Goal: Information Seeking & Learning: Learn about a topic

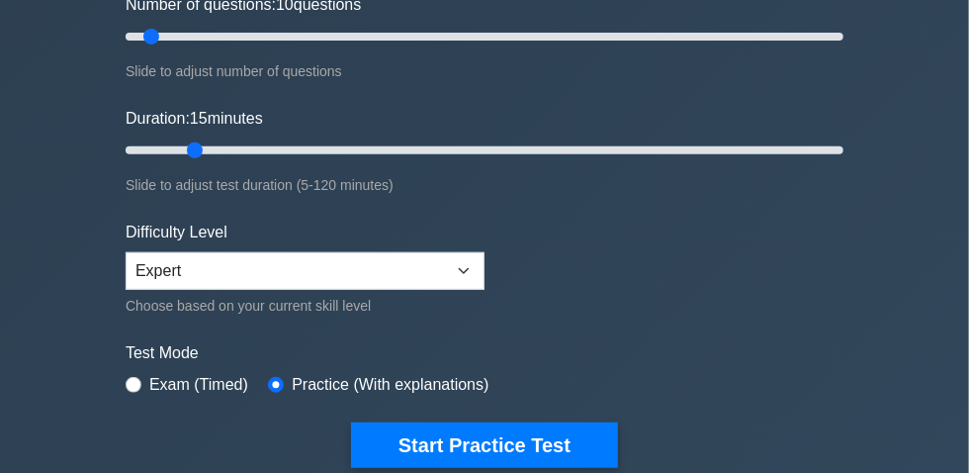
drag, startPoint x: 190, startPoint y: 152, endPoint x: 194, endPoint y: 162, distance: 10.6
type input "15"
click at [192, 151] on input "Duration: 15 minutes" at bounding box center [485, 150] width 718 height 24
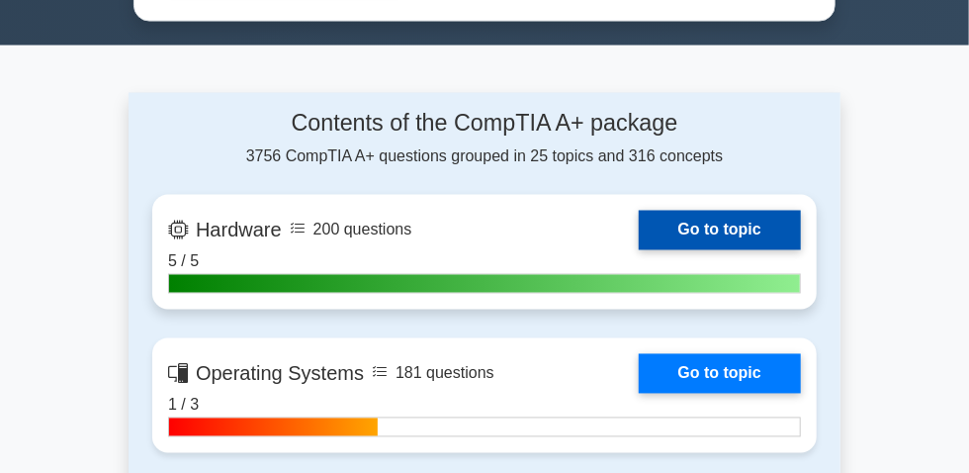
scroll to position [1168, 0]
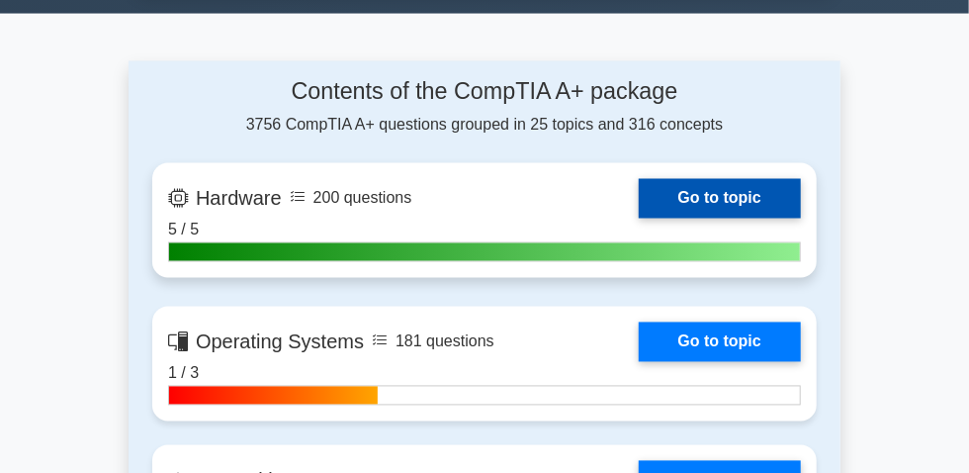
click at [639, 217] on link "Go to topic" at bounding box center [720, 199] width 162 height 40
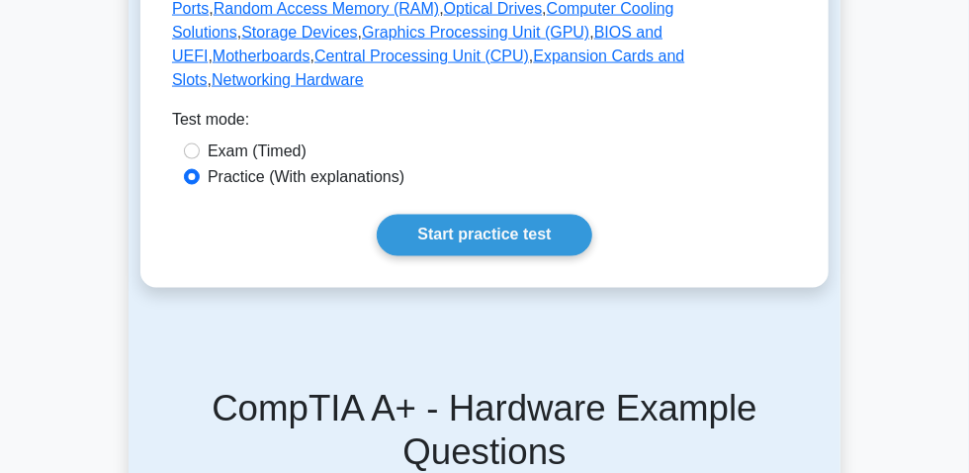
scroll to position [1078, 0]
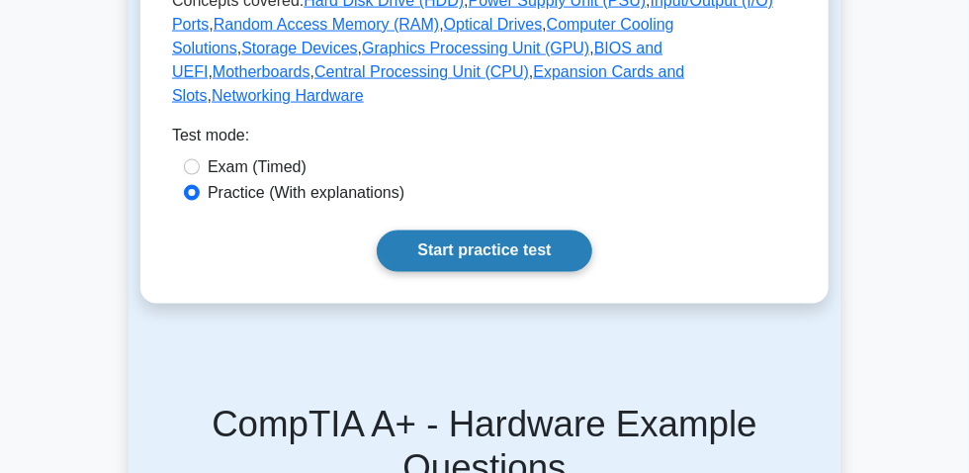
click at [481, 272] on link "Start practice test" at bounding box center [484, 251] width 215 height 42
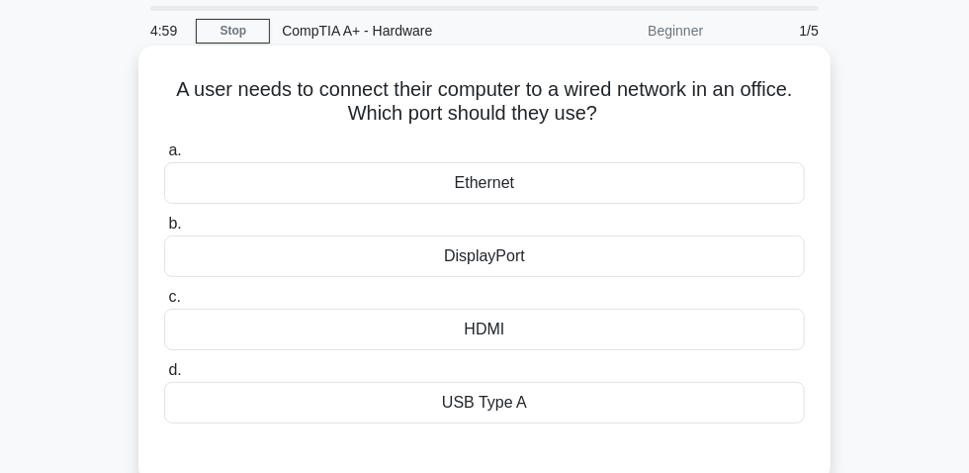
scroll to position [89, 0]
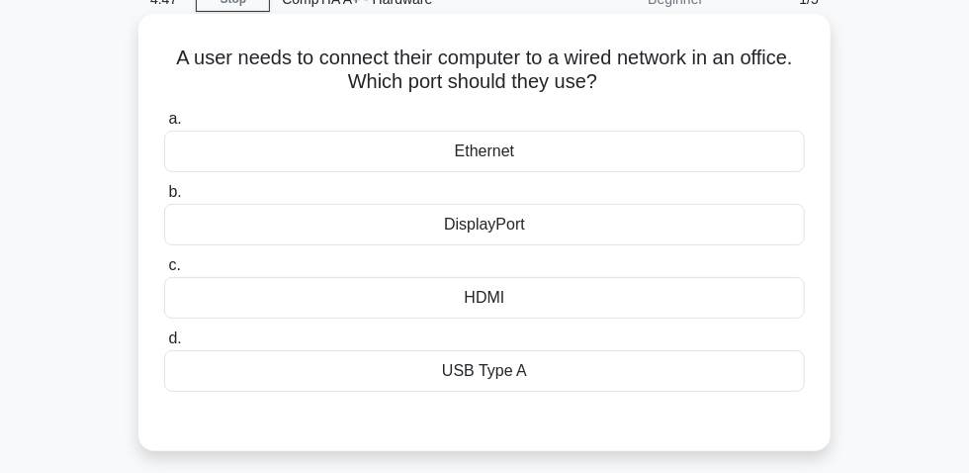
click at [477, 157] on div "Ethernet" at bounding box center [484, 151] width 641 height 42
click at [164, 126] on input "a. Ethernet" at bounding box center [164, 119] width 0 height 13
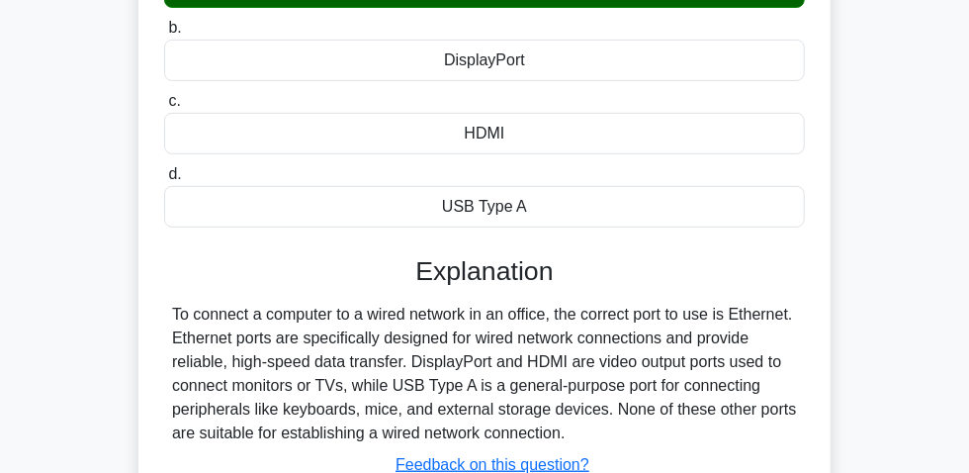
scroll to position [359, 0]
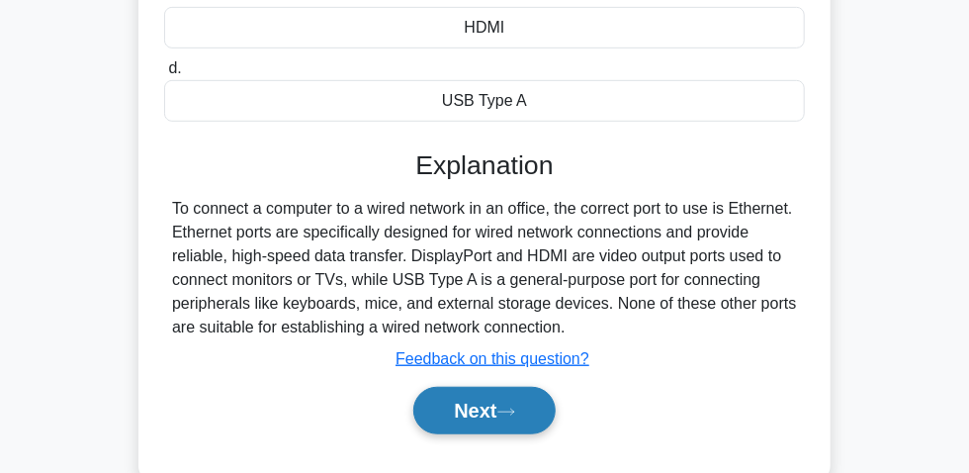
click at [492, 409] on button "Next" at bounding box center [483, 410] width 141 height 47
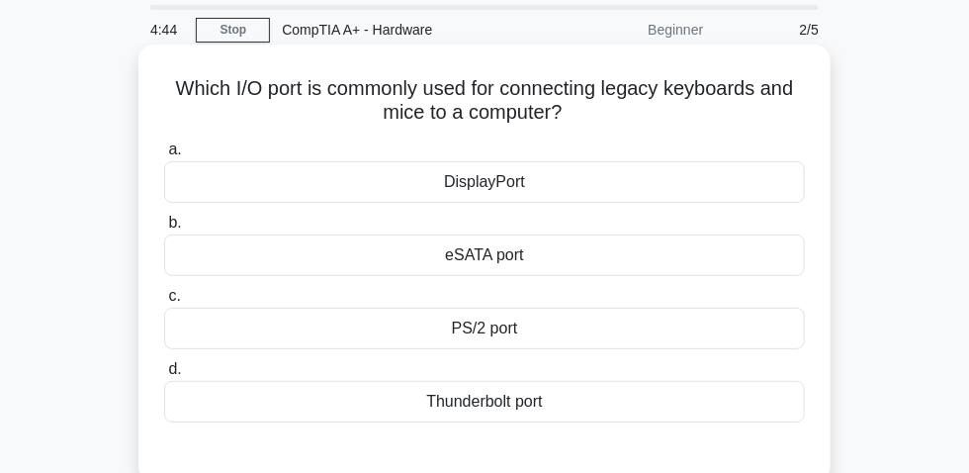
scroll to position [89, 0]
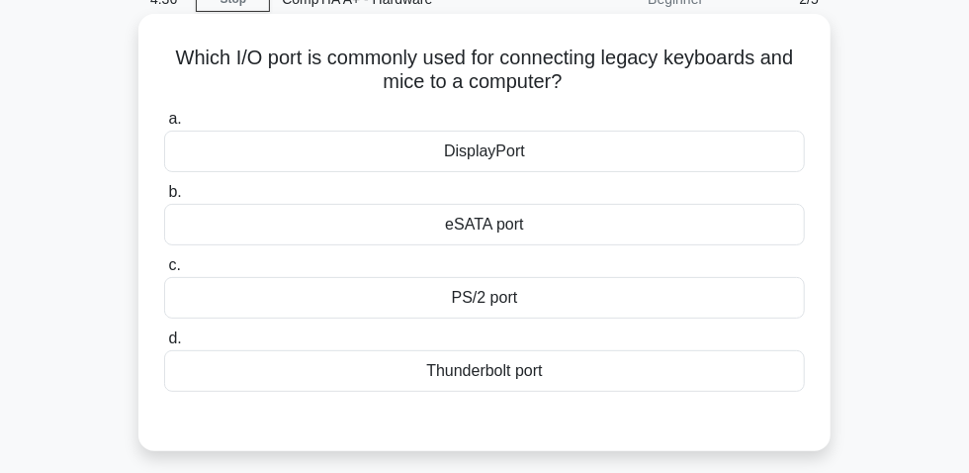
click at [492, 303] on div "PS/2 port" at bounding box center [484, 298] width 641 height 42
click at [404, 318] on div "PS/2 port" at bounding box center [484, 298] width 641 height 42
click at [164, 272] on input "c. PS/2 port" at bounding box center [164, 265] width 0 height 13
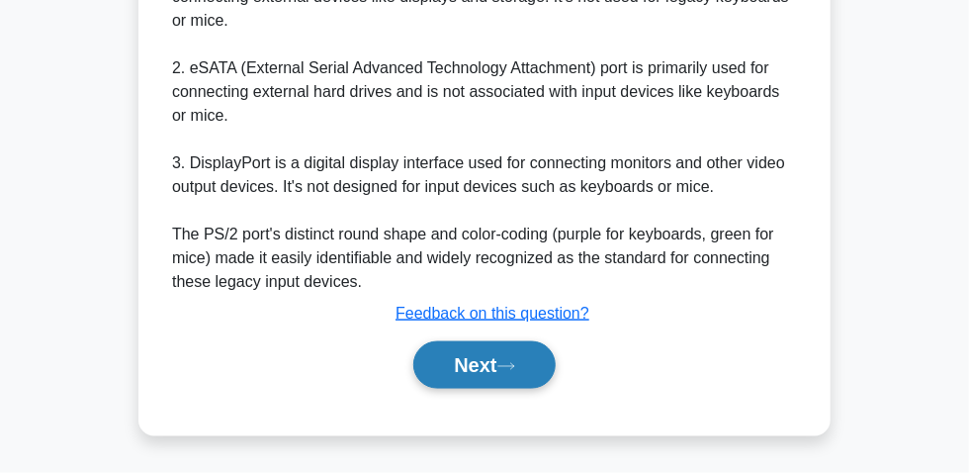
click at [471, 375] on button "Next" at bounding box center [483, 364] width 141 height 47
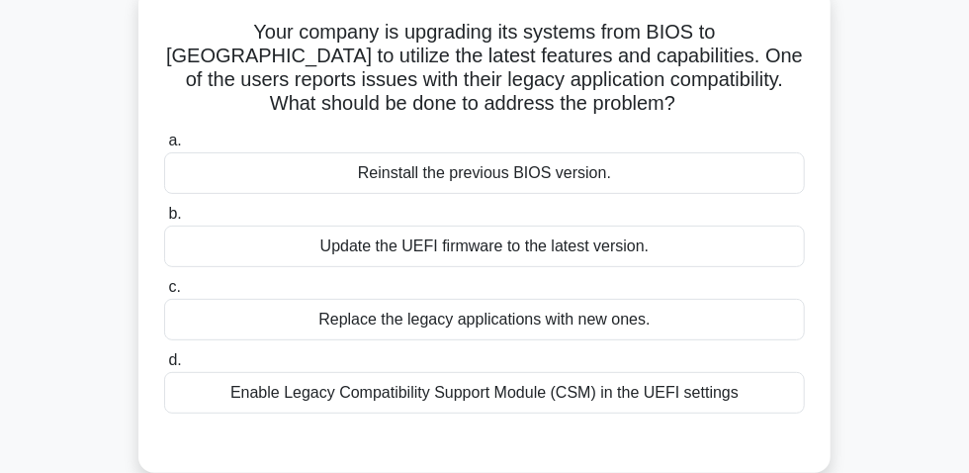
scroll to position [145, 0]
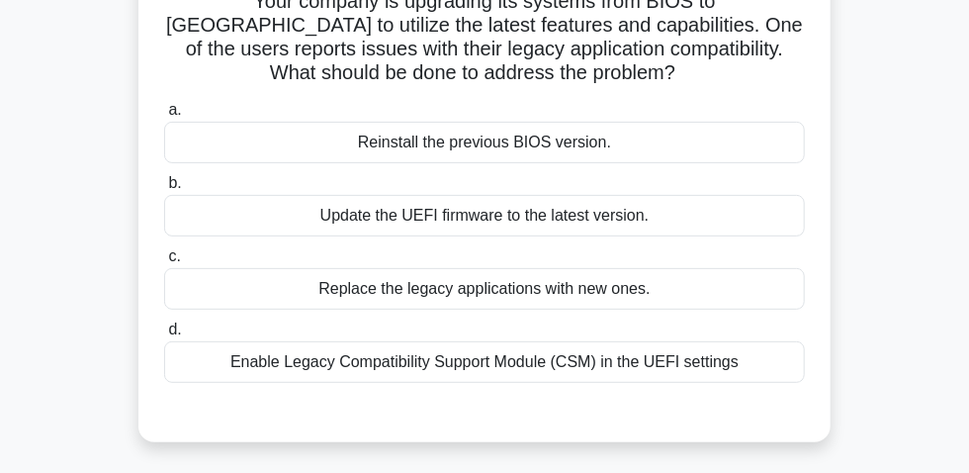
click at [417, 377] on div "Enable Legacy Compatibility Support Module (CSM) in the UEFI settings" at bounding box center [484, 362] width 641 height 42
click at [521, 370] on div "Enable Legacy Compatibility Support Module (CSM) in the UEFI settings" at bounding box center [484, 362] width 641 height 42
click at [164, 336] on input "d. Enable Legacy Compatibility Support Module (CSM) in the UEFI settings" at bounding box center [164, 329] width 0 height 13
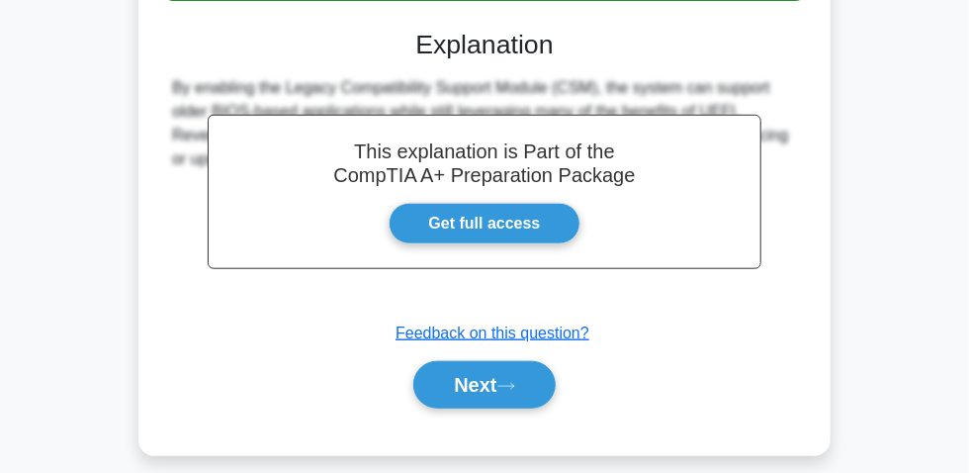
scroll to position [595, 0]
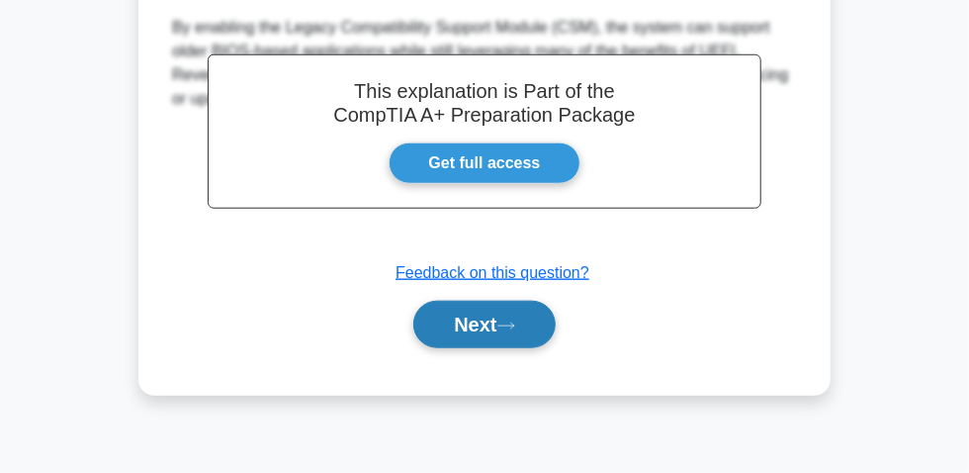
click at [462, 303] on button "Next" at bounding box center [483, 324] width 141 height 47
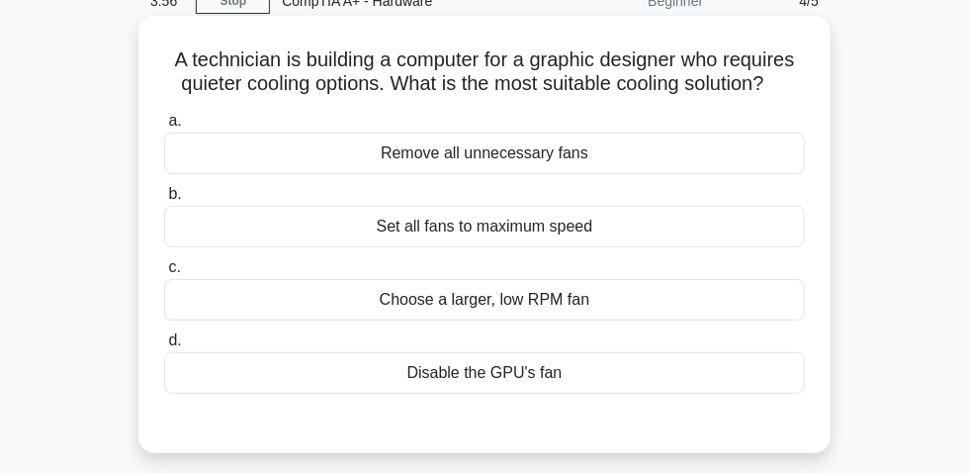
scroll to position [55, 0]
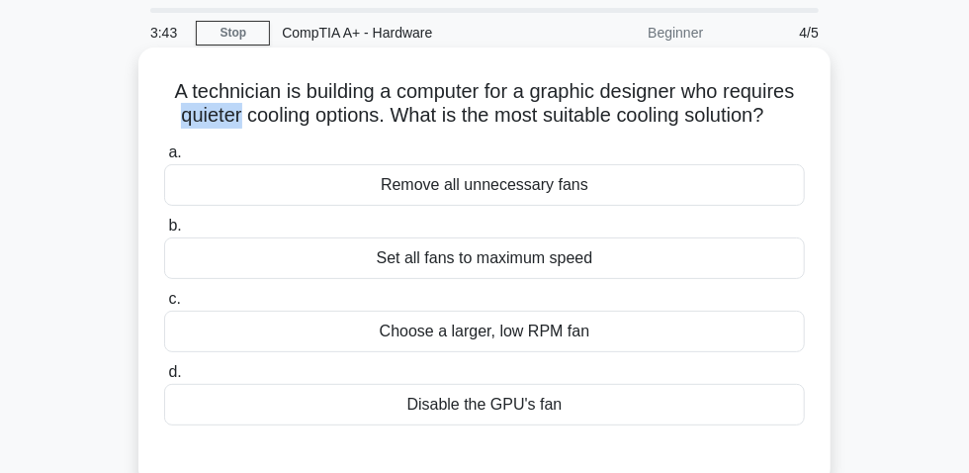
drag, startPoint x: 168, startPoint y: 122, endPoint x: 231, endPoint y: 129, distance: 63.6
click at [231, 129] on h5 "A technician is building a computer for a graphic designer who requires quieter…" at bounding box center [484, 103] width 645 height 49
click at [549, 351] on div "Choose a larger, low RPM fan" at bounding box center [484, 331] width 641 height 42
click at [164, 305] on input "c. Choose a larger, low RPM fan" at bounding box center [164, 299] width 0 height 13
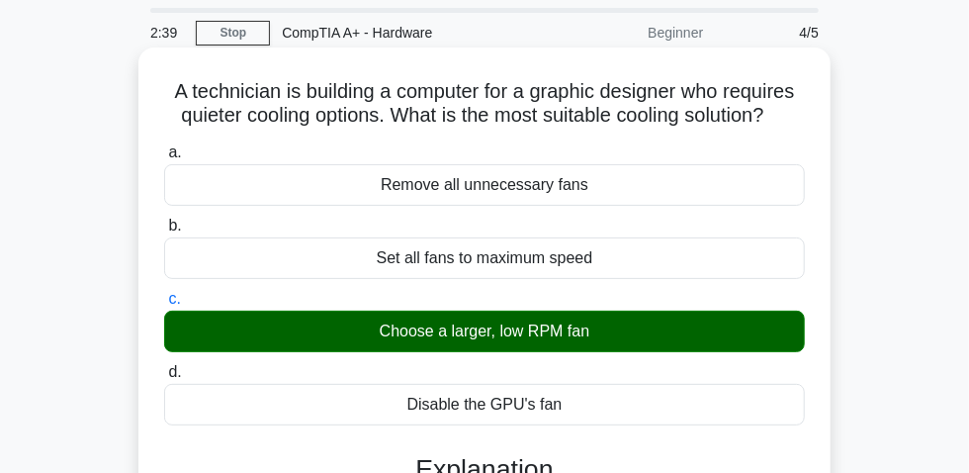
scroll to position [0, 0]
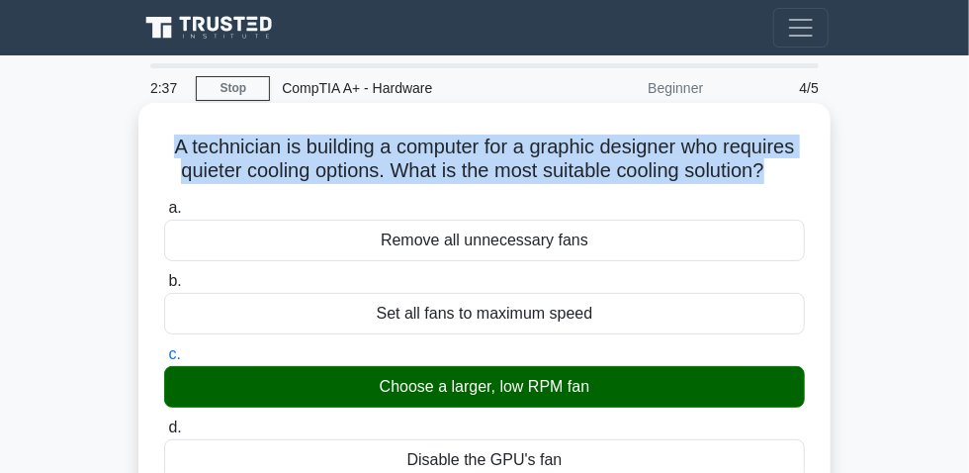
drag, startPoint x: 161, startPoint y: 150, endPoint x: 775, endPoint y: 181, distance: 614.7
click at [775, 181] on h5 "A technician is building a computer for a graphic designer who requires quieter…" at bounding box center [484, 158] width 645 height 49
copy h5 "A technician is building a computer for a graphic designer who requires quieter…"
drag, startPoint x: 416, startPoint y: 398, endPoint x: 567, endPoint y: 390, distance: 151.5
click at [609, 394] on div "Choose a larger, low RPM fan" at bounding box center [484, 387] width 641 height 42
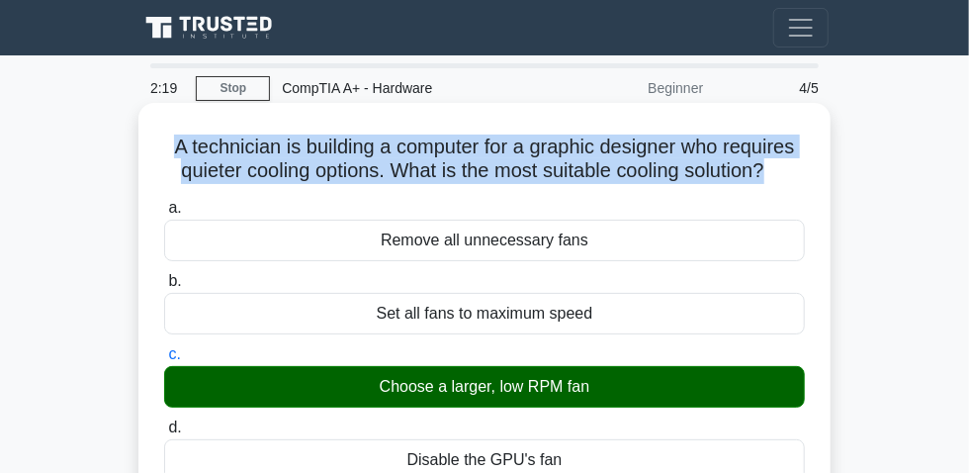
copy div "Choose a larger, low RPM fan"
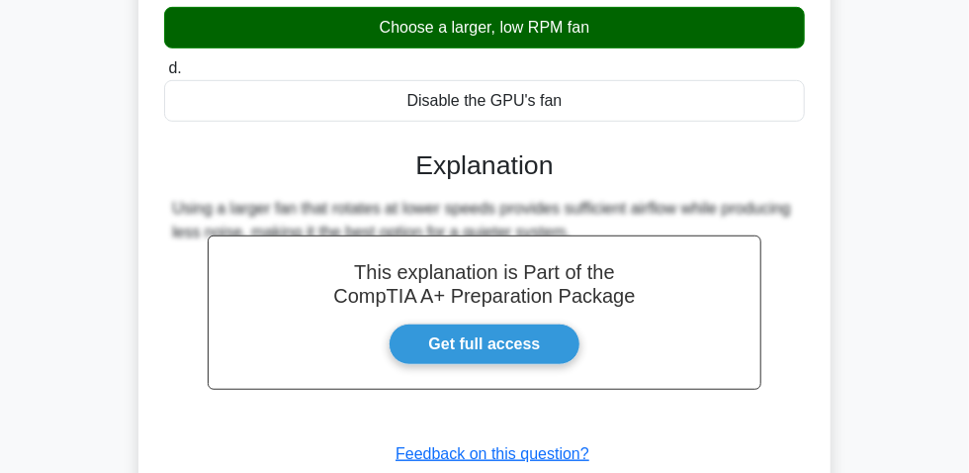
scroll to position [595, 0]
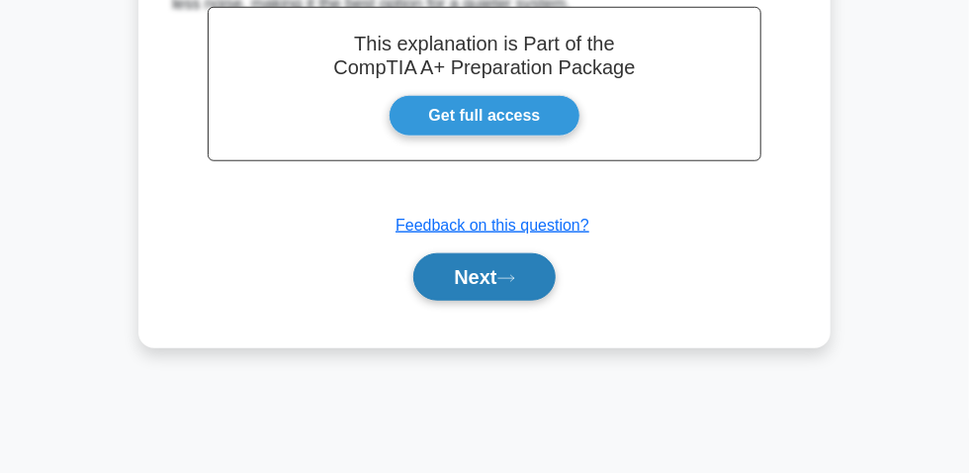
click at [461, 269] on button "Next" at bounding box center [483, 276] width 141 height 47
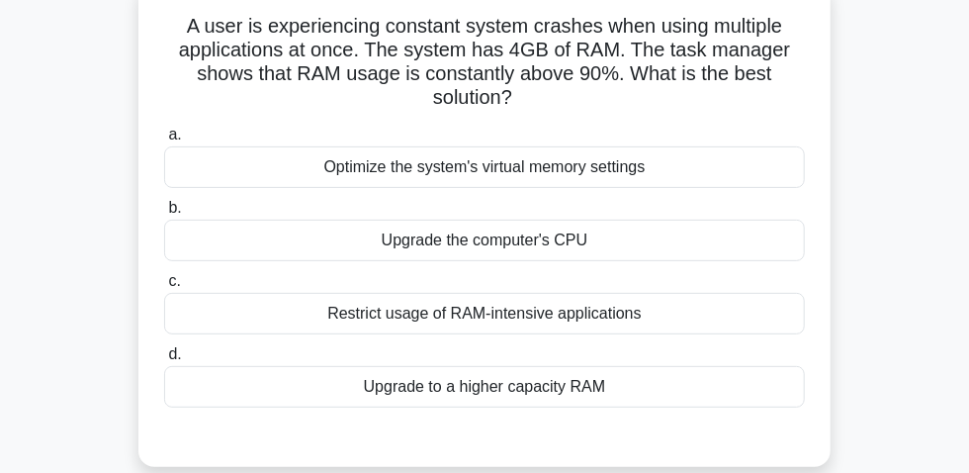
scroll to position [89, 0]
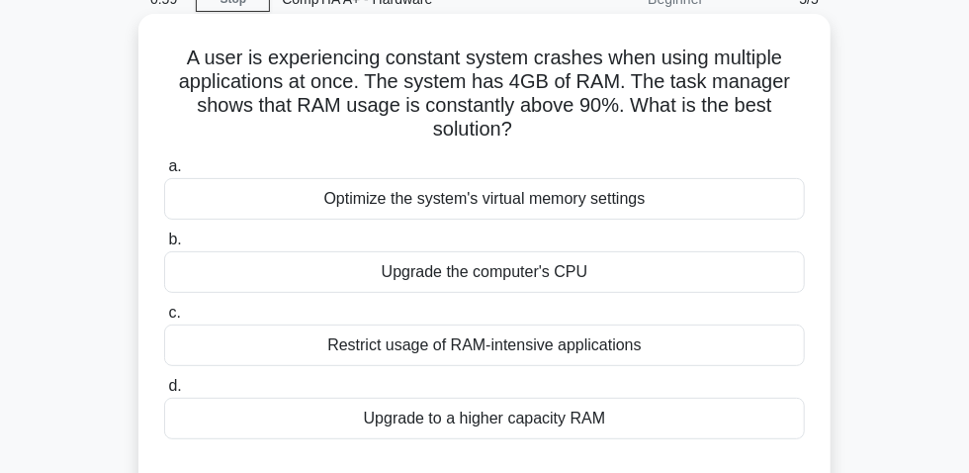
click at [484, 423] on div "Upgrade to a higher capacity RAM" at bounding box center [484, 418] width 641 height 42
click at [164, 392] on input "d. Upgrade to a higher capacity RAM" at bounding box center [164, 386] width 0 height 13
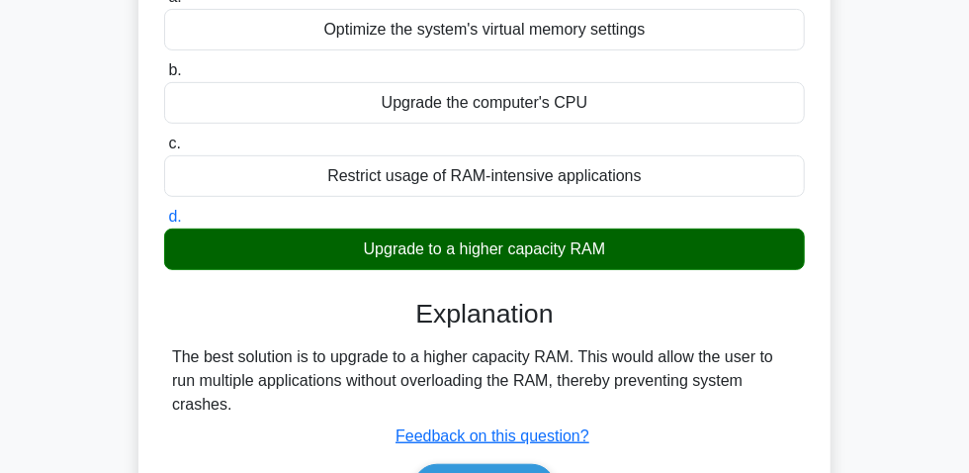
scroll to position [449, 0]
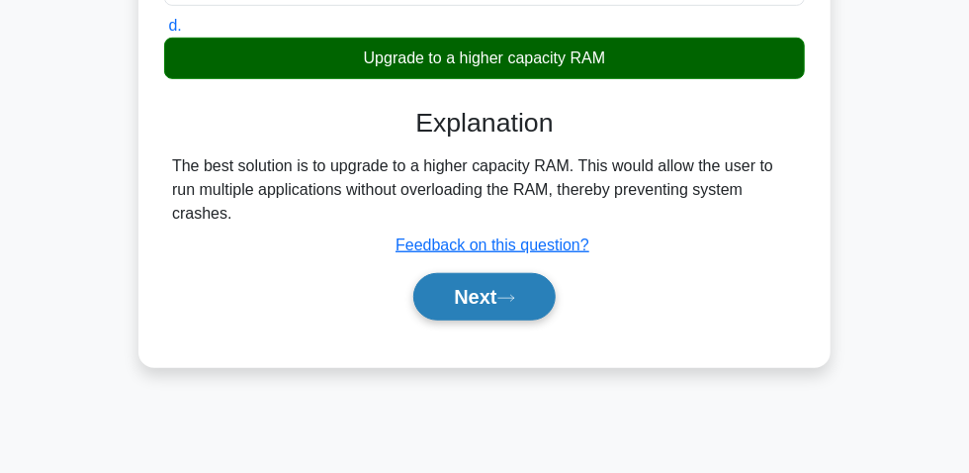
click at [492, 301] on button "Next" at bounding box center [483, 296] width 141 height 47
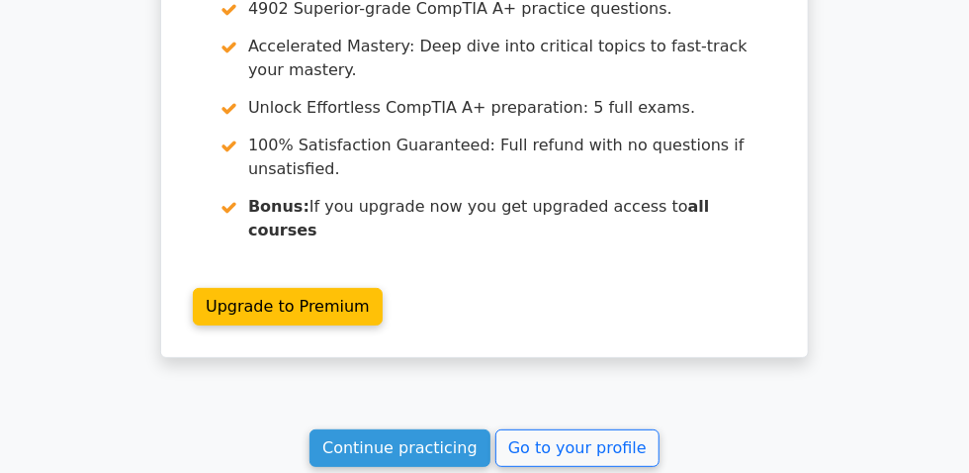
scroll to position [2774, 0]
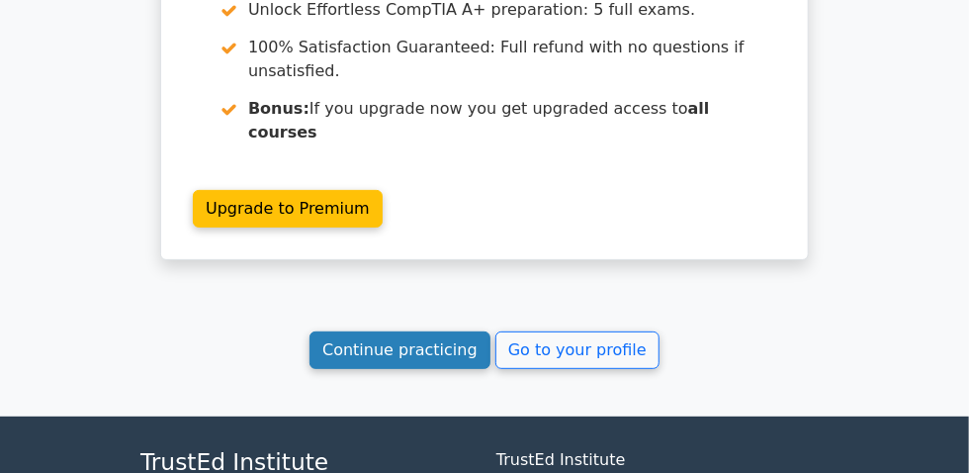
click at [413, 331] on link "Continue practicing" at bounding box center [399, 350] width 181 height 38
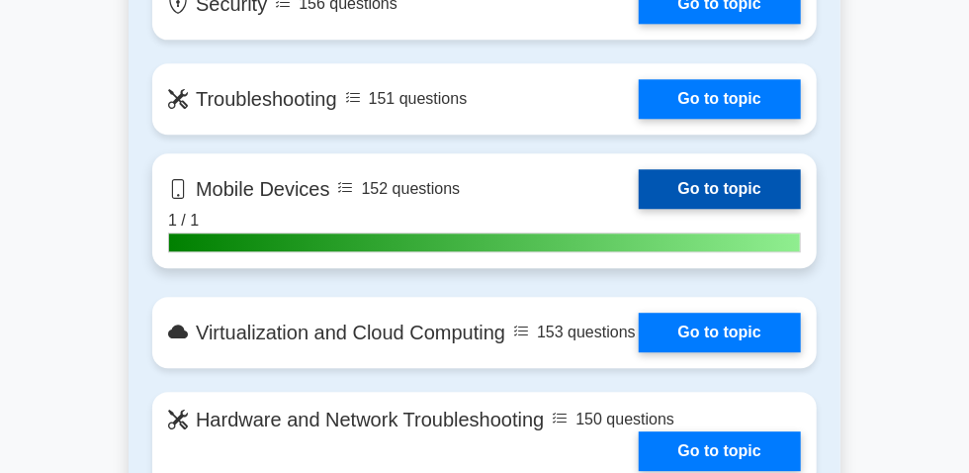
scroll to position [1887, 0]
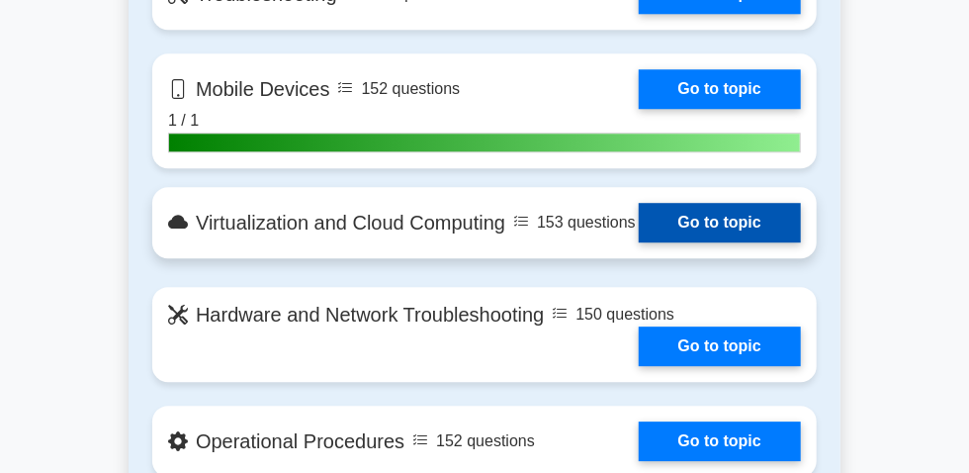
click at [639, 237] on link "Go to topic" at bounding box center [720, 223] width 162 height 40
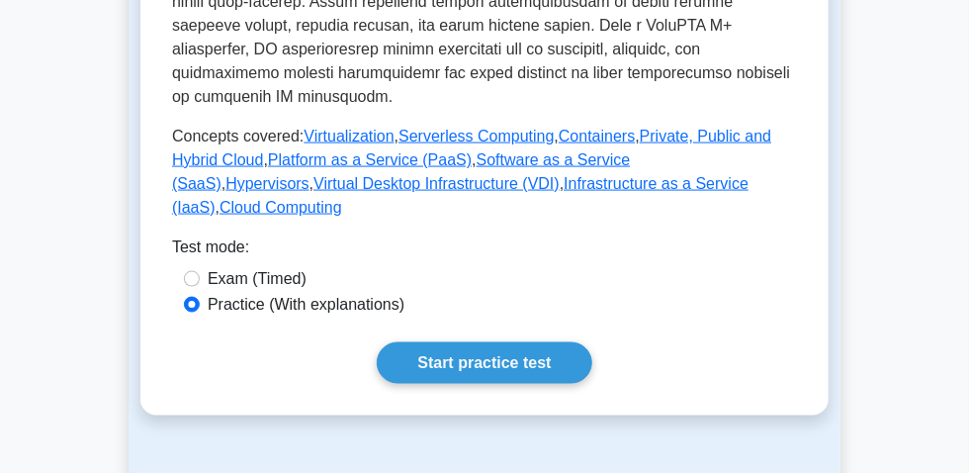
scroll to position [1078, 0]
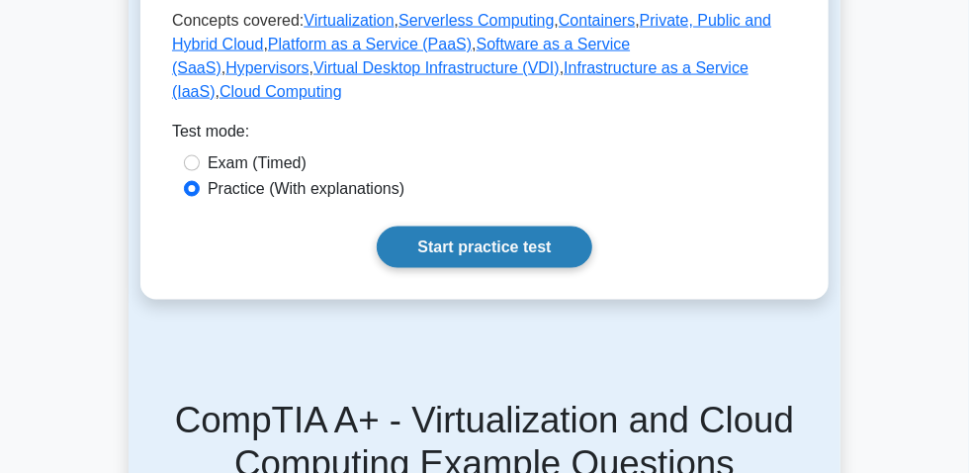
click at [455, 268] on link "Start practice test" at bounding box center [484, 247] width 215 height 42
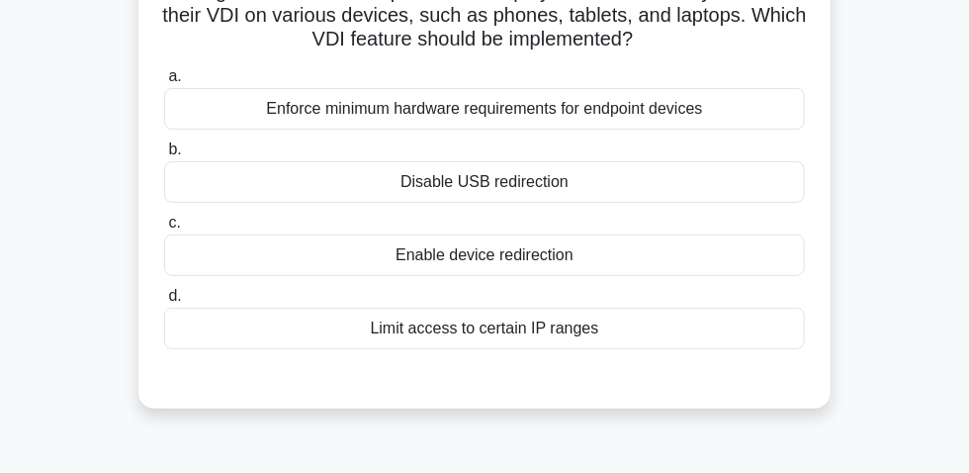
scroll to position [89, 0]
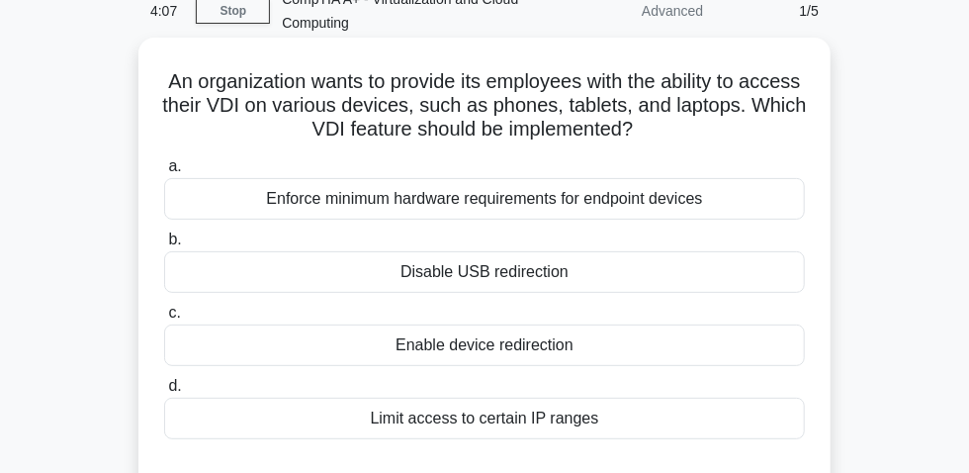
click at [511, 360] on div "Enable device redirection" at bounding box center [484, 345] width 641 height 42
click at [164, 319] on input "c. Enable device redirection" at bounding box center [164, 312] width 0 height 13
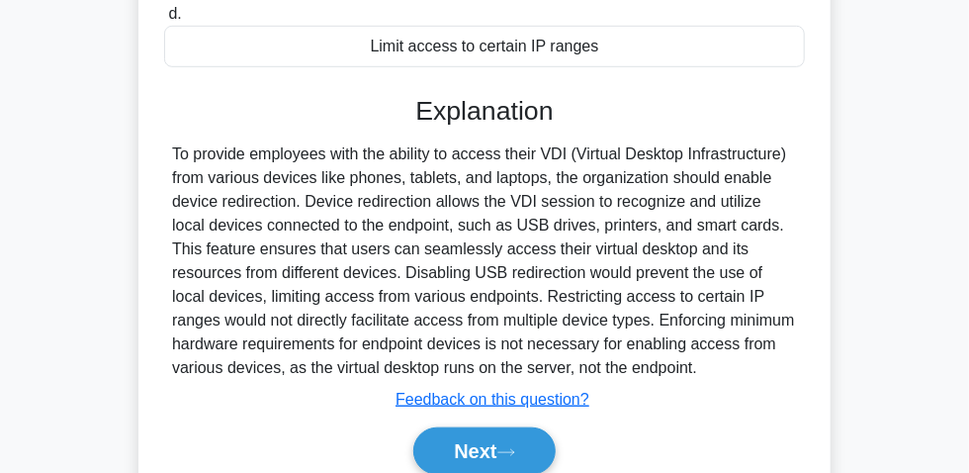
scroll to position [595, 0]
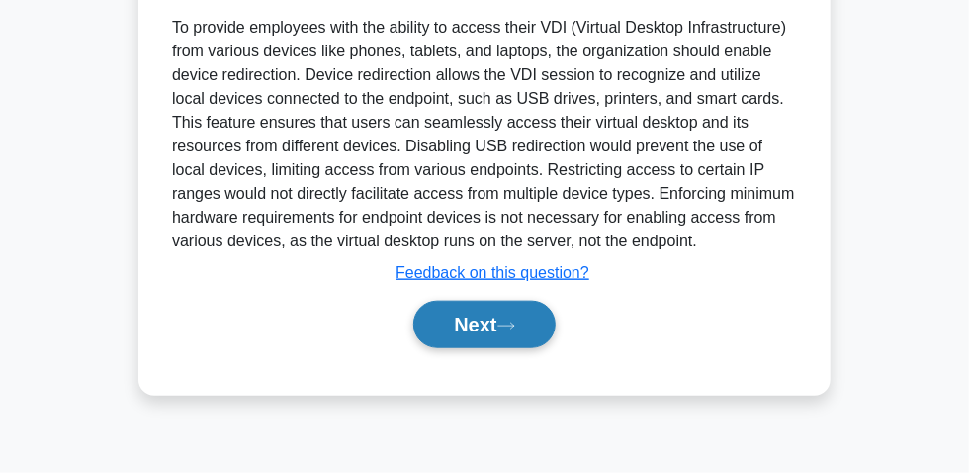
click at [481, 334] on button "Next" at bounding box center [483, 324] width 141 height 47
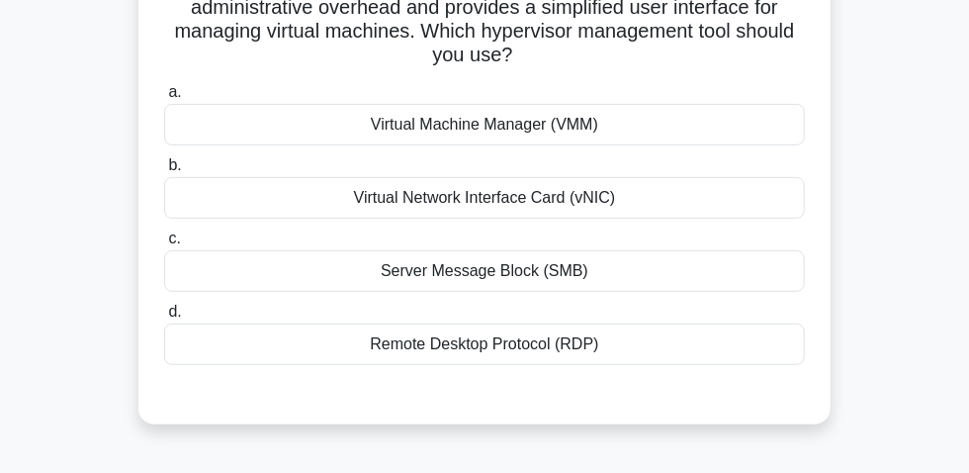
scroll to position [145, 0]
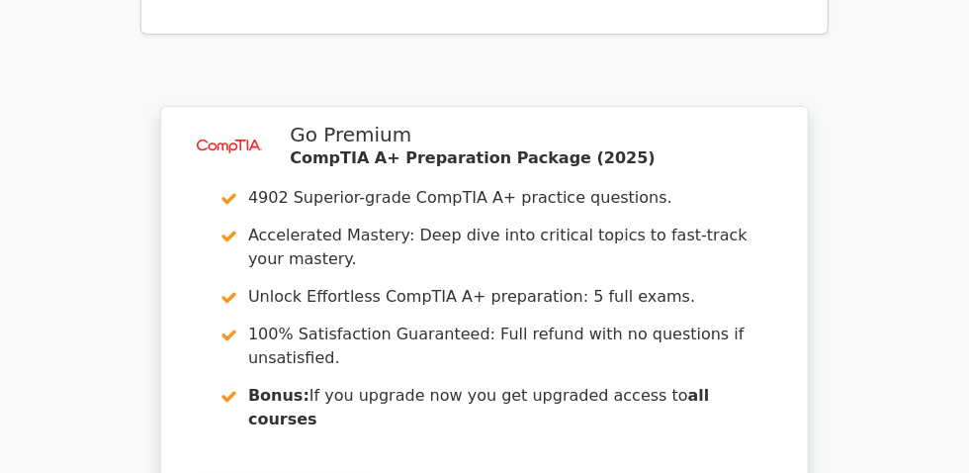
scroll to position [2654, 0]
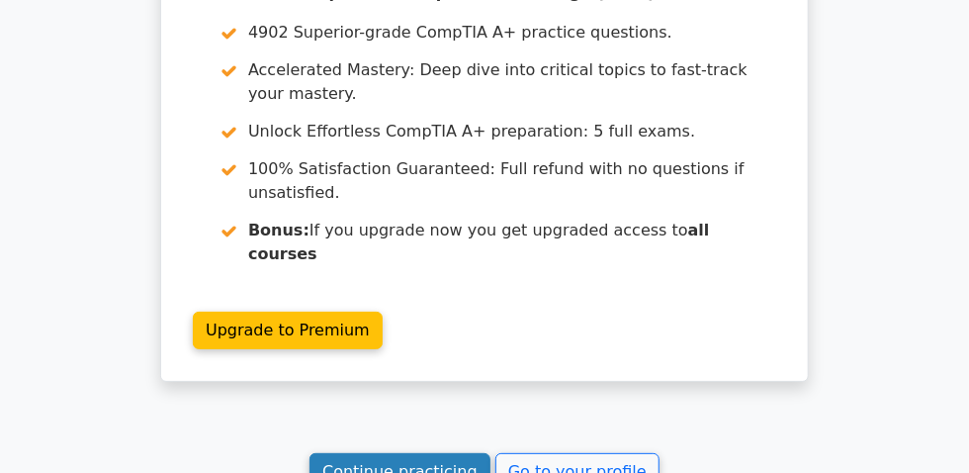
click at [421, 453] on link "Continue practicing" at bounding box center [399, 472] width 181 height 38
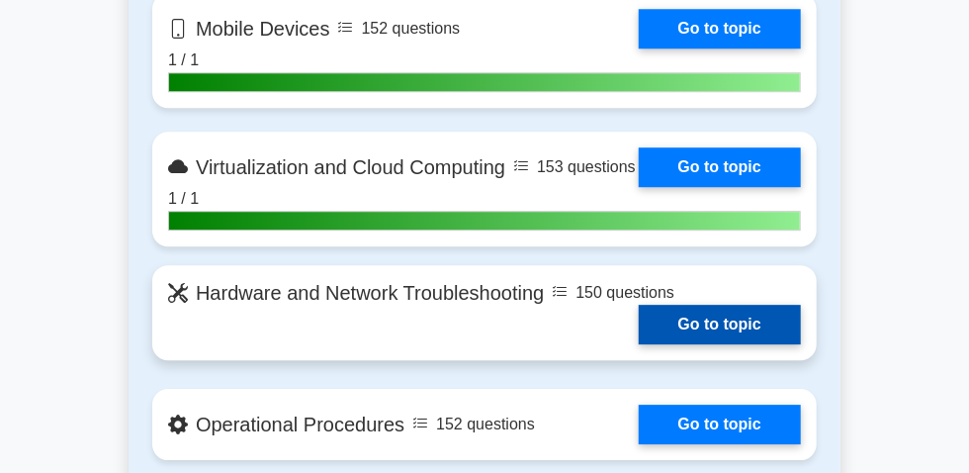
scroll to position [1977, 0]
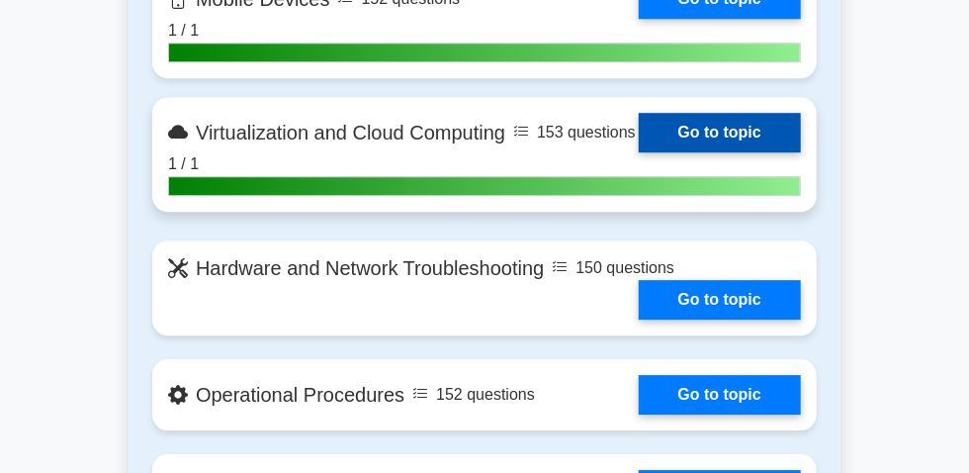
click at [639, 142] on link "Go to topic" at bounding box center [720, 133] width 162 height 40
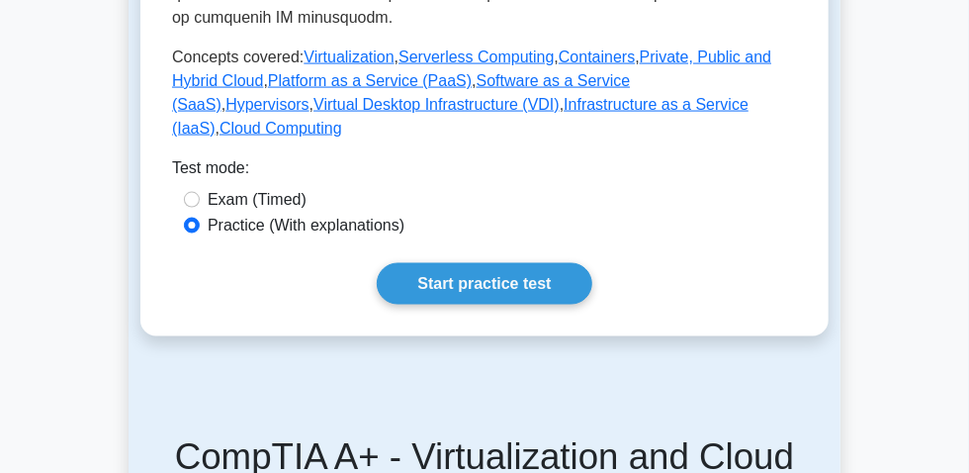
scroll to position [1168, 0]
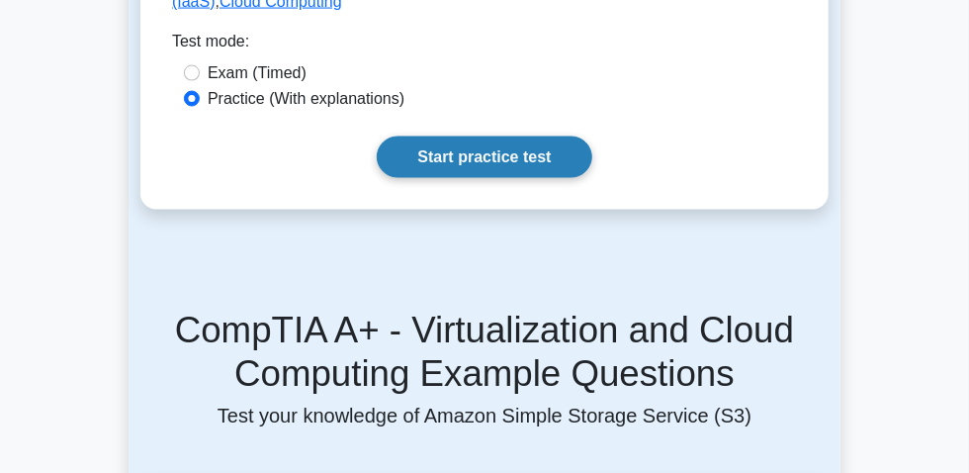
click at [469, 178] on link "Start practice test" at bounding box center [484, 157] width 215 height 42
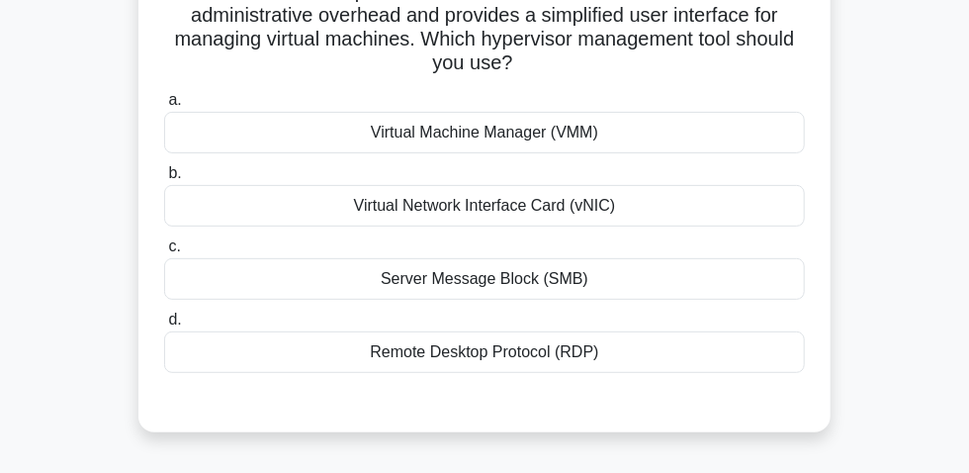
scroll to position [89, 0]
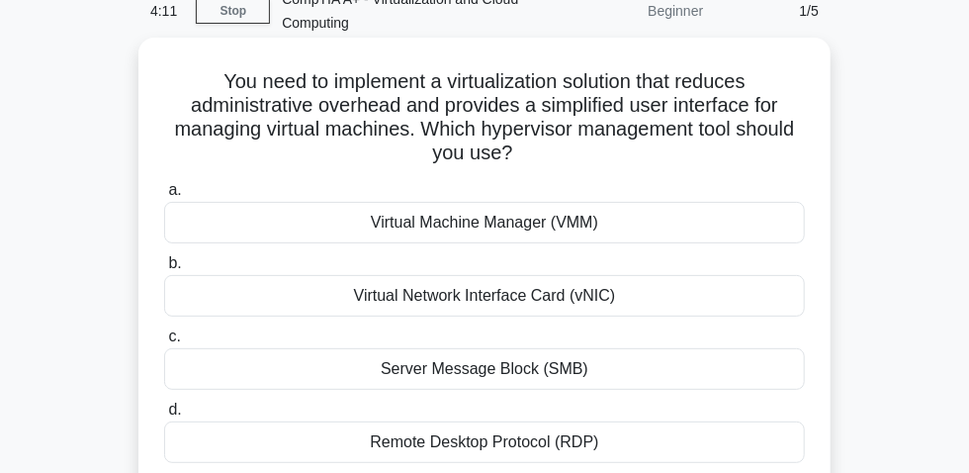
click at [556, 228] on div "Virtual Machine Manager (VMM)" at bounding box center [484, 223] width 641 height 42
click at [164, 197] on input "a. Virtual Machine Manager (VMM)" at bounding box center [164, 190] width 0 height 13
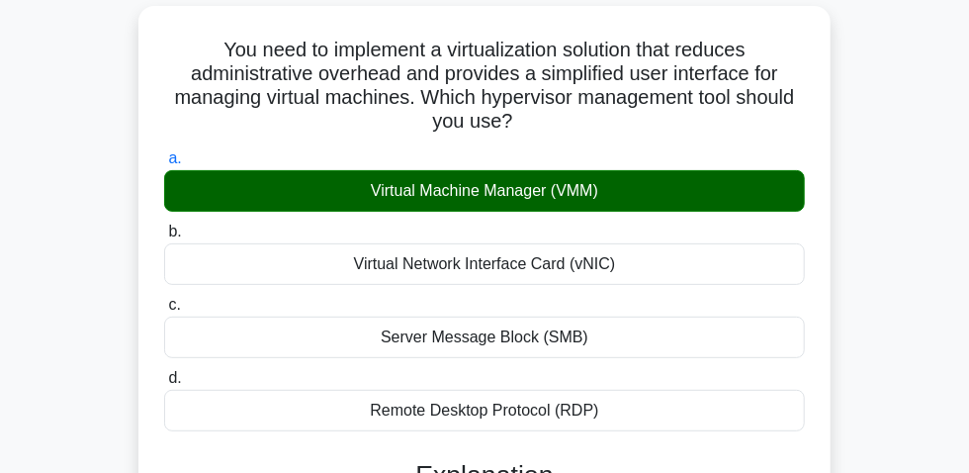
scroll to position [0, 0]
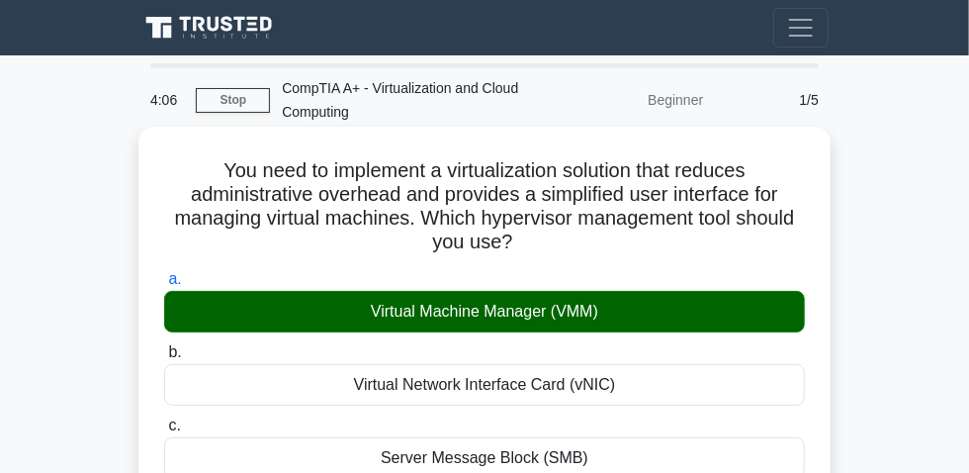
drag, startPoint x: 196, startPoint y: 175, endPoint x: 456, endPoint y: 237, distance: 267.4
click at [539, 255] on h5 "You need to implement a virtualization solution that reduces administrative ove…" at bounding box center [484, 206] width 645 height 97
copy h5 "You need to implement a virtualization solution that reduces administrative ove…"
drag, startPoint x: 361, startPoint y: 321, endPoint x: 579, endPoint y: 318, distance: 218.5
click at [624, 324] on div "Virtual Machine Manager (VMM)" at bounding box center [484, 312] width 641 height 42
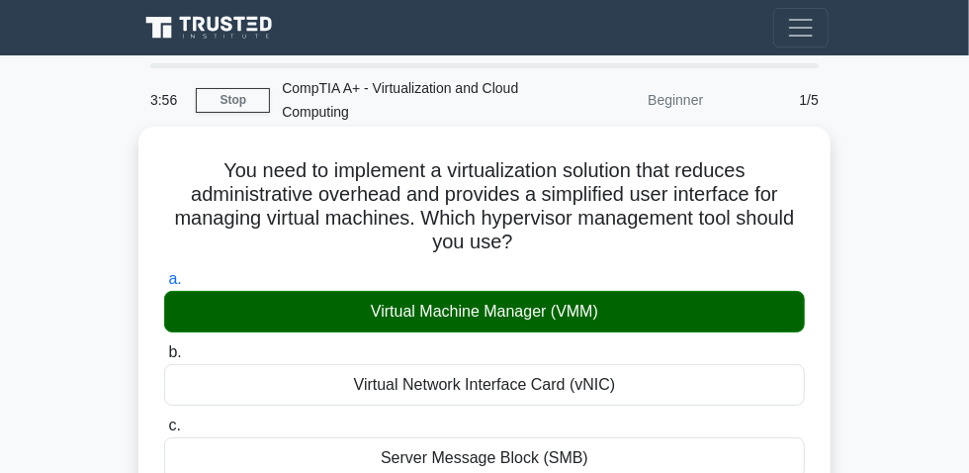
copy div "Virtual Machine Manager (VMM)"
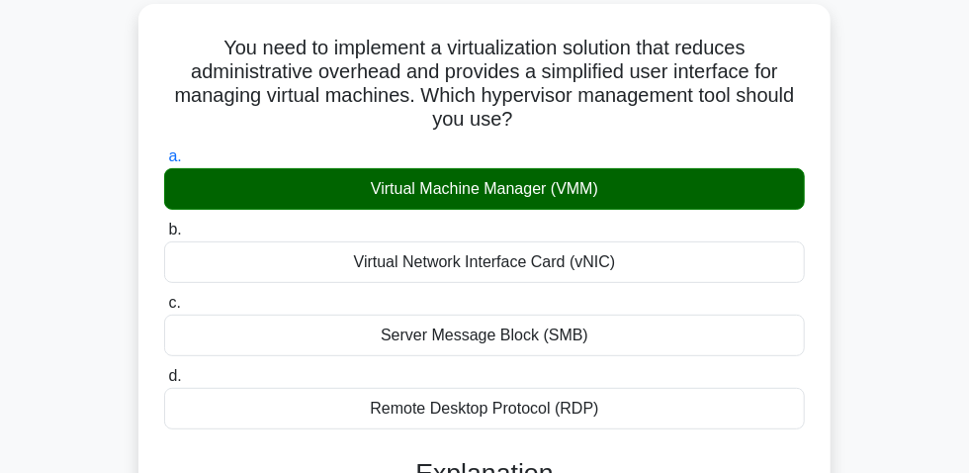
scroll to position [269, 0]
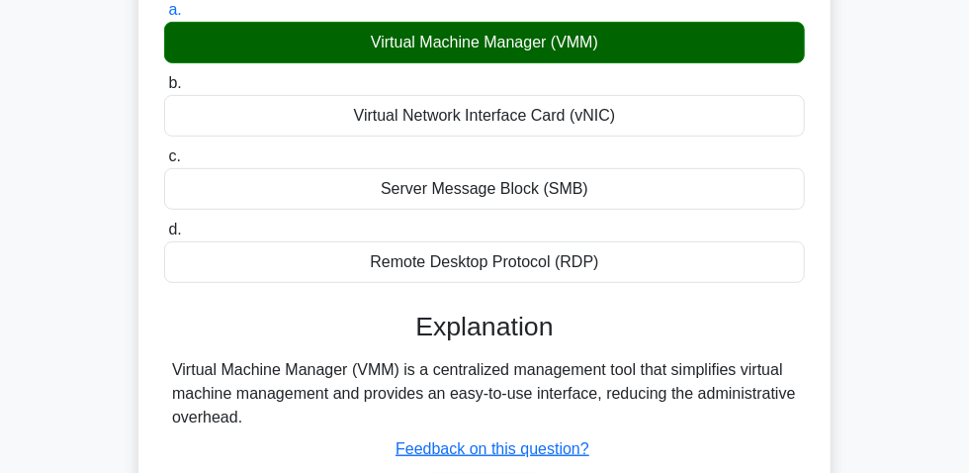
drag, startPoint x: 175, startPoint y: 373, endPoint x: 316, endPoint y: 431, distance: 152.9
click at [316, 429] on div "Virtual Machine Manager (VMM) is a centralized management tool that simplifies …" at bounding box center [484, 393] width 625 height 71
copy div "Virtual Machine Manager (VMM) is a centralized management tool that simplifies …"
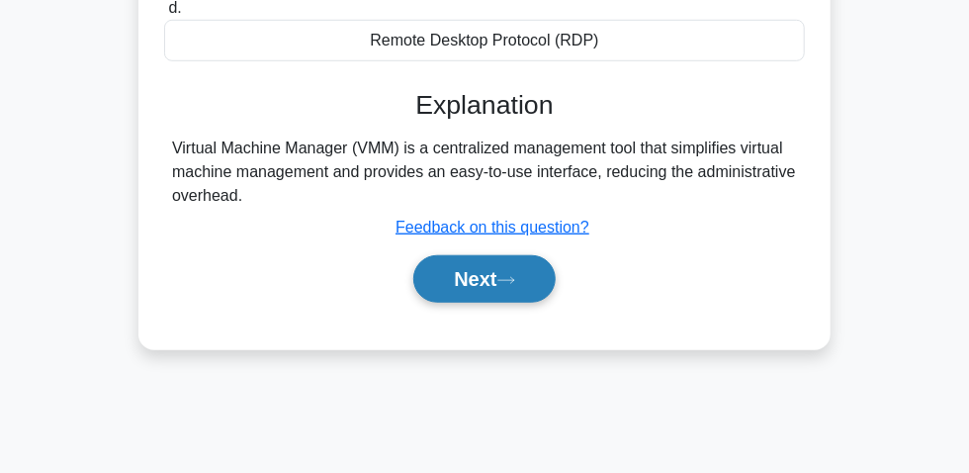
scroll to position [539, 0]
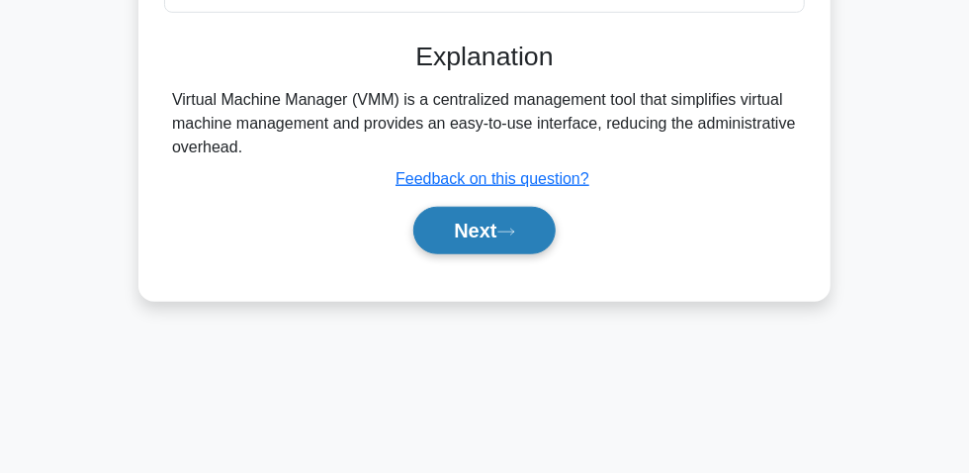
click at [496, 231] on button "Next" at bounding box center [483, 230] width 141 height 47
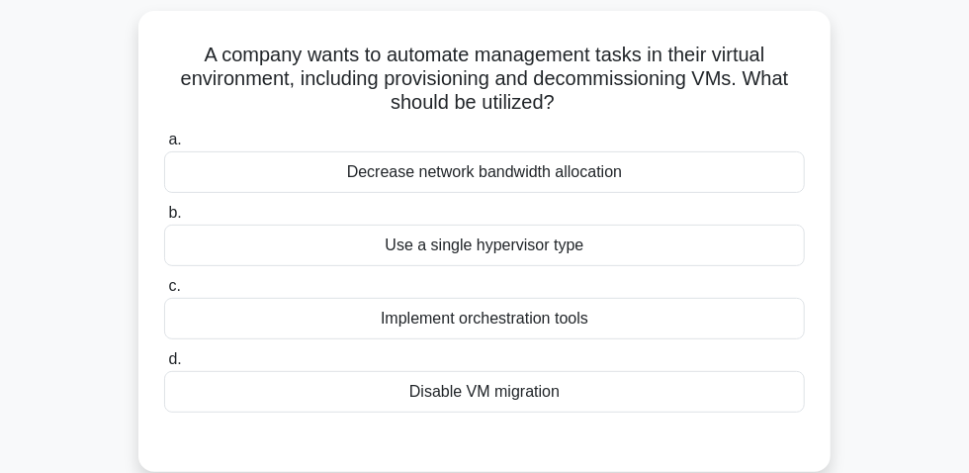
scroll to position [89, 0]
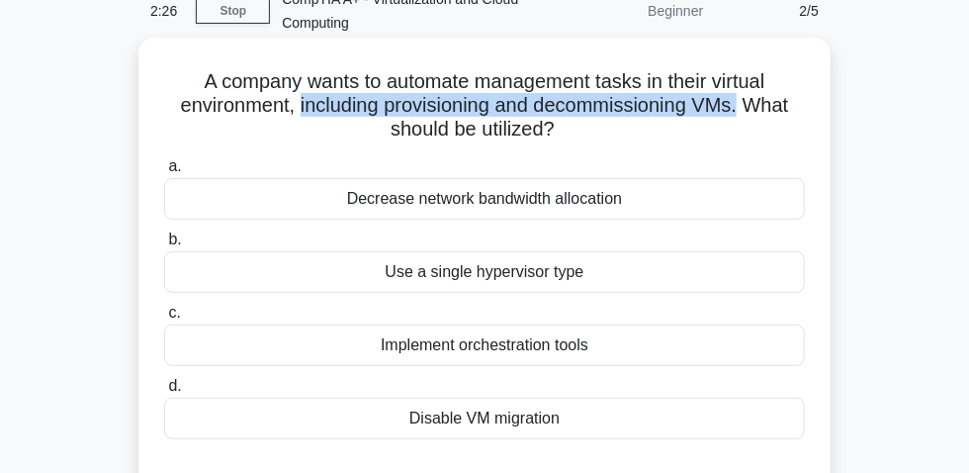
drag, startPoint x: 293, startPoint y: 113, endPoint x: 745, endPoint y: 112, distance: 452.8
click at [745, 112] on h5 "A company wants to automate management tasks in their virtual environment, incl…" at bounding box center [484, 105] width 645 height 73
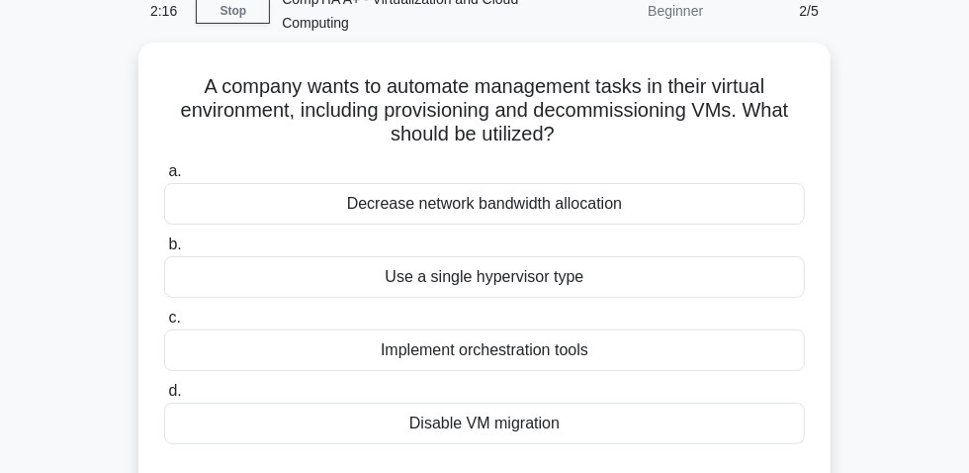
click at [840, 180] on div "A company wants to automate management tasks in their virtual environment, incl…" at bounding box center [485, 285] width 712 height 484
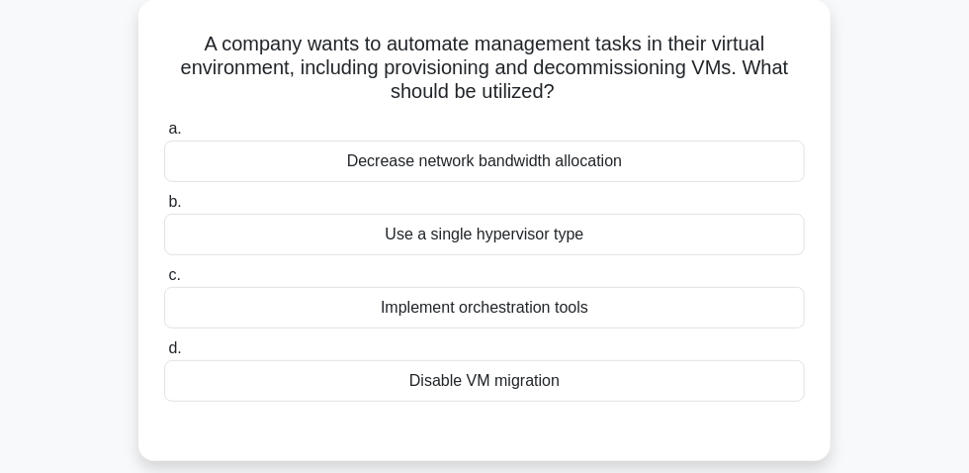
scroll to position [129, 0]
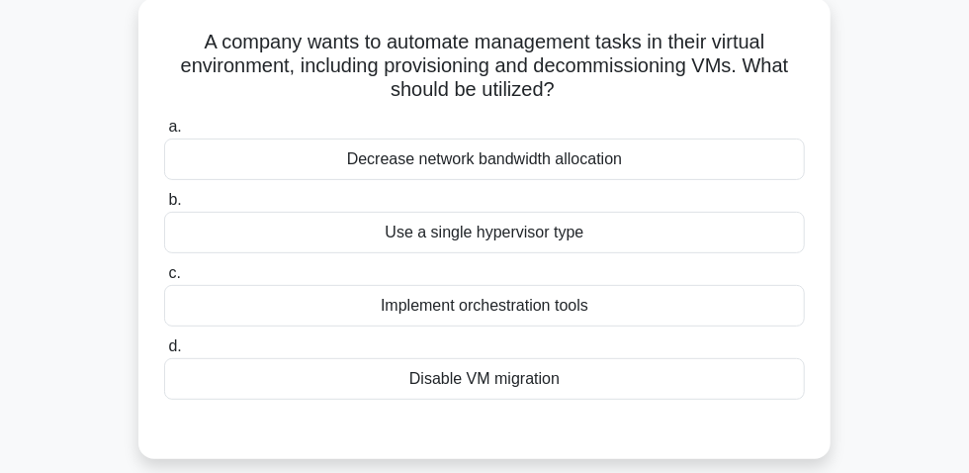
click at [585, 311] on div "Implement orchestration tools" at bounding box center [484, 306] width 641 height 42
click at [164, 280] on input "c. Implement orchestration tools" at bounding box center [164, 273] width 0 height 13
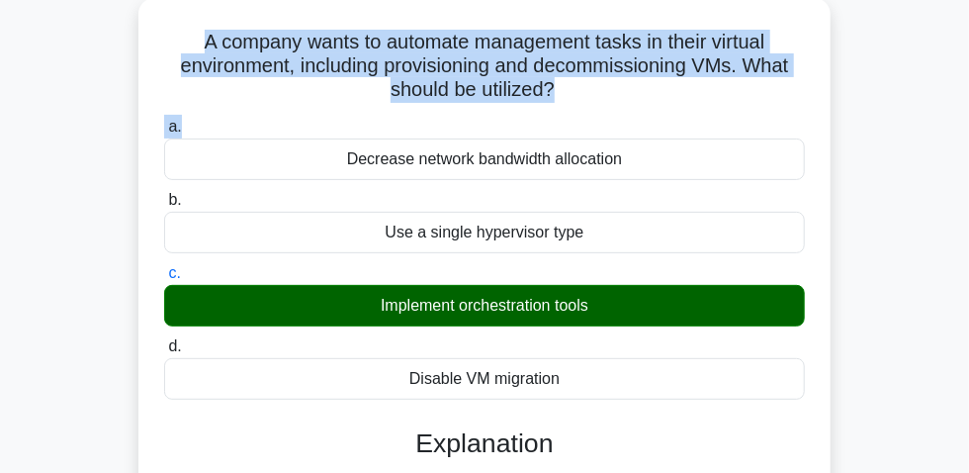
drag, startPoint x: 190, startPoint y: 44, endPoint x: 566, endPoint y: 119, distance: 383.9
click at [571, 121] on div "A company wants to automate management tasks in their virtual environment, incl…" at bounding box center [484, 402] width 676 height 793
click at [325, 100] on h5 "A company wants to automate management tasks in their virtual environment, incl…" at bounding box center [484, 66] width 645 height 73
click at [277, 64] on h5 "A company wants to automate management tasks in their virtual environment, incl…" at bounding box center [484, 66] width 645 height 73
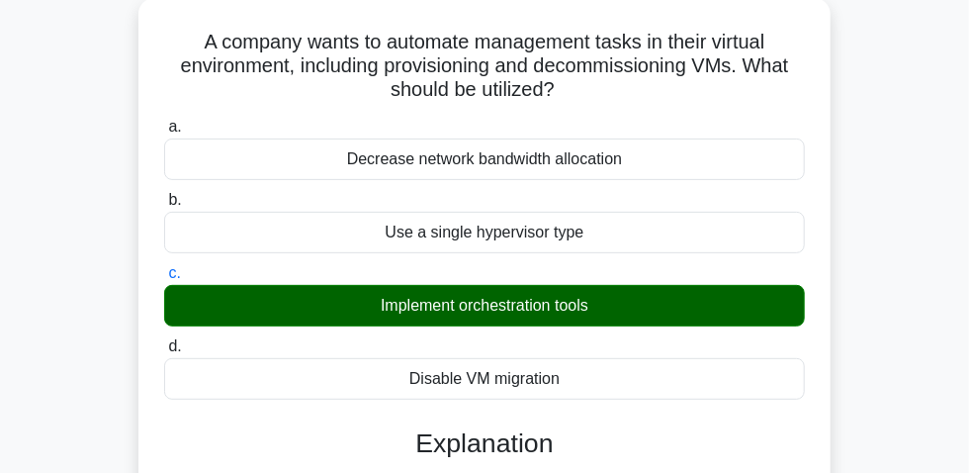
drag, startPoint x: 198, startPoint y: 45, endPoint x: 507, endPoint y: 86, distance: 312.1
click at [571, 101] on h5 "A company wants to automate management tasks in their virtual environment, incl…" at bounding box center [484, 66] width 645 height 73
copy h5 "A company wants to automate management tasks in their virtual environment, incl…"
drag, startPoint x: 574, startPoint y: 310, endPoint x: 619, endPoint y: 311, distance: 44.5
click at [619, 311] on div "Implement orchestration tools" at bounding box center [484, 306] width 641 height 42
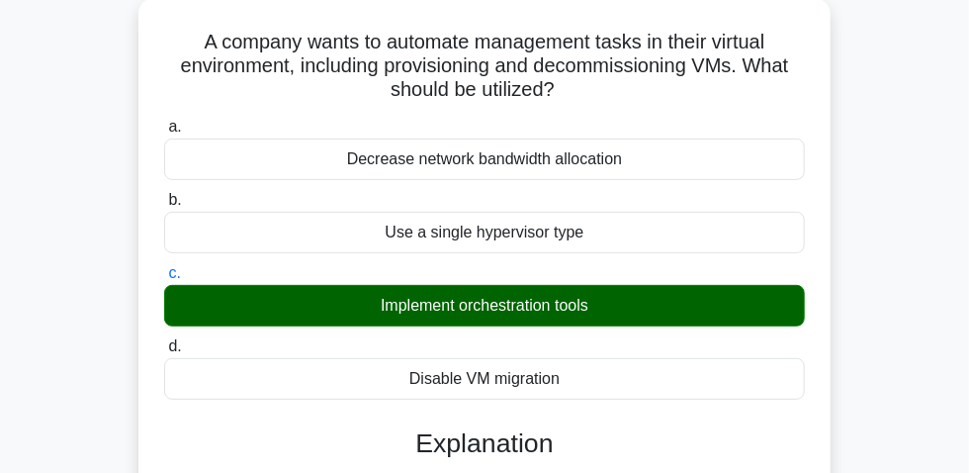
copy div "Implement orchestration tools"
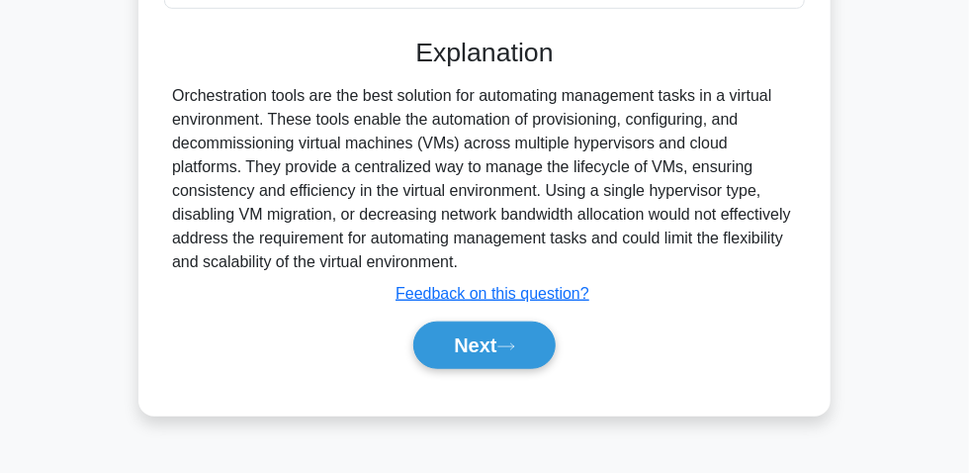
scroll to position [487, 0]
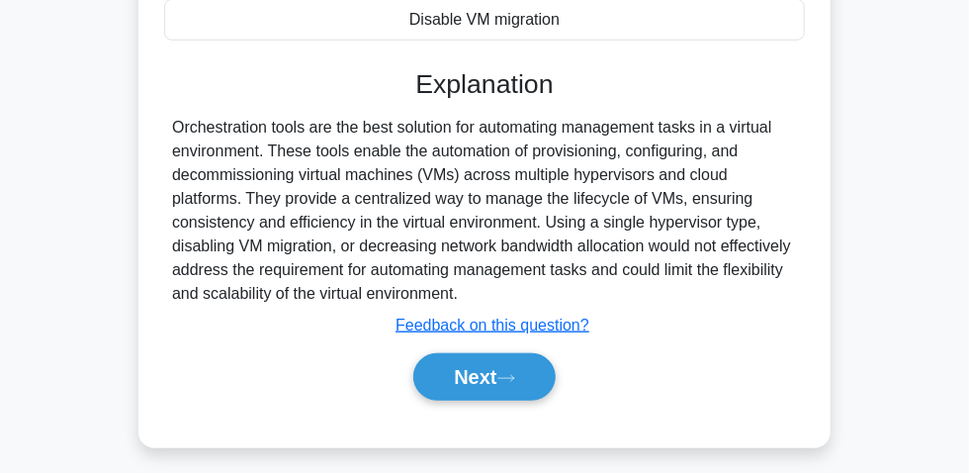
drag, startPoint x: 170, startPoint y: 130, endPoint x: 771, endPoint y: 300, distance: 624.4
click at [771, 300] on div "Orchestration tools are the best solution for automating management tasks in a …" at bounding box center [484, 211] width 641 height 190
copy div "Orchestration tools are the best solution for automating management tasks in a …"
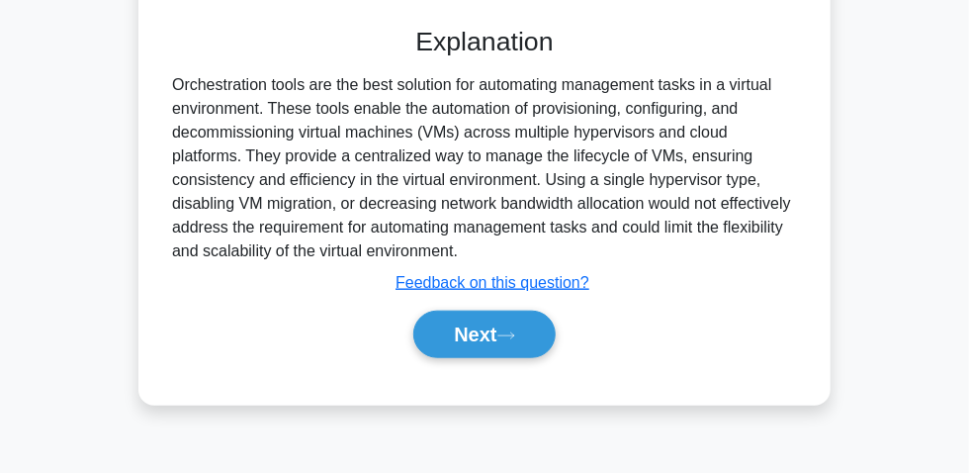
scroll to position [595, 0]
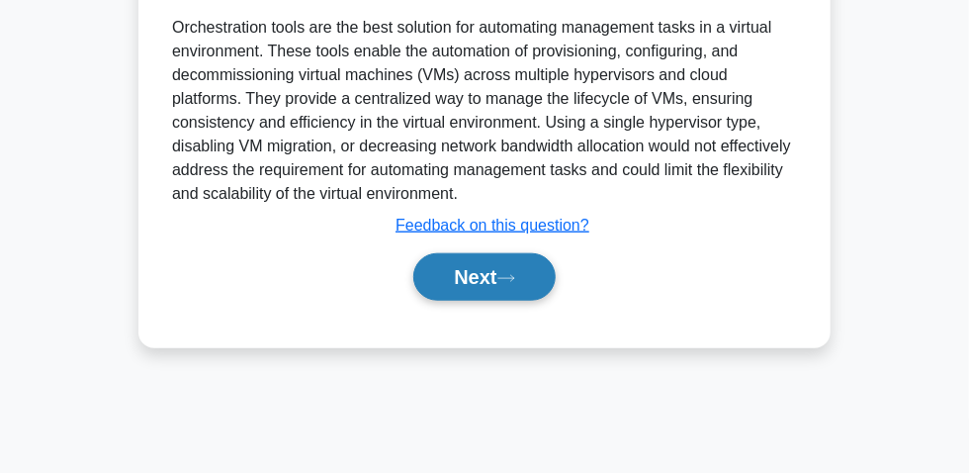
click at [494, 261] on button "Next" at bounding box center [483, 276] width 141 height 47
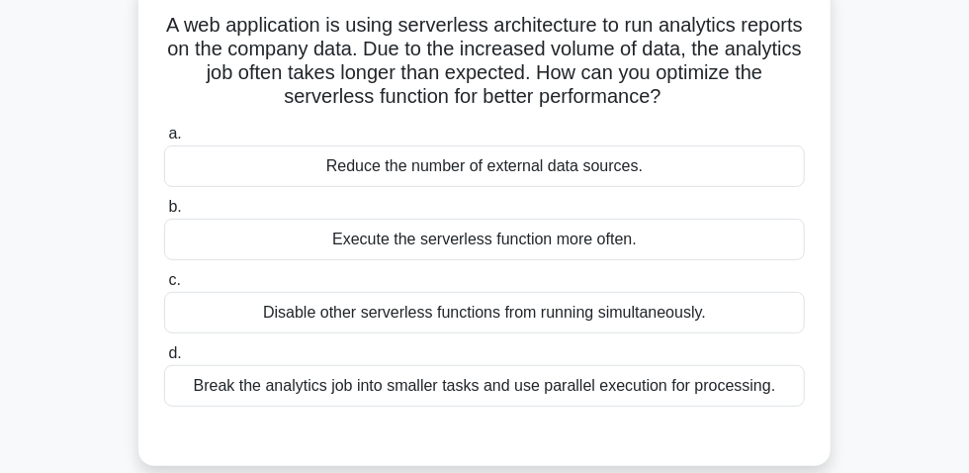
scroll to position [145, 0]
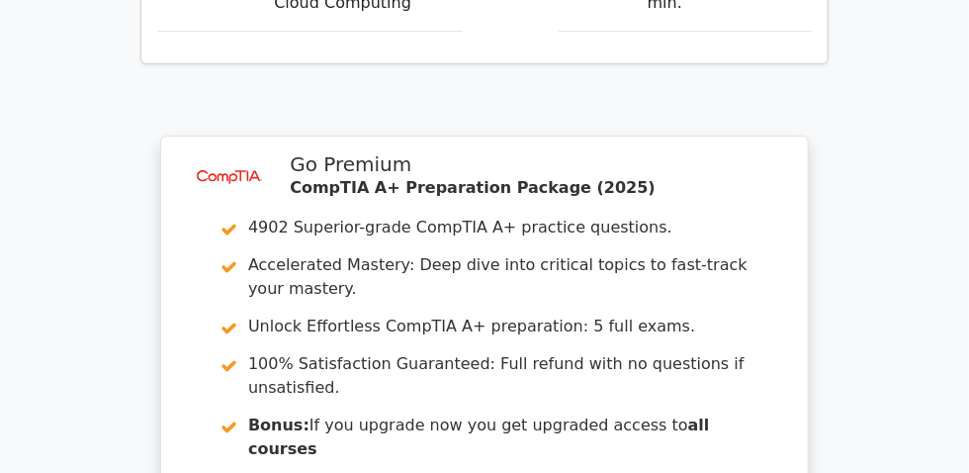
scroll to position [2590, 0]
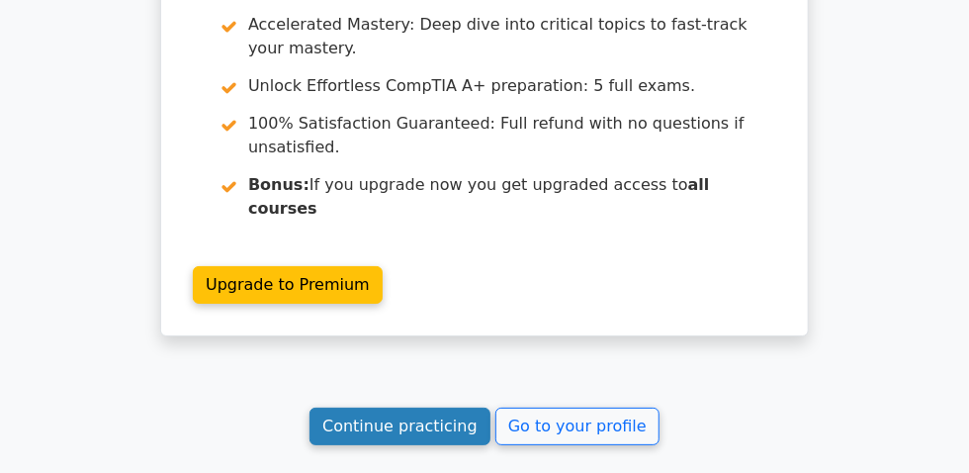
click at [419, 407] on link "Continue practicing" at bounding box center [399, 426] width 181 height 38
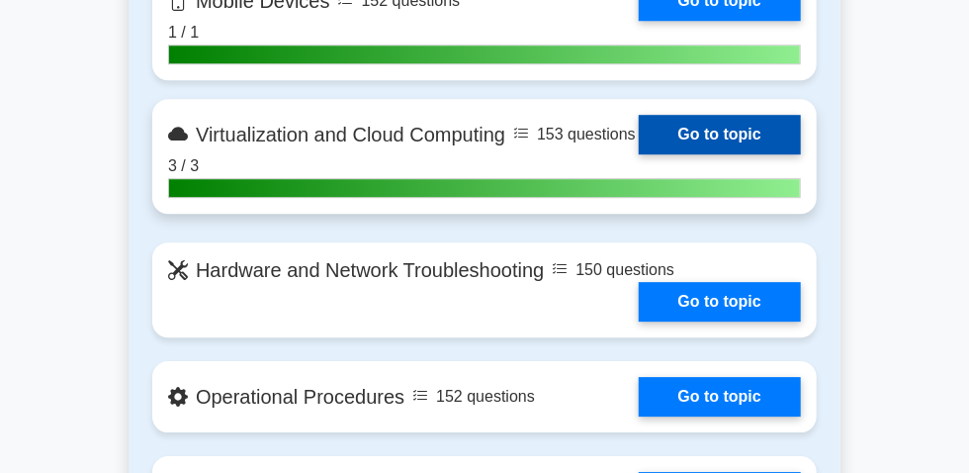
scroll to position [1977, 0]
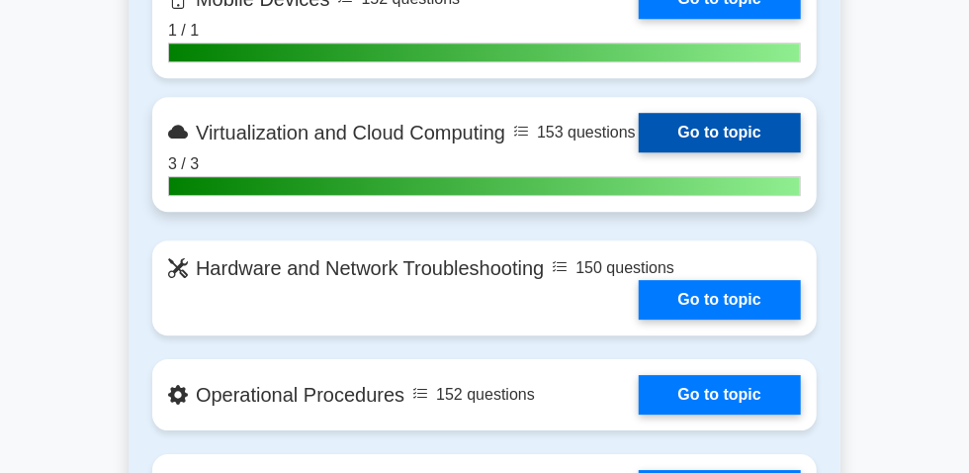
click at [639, 152] on link "Go to topic" at bounding box center [720, 133] width 162 height 40
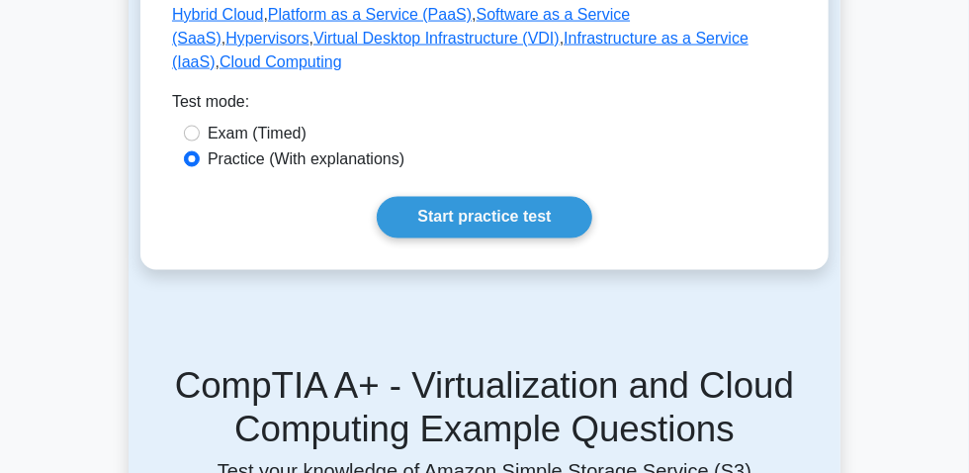
scroll to position [1257, 0]
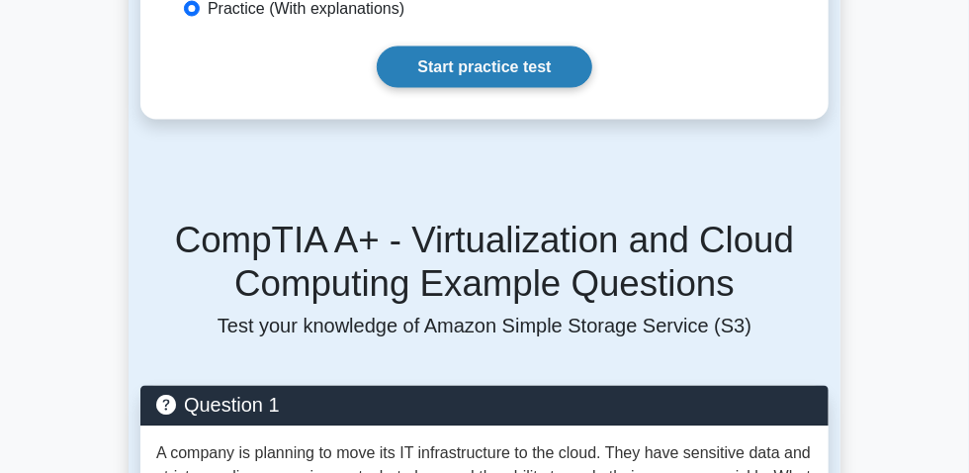
click at [481, 88] on link "Start practice test" at bounding box center [484, 67] width 215 height 42
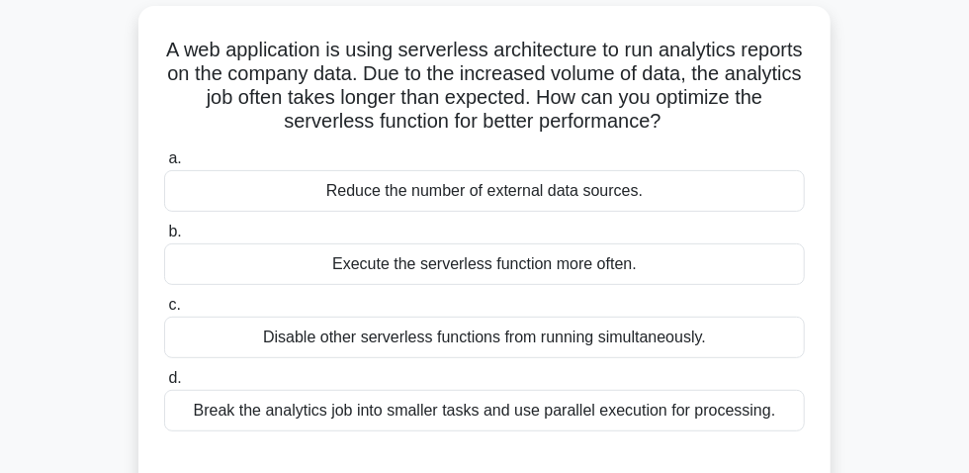
scroll to position [89, 0]
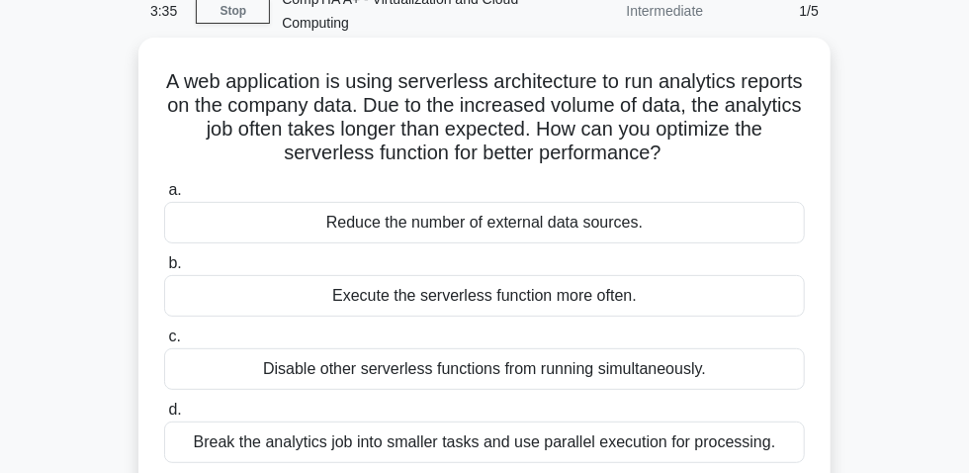
drag, startPoint x: 595, startPoint y: 379, endPoint x: 688, endPoint y: 379, distance: 92.9
click at [704, 385] on div "Disable other serverless functions from running simultaneously." at bounding box center [484, 369] width 641 height 42
click at [397, 372] on div "Disable other serverless functions from running simultaneously." at bounding box center [484, 369] width 641 height 42
click at [164, 343] on input "c. Disable other serverless functions from running simultaneously." at bounding box center [164, 336] width 0 height 13
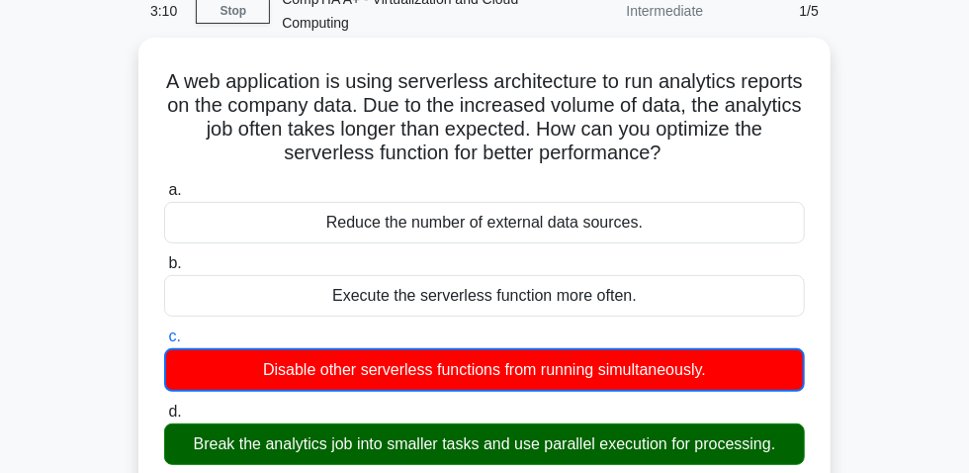
drag, startPoint x: 190, startPoint y: 101, endPoint x: 712, endPoint y: 158, distance: 525.1
click at [712, 158] on h5 "A web application is using serverless architecture to run analytics reports on …" at bounding box center [484, 117] width 645 height 97
copy h5 "A web application is using serverless architecture to run analytics reports on …"
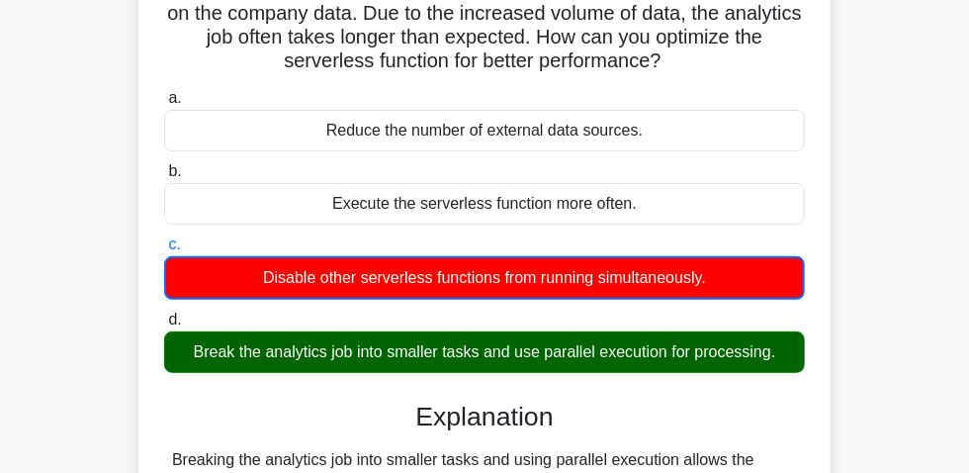
scroll to position [269, 0]
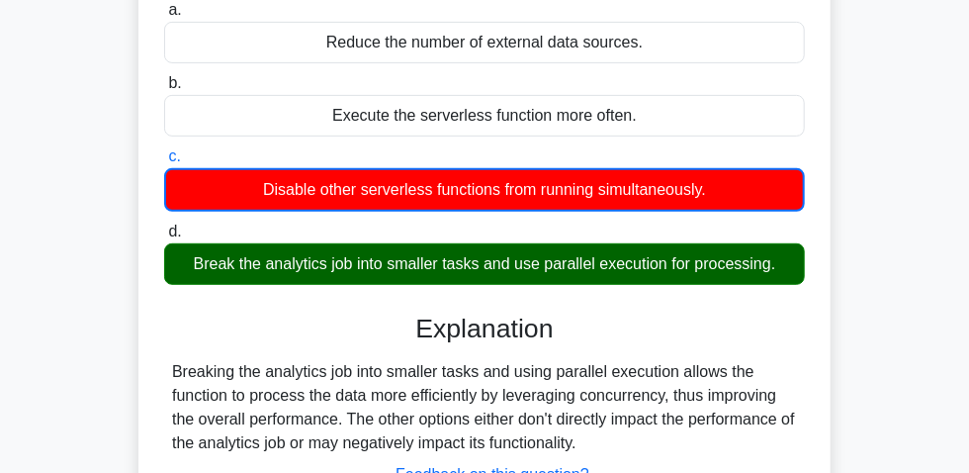
drag, startPoint x: 176, startPoint y: 273, endPoint x: 764, endPoint y: 271, distance: 588.2
click at [800, 270] on div "Break the analytics job into smaller tasks and use parallel execution for proce…" at bounding box center [484, 264] width 641 height 42
copy div "Break the analytics job into smaller tasks and use parallel execution for proce…"
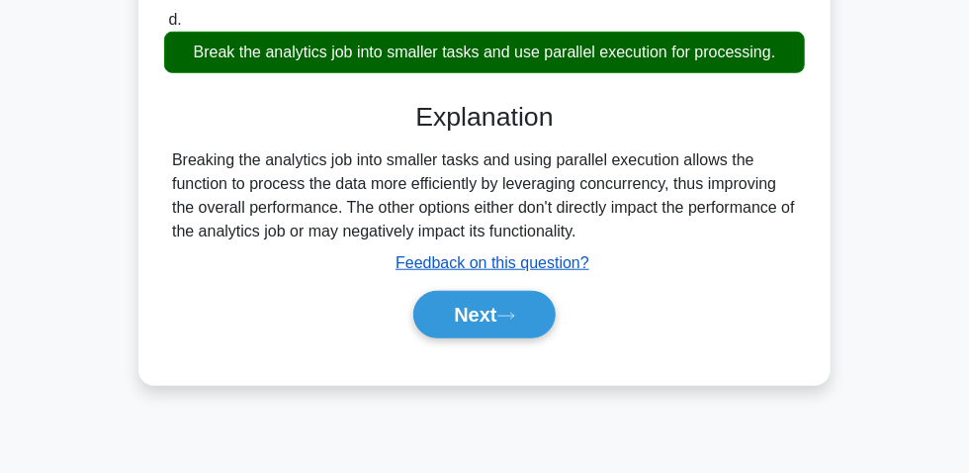
scroll to position [449, 0]
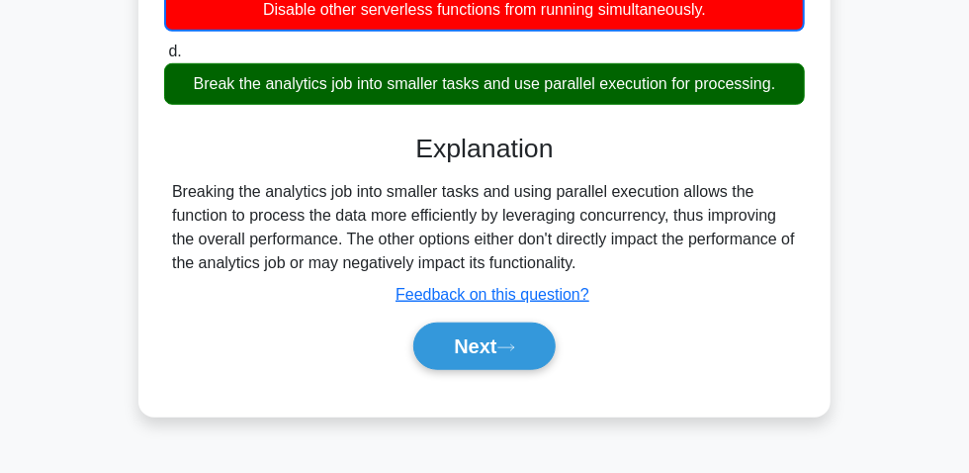
drag, startPoint x: 155, startPoint y: 198, endPoint x: 625, endPoint y: 271, distance: 475.2
click at [625, 271] on div "A web application is using serverless architecture to run analytics reports on …" at bounding box center [484, 48] width 676 height 724
copy div "Breaking the analytics job into smaller tasks and using parallel execution allo…"
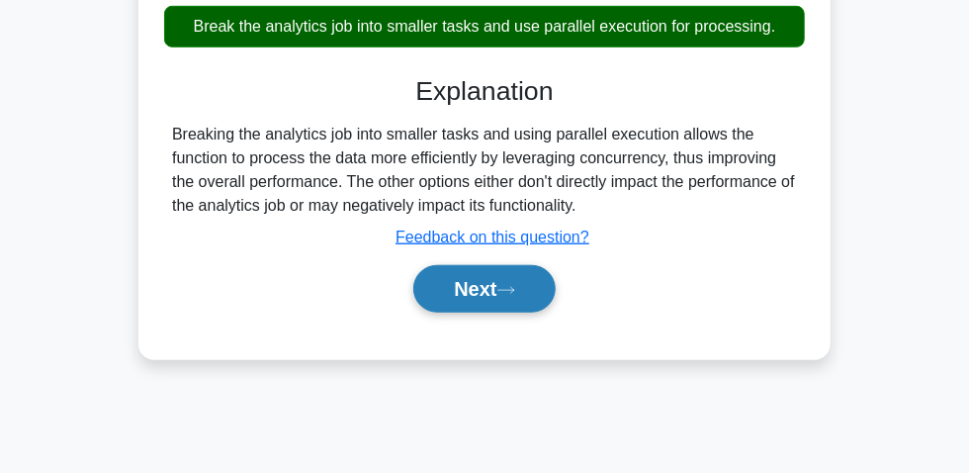
scroll to position [595, 0]
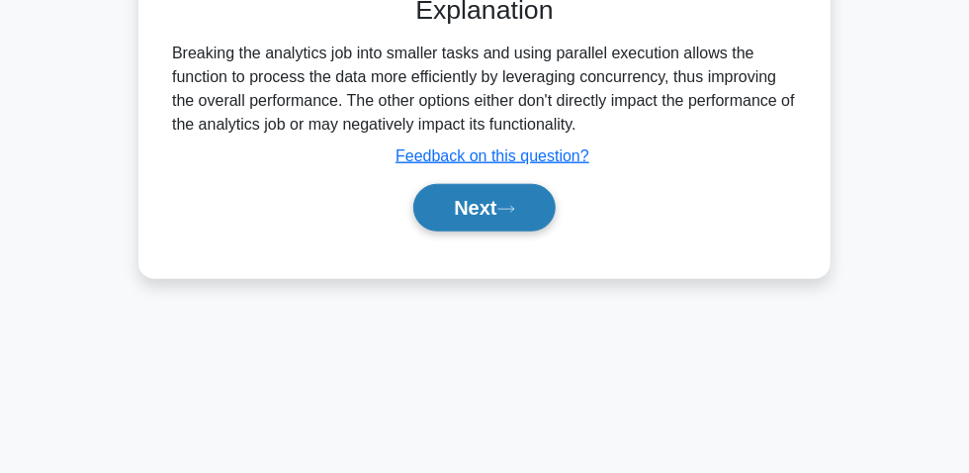
click at [470, 205] on button "Next" at bounding box center [483, 207] width 141 height 47
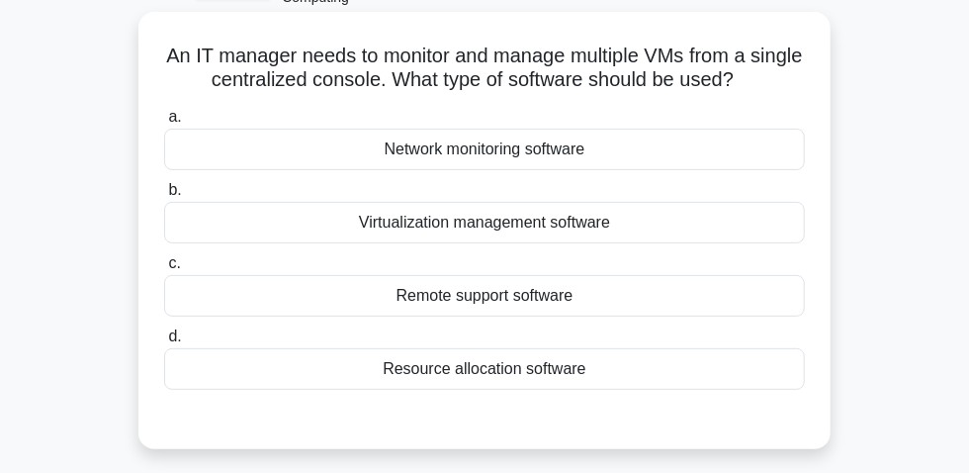
scroll to position [145, 0]
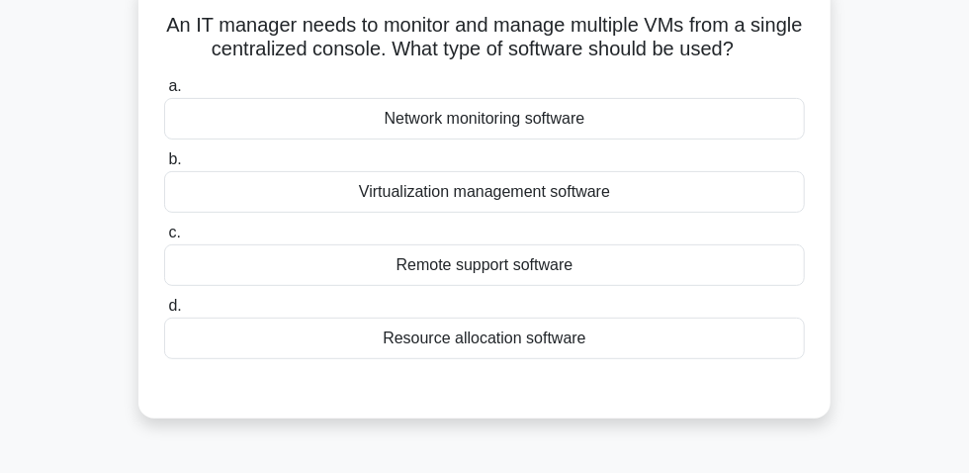
click at [459, 209] on div "Virtualization management software" at bounding box center [484, 192] width 641 height 42
click at [164, 166] on input "b. Virtualization management software" at bounding box center [164, 159] width 0 height 13
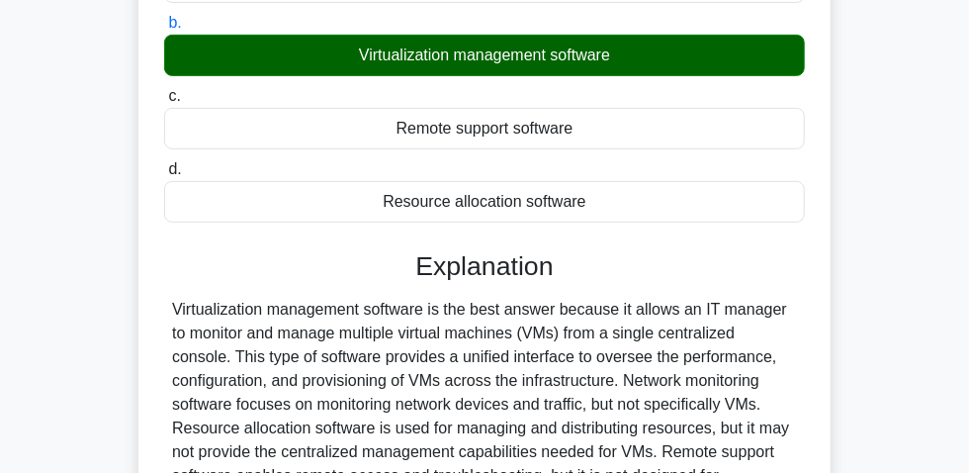
scroll to position [595, 0]
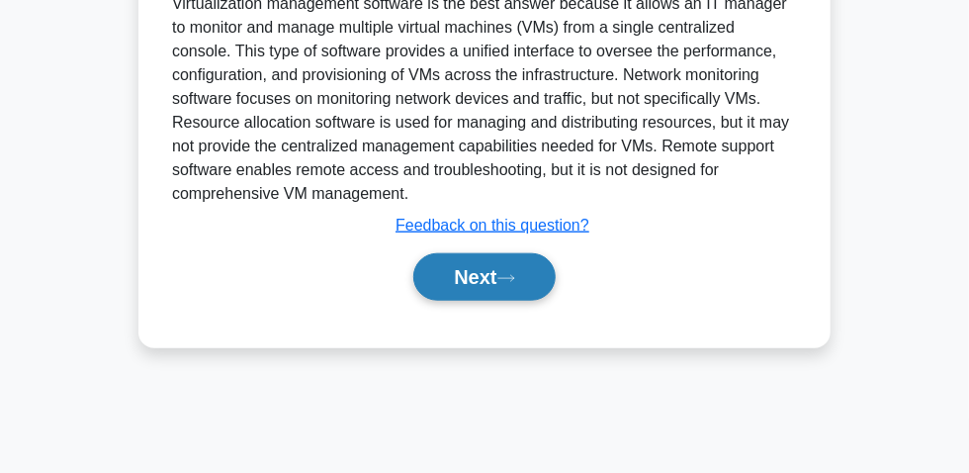
drag, startPoint x: 489, startPoint y: 283, endPoint x: 502, endPoint y: 279, distance: 13.4
click at [499, 280] on button "Next" at bounding box center [483, 276] width 141 height 47
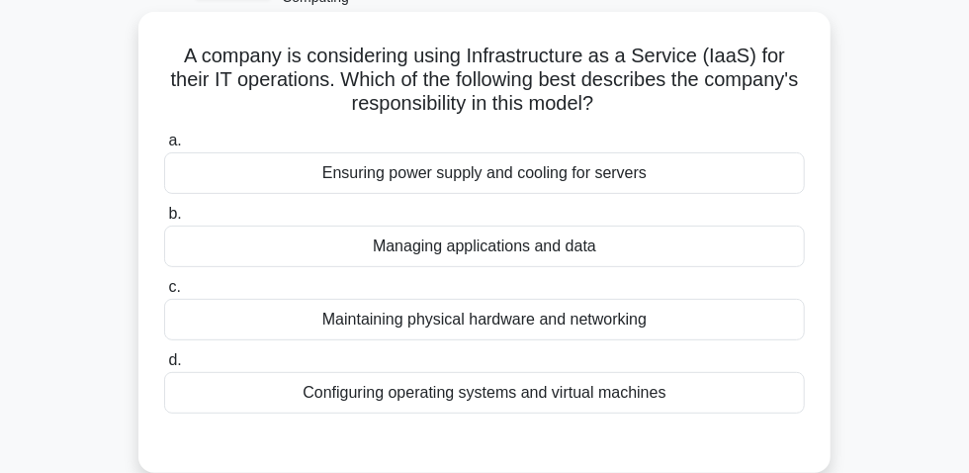
scroll to position [145, 0]
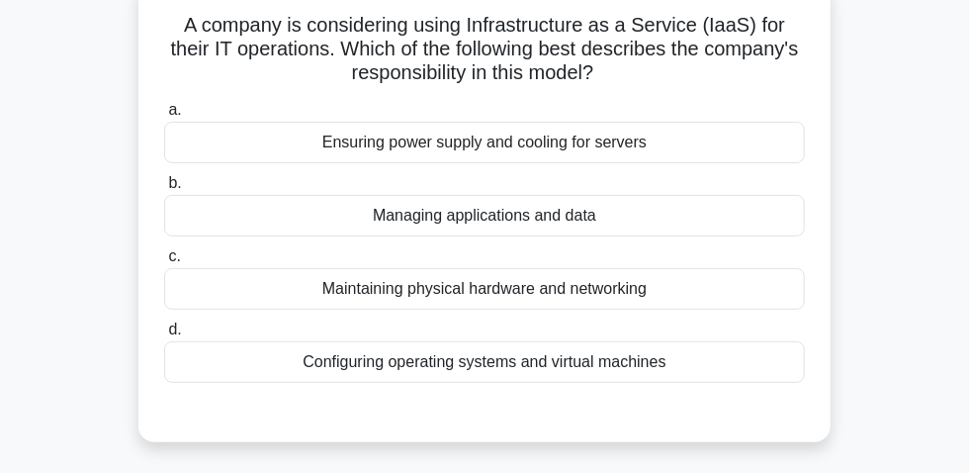
click at [440, 303] on div "Maintaining physical hardware and networking" at bounding box center [484, 289] width 641 height 42
click at [164, 263] on input "c. Maintaining physical hardware and networking" at bounding box center [164, 256] width 0 height 13
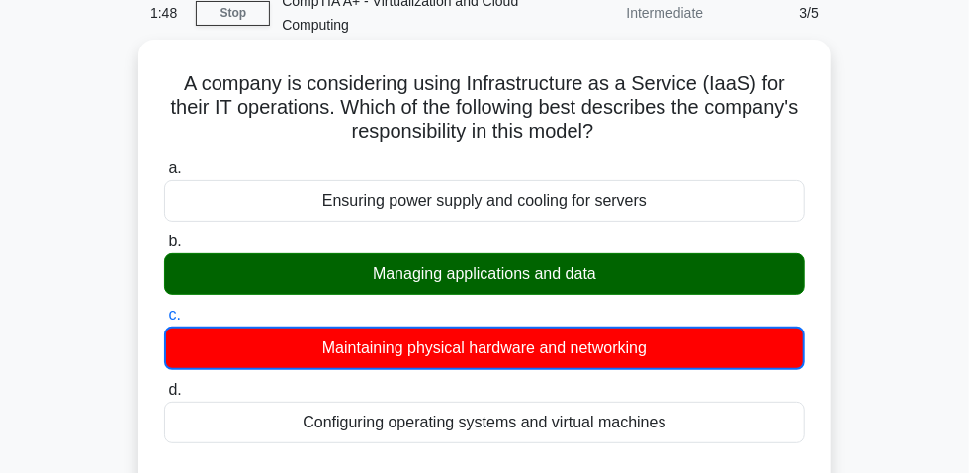
scroll to position [55, 0]
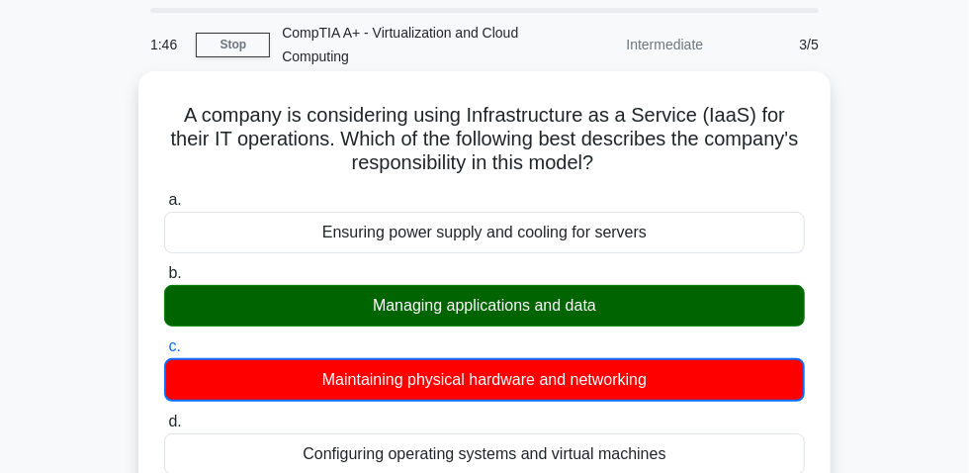
drag, startPoint x: 171, startPoint y: 125, endPoint x: 659, endPoint y: 172, distance: 490.7
click at [659, 172] on h5 "A company is considering using Infrastructure as a Service (IaaS) for their IT …" at bounding box center [484, 139] width 645 height 73
copy h5 "A company is considering using Infrastructure as a Service (IaaS) for their IT …"
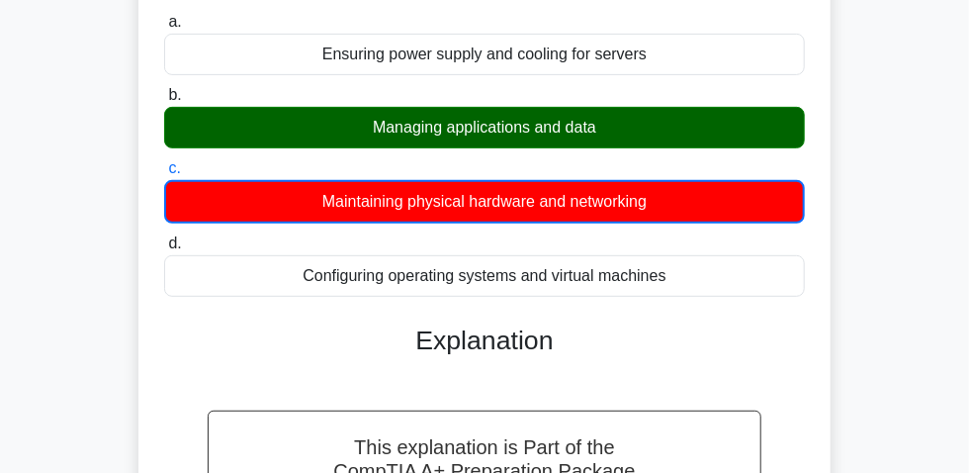
scroll to position [235, 0]
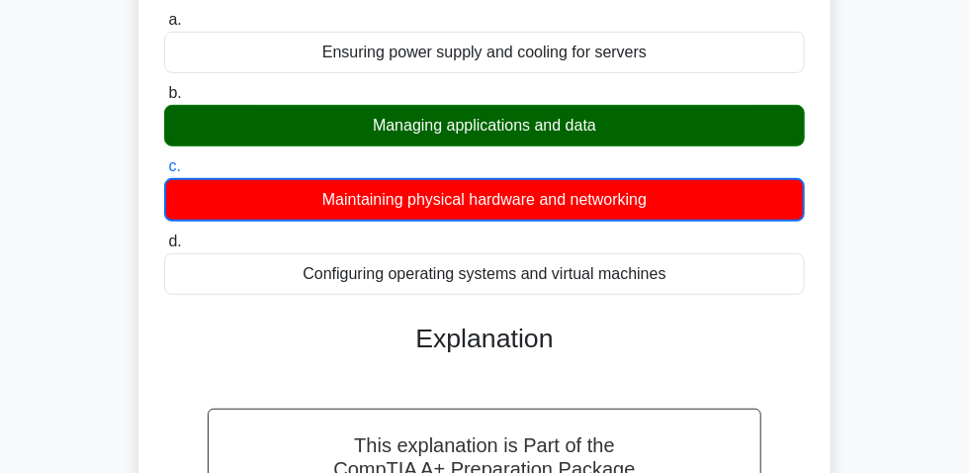
drag, startPoint x: 361, startPoint y: 132, endPoint x: 553, endPoint y: 132, distance: 191.8
click at [649, 139] on div "Managing applications and data" at bounding box center [484, 126] width 641 height 42
copy div "Managing applications and data"
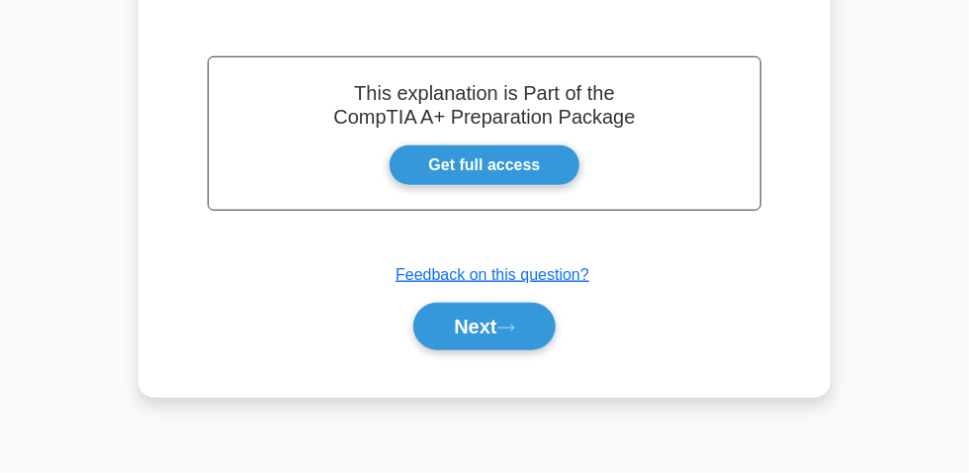
scroll to position [595, 0]
click at [477, 332] on button "Next" at bounding box center [483, 326] width 141 height 47
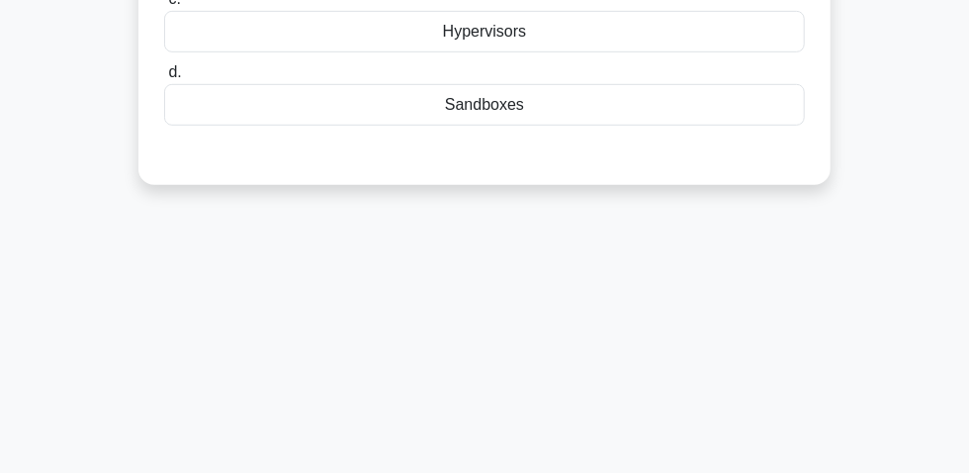
scroll to position [145, 0]
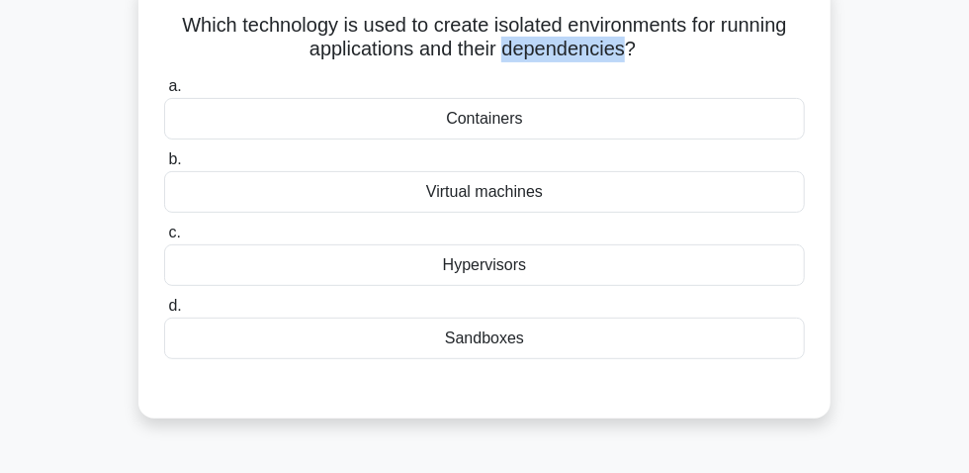
drag, startPoint x: 508, startPoint y: 56, endPoint x: 624, endPoint y: 61, distance: 115.8
click at [624, 61] on h5 "Which technology is used to create isolated environments for running applicatio…" at bounding box center [484, 37] width 645 height 49
click at [495, 351] on div "Sandboxes" at bounding box center [484, 338] width 641 height 42
click at [164, 312] on input "d. Sandboxes" at bounding box center [164, 306] width 0 height 13
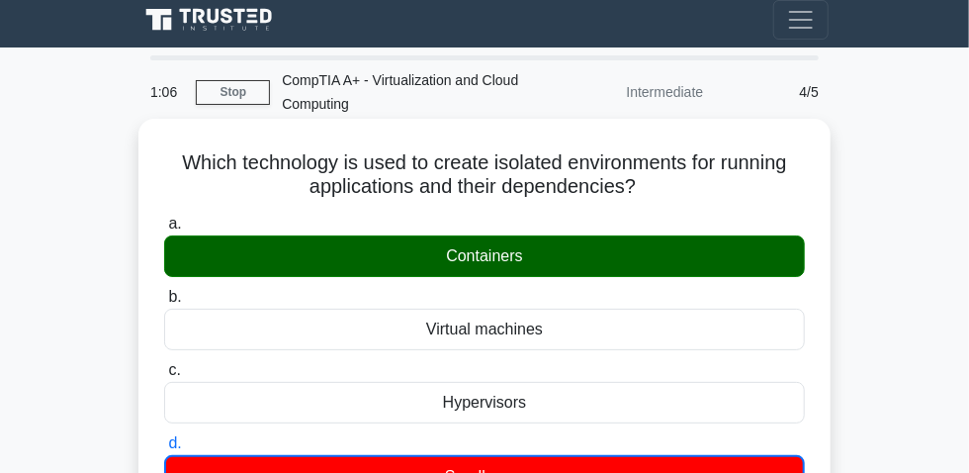
scroll to position [0, 0]
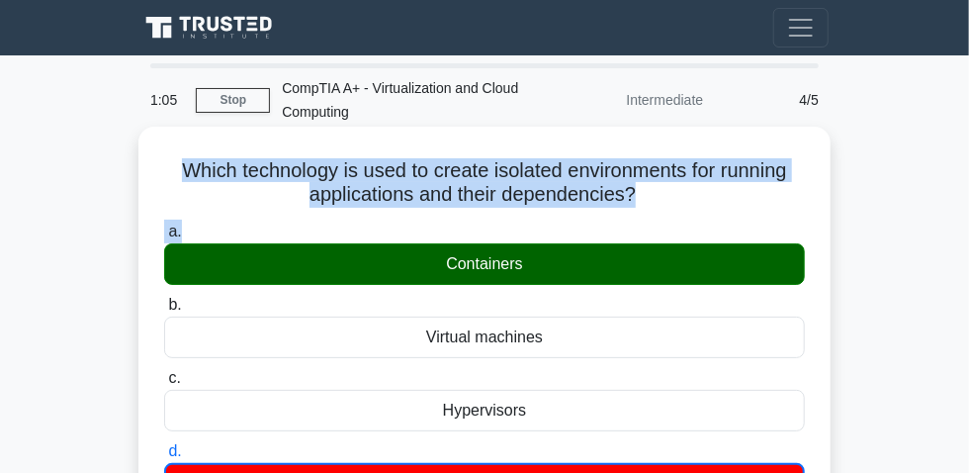
drag, startPoint x: 157, startPoint y: 171, endPoint x: 695, endPoint y: 235, distance: 541.6
drag, startPoint x: 563, startPoint y: 201, endPoint x: 422, endPoint y: 188, distance: 141.0
click at [422, 188] on h5 "Which technology is used to create isolated environments for running applicatio…" at bounding box center [484, 182] width 645 height 49
click at [205, 185] on h5 "Which technology is used to create isolated environments for running applicatio…" at bounding box center [484, 182] width 645 height 49
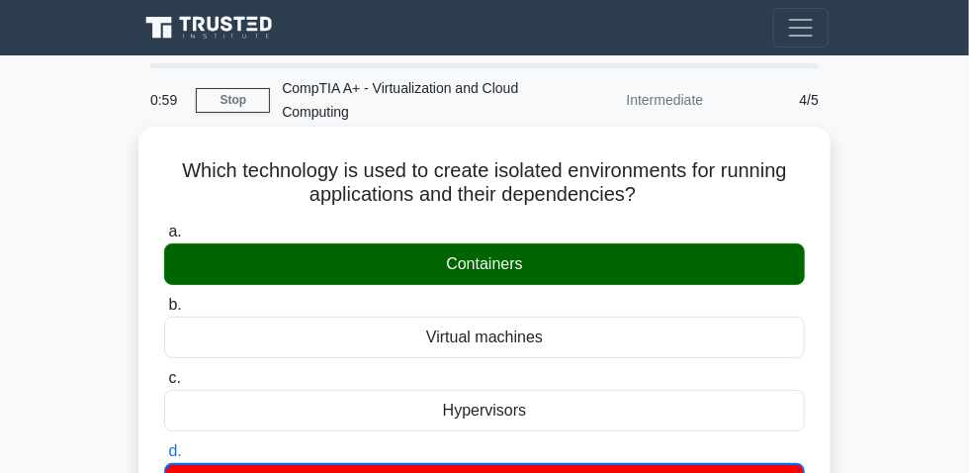
drag, startPoint x: 180, startPoint y: 182, endPoint x: 592, endPoint y: 204, distance: 412.8
click at [643, 193] on h5 "Which technology is used to create isolated environments for running applicatio…" at bounding box center [484, 182] width 645 height 49
copy h5 "Which technology is used to create isolated environments for running applicatio…"
drag, startPoint x: 488, startPoint y: 277, endPoint x: 562, endPoint y: 277, distance: 73.2
click at [562, 277] on div "Containers" at bounding box center [484, 264] width 641 height 42
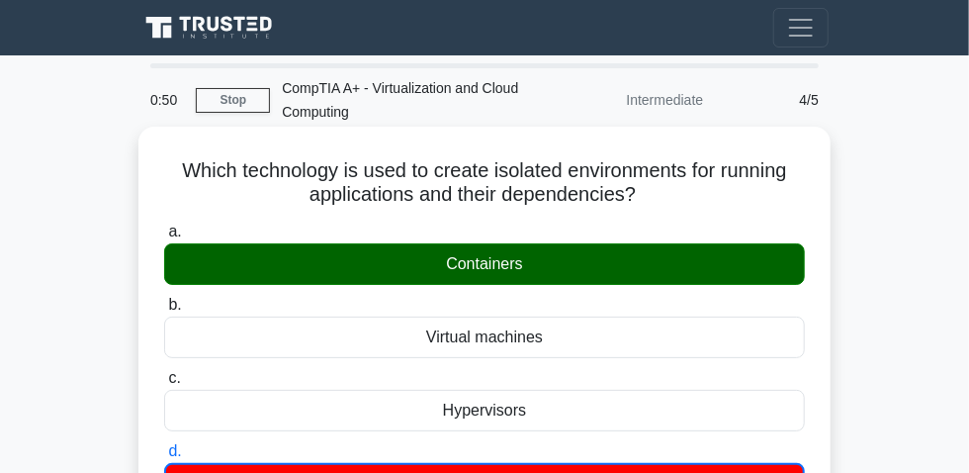
copy div "Containers"
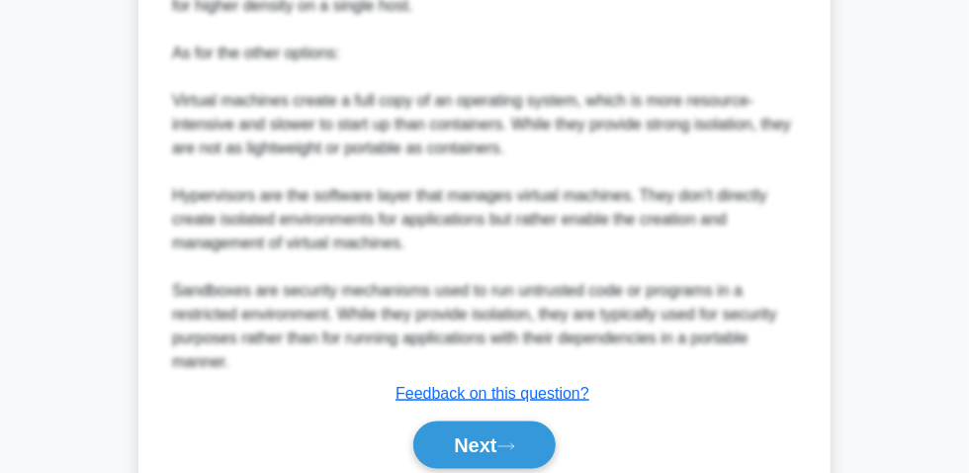
scroll to position [910, 0]
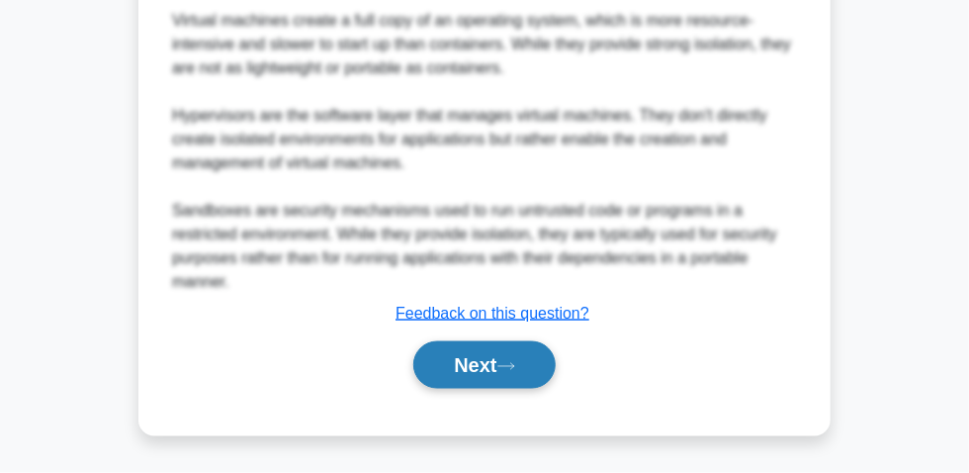
click at [481, 366] on button "Next" at bounding box center [483, 364] width 141 height 47
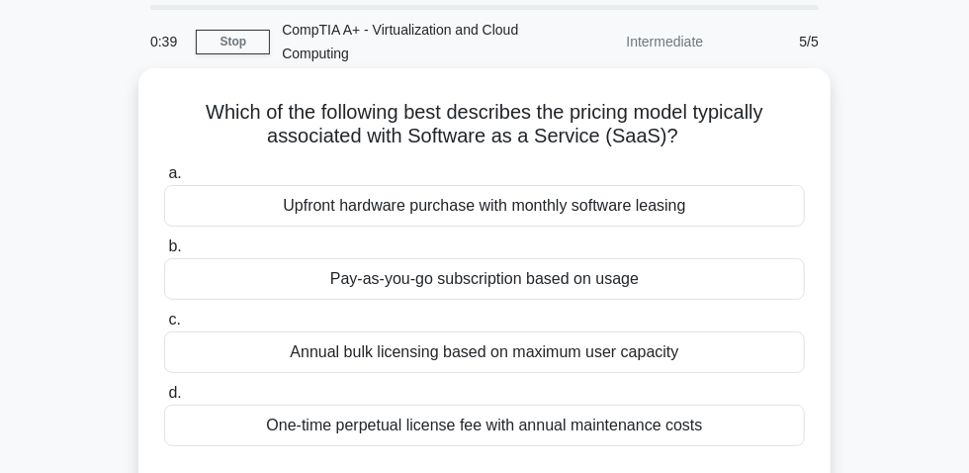
scroll to position [89, 0]
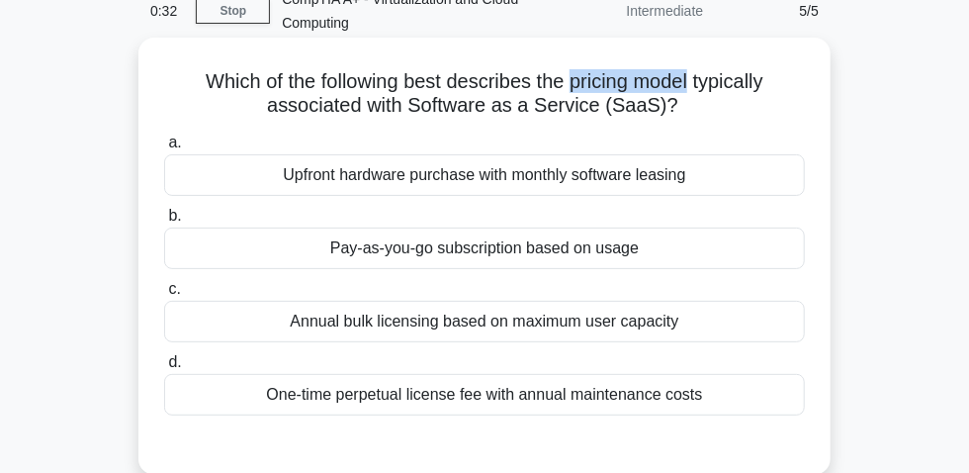
drag, startPoint x: 574, startPoint y: 87, endPoint x: 698, endPoint y: 92, distance: 123.7
click at [698, 92] on h5 "Which of the following best describes the pricing model typically associated wi…" at bounding box center [484, 93] width 645 height 49
click at [423, 265] on div "Pay-as-you-go subscription based on usage" at bounding box center [484, 248] width 641 height 42
click at [164, 222] on input "b. Pay-as-you-go subscription based on usage" at bounding box center [164, 216] width 0 height 13
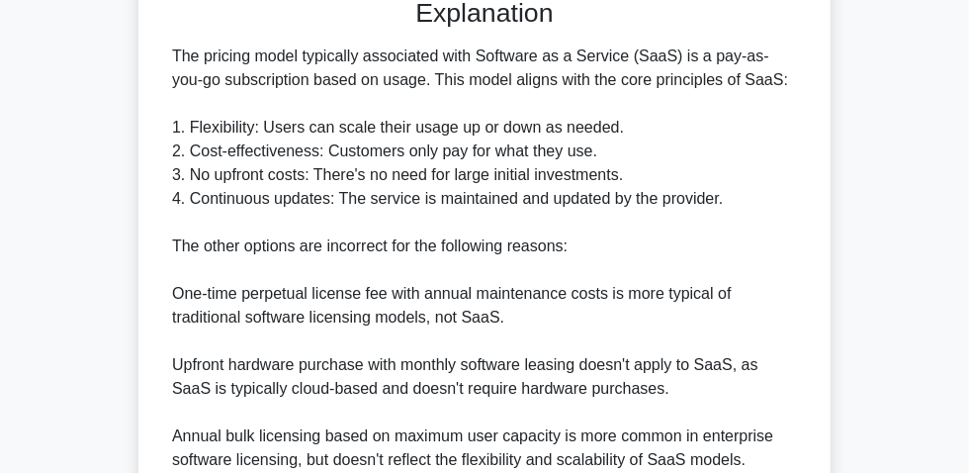
scroll to position [719, 0]
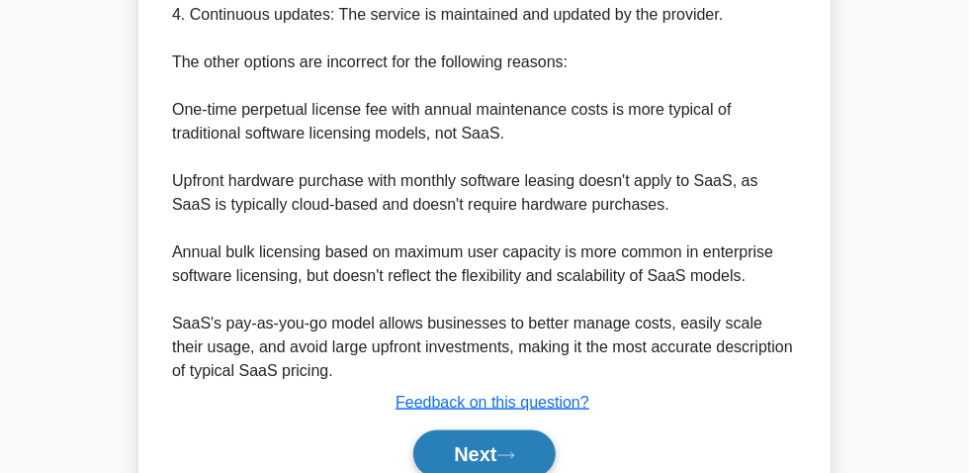
click at [494, 449] on button "Next" at bounding box center [483, 453] width 141 height 47
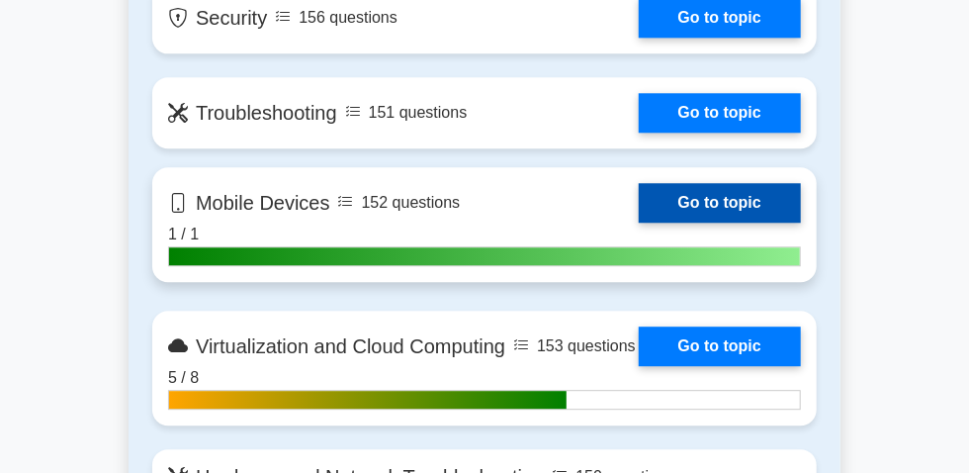
scroll to position [1797, 0]
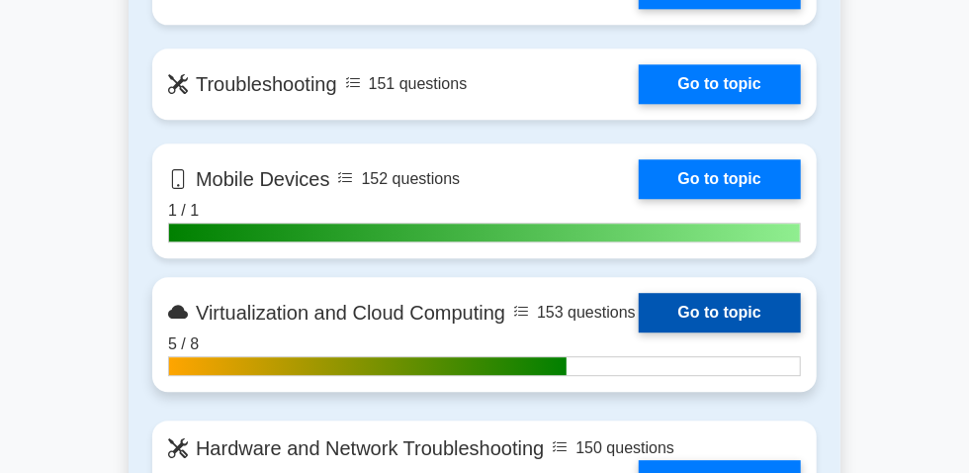
click at [639, 332] on link "Go to topic" at bounding box center [720, 313] width 162 height 40
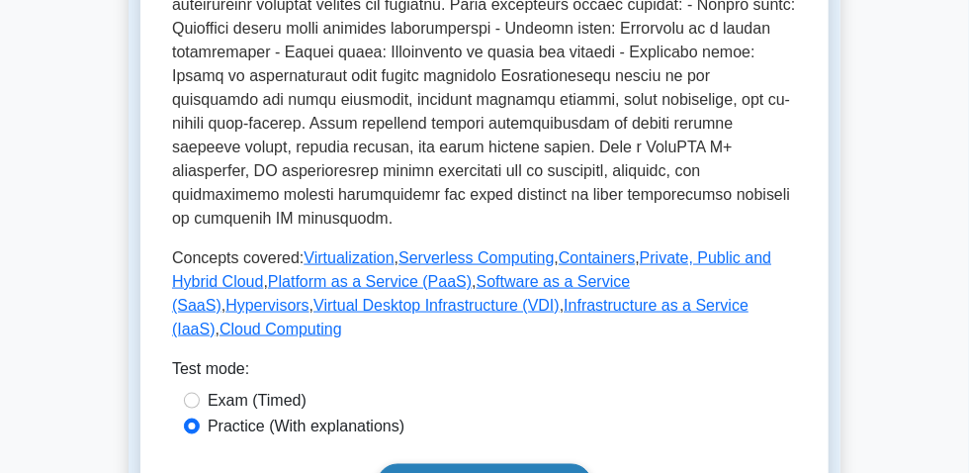
scroll to position [989, 0]
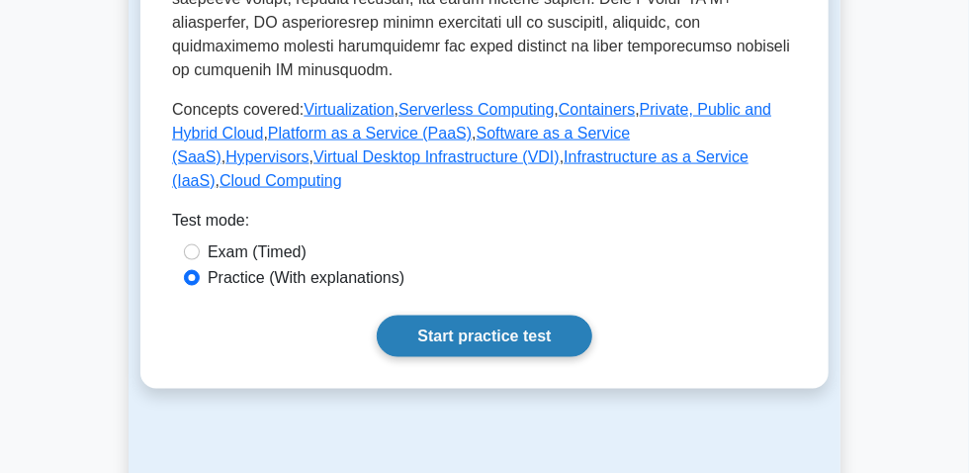
click at [483, 357] on link "Start practice test" at bounding box center [484, 336] width 215 height 42
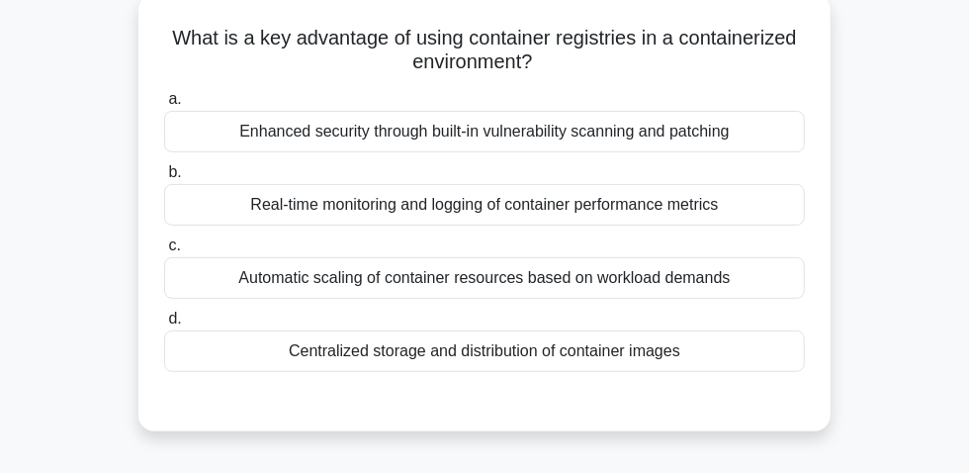
scroll to position [89, 0]
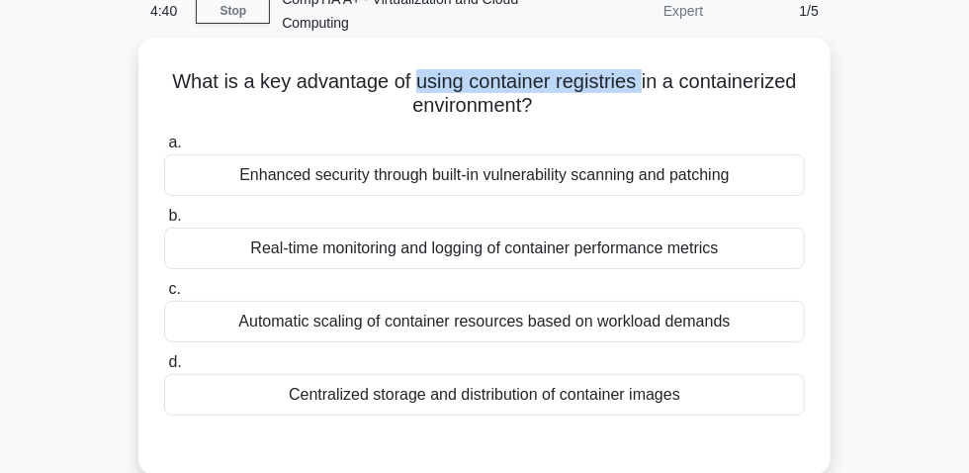
drag, startPoint x: 416, startPoint y: 93, endPoint x: 641, endPoint y: 87, distance: 224.5
click at [642, 87] on h5 "What is a key advantage of using container registries in a containerized enviro…" at bounding box center [484, 93] width 645 height 49
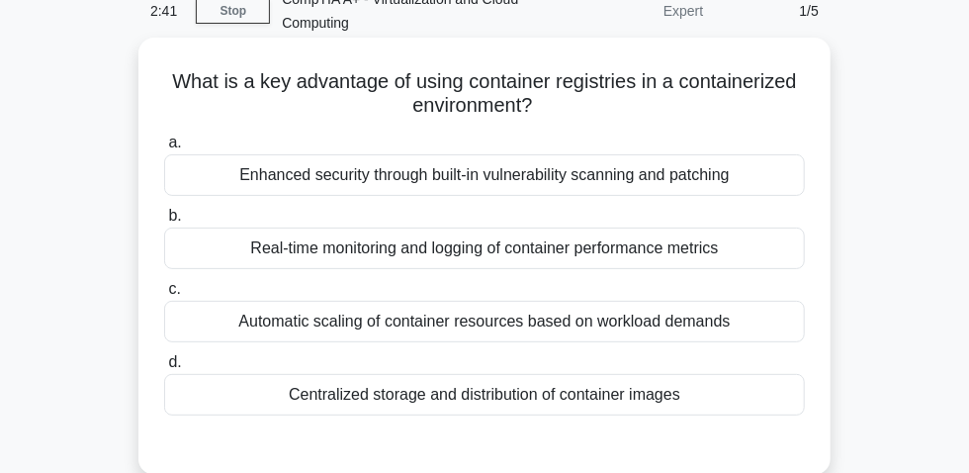
click at [657, 334] on div "Automatic scaling of container resources based on workload demands" at bounding box center [484, 322] width 641 height 42
click at [164, 296] on input "c. Automatic scaling of container resources based on workload demands" at bounding box center [164, 289] width 0 height 13
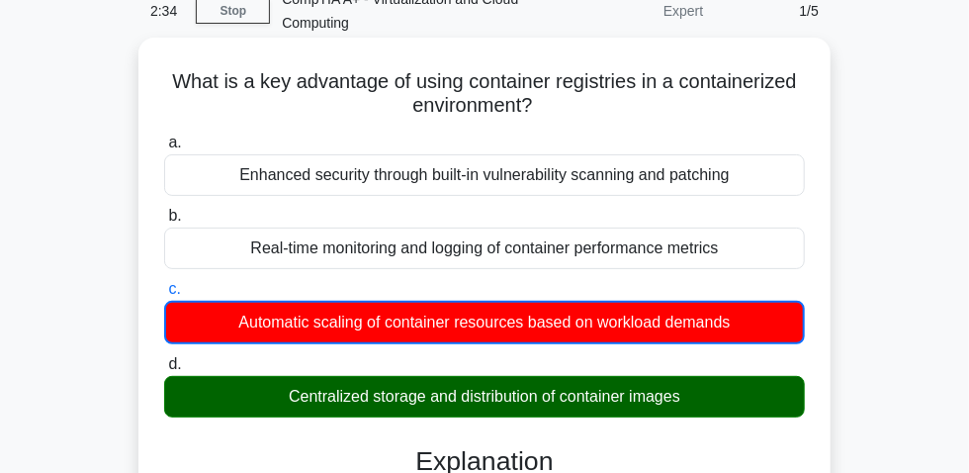
drag, startPoint x: 165, startPoint y: 89, endPoint x: 590, endPoint y: 118, distance: 426.1
click at [590, 118] on h5 "What is a key advantage of using container registries in a containerized enviro…" at bounding box center [484, 93] width 645 height 49
copy h5 "What is a key advantage of using container registries in a containerized enviro…"
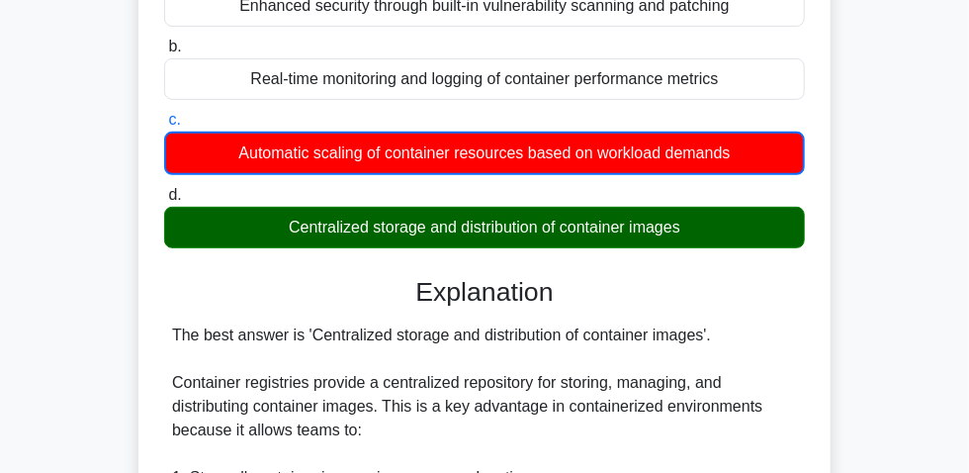
scroll to position [269, 0]
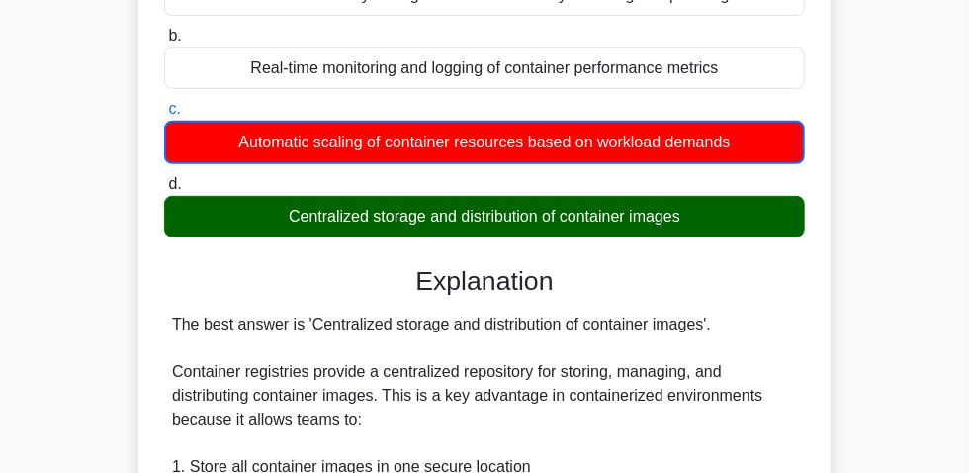
drag, startPoint x: 276, startPoint y: 223, endPoint x: 645, endPoint y: 232, distance: 368.9
click at [748, 229] on div "Centralized storage and distribution of container images" at bounding box center [484, 217] width 641 height 42
copy div "Centralized storage and distribution of container images"
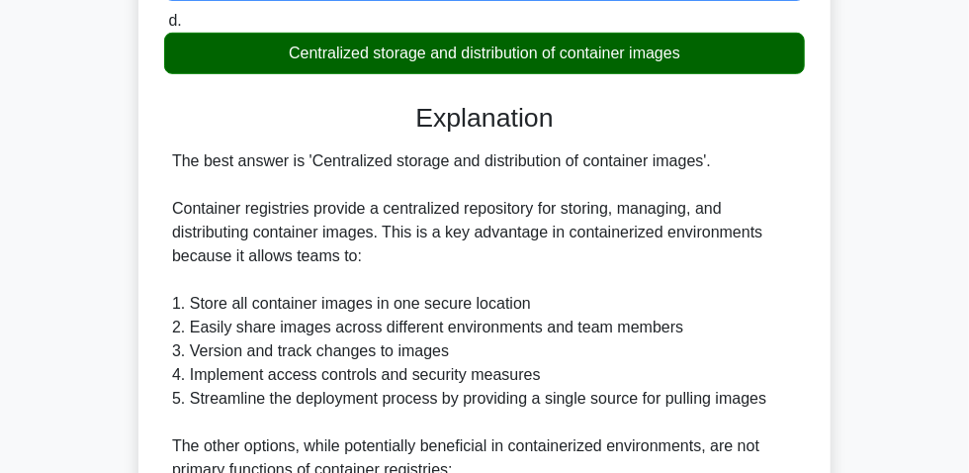
scroll to position [539, 0]
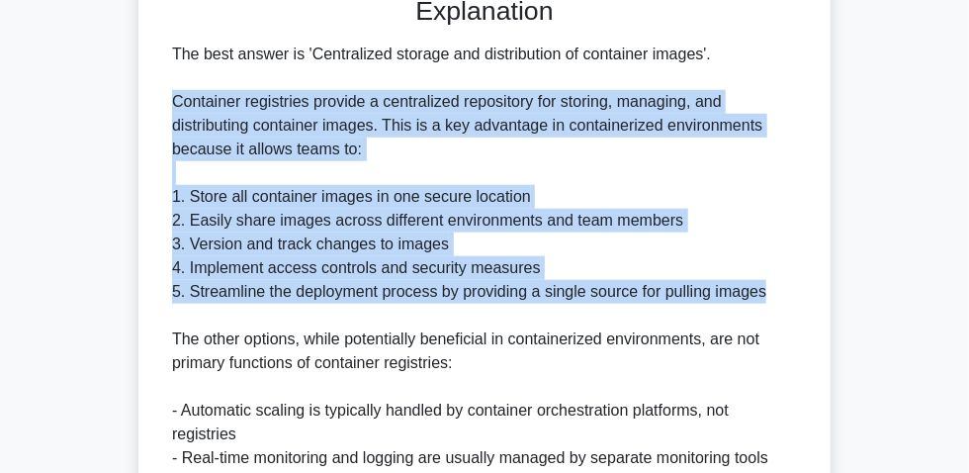
drag, startPoint x: 165, startPoint y: 107, endPoint x: 790, endPoint y: 301, distance: 654.1
click at [790, 301] on div "The best answer is 'Centralized storage and distribution of container images'. …" at bounding box center [484, 280] width 641 height 475
copy div "Container registries provide a centralized repository for storing, managing, an…"
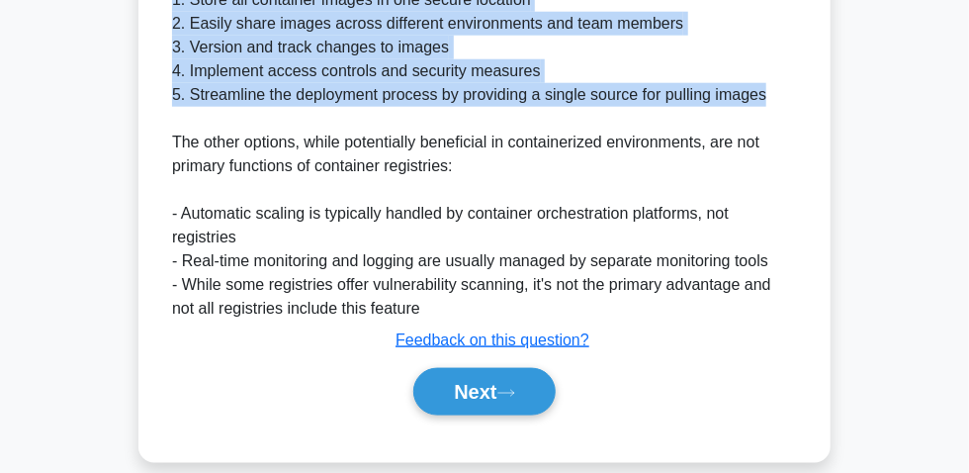
scroll to position [768, 0]
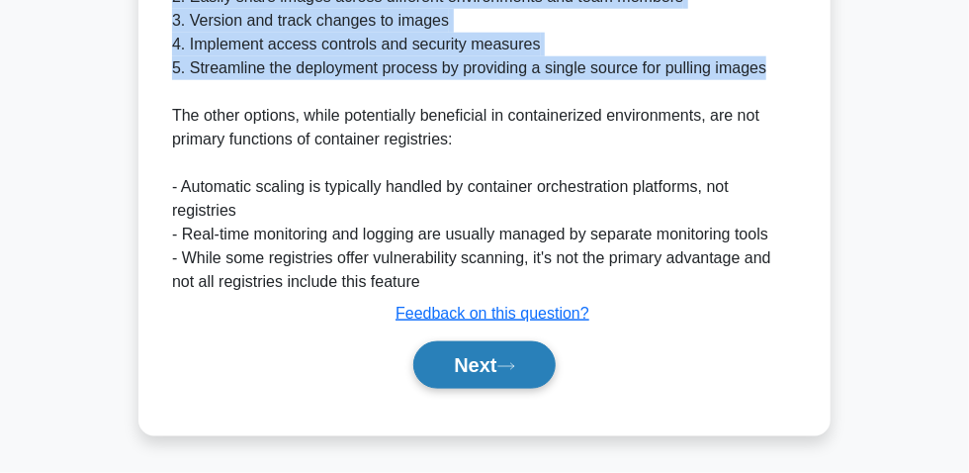
click at [456, 364] on button "Next" at bounding box center [483, 364] width 141 height 47
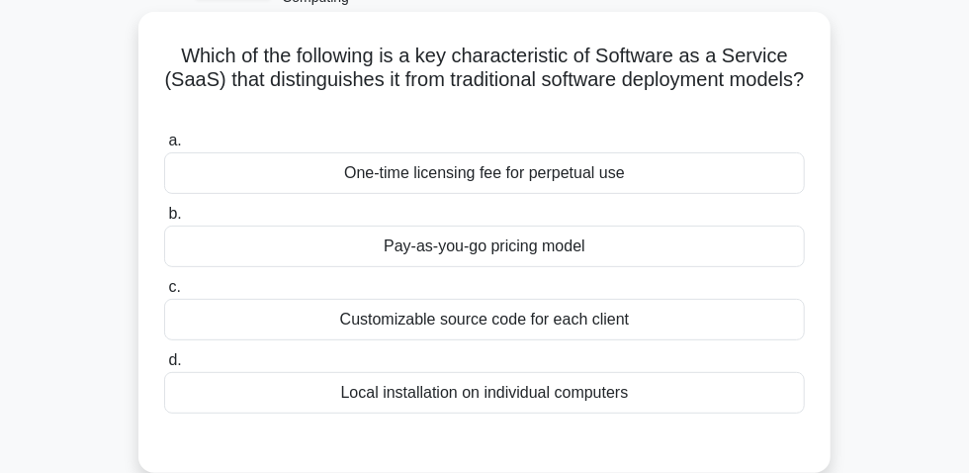
scroll to position [145, 0]
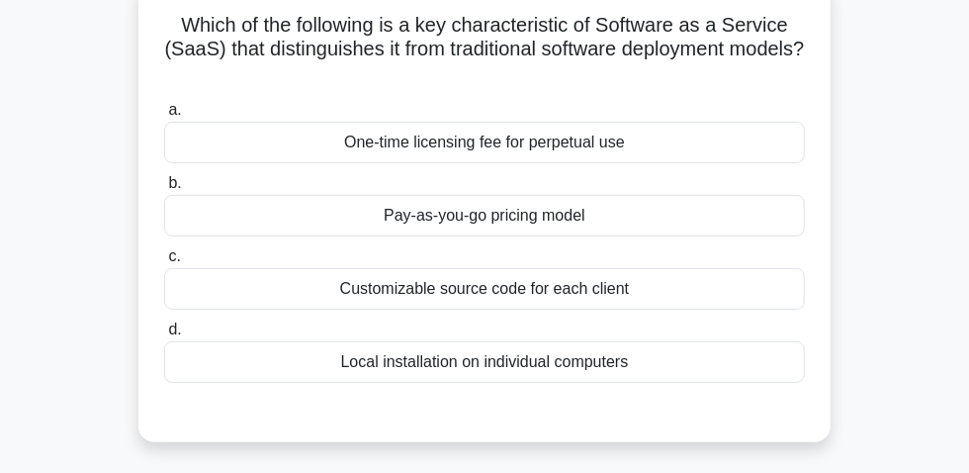
click at [464, 218] on div "Pay-as-you-go pricing model" at bounding box center [484, 216] width 641 height 42
click at [164, 190] on input "b. Pay-as-you-go pricing model" at bounding box center [164, 183] width 0 height 13
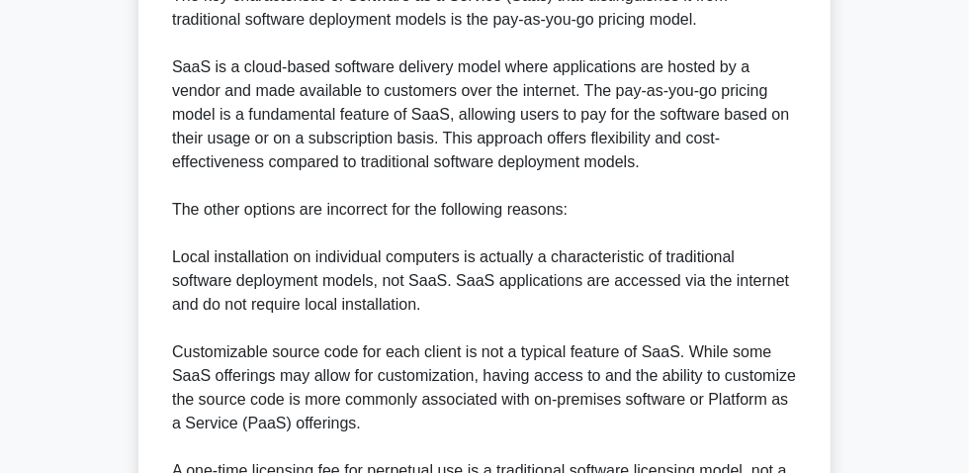
scroll to position [775, 0]
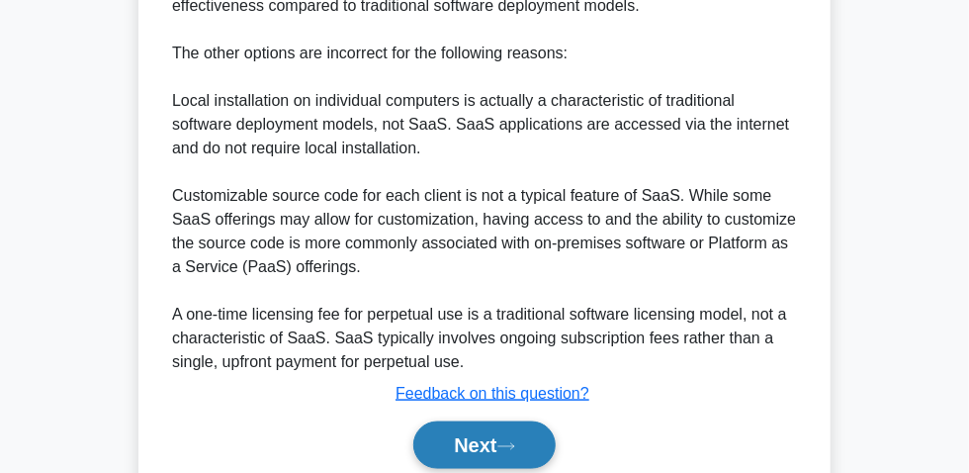
click at [464, 452] on button "Next" at bounding box center [483, 444] width 141 height 47
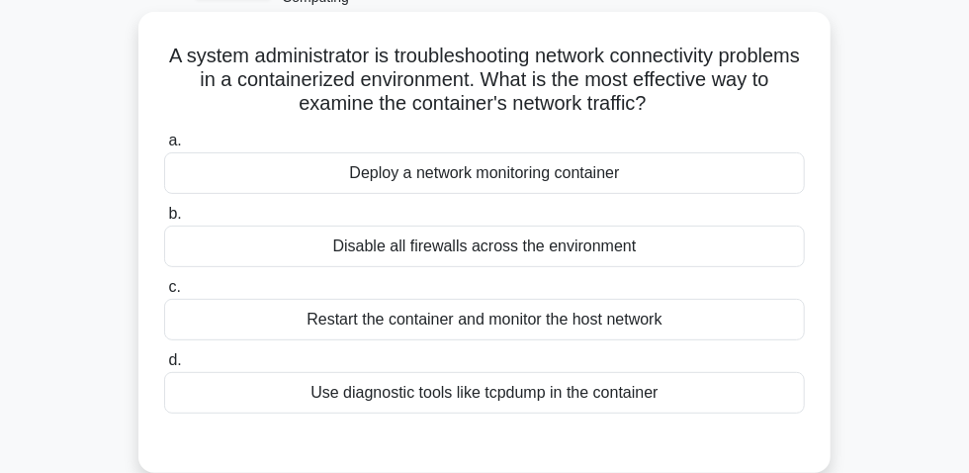
scroll to position [145, 0]
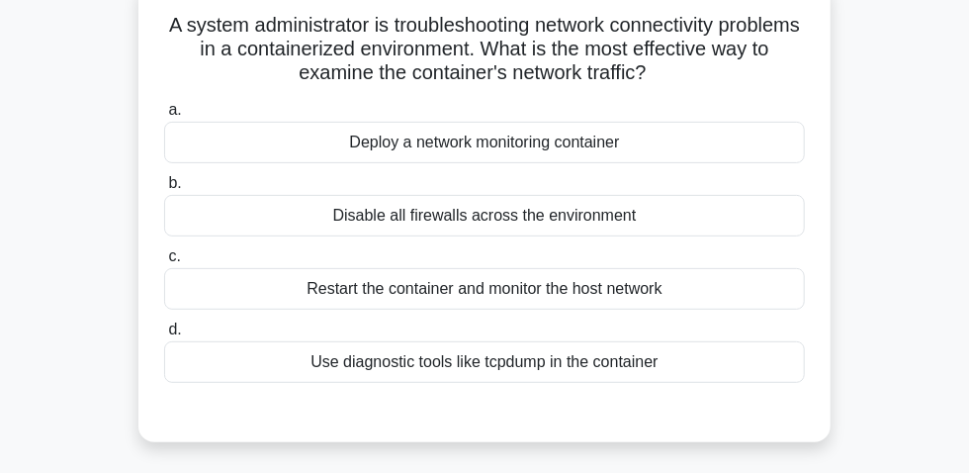
click at [626, 374] on div "Use diagnostic tools like tcpdump in the container" at bounding box center [484, 362] width 641 height 42
click at [164, 336] on input "d. Use diagnostic tools like tcpdump in the container" at bounding box center [164, 329] width 0 height 13
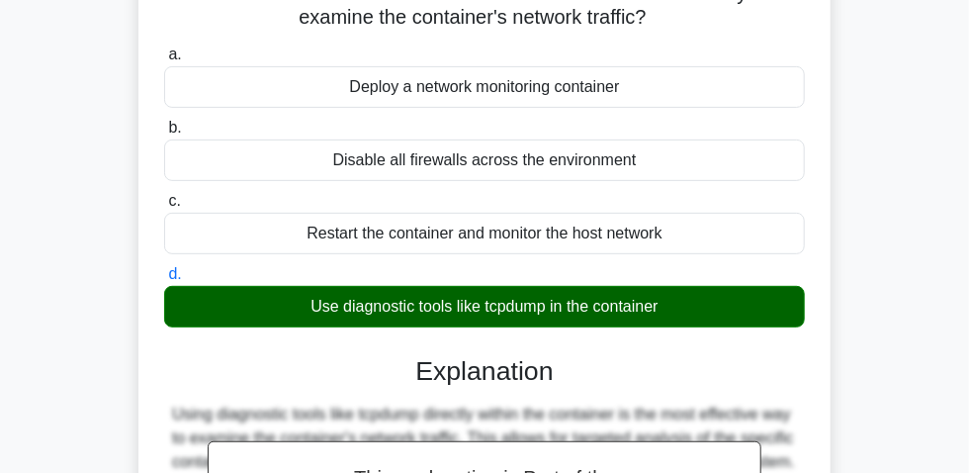
scroll to position [55, 0]
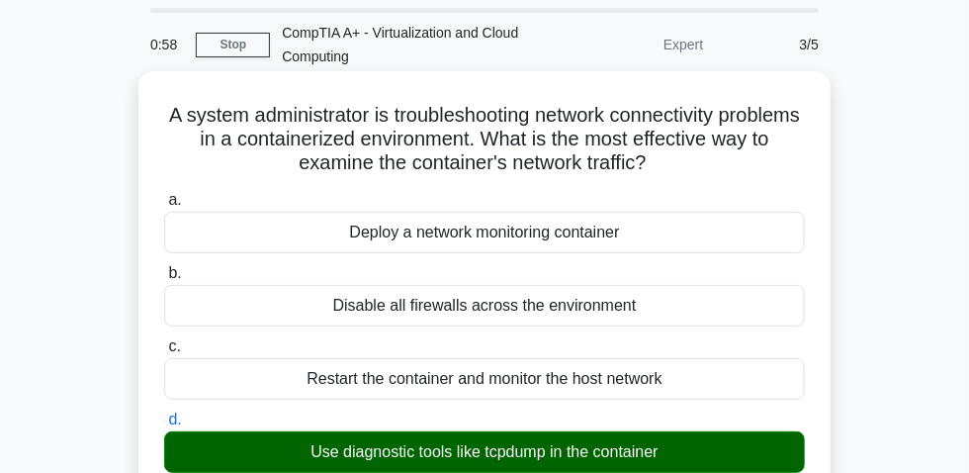
drag, startPoint x: 184, startPoint y: 116, endPoint x: 691, endPoint y: 169, distance: 510.0
click at [691, 169] on h5 "A system administrator is troubleshooting network connectivity problems in a co…" at bounding box center [484, 139] width 645 height 73
copy h5 "A system administrator is troubleshooting network connectivity problems in a co…"
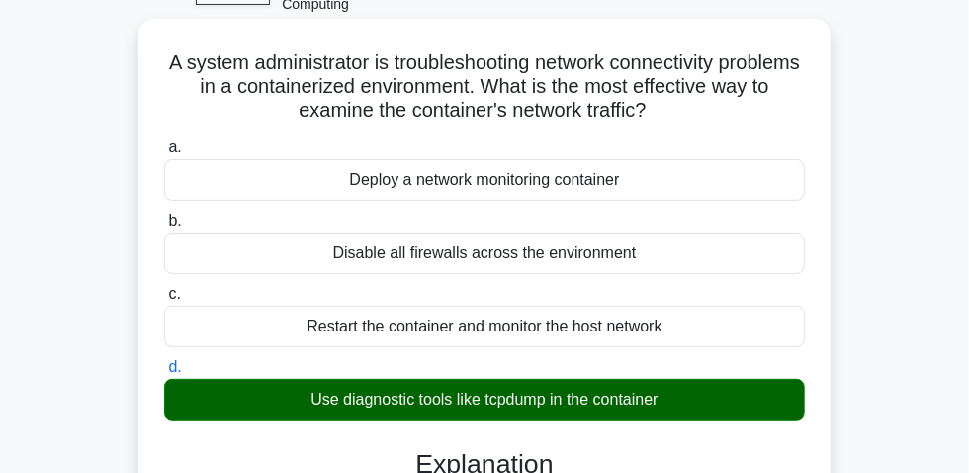
scroll to position [325, 0]
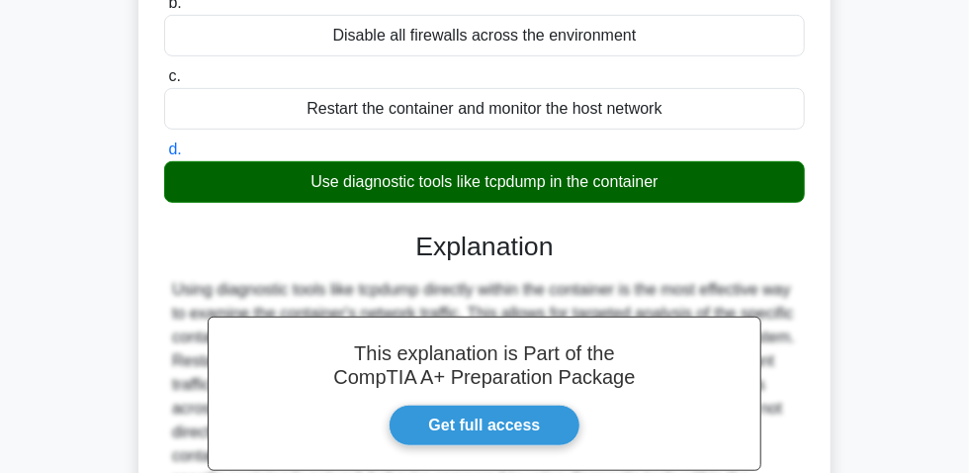
drag, startPoint x: 293, startPoint y: 194, endPoint x: 630, endPoint y: 191, distance: 337.1
click at [698, 186] on div "Use diagnostic tools like tcpdump in the container" at bounding box center [484, 182] width 641 height 42
copy div "Use diagnostic tools like tcpdump in the container"
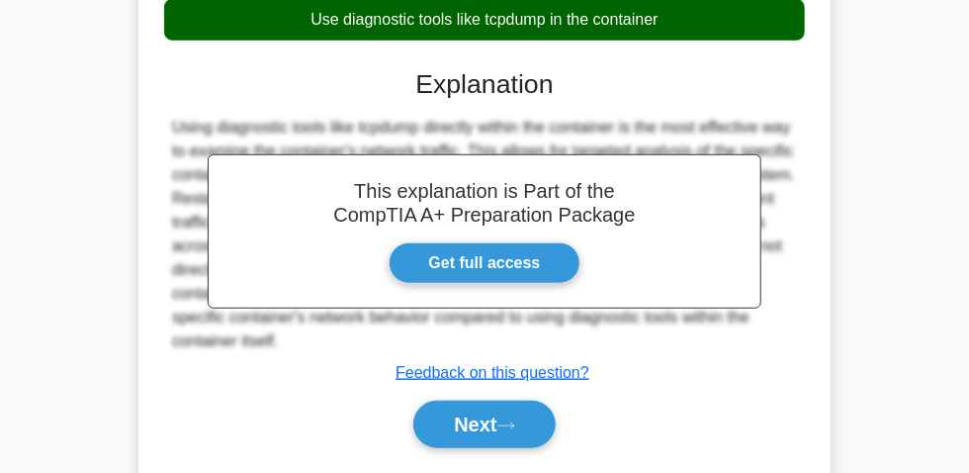
scroll to position [595, 0]
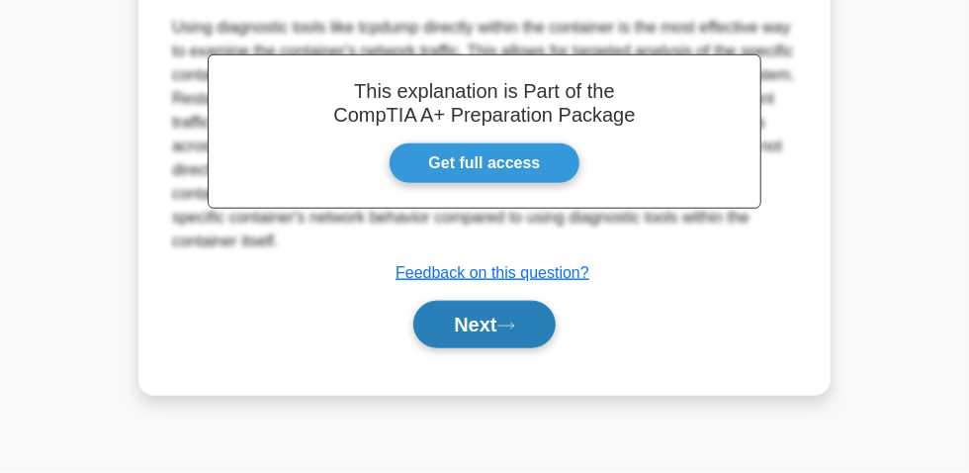
click at [469, 303] on button "Next" at bounding box center [483, 324] width 141 height 47
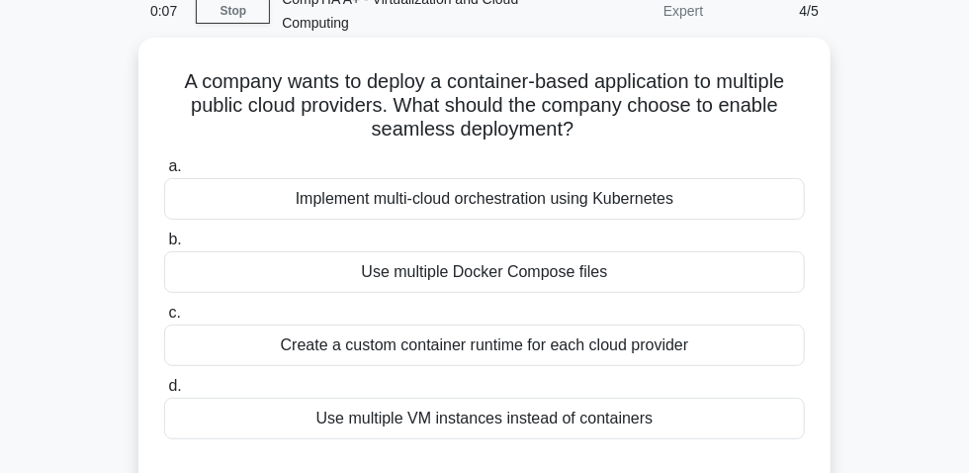
scroll to position [179, 0]
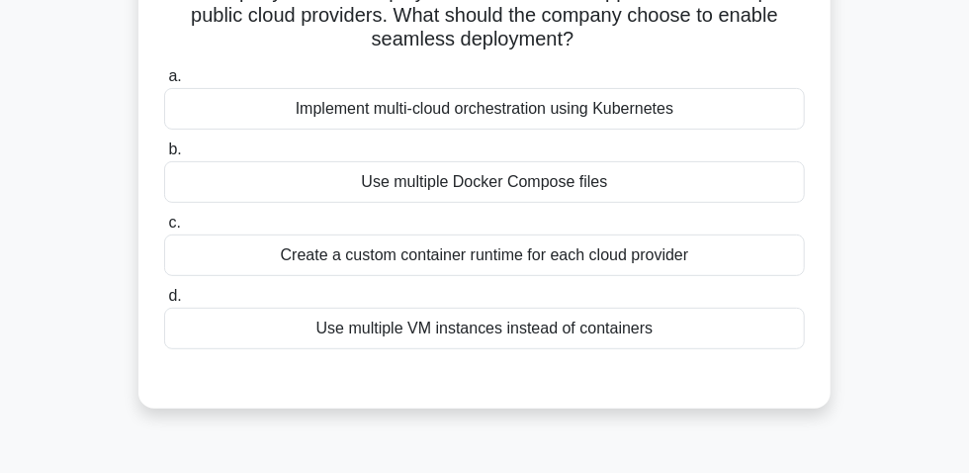
drag, startPoint x: 358, startPoint y: 44, endPoint x: 587, endPoint y: 43, distance: 229.4
click at [587, 43] on h5 "A company wants to deploy a container-based application to multiple public clou…" at bounding box center [484, 15] width 645 height 73
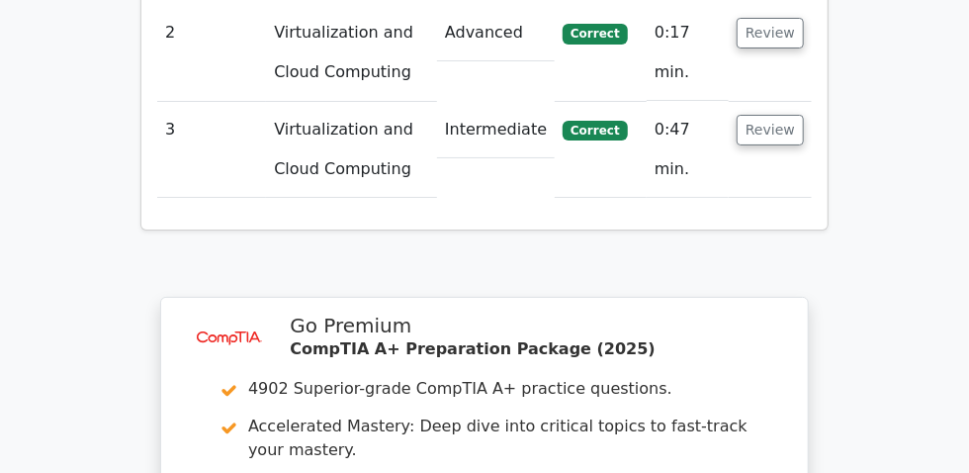
scroll to position [2786, 0]
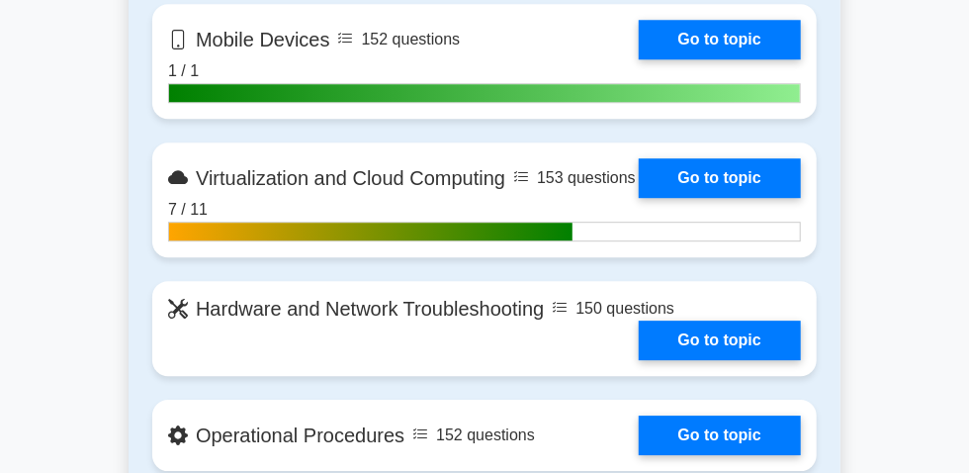
scroll to position [1977, 0]
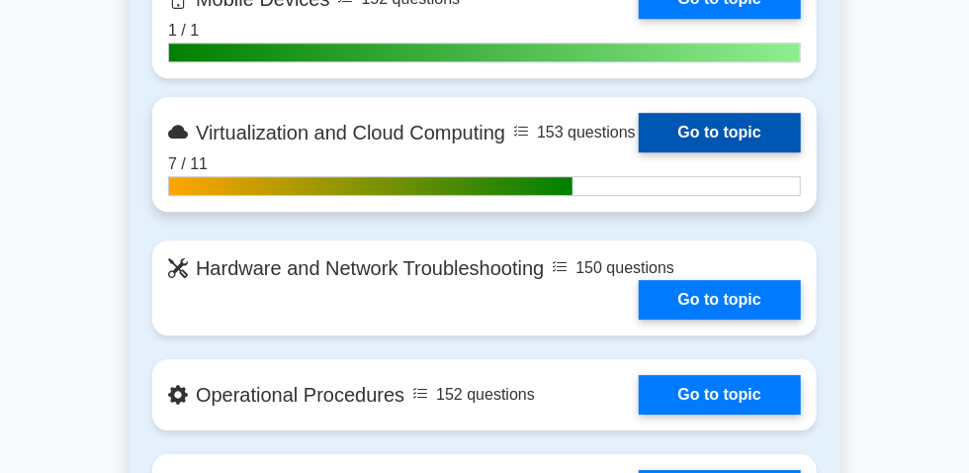
click at [639, 152] on link "Go to topic" at bounding box center [720, 133] width 162 height 40
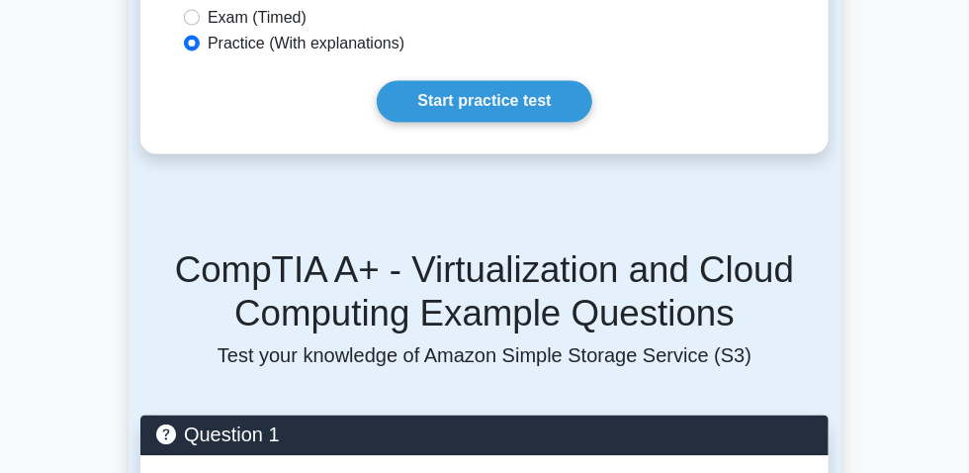
scroll to position [1257, 0]
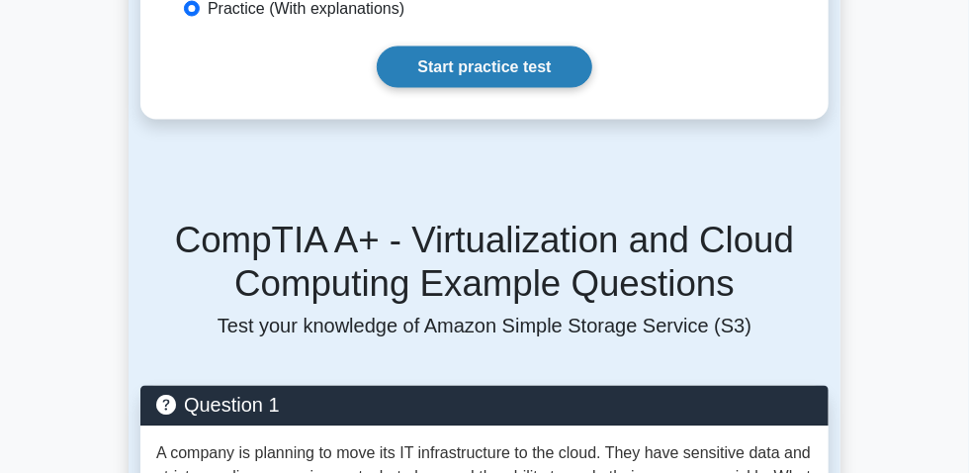
click at [476, 88] on link "Start practice test" at bounding box center [484, 67] width 215 height 42
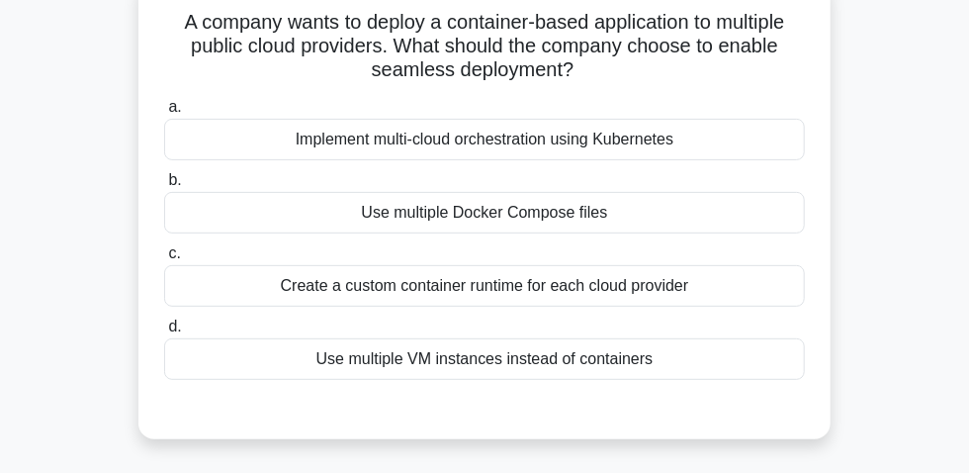
scroll to position [179, 0]
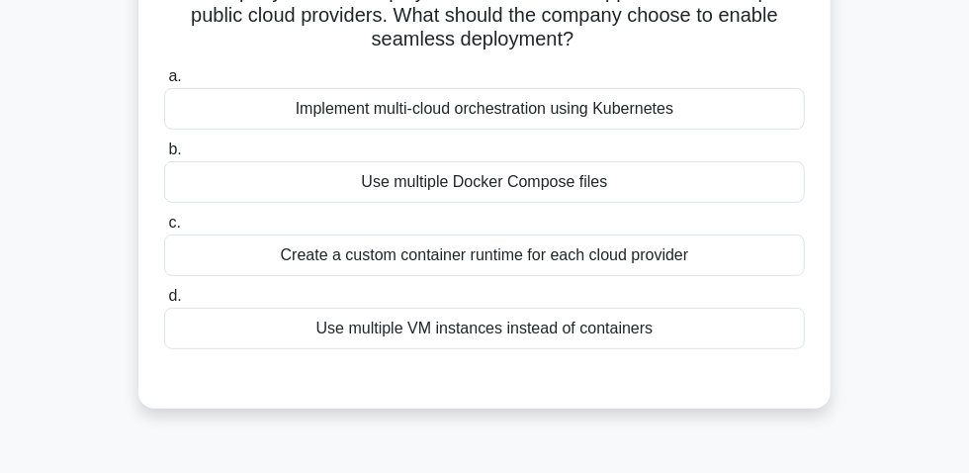
click at [528, 125] on div "Implement multi-cloud orchestration using Kubernetes" at bounding box center [484, 109] width 641 height 42
click at [164, 83] on input "a. Implement multi-cloud orchestration using Kubernetes" at bounding box center [164, 76] width 0 height 13
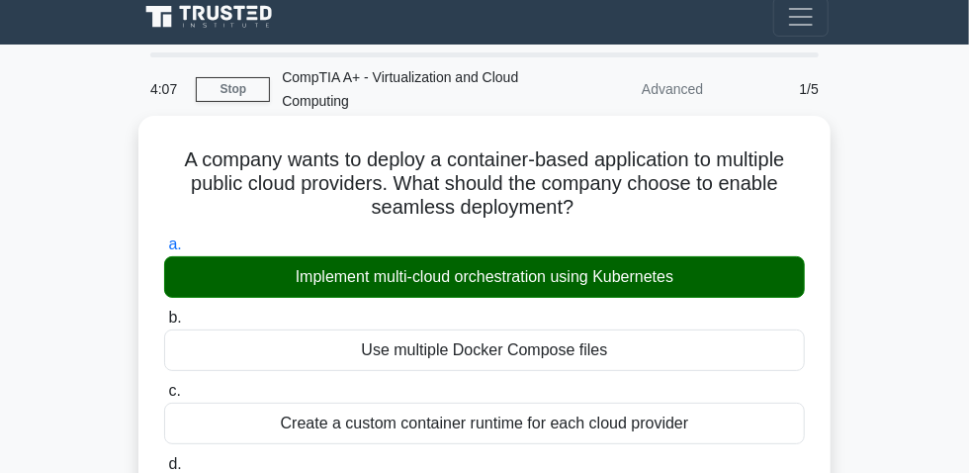
scroll to position [0, 0]
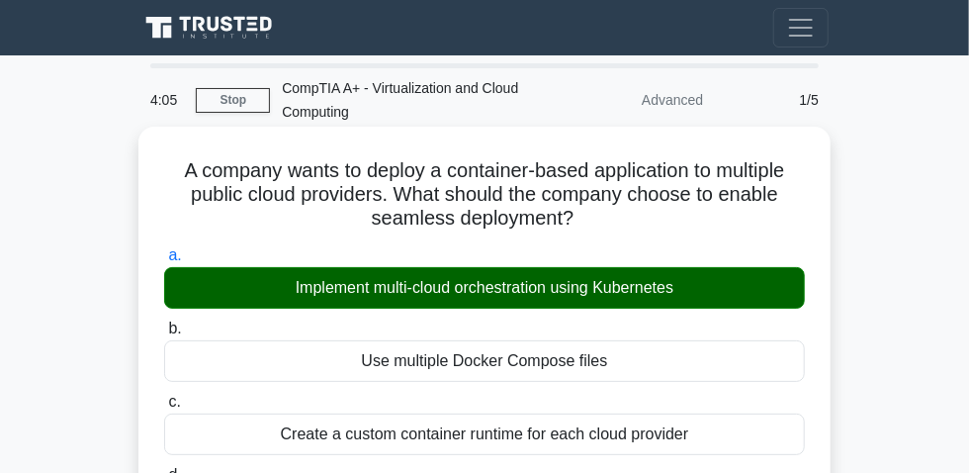
drag, startPoint x: 182, startPoint y: 179, endPoint x: 592, endPoint y: 227, distance: 413.1
click at [592, 227] on h5 "A company wants to deploy a container-based application to multiple public clou…" at bounding box center [484, 194] width 645 height 73
copy h5 "A company wants to deploy a container-based application to multiple public clou…"
drag, startPoint x: 284, startPoint y: 292, endPoint x: 733, endPoint y: 322, distance: 449.9
click at [747, 302] on div "Implement multi-cloud orchestration using Kubernetes" at bounding box center [484, 288] width 641 height 42
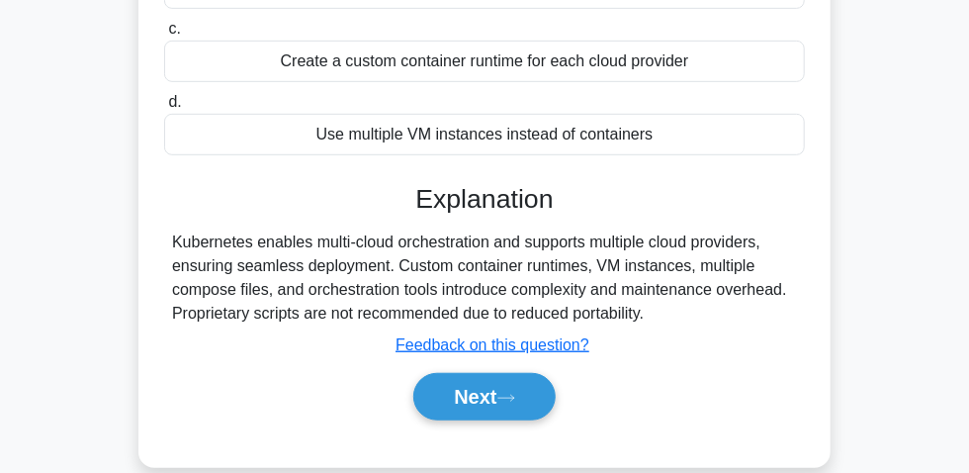
scroll to position [449, 0]
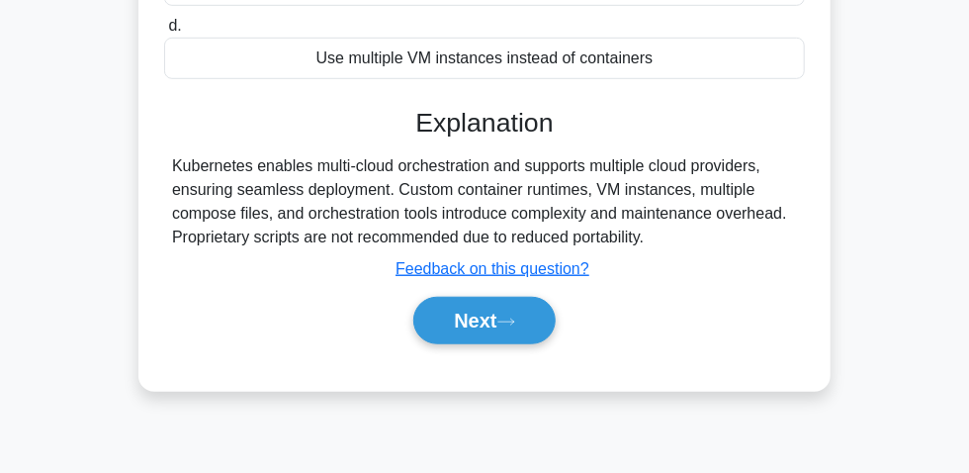
drag, startPoint x: 168, startPoint y: 172, endPoint x: 658, endPoint y: 249, distance: 496.4
click at [658, 249] on div "Kubernetes enables multi-cloud orchestration and supports multiple cloud provid…" at bounding box center [484, 201] width 641 height 95
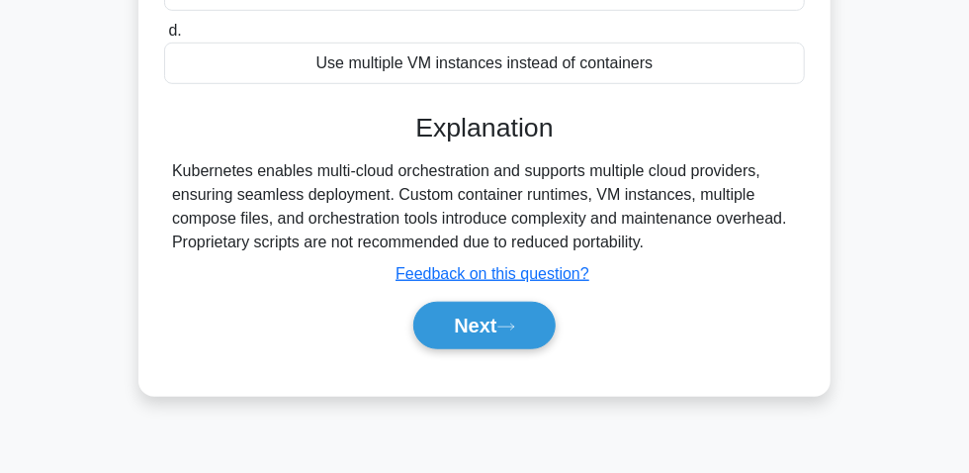
click at [658, 446] on div "3:51 Stop CompTIA A+ - Virtualization and Cloud Computing Advanced 1/5 A compan…" at bounding box center [485, 108] width 712 height 989
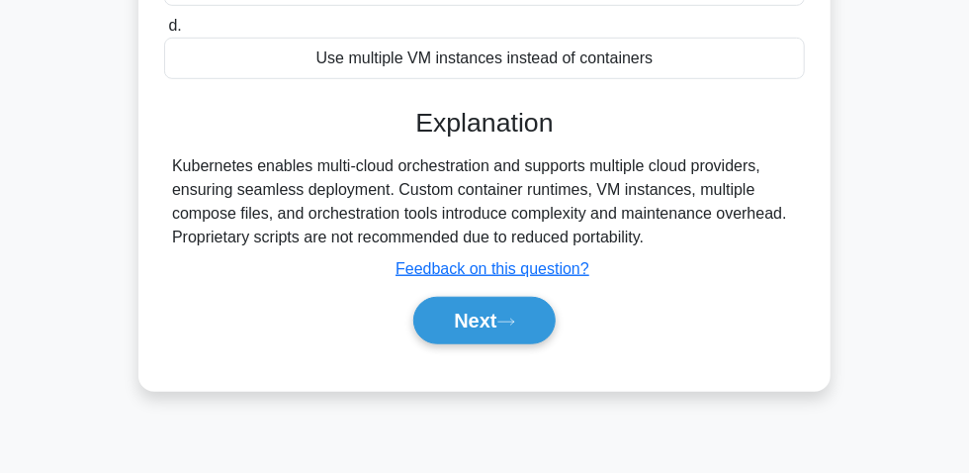
drag, startPoint x: 176, startPoint y: 184, endPoint x: 668, endPoint y: 243, distance: 495.9
click at [668, 243] on div "Kubernetes enables multi-cloud orchestration and supports multiple cloud provid…" at bounding box center [484, 201] width 641 height 95
copy div "Kubernetes enables multi-cloud orchestration and supports multiple cloud provid…"
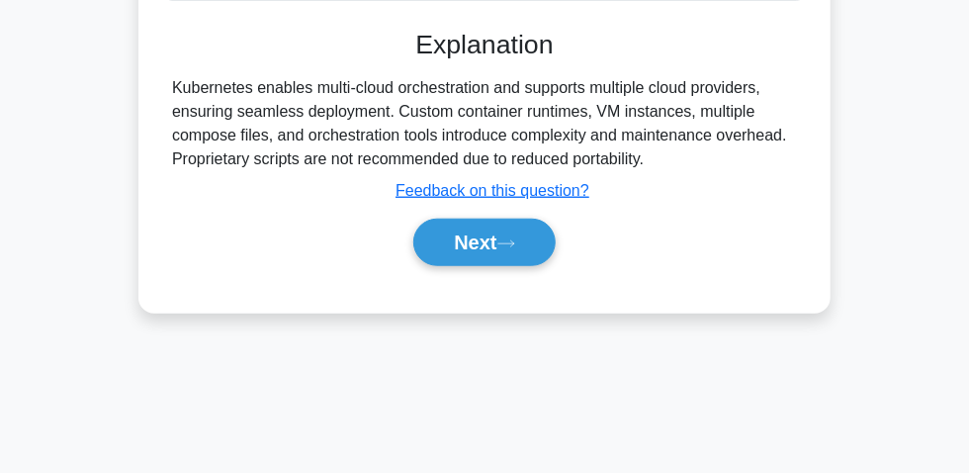
scroll to position [595, 0]
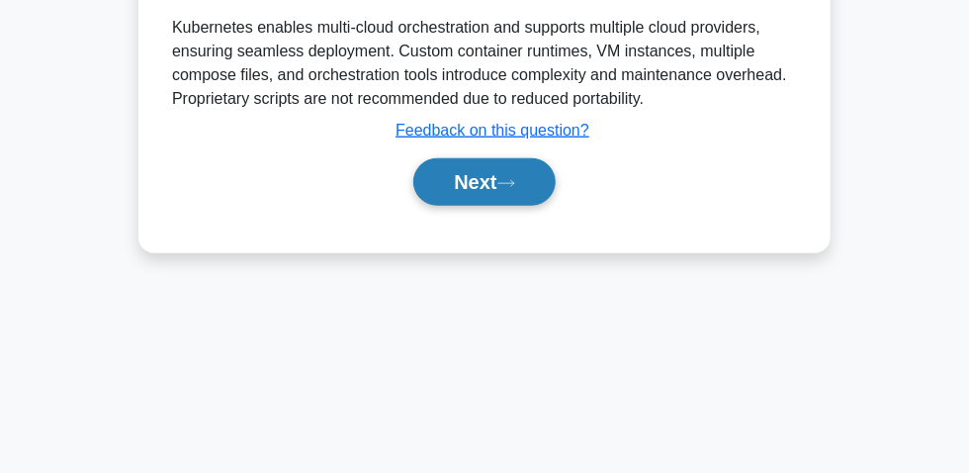
click at [496, 188] on button "Next" at bounding box center [483, 181] width 141 height 47
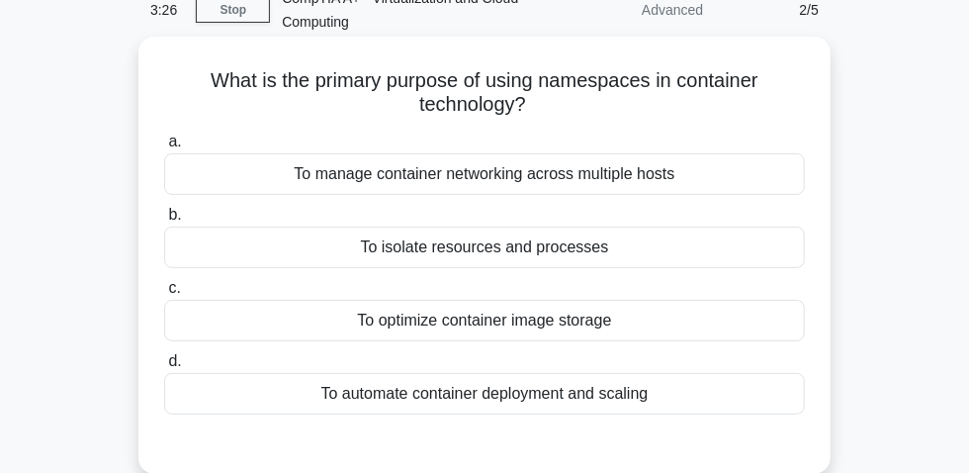
scroll to position [89, 0]
click at [437, 327] on div "To optimize container image storage" at bounding box center [484, 322] width 641 height 42
click at [164, 296] on input "c. To optimize container image storage" at bounding box center [164, 289] width 0 height 13
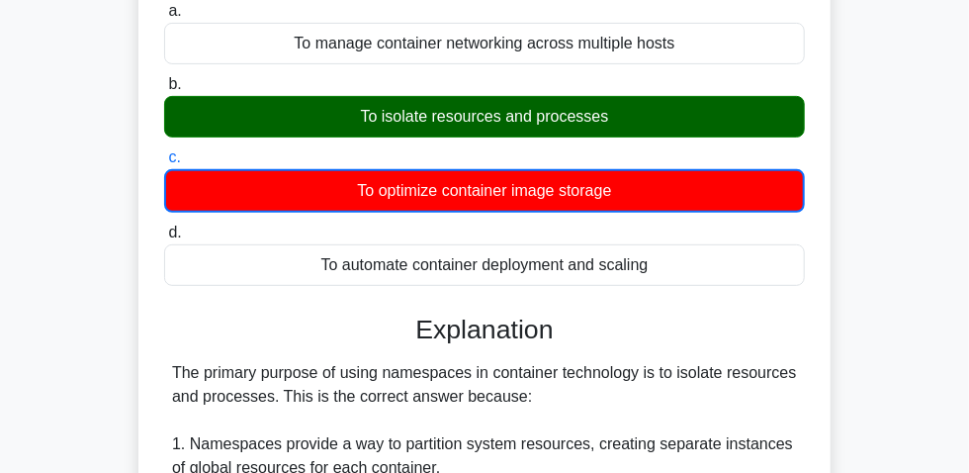
scroll to position [0, 0]
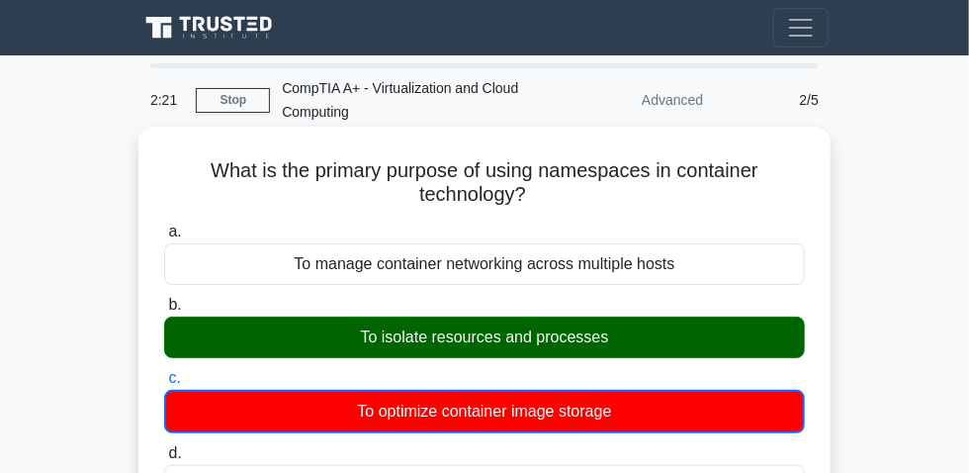
drag, startPoint x: 195, startPoint y: 177, endPoint x: 571, endPoint y: 206, distance: 377.7
click at [582, 206] on h5 "What is the primary purpose of using namespaces in container technology? .spinn…" at bounding box center [484, 182] width 645 height 49
copy h5 "What is the primary purpose of using namespaces in container technology?"
drag, startPoint x: 368, startPoint y: 347, endPoint x: 602, endPoint y: 342, distance: 234.3
click at [634, 339] on div "To isolate resources and processes" at bounding box center [484, 337] width 641 height 42
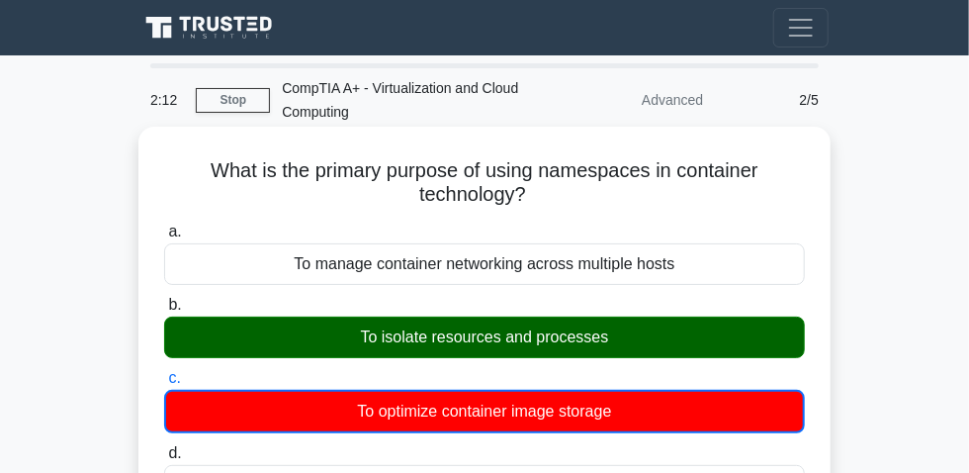
copy div "To isolate resources and processes"
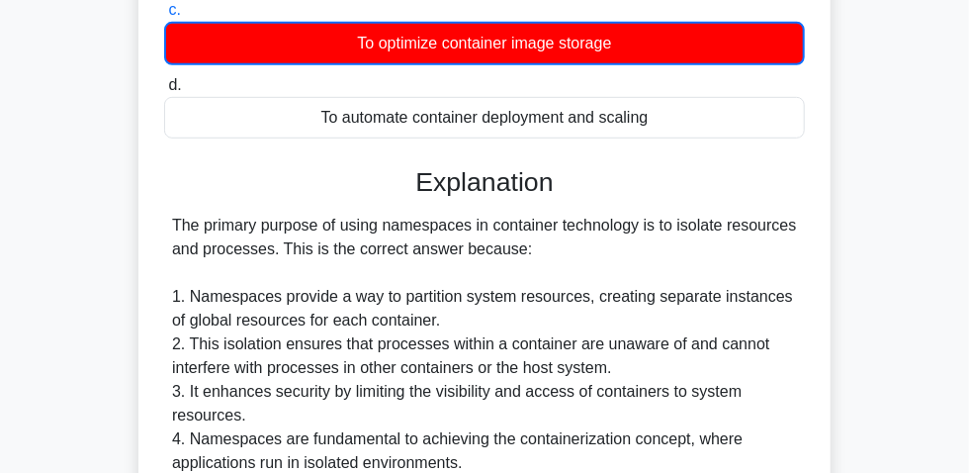
scroll to position [449, 0]
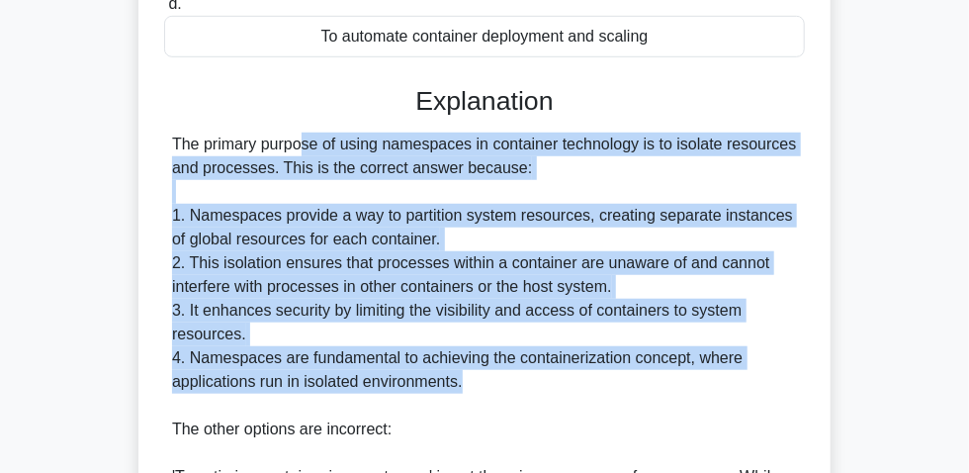
drag, startPoint x: 160, startPoint y: 148, endPoint x: 492, endPoint y: 390, distance: 410.5
click at [492, 390] on div "What is the primary purpose of using namespaces in container technology? .spinn…" at bounding box center [484, 273] width 676 height 1174
copy div "The primary purpose of using namespaces in container technology is to isolate r…"
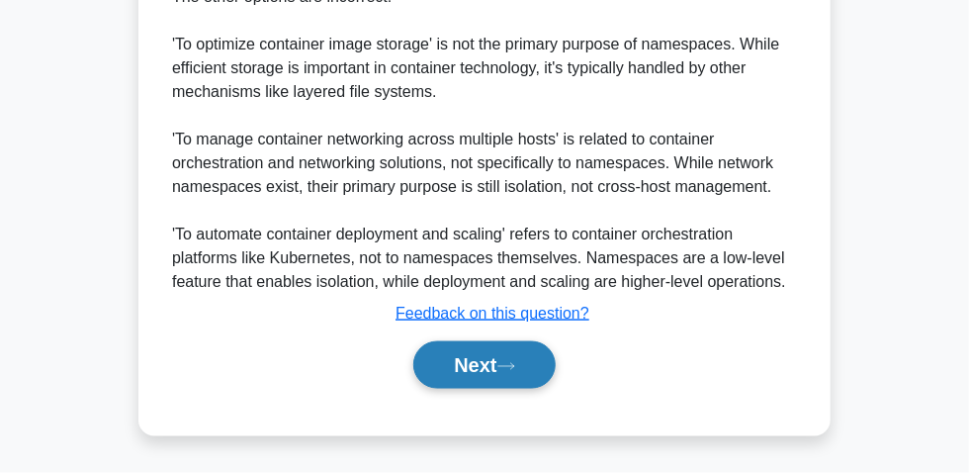
click at [490, 366] on button "Next" at bounding box center [483, 364] width 141 height 47
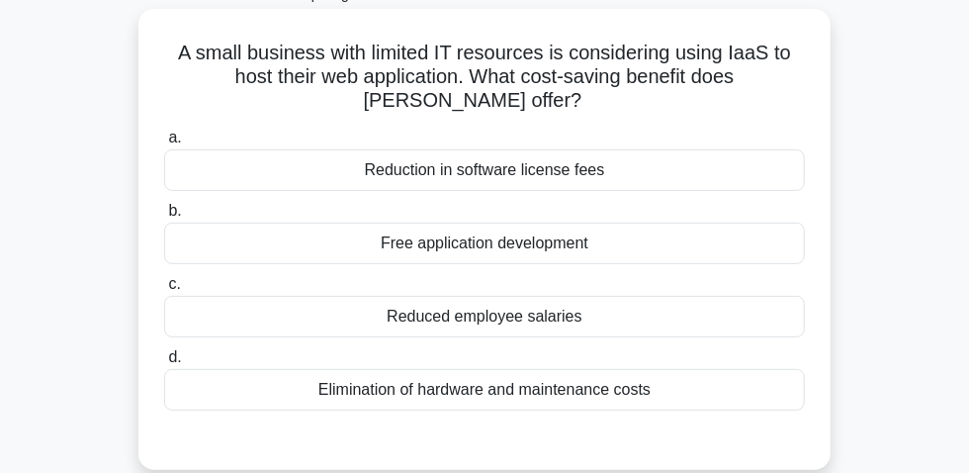
scroll to position [145, 0]
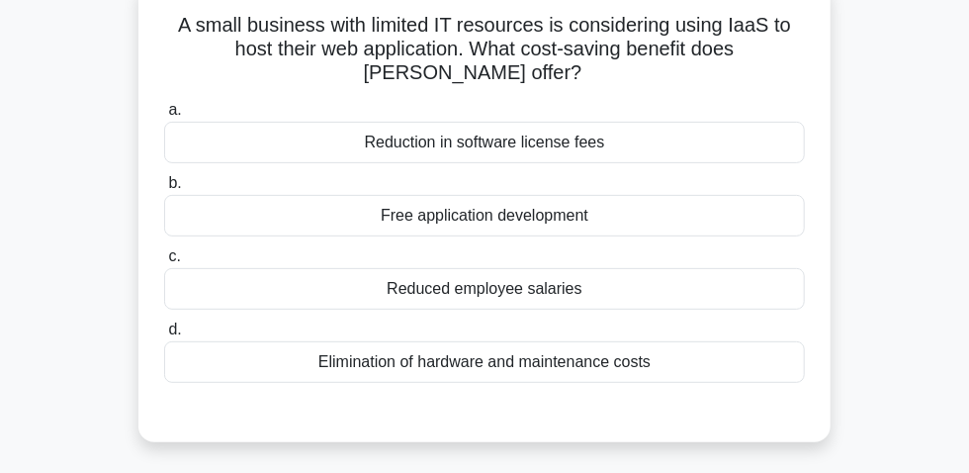
click at [570, 368] on div "Elimination of hardware and maintenance costs" at bounding box center [484, 362] width 641 height 42
click at [164, 336] on input "d. Elimination of hardware and maintenance costs" at bounding box center [164, 329] width 0 height 13
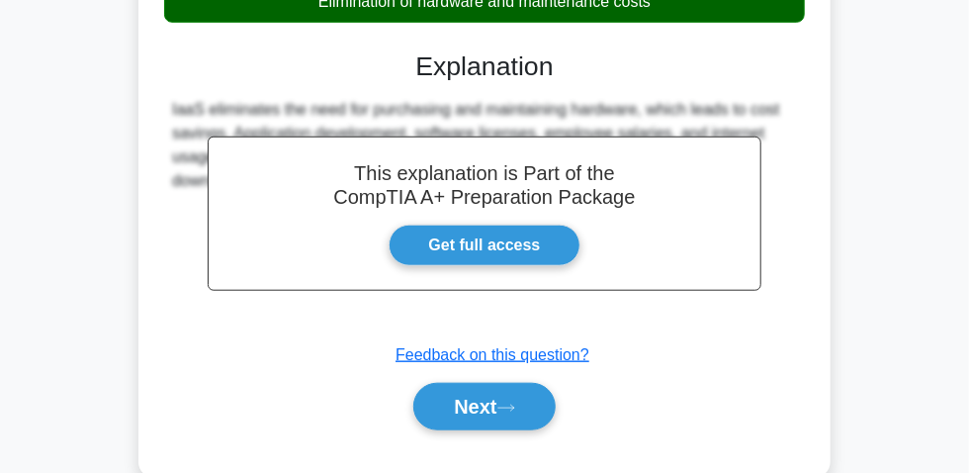
scroll to position [595, 0]
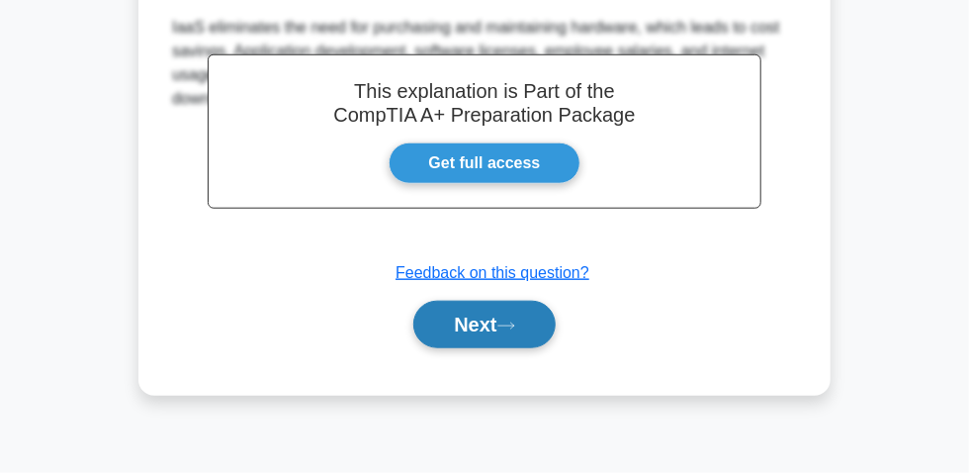
click at [487, 323] on button "Next" at bounding box center [483, 324] width 141 height 47
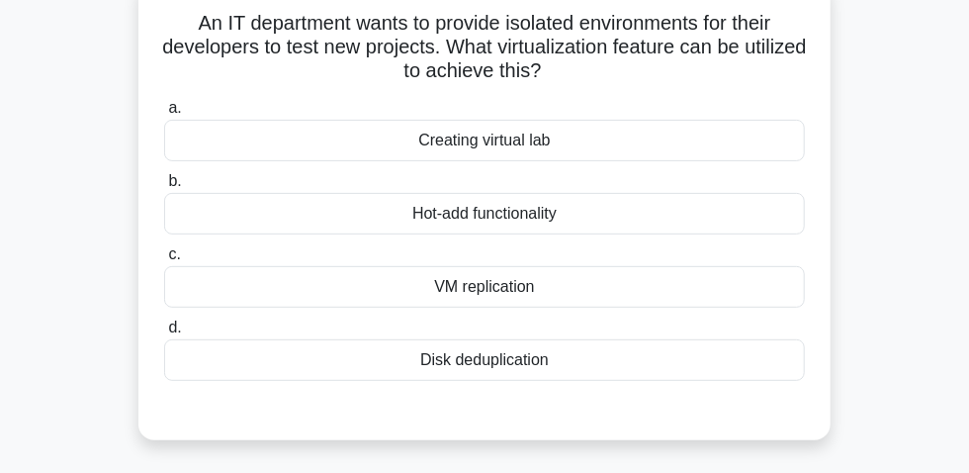
scroll to position [145, 0]
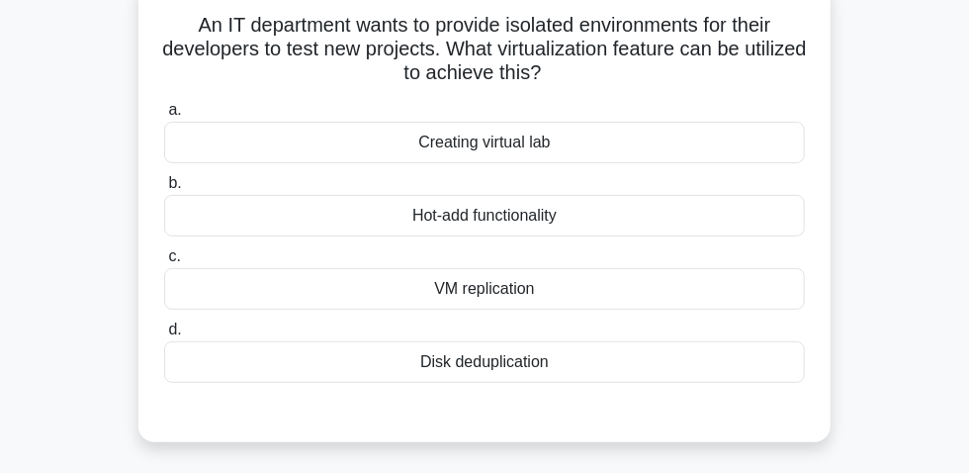
drag, startPoint x: 415, startPoint y: 366, endPoint x: 561, endPoint y: 349, distance: 146.3
click at [561, 349] on div "Disk deduplication" at bounding box center [484, 362] width 641 height 42
click at [509, 151] on div "Creating virtual lab" at bounding box center [484, 143] width 641 height 42
click at [164, 117] on input "a. Creating virtual lab" at bounding box center [164, 110] width 0 height 13
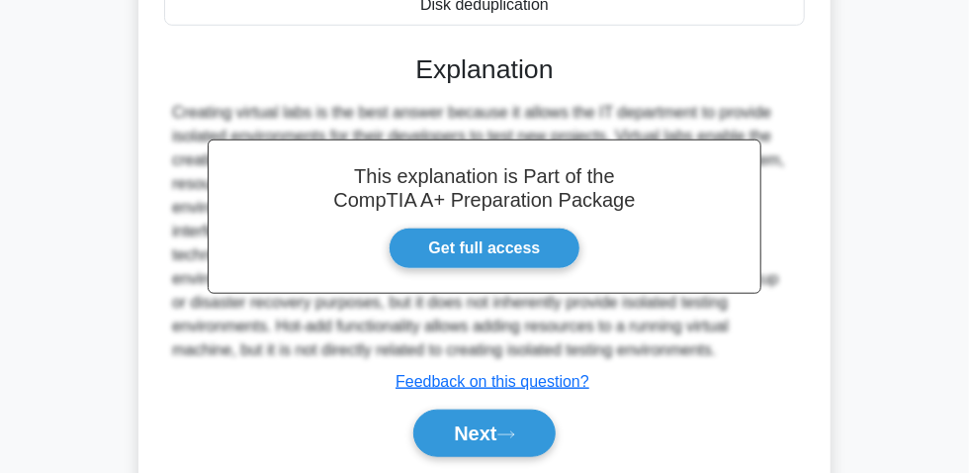
scroll to position [505, 0]
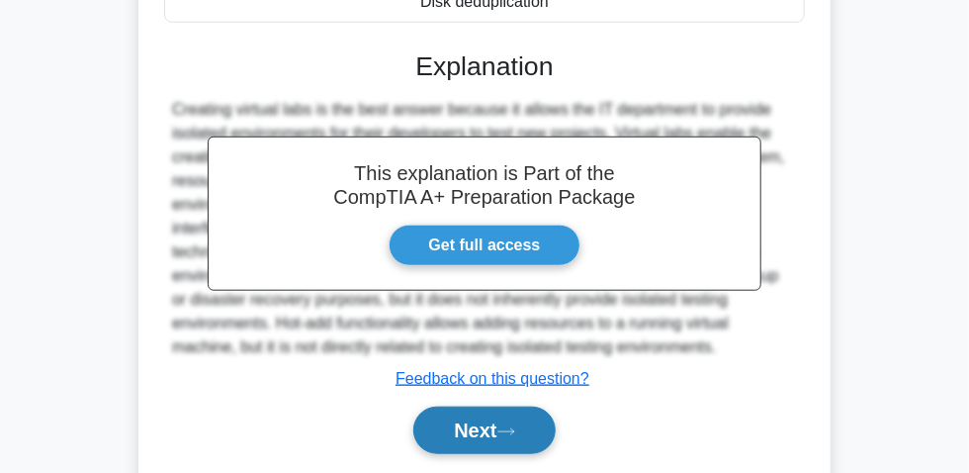
click at [482, 439] on button "Next" at bounding box center [483, 429] width 141 height 47
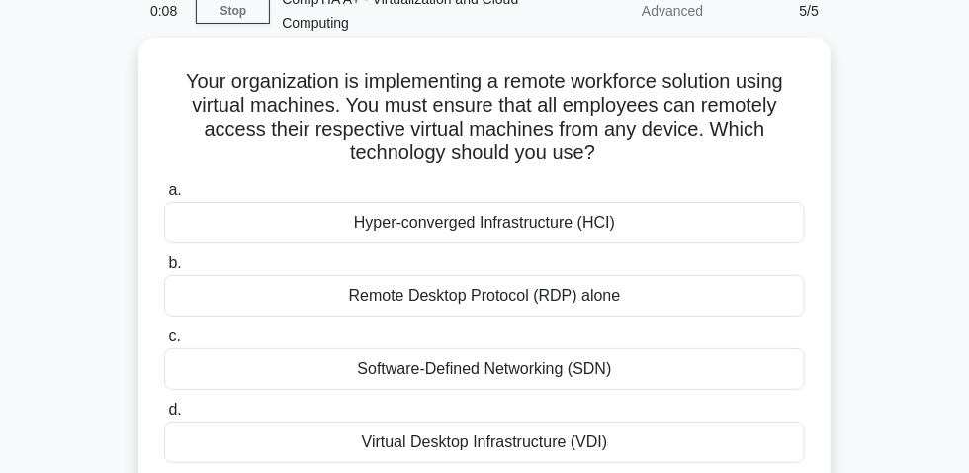
scroll to position [179, 0]
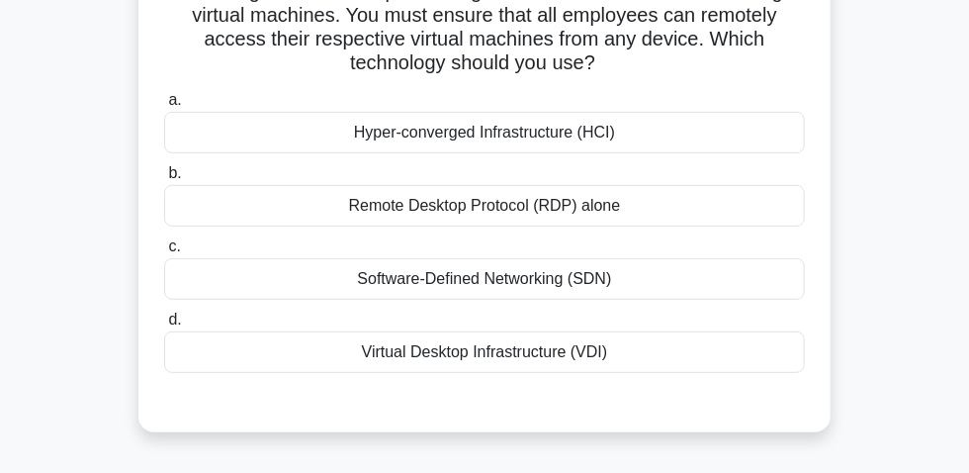
click at [513, 201] on div "Remote Desktop Protocol (RDP) alone" at bounding box center [484, 206] width 641 height 42
click at [164, 180] on input "b. Remote Desktop Protocol (RDP) alone" at bounding box center [164, 173] width 0 height 13
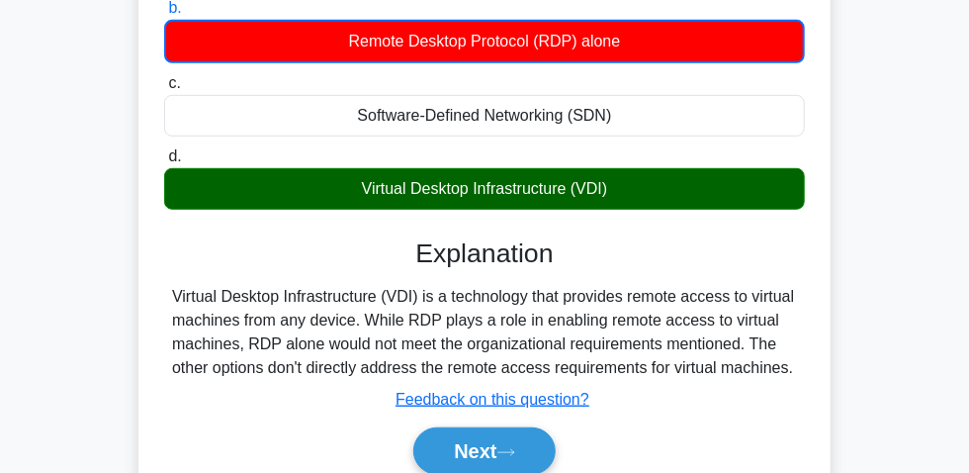
scroll to position [449, 0]
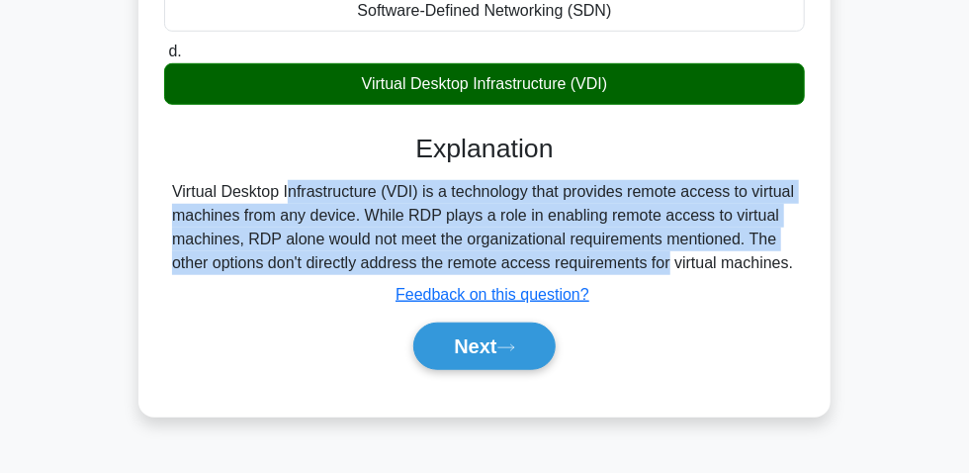
drag, startPoint x: 165, startPoint y: 196, endPoint x: 542, endPoint y: 270, distance: 383.9
click at [550, 265] on div "Virtual Desktop Infrastructure (VDI) is a technology that provides remote acces…" at bounding box center [484, 227] width 641 height 95
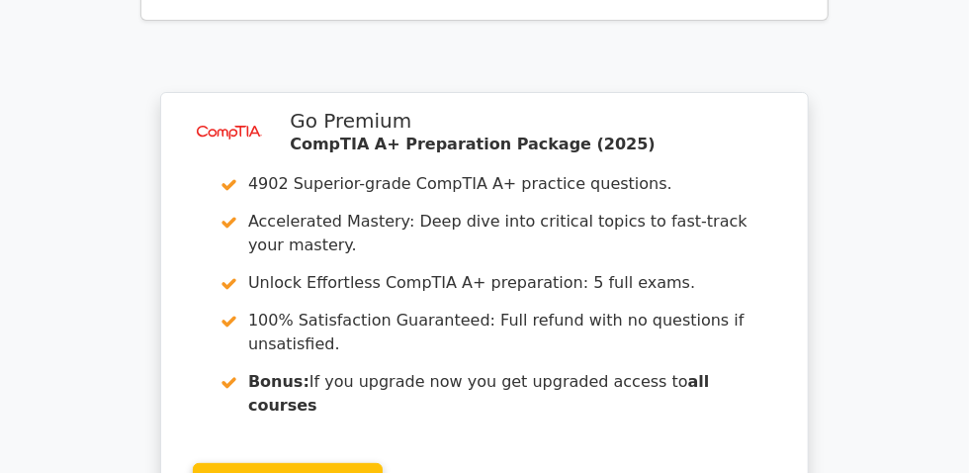
scroll to position [2606, 0]
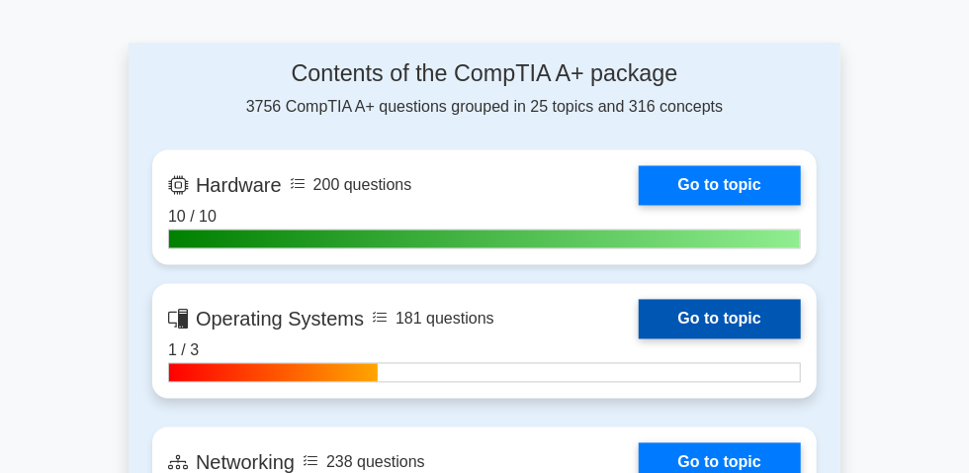
scroll to position [1257, 0]
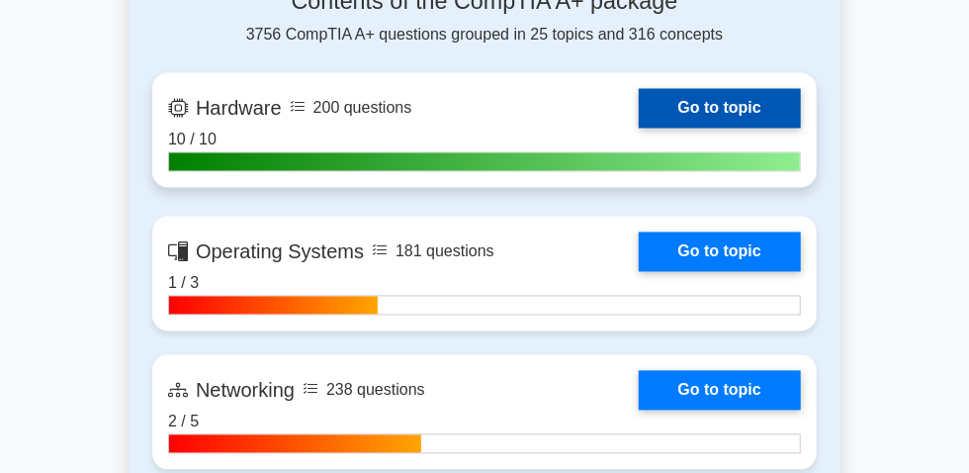
click at [639, 129] on link "Go to topic" at bounding box center [720, 109] width 162 height 40
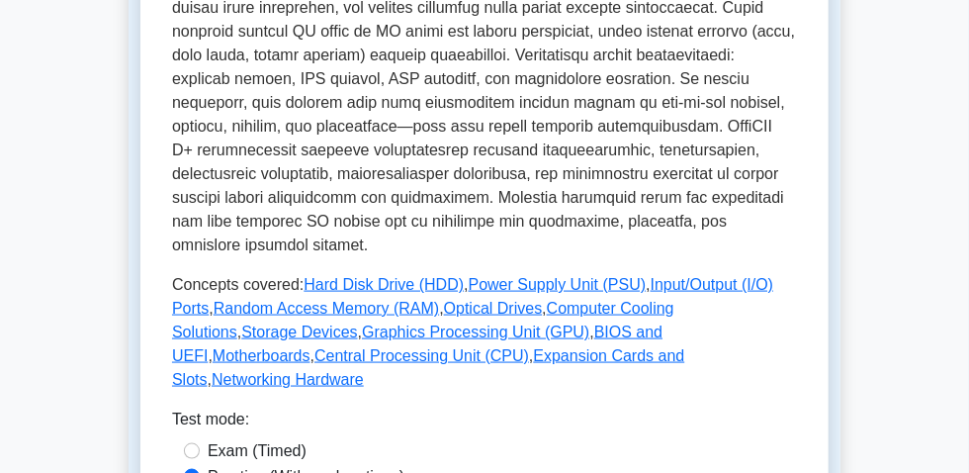
scroll to position [989, 0]
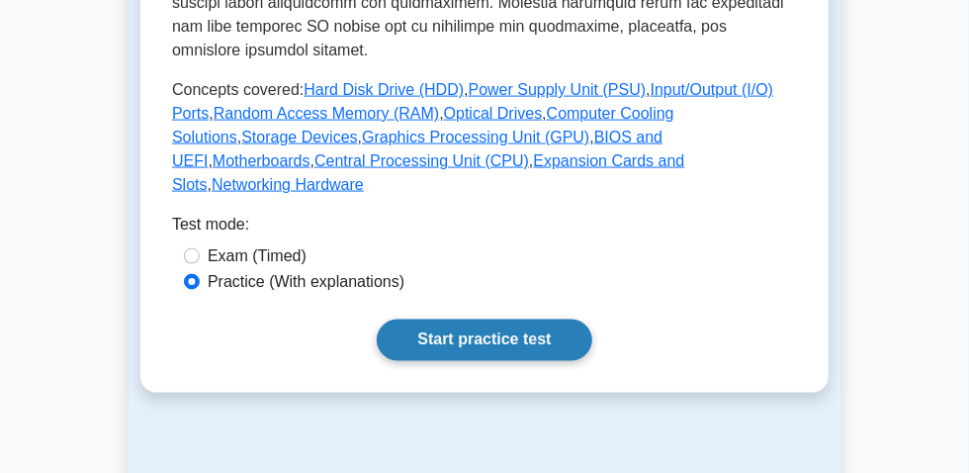
click at [477, 361] on link "Start practice test" at bounding box center [484, 340] width 215 height 42
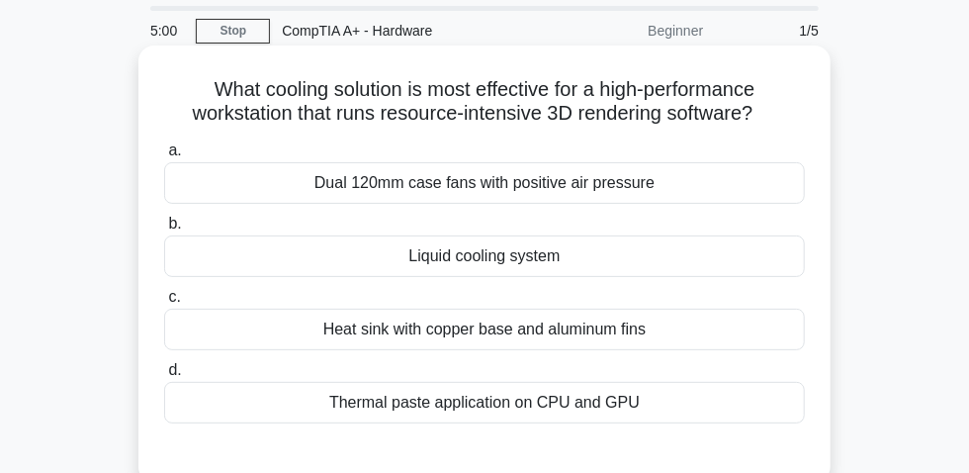
scroll to position [89, 0]
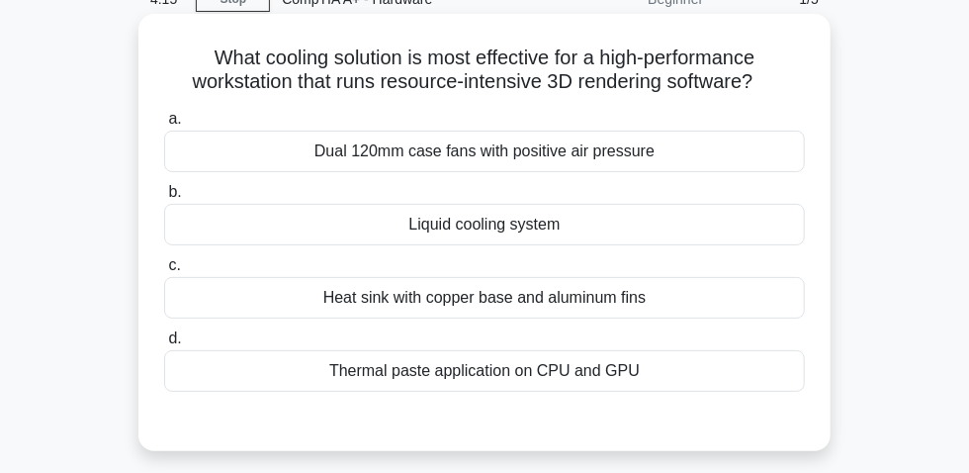
click at [508, 232] on div "Liquid cooling system" at bounding box center [484, 225] width 641 height 42
click at [164, 199] on input "b. Liquid cooling system" at bounding box center [164, 192] width 0 height 13
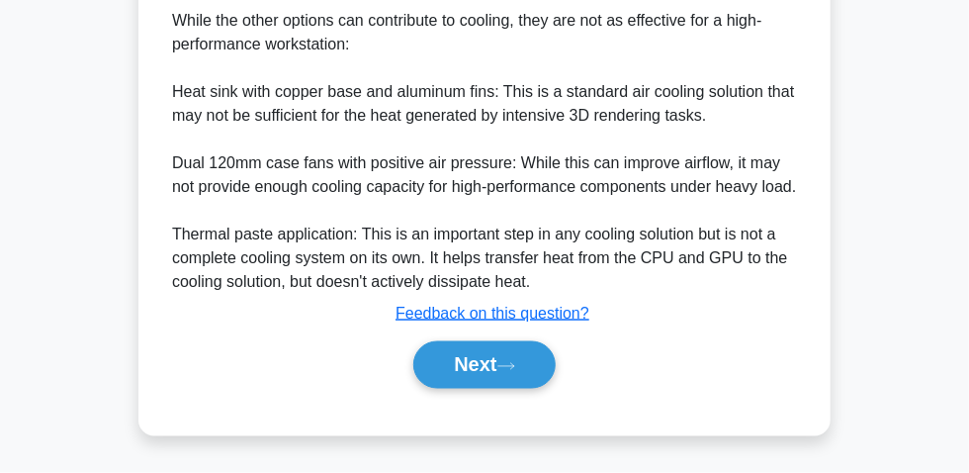
scroll to position [1004, 0]
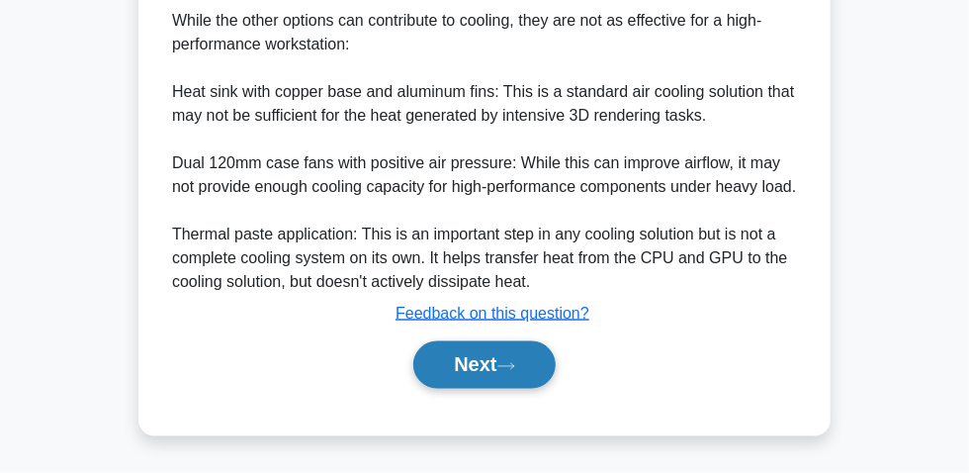
click at [499, 371] on button "Next" at bounding box center [483, 364] width 141 height 47
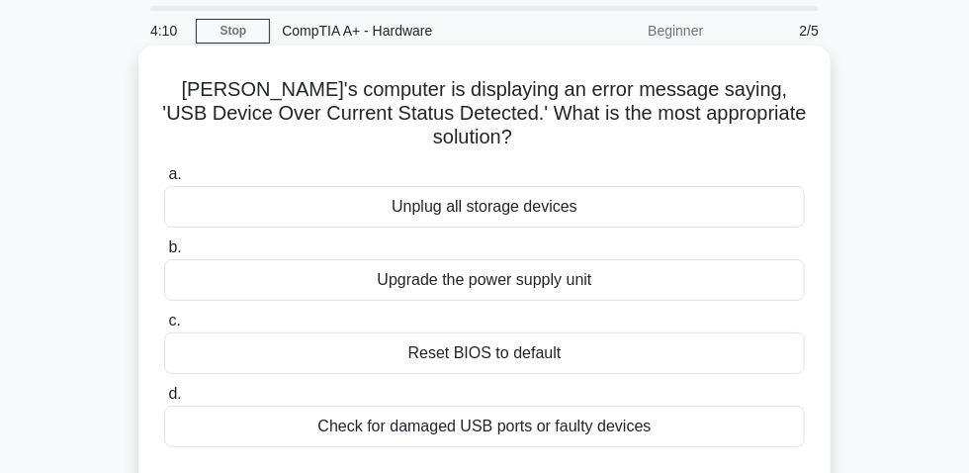
scroll to position [89, 0]
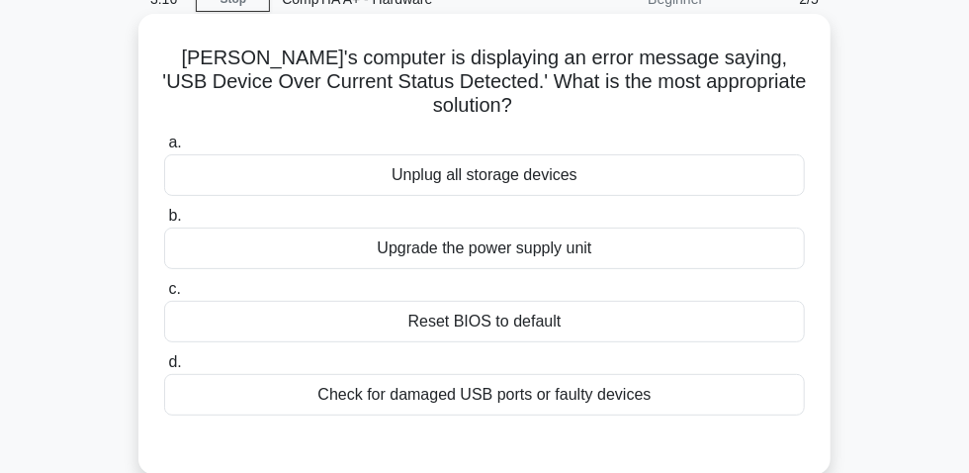
click at [579, 383] on div "Check for damaged USB ports or faulty devices" at bounding box center [484, 395] width 641 height 42
click at [164, 369] on input "d. Check for damaged USB ports or faulty devices" at bounding box center [164, 362] width 0 height 13
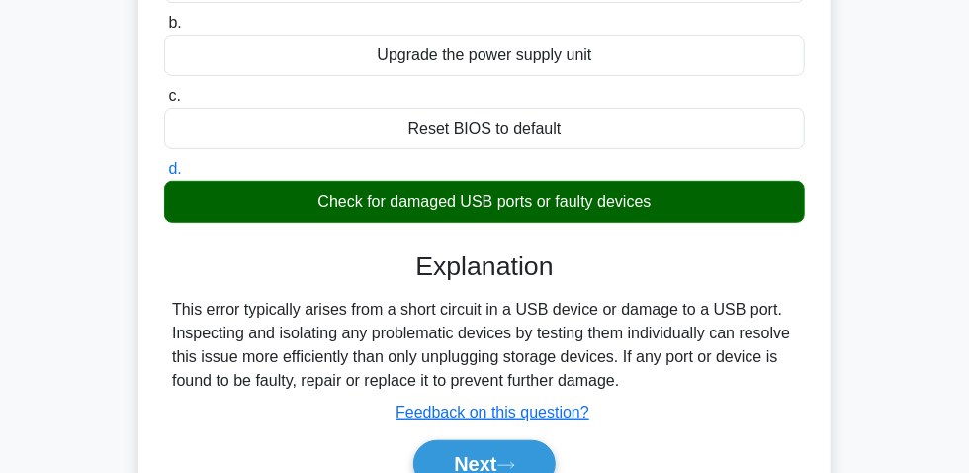
scroll to position [449, 0]
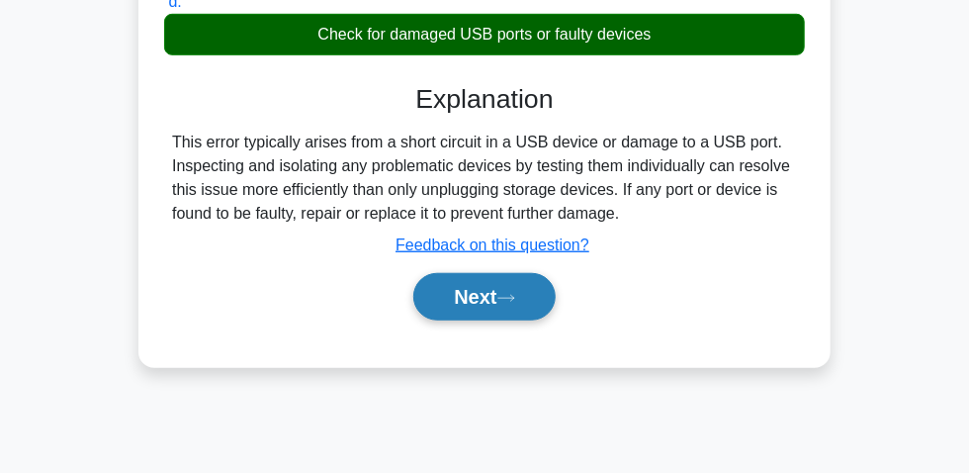
click at [475, 287] on button "Next" at bounding box center [483, 296] width 141 height 47
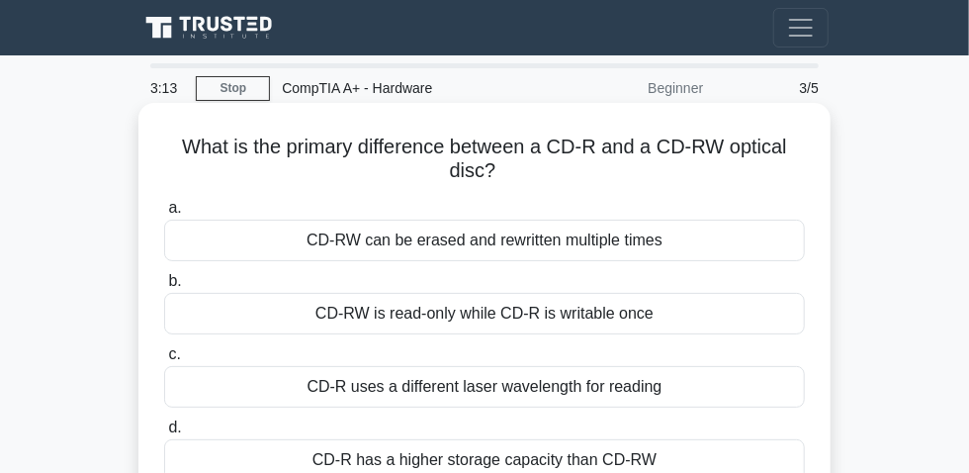
scroll to position [89, 0]
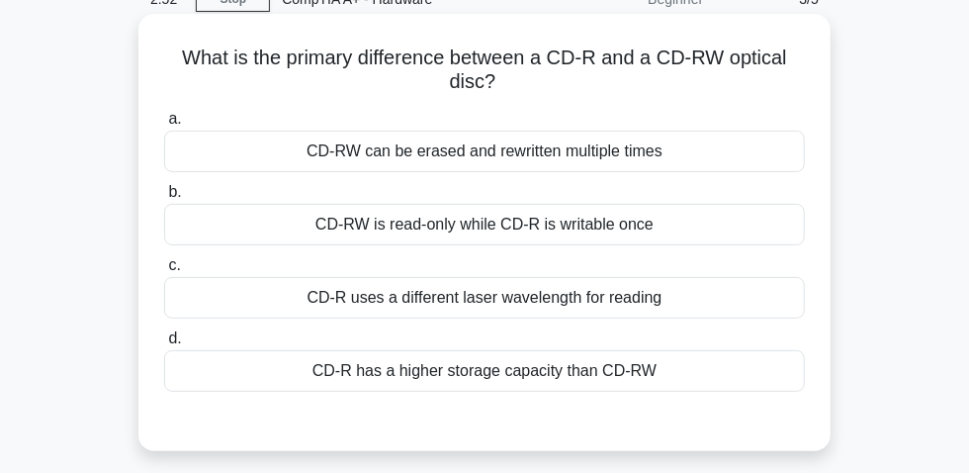
click at [490, 164] on div "CD-RW can be erased and rewritten multiple times" at bounding box center [484, 151] width 641 height 42
click at [164, 126] on input "a. CD-RW can be erased and rewritten multiple times" at bounding box center [164, 119] width 0 height 13
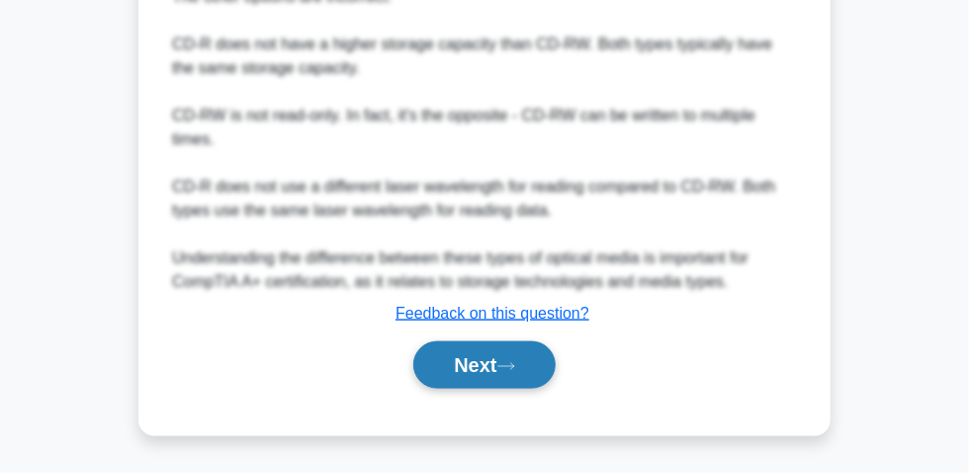
click at [495, 366] on button "Next" at bounding box center [483, 364] width 141 height 47
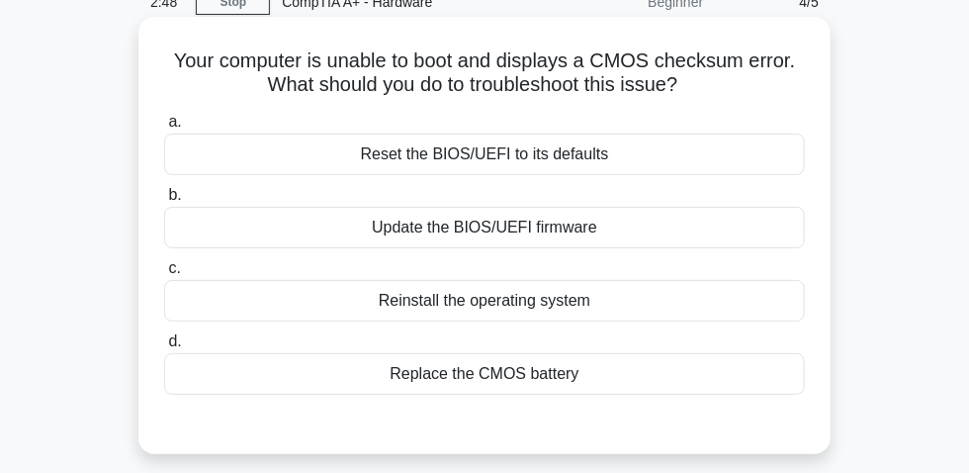
scroll to position [55, 0]
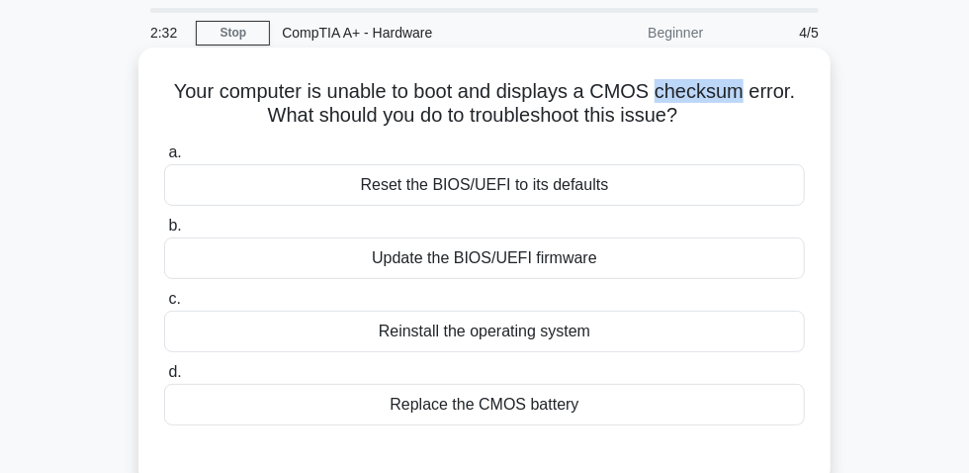
drag, startPoint x: 743, startPoint y: 103, endPoint x: 693, endPoint y: 95, distance: 51.0
click at [662, 100] on h5 "Your computer is unable to boot and displays a CMOS checksum error. What should…" at bounding box center [484, 103] width 645 height 49
click at [469, 411] on div "Replace the CMOS battery" at bounding box center [484, 405] width 641 height 42
click at [164, 379] on input "d. Replace the CMOS battery" at bounding box center [164, 372] width 0 height 13
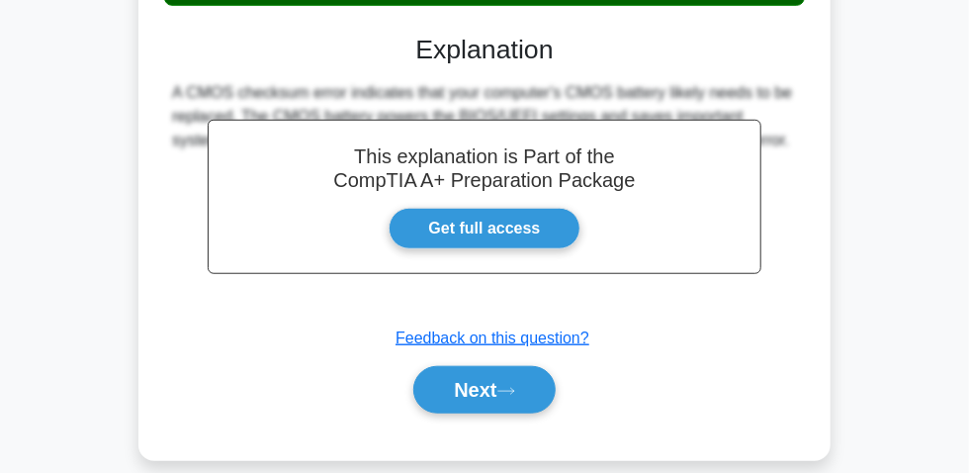
scroll to position [505, 0]
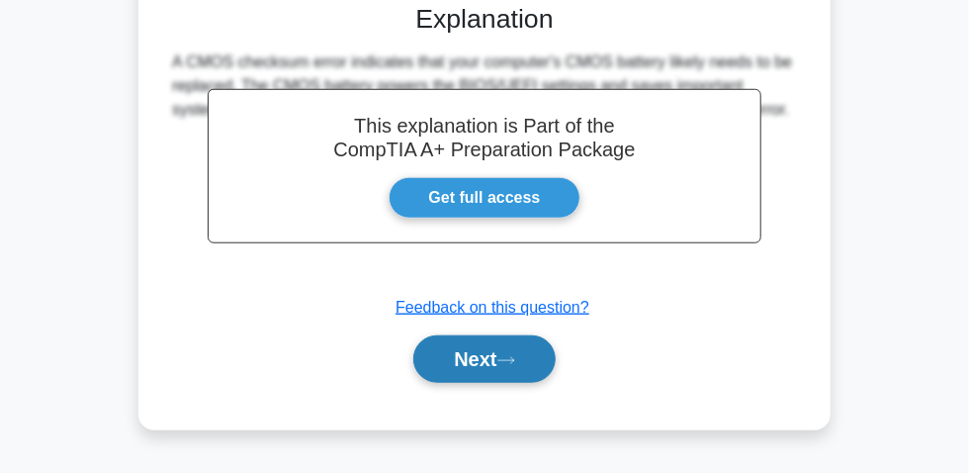
click at [484, 367] on button "Next" at bounding box center [483, 358] width 141 height 47
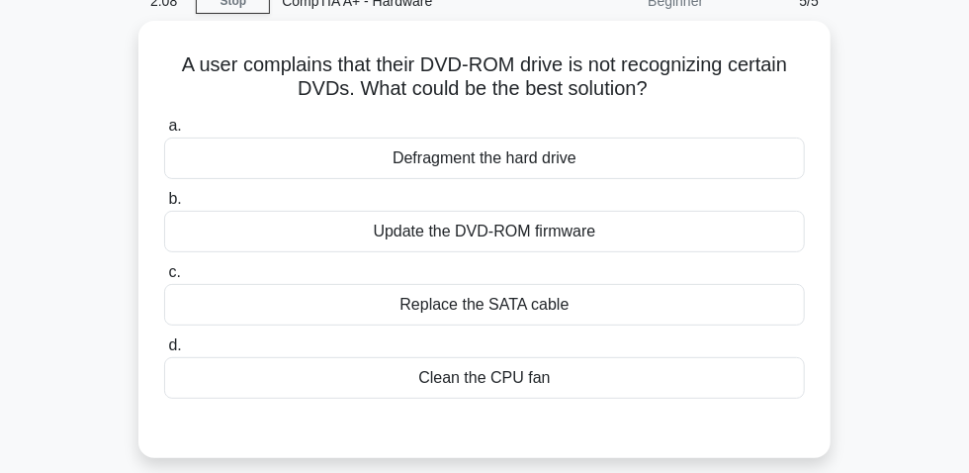
scroll to position [55, 0]
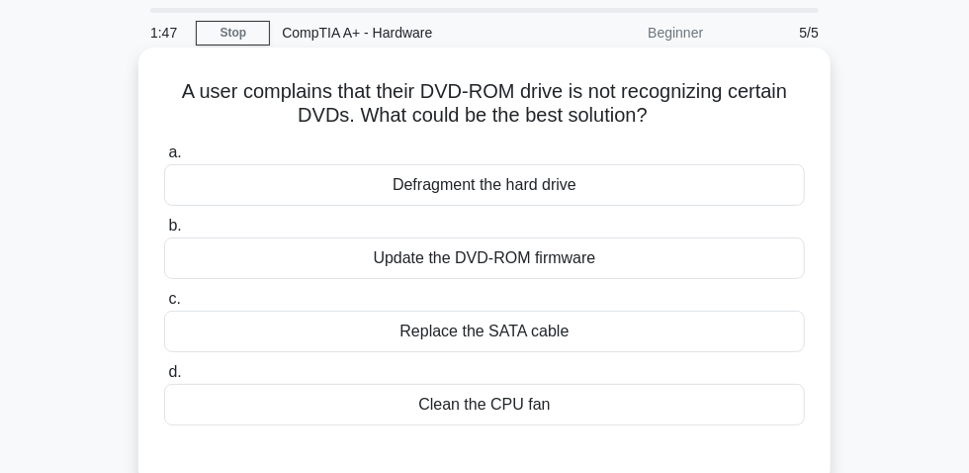
click at [449, 261] on div "Update the DVD-ROM firmware" at bounding box center [484, 258] width 641 height 42
click at [164, 232] on input "b. Update the DVD-ROM firmware" at bounding box center [164, 225] width 0 height 13
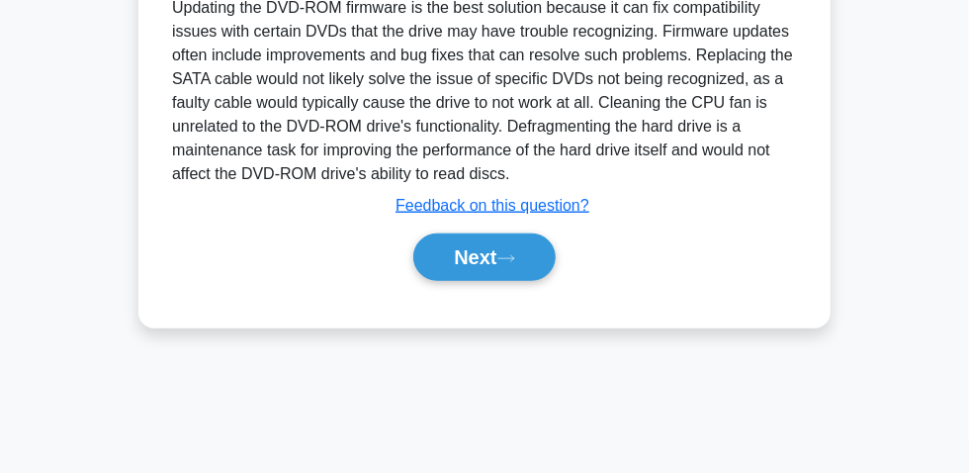
scroll to position [595, 0]
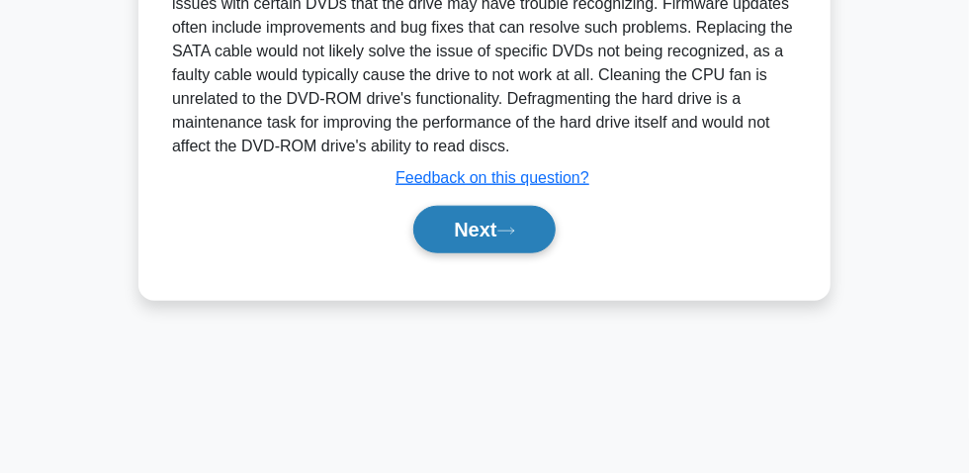
click at [461, 230] on button "Next" at bounding box center [483, 229] width 141 height 47
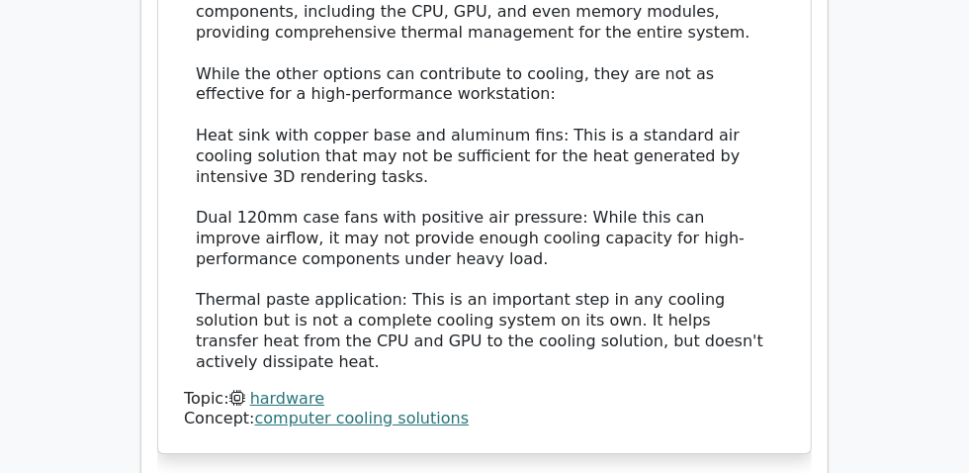
scroll to position [2516, 0]
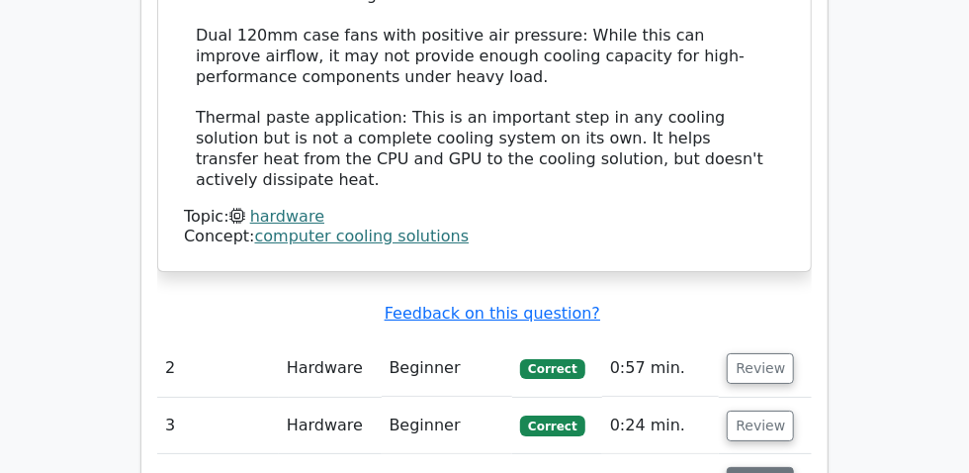
click at [794, 467] on button "Review" at bounding box center [760, 482] width 67 height 31
click at [794, 410] on button "Review" at bounding box center [760, 425] width 67 height 31
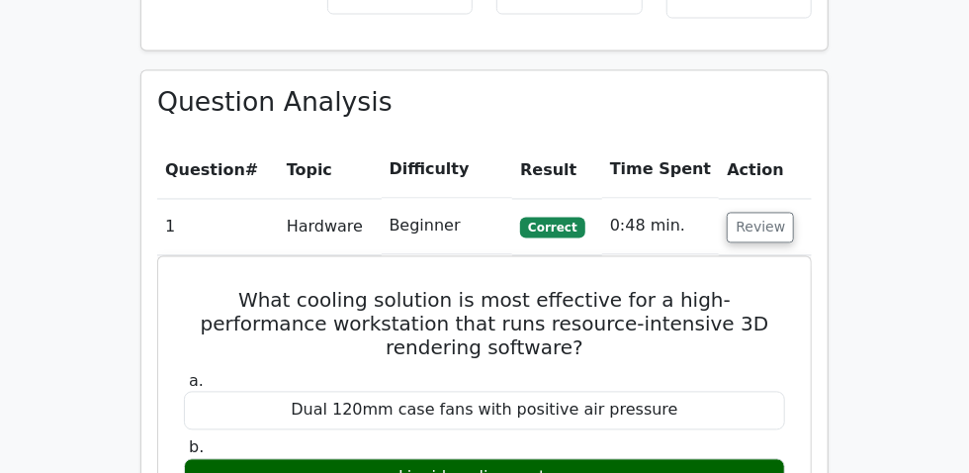
scroll to position [1257, 0]
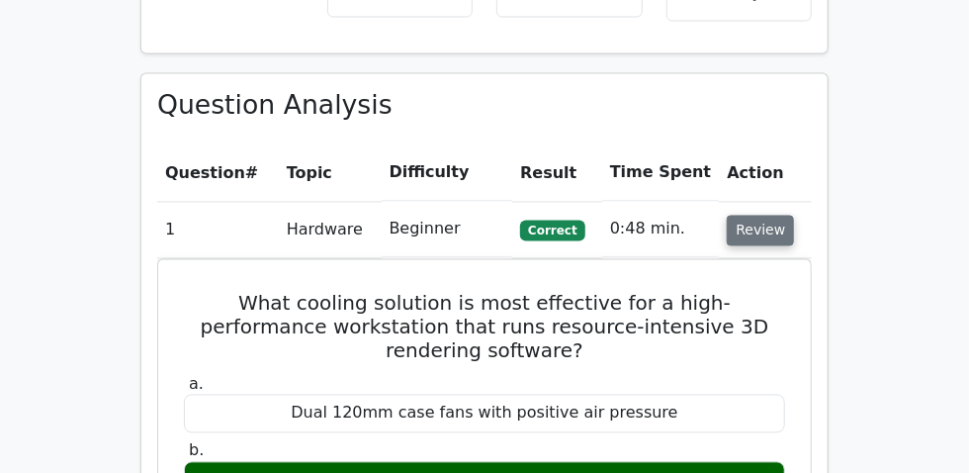
click at [794, 216] on button "Review" at bounding box center [760, 231] width 67 height 31
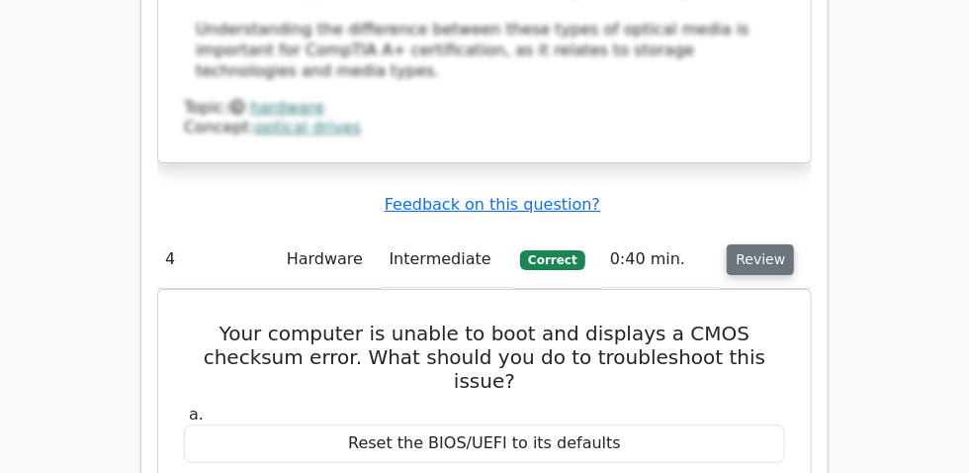
scroll to position [2336, 0]
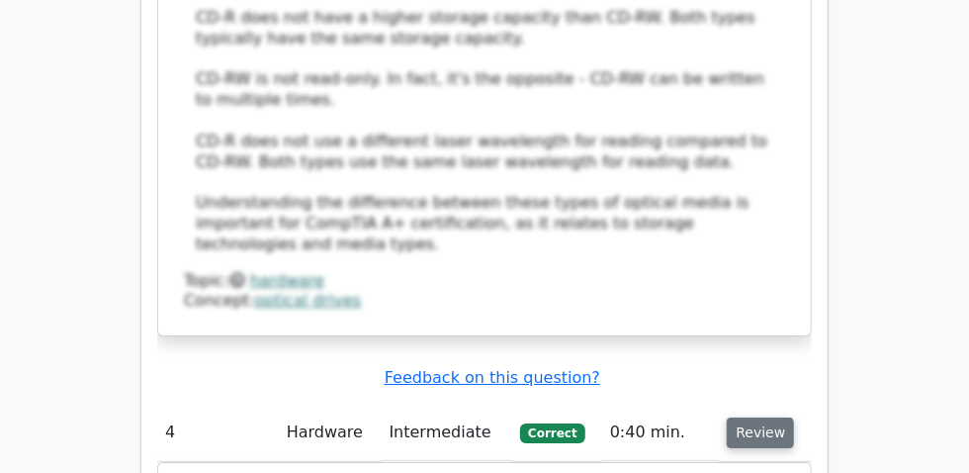
click at [794, 417] on button "Review" at bounding box center [760, 432] width 67 height 31
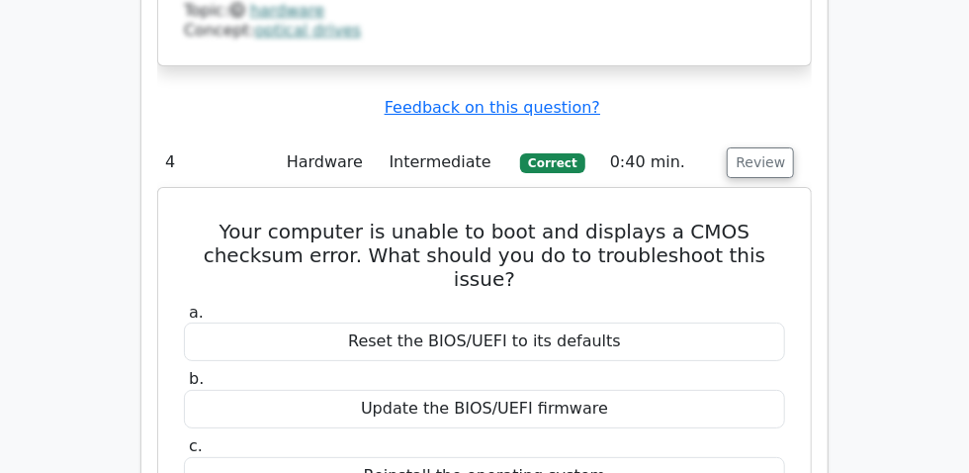
scroll to position [2516, 0]
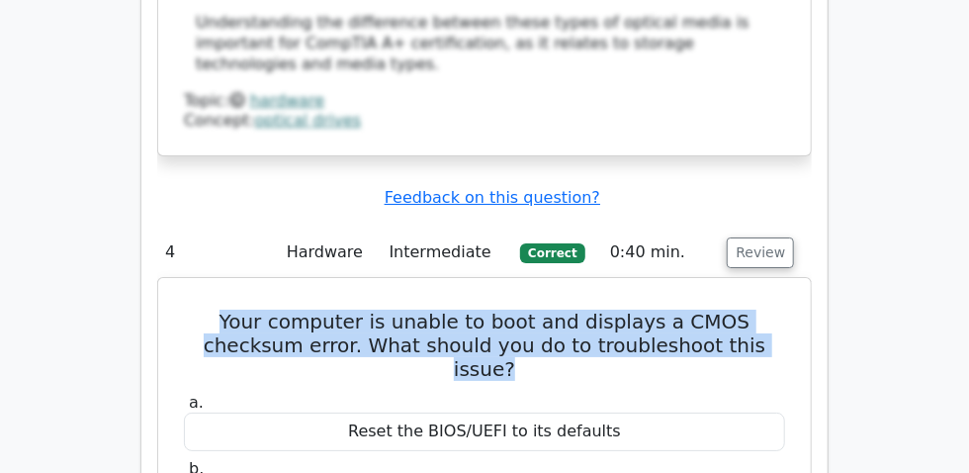
drag, startPoint x: 162, startPoint y: 184, endPoint x: 726, endPoint y: 211, distance: 564.1
click at [726, 309] on h5 "Your computer is unable to boot and displays a CMOS checksum error. What should…" at bounding box center [484, 344] width 605 height 71
copy h5 "Your computer is unable to boot and displays a CMOS checksum error. What should…"
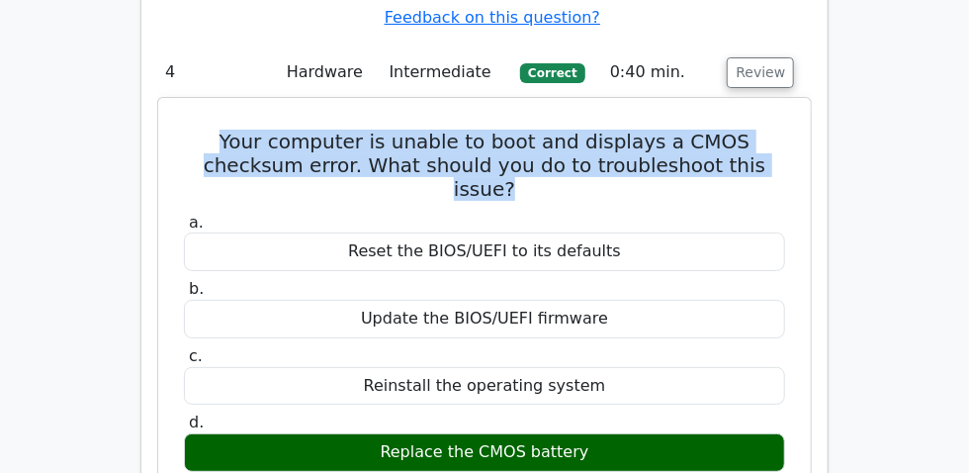
drag, startPoint x: 384, startPoint y: 296, endPoint x: 566, endPoint y: 289, distance: 183.0
click at [590, 433] on div "Replace the CMOS battery" at bounding box center [484, 452] width 601 height 39
copy div "Replace the CMOS battery"
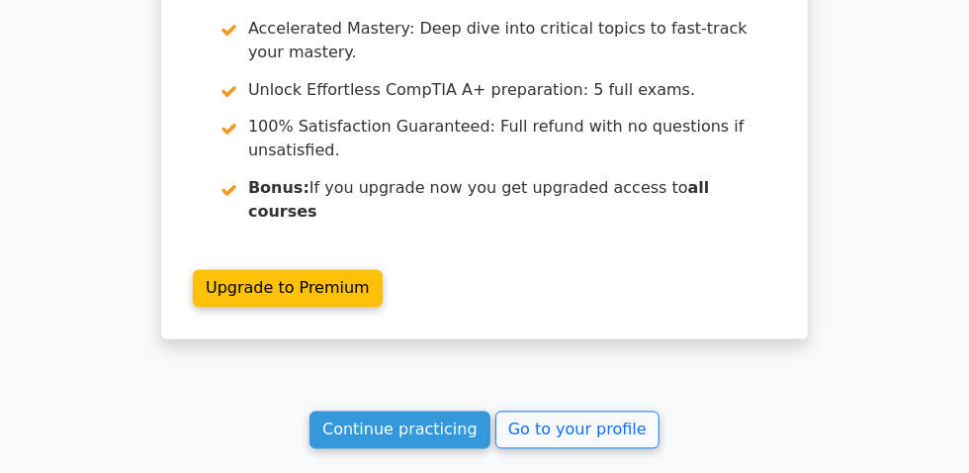
scroll to position [3917, 0]
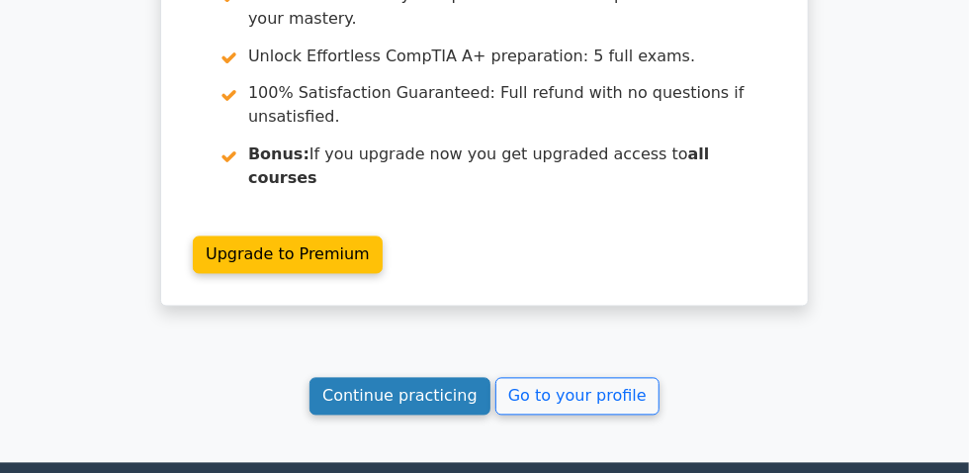
click at [423, 378] on link "Continue practicing" at bounding box center [399, 397] width 181 height 38
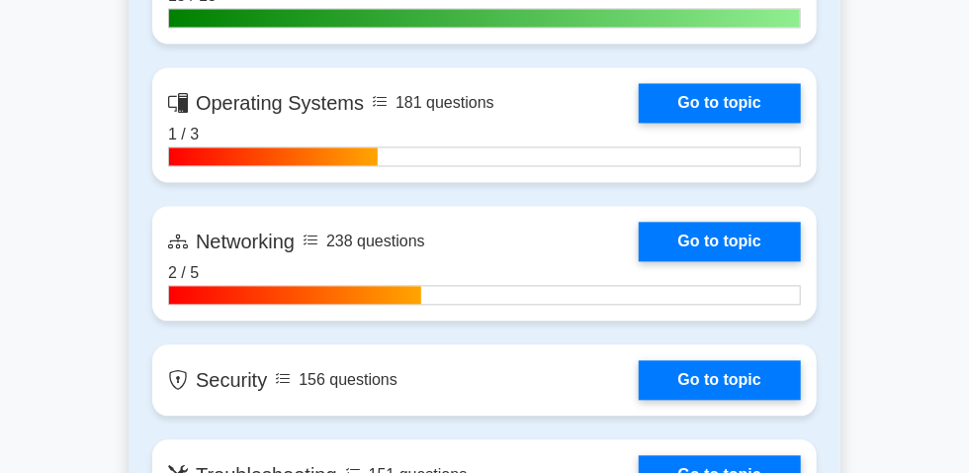
scroll to position [1437, 0]
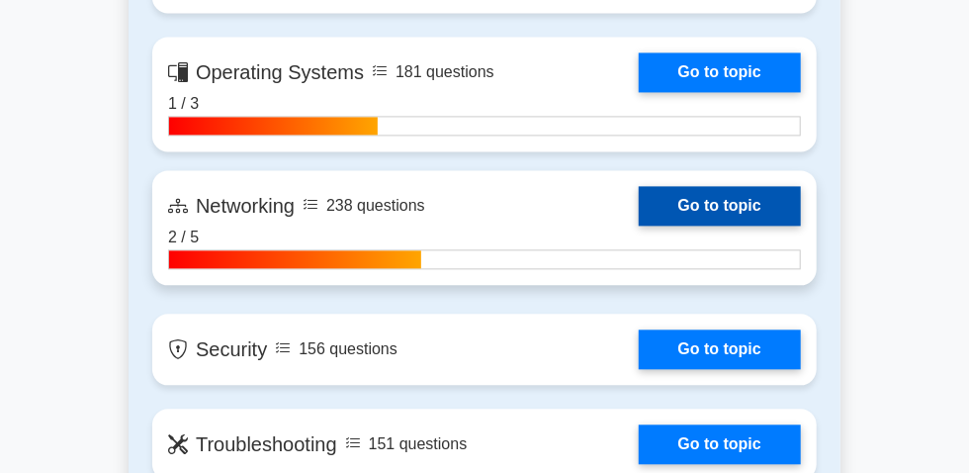
click at [639, 219] on link "Go to topic" at bounding box center [720, 206] width 162 height 40
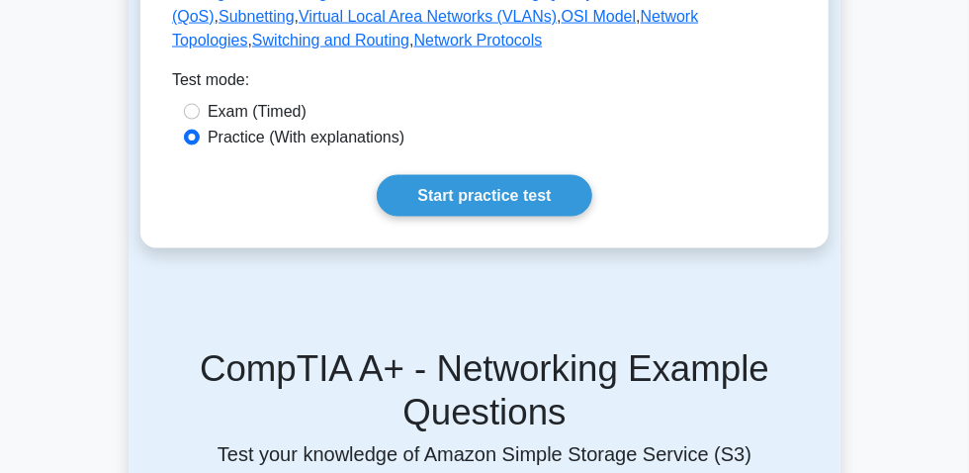
scroll to position [1078, 0]
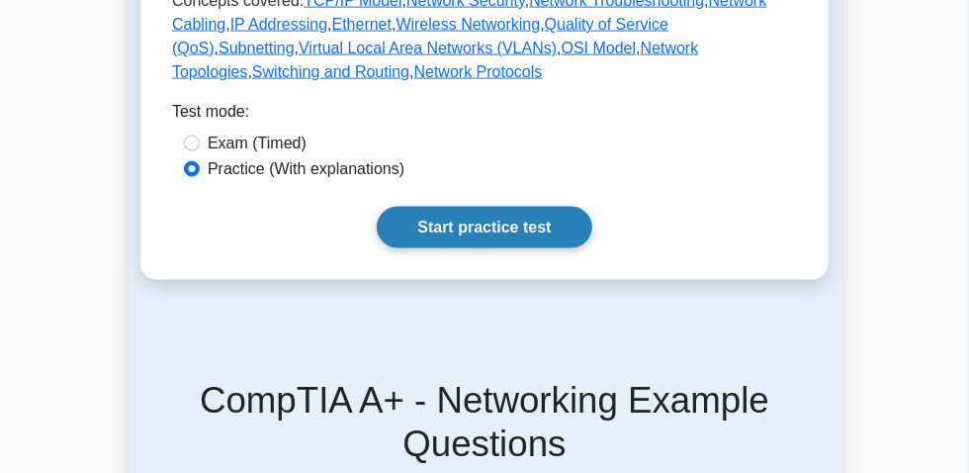
click at [505, 248] on link "Start practice test" at bounding box center [484, 228] width 215 height 42
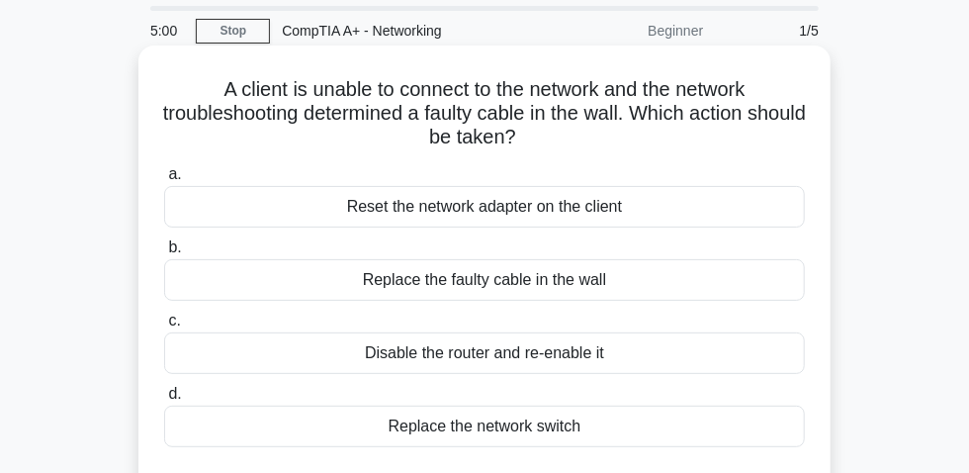
scroll to position [89, 0]
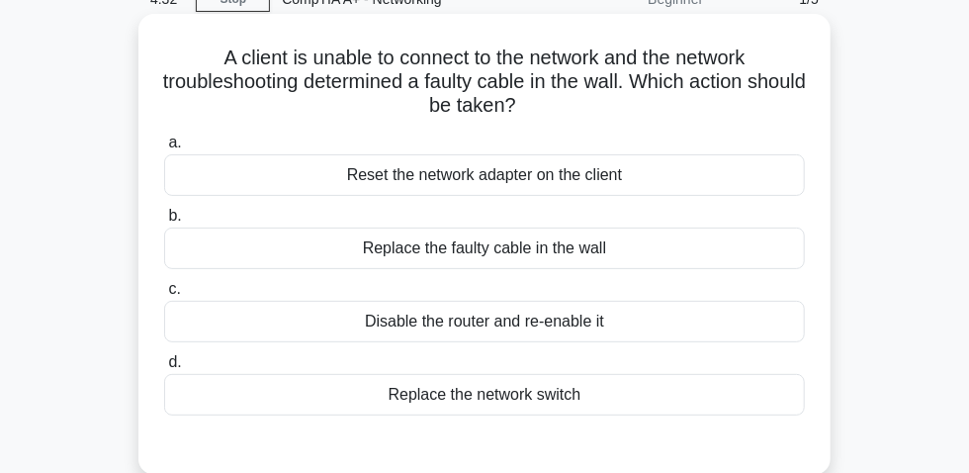
click at [540, 256] on div "Replace the faulty cable in the wall" at bounding box center [484, 248] width 641 height 42
click at [164, 222] on input "b. Replace the faulty cable in the wall" at bounding box center [164, 216] width 0 height 13
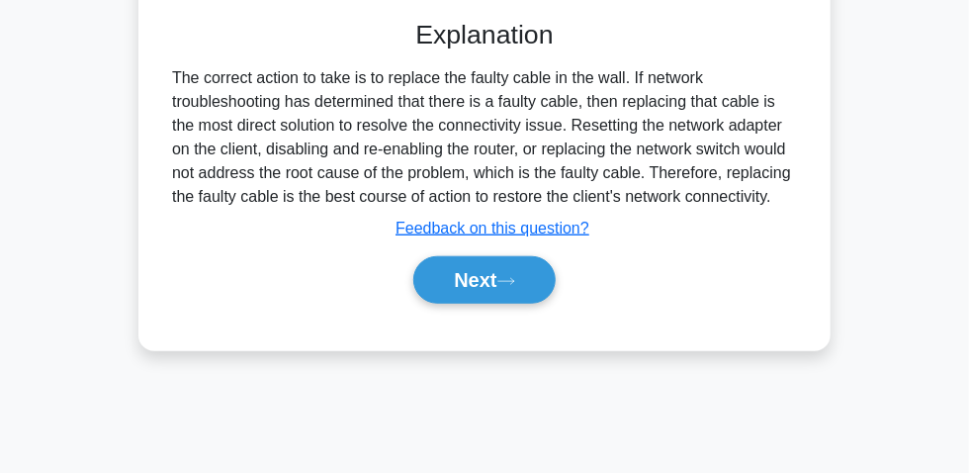
scroll to position [539, 0]
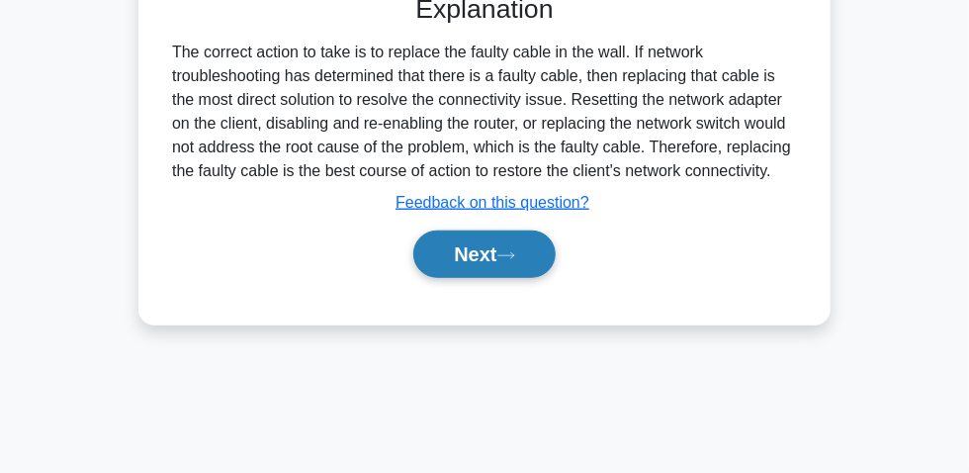
click at [514, 261] on icon at bounding box center [506, 255] width 18 height 11
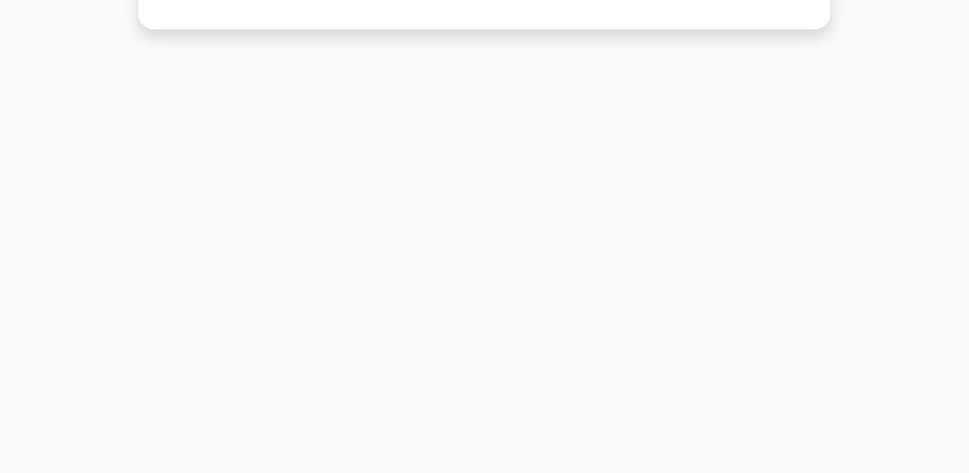
scroll to position [89, 0]
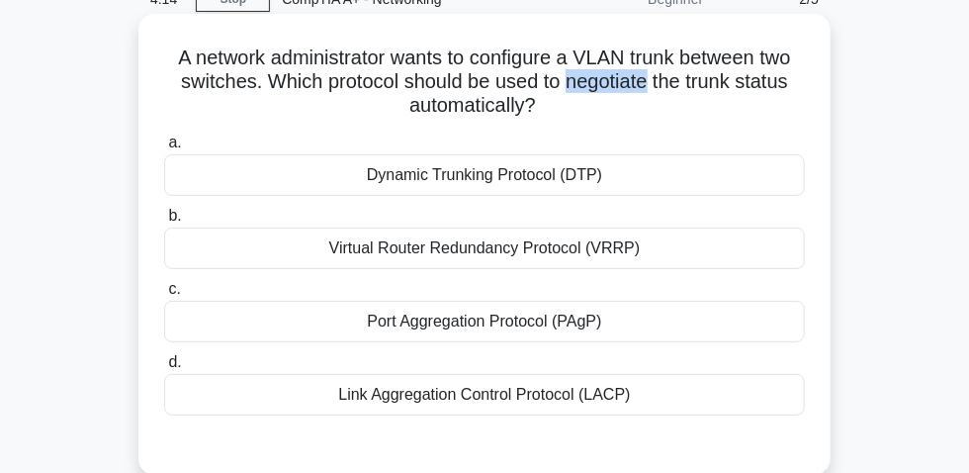
drag, startPoint x: 570, startPoint y: 86, endPoint x: 647, endPoint y: 93, distance: 76.4
click at [647, 93] on h5 "A network administrator wants to configure a VLAN trunk between two switches. W…" at bounding box center [484, 81] width 645 height 73
click at [585, 407] on div "Link Aggregation Control Protocol (LACP)" at bounding box center [484, 395] width 641 height 42
click at [164, 369] on input "d. Link Aggregation Control Protocol (LACP)" at bounding box center [164, 362] width 0 height 13
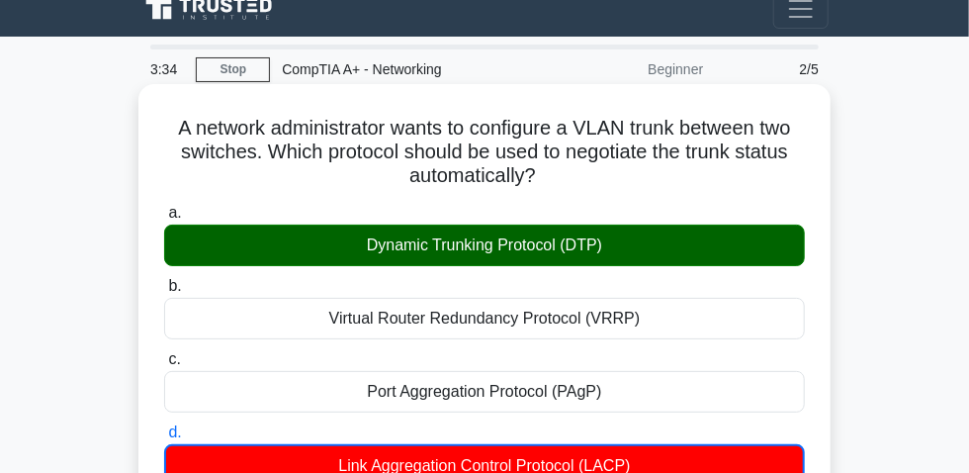
scroll to position [0, 0]
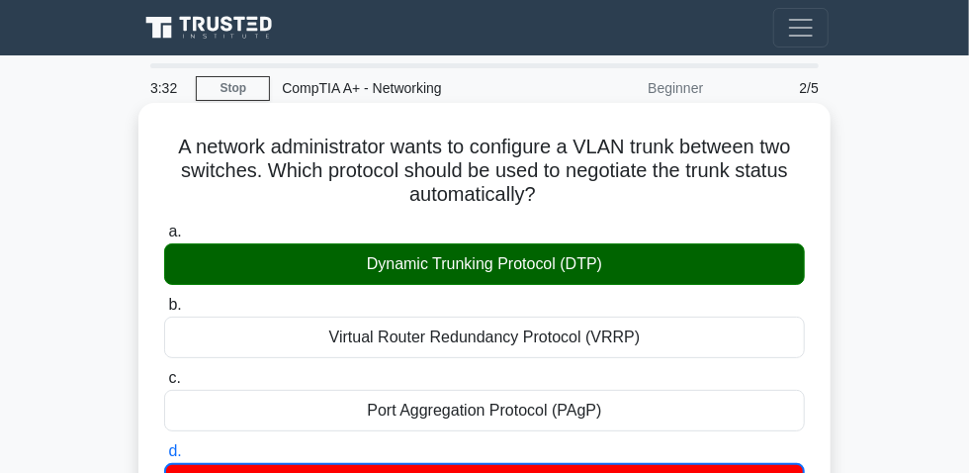
drag, startPoint x: 155, startPoint y: 151, endPoint x: 493, endPoint y: 183, distance: 339.6
click at [602, 209] on div "A network administrator wants to configure a VLAN trunk between two switches. W…" at bounding box center [484, 461] width 676 height 700
copy h5 "A network administrator wants to configure a VLAN trunk between two switches. W…"
drag, startPoint x: 397, startPoint y: 273, endPoint x: 575, endPoint y: 285, distance: 178.3
click at [659, 285] on div "Dynamic Trunking Protocol (DTP)" at bounding box center [484, 264] width 641 height 42
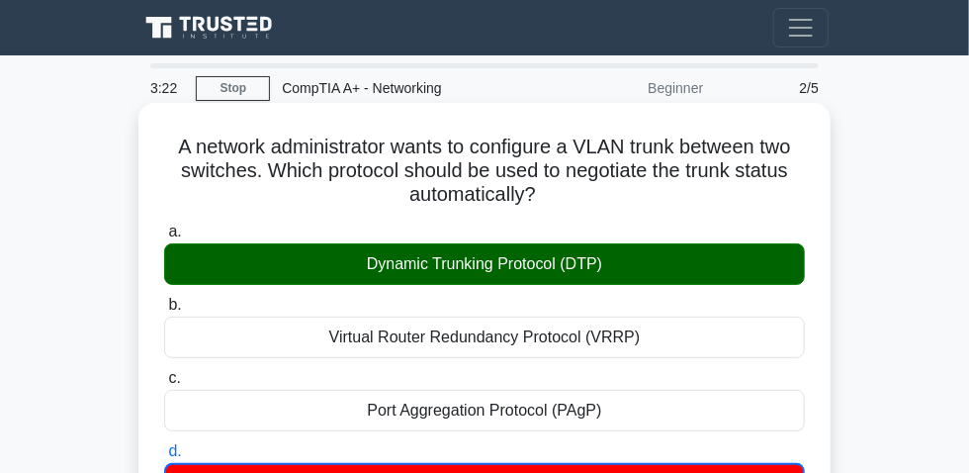
copy div "Dynamic Trunking Protocol (DTP)"
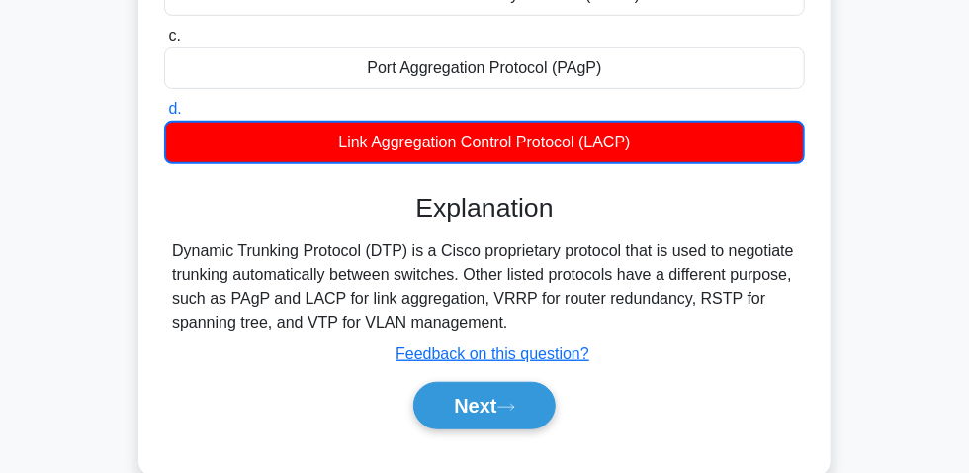
scroll to position [449, 0]
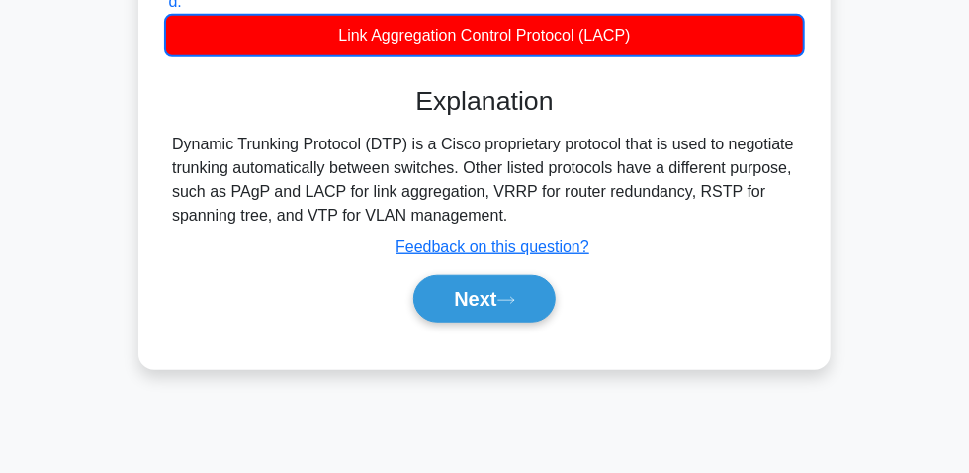
drag, startPoint x: 160, startPoint y: 154, endPoint x: 514, endPoint y: 228, distance: 361.6
click at [514, 228] on div "A network administrator wants to configure a VLAN trunk between two switches. W…" at bounding box center [484, 12] width 676 height 700
copy div "Dynamic Trunking Protocol (DTP) is a Cisco proprietary protocol that is used to…"
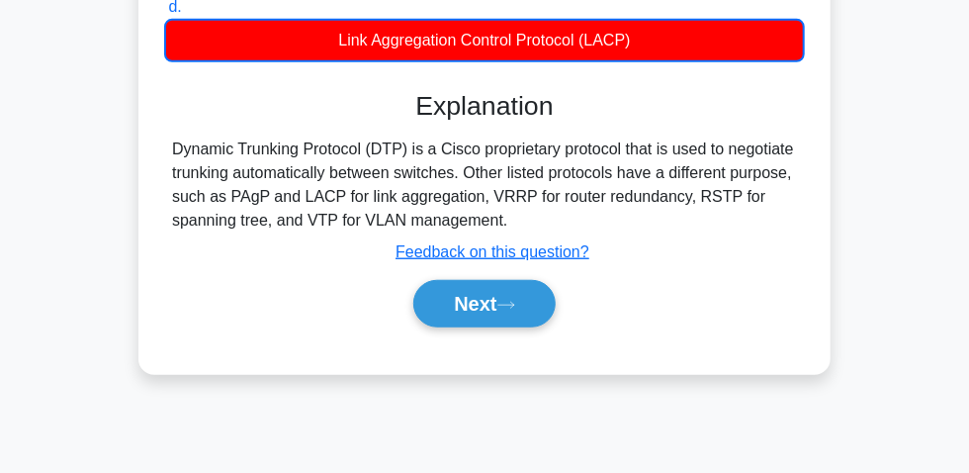
scroll to position [539, 0]
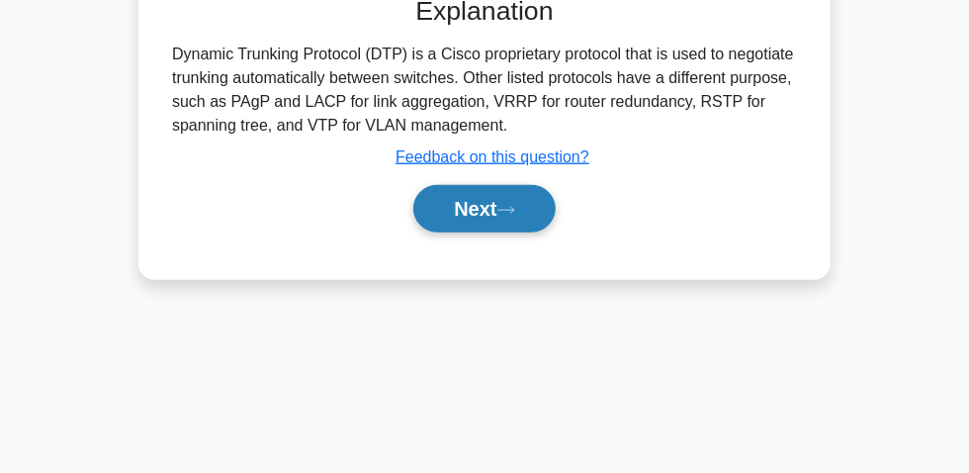
click at [469, 220] on button "Next" at bounding box center [483, 208] width 141 height 47
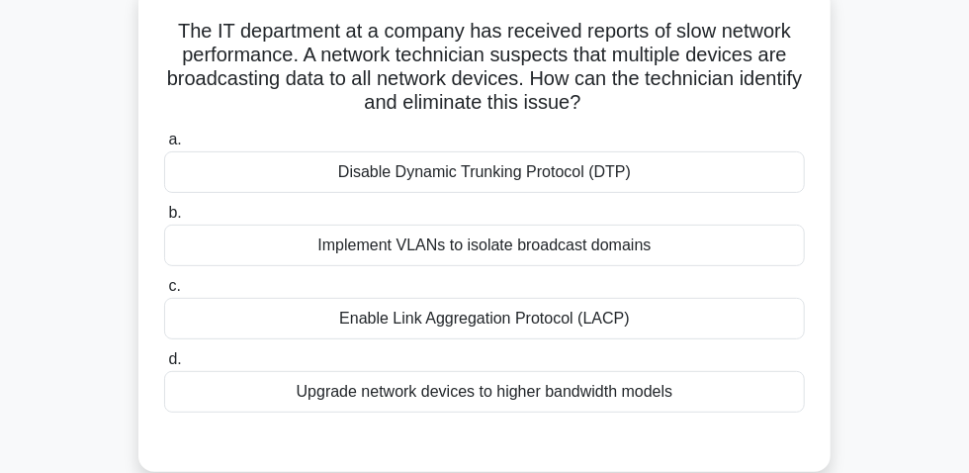
scroll to position [89, 0]
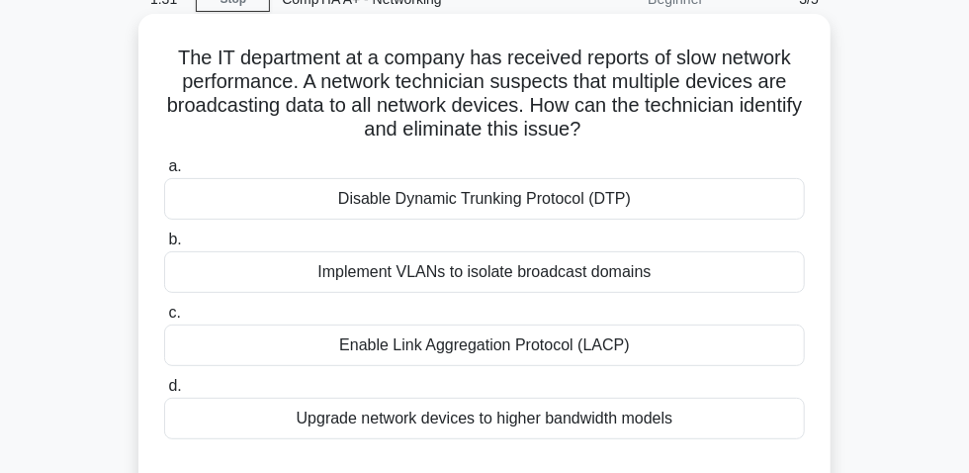
click at [574, 364] on div "Enable Link Aggregation Protocol (LACP)" at bounding box center [484, 345] width 641 height 42
click at [164, 319] on input "c. Enable Link Aggregation Protocol (LACP)" at bounding box center [164, 312] width 0 height 13
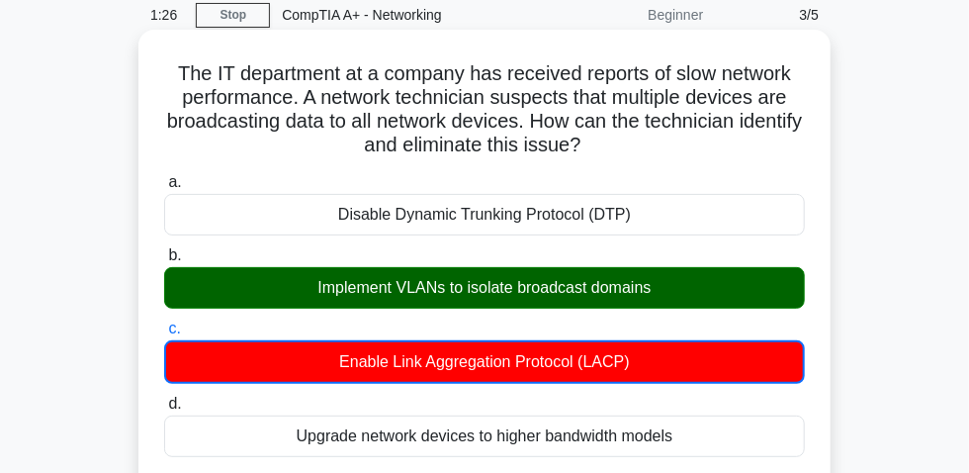
scroll to position [0, 0]
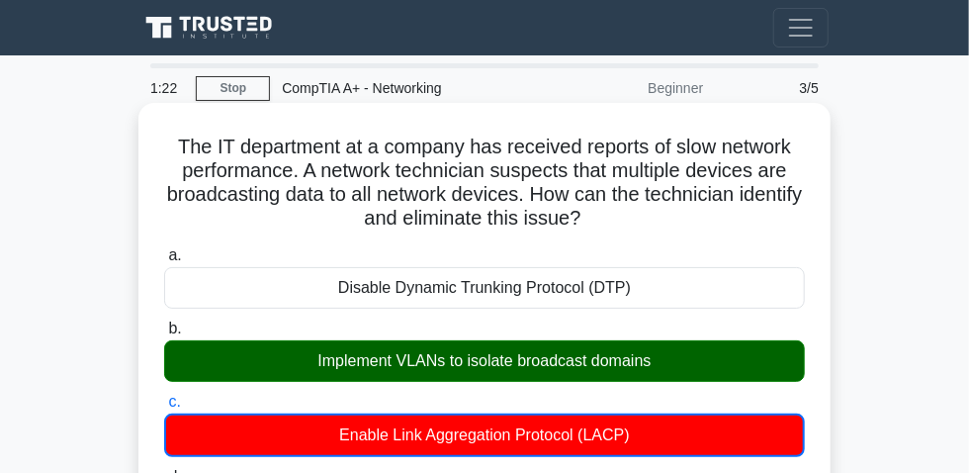
drag, startPoint x: 168, startPoint y: 152, endPoint x: 688, endPoint y: 227, distance: 525.4
click at [688, 227] on h5 "The IT department at a company has received reports of slow network performance…" at bounding box center [484, 182] width 645 height 97
copy h5 "The IT department at a company has received reports of slow network performance…"
drag, startPoint x: 307, startPoint y: 372, endPoint x: 692, endPoint y: 356, distance: 384.9
click at [692, 356] on div "Implement VLANs to isolate broadcast domains" at bounding box center [484, 361] width 641 height 42
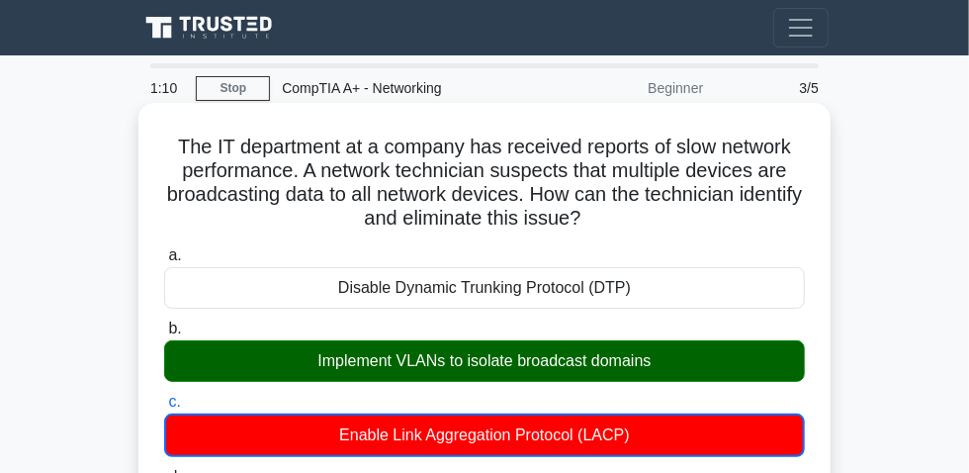
copy div "Implement VLANs to isolate broadcast domains"
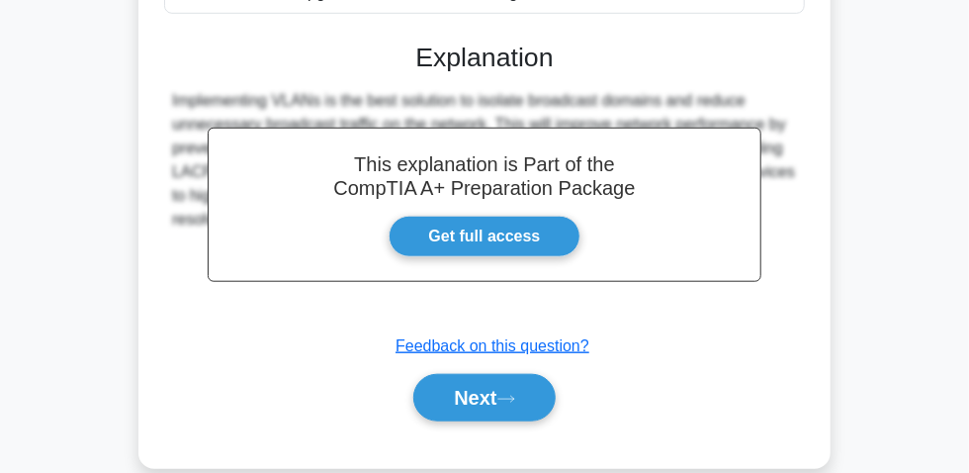
scroll to position [595, 0]
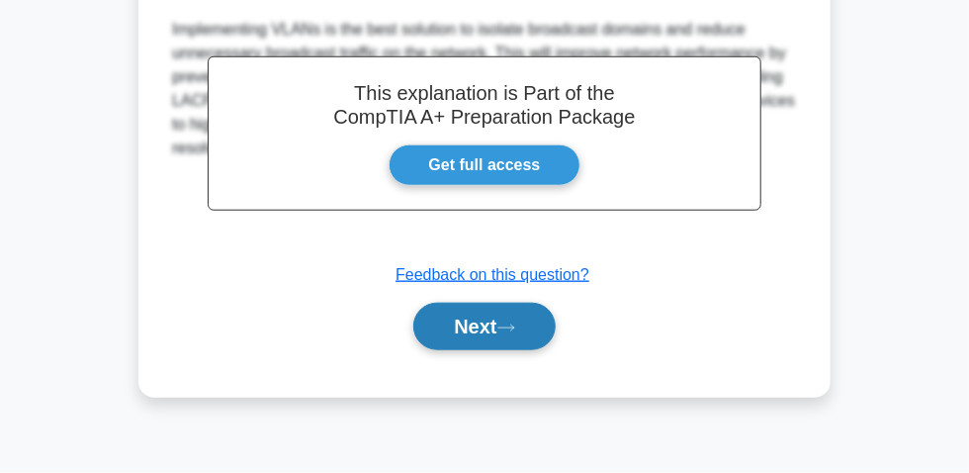
click at [506, 324] on icon at bounding box center [506, 327] width 18 height 11
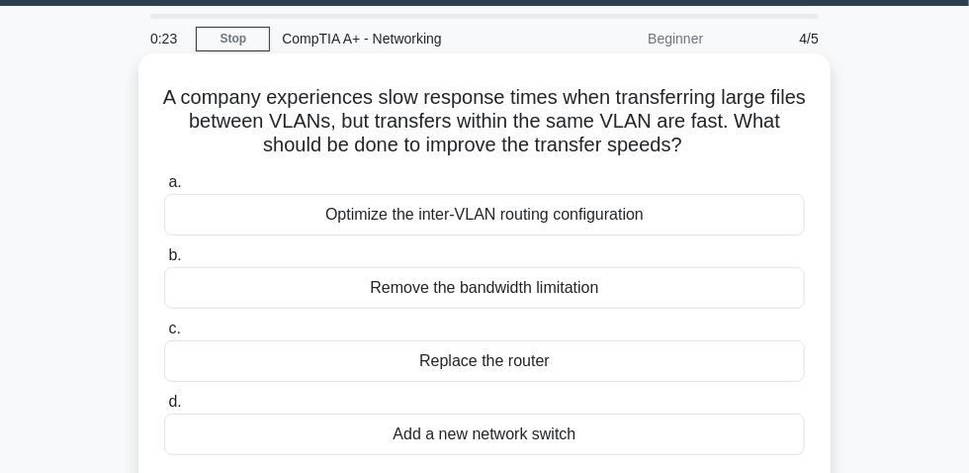
scroll to position [89, 0]
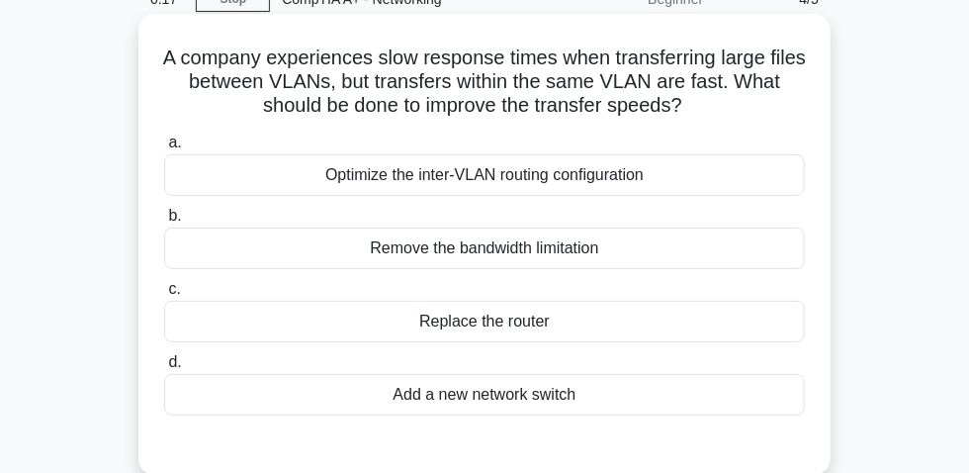
click at [551, 170] on div "Optimize the inter-VLAN routing configuration" at bounding box center [484, 175] width 641 height 42
click at [164, 149] on input "a. Optimize the inter-VLAN routing configuration" at bounding box center [164, 142] width 0 height 13
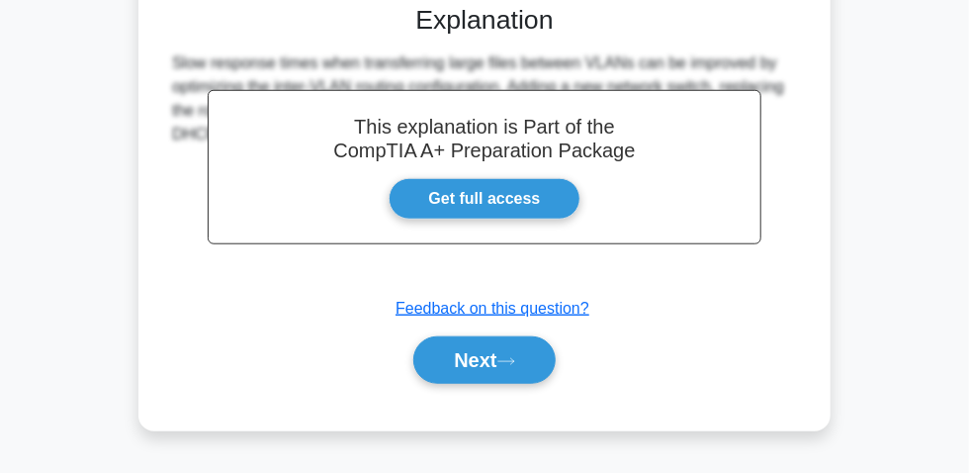
scroll to position [595, 0]
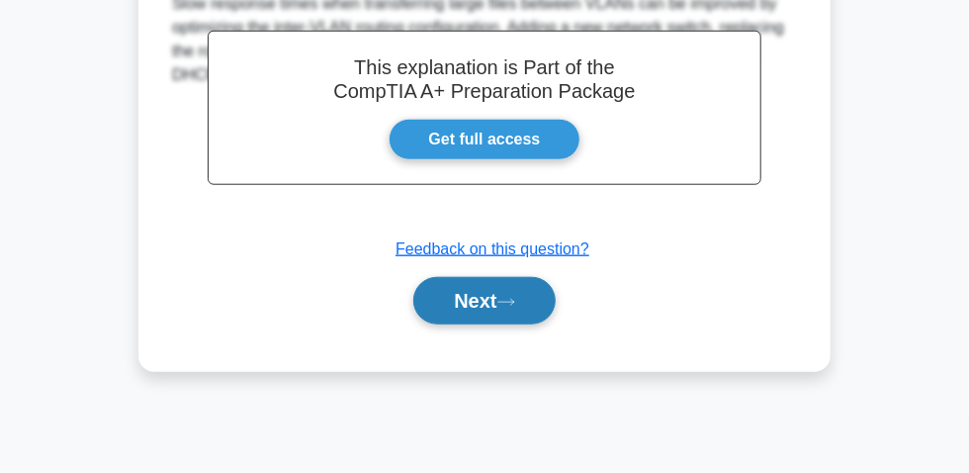
click at [508, 314] on button "Next" at bounding box center [483, 300] width 141 height 47
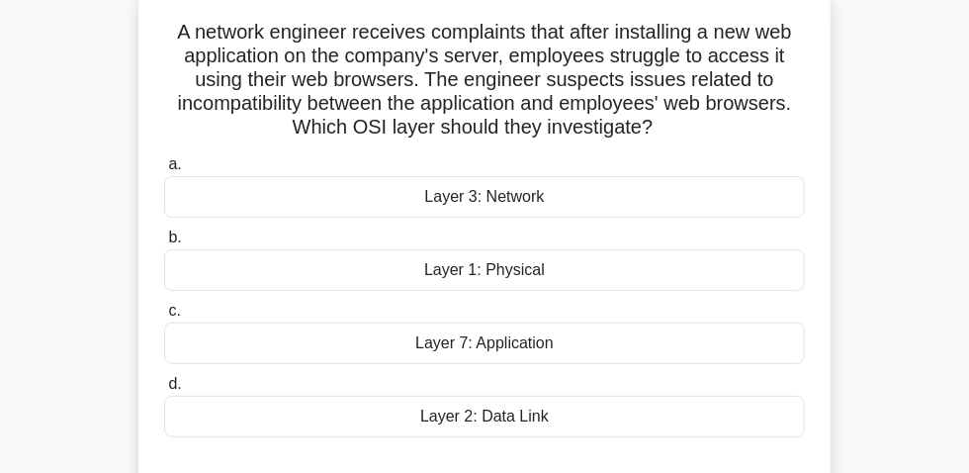
scroll to position [145, 0]
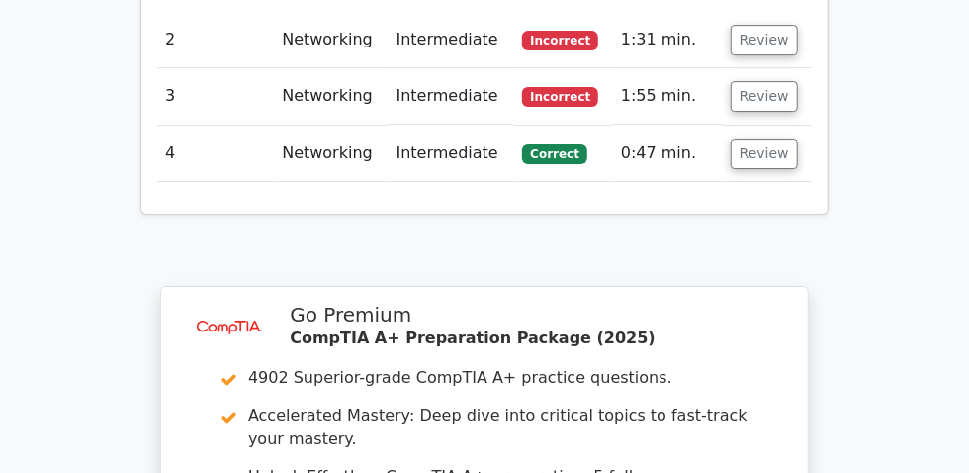
scroll to position [2606, 0]
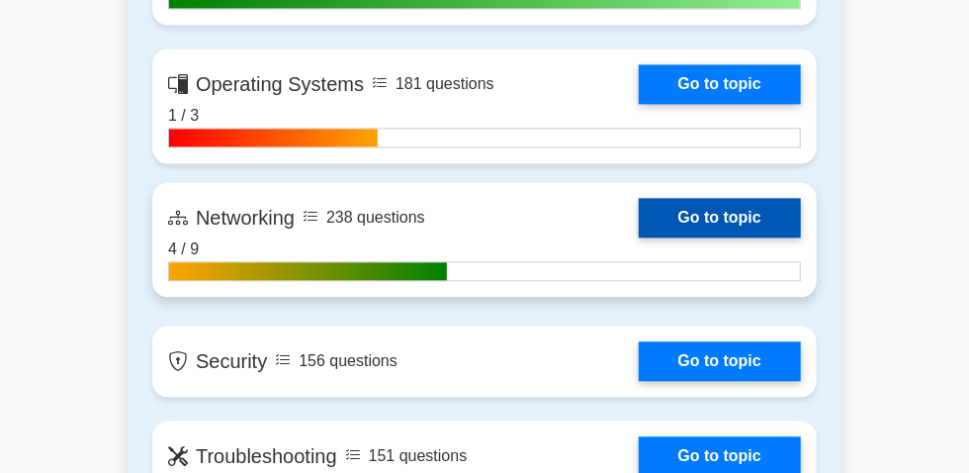
scroll to position [1437, 0]
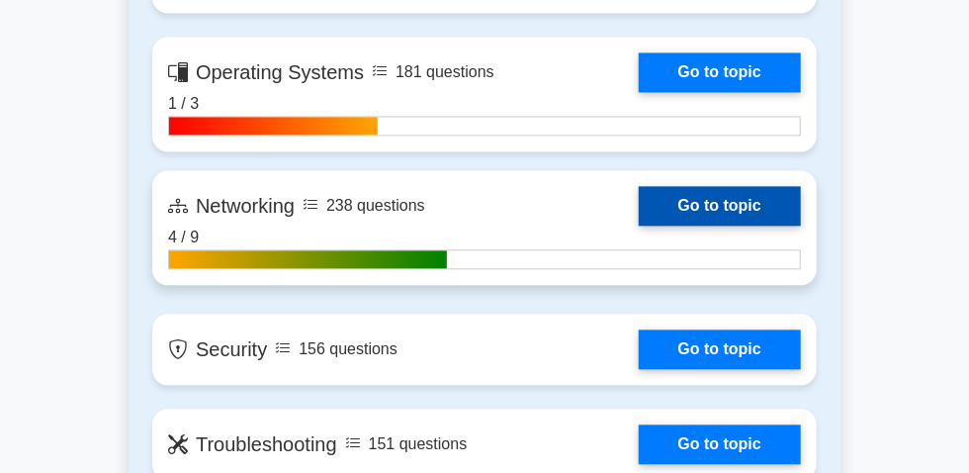
click at [639, 225] on link "Go to topic" at bounding box center [720, 206] width 162 height 40
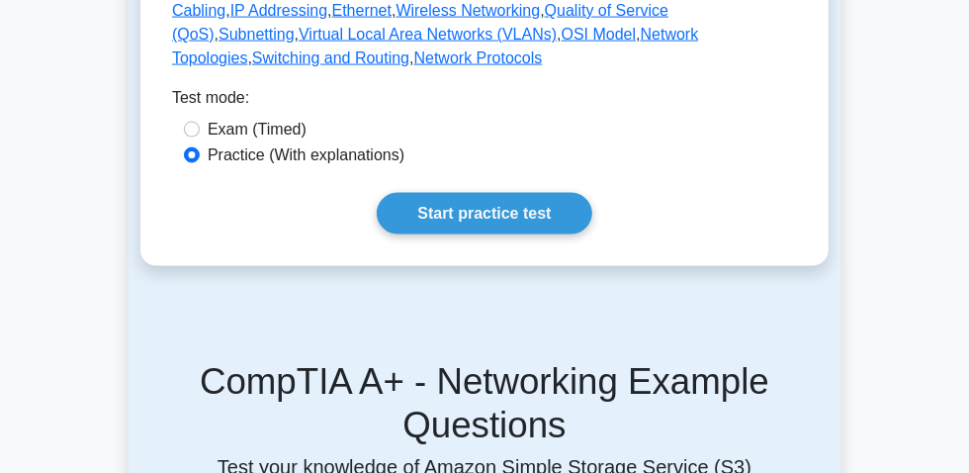
scroll to position [1257, 0]
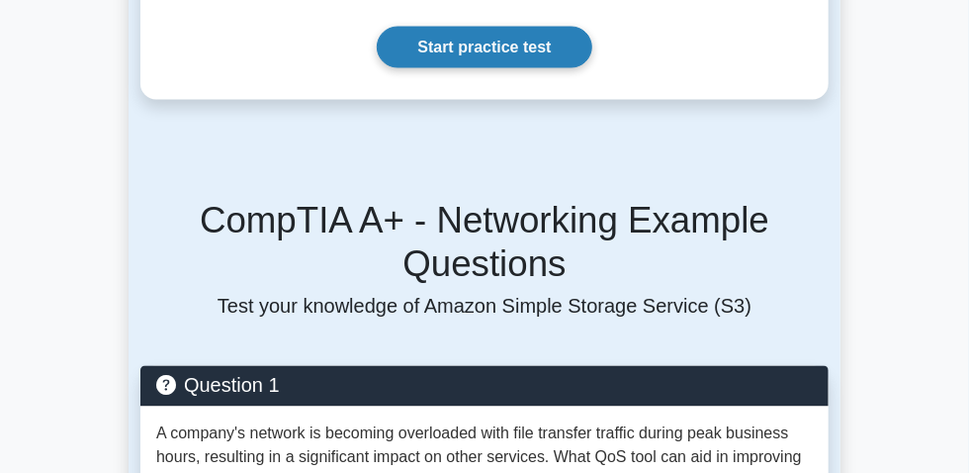
click at [477, 68] on link "Start practice test" at bounding box center [484, 48] width 215 height 42
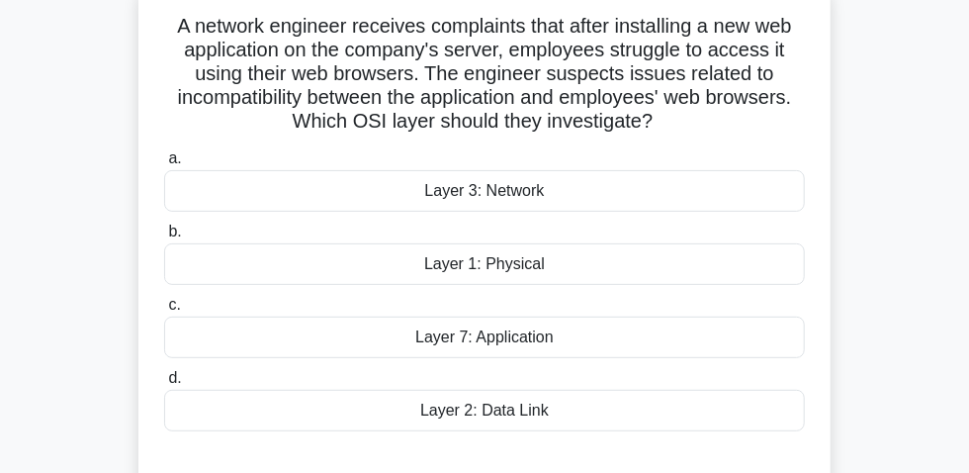
scroll to position [89, 0]
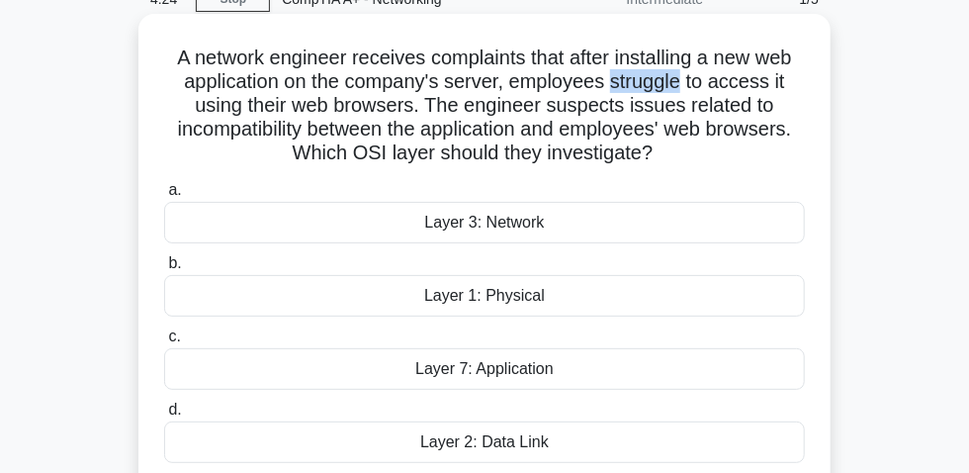
drag, startPoint x: 610, startPoint y: 96, endPoint x: 688, endPoint y: 94, distance: 78.1
click at [688, 94] on h5 "A network engineer receives complaints that after installing a new web applicat…" at bounding box center [484, 105] width 645 height 121
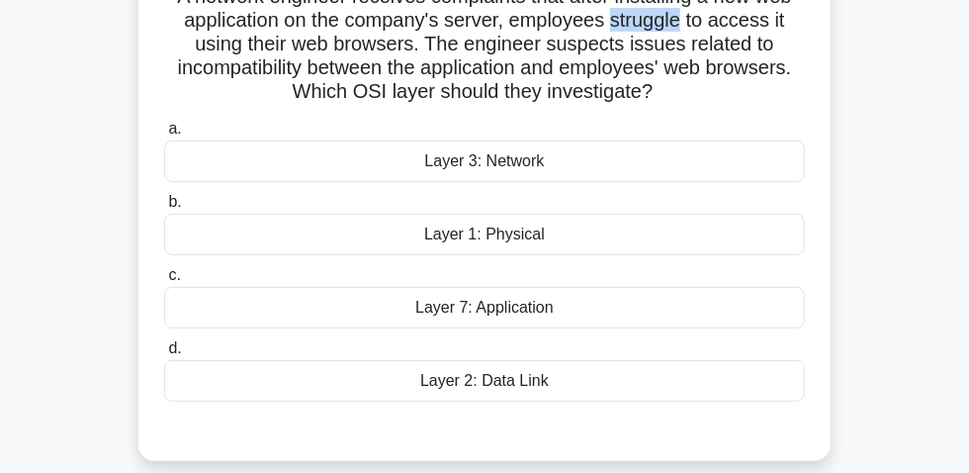
scroll to position [269, 0]
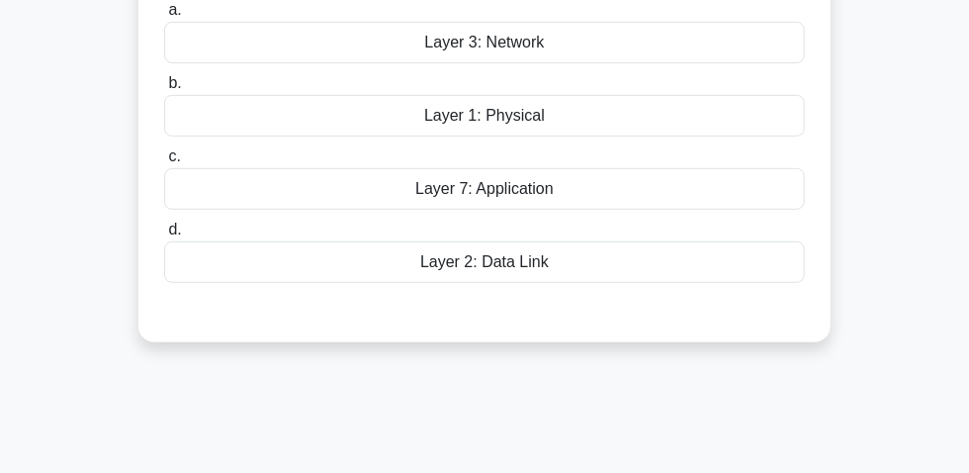
click at [565, 265] on div "Layer 2: Data Link" at bounding box center [484, 262] width 641 height 42
click at [164, 236] on input "d. Layer 2: Data Link" at bounding box center [164, 229] width 0 height 13
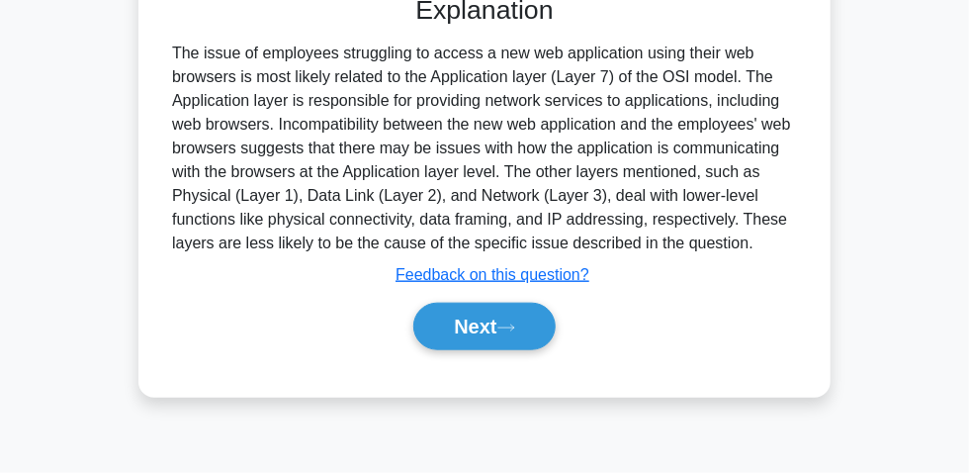
scroll to position [595, 0]
click at [468, 320] on button "Next" at bounding box center [483, 326] width 141 height 47
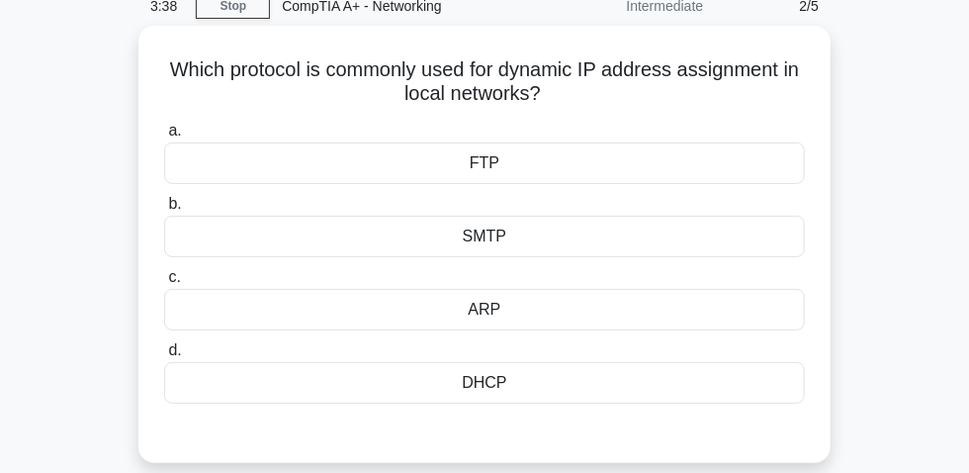
scroll to position [55, 0]
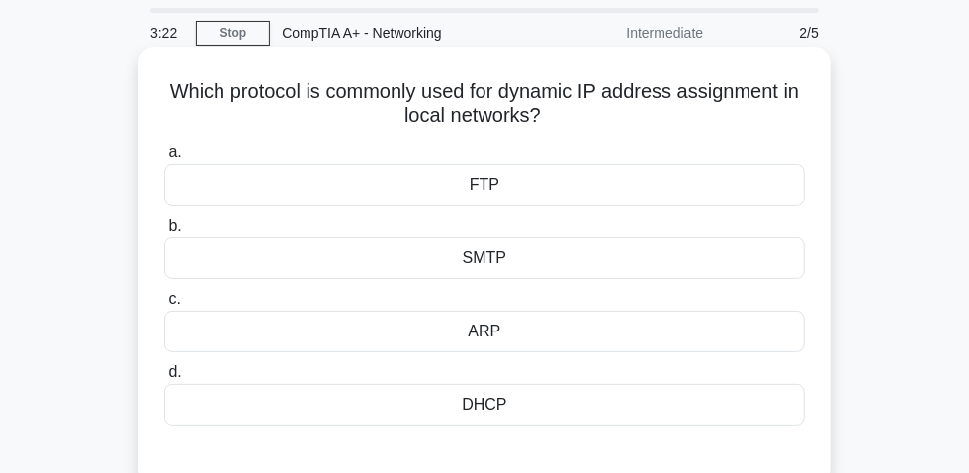
click at [487, 407] on div "DHCP" at bounding box center [484, 405] width 641 height 42
click at [164, 379] on input "d. DHCP" at bounding box center [164, 372] width 0 height 13
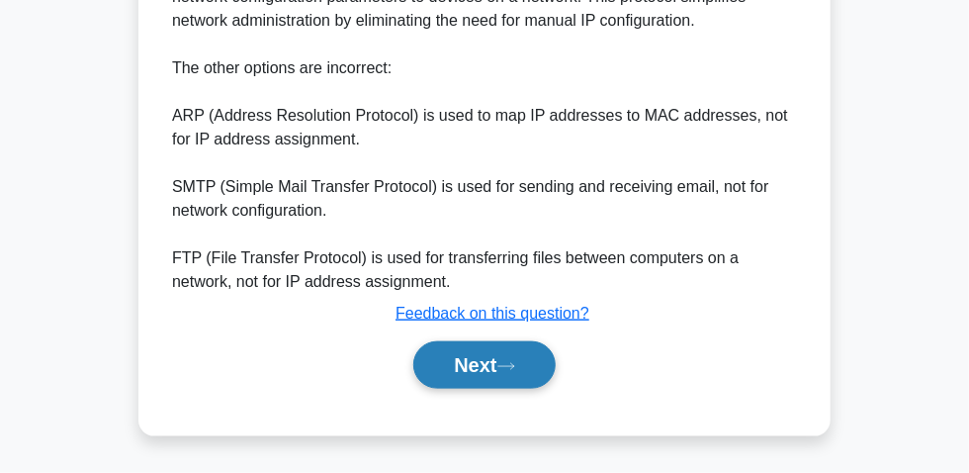
click at [479, 378] on button "Next" at bounding box center [483, 364] width 141 height 47
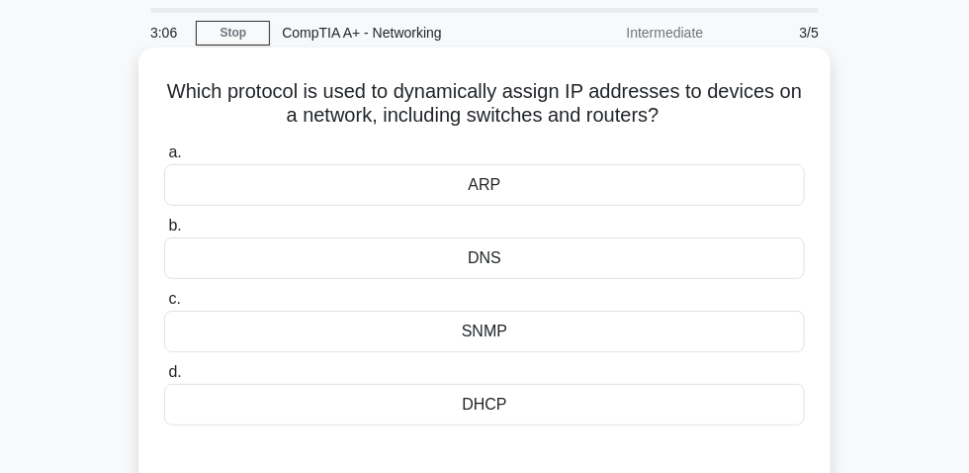
click at [481, 414] on div "DHCP" at bounding box center [484, 405] width 641 height 42
click at [164, 379] on input "d. DHCP" at bounding box center [164, 372] width 0 height 13
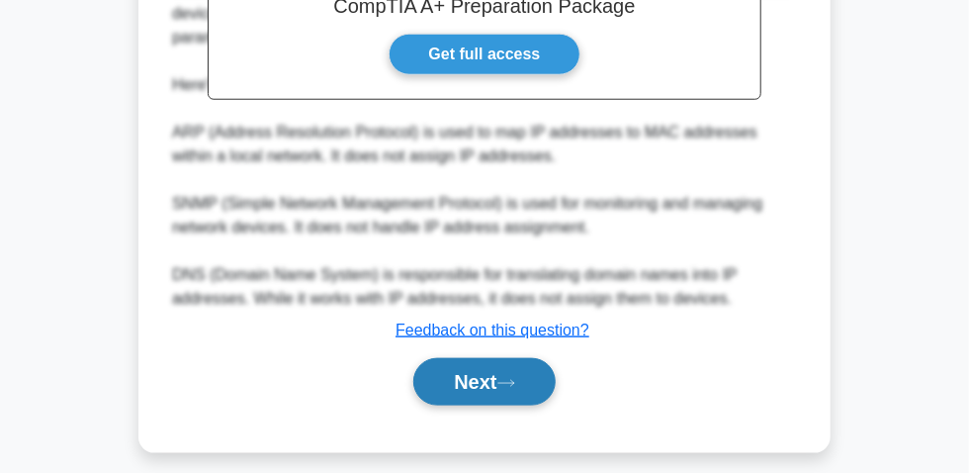
click at [490, 358] on button "Next" at bounding box center [483, 381] width 141 height 47
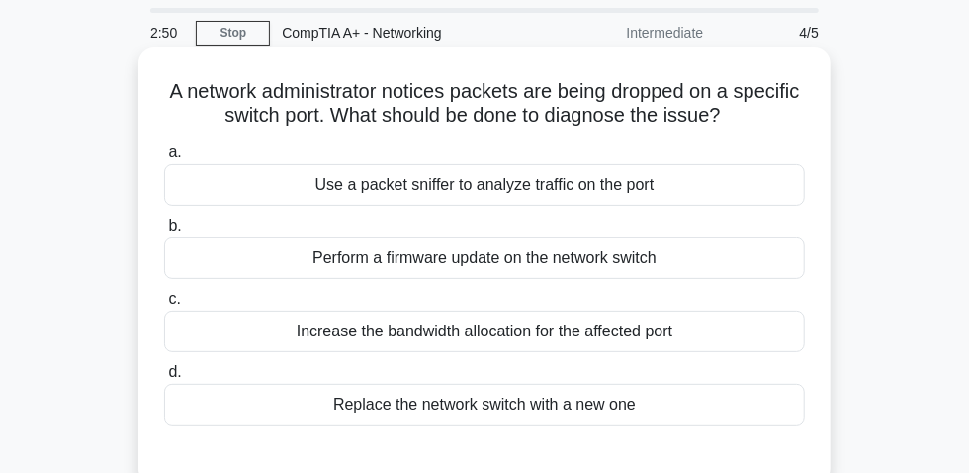
drag, startPoint x: 596, startPoint y: 95, endPoint x: 568, endPoint y: 95, distance: 27.7
click at [595, 95] on h5 "A network administrator notices packets are being dropped on a specific switch …" at bounding box center [484, 103] width 645 height 49
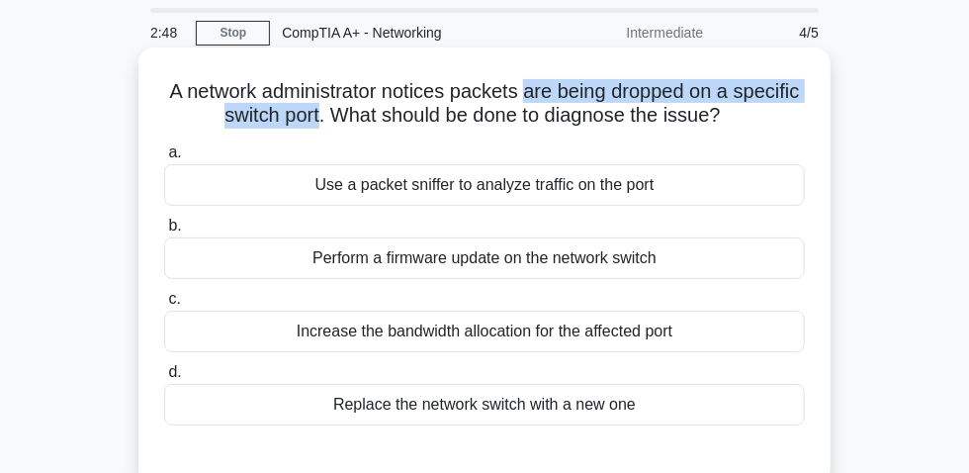
drag, startPoint x: 565, startPoint y: 95, endPoint x: 337, endPoint y: 129, distance: 230.8
click at [344, 129] on h5 "A network administrator notices packets are being dropped on a specific switch …" at bounding box center [484, 103] width 645 height 49
click at [578, 106] on h5 "A network administrator notices packets are being dropped on a specific switch …" at bounding box center [484, 103] width 645 height 49
click at [563, 104] on h5 "A network administrator notices packets are being dropped on a specific switch …" at bounding box center [484, 103] width 645 height 49
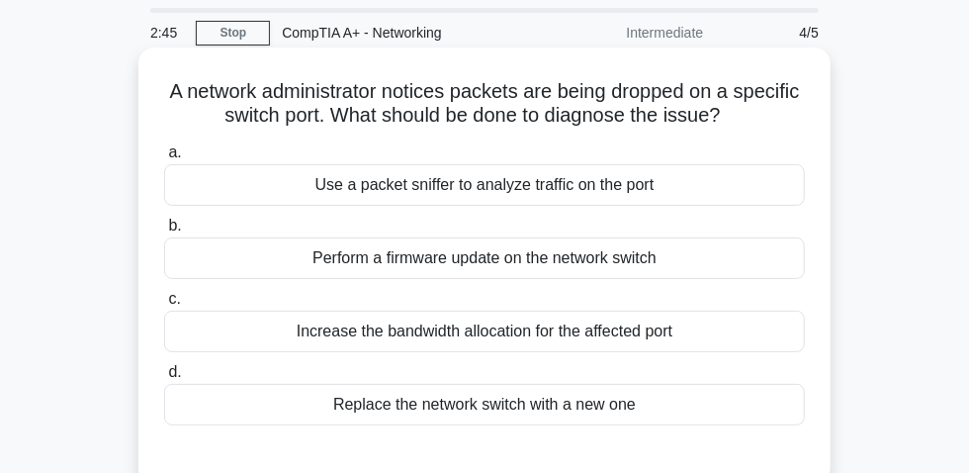
drag, startPoint x: 548, startPoint y: 101, endPoint x: 559, endPoint y: 99, distance: 11.1
click at [548, 100] on h5 "A network administrator notices packets are being dropped on a specific switch …" at bounding box center [484, 103] width 645 height 49
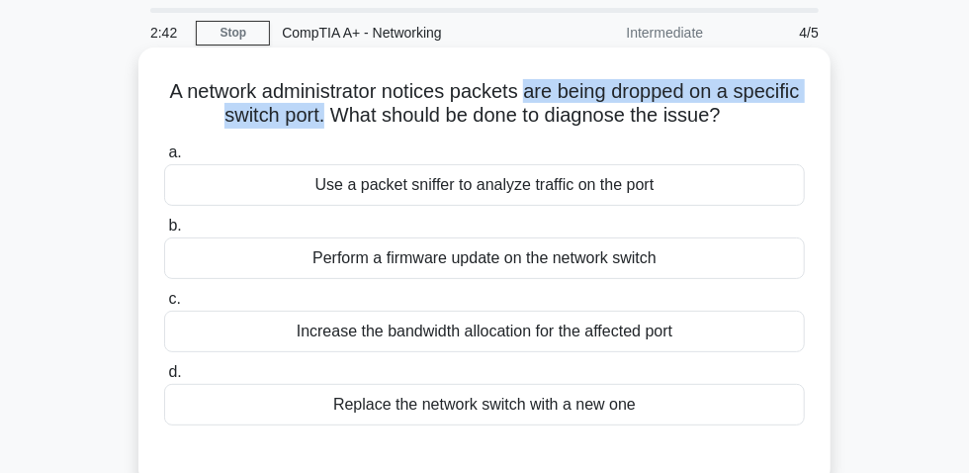
drag, startPoint x: 564, startPoint y: 101, endPoint x: 359, endPoint y: 129, distance: 207.5
click at [359, 129] on h5 "A network administrator notices packets are being dropped on a specific switch …" at bounding box center [484, 103] width 645 height 49
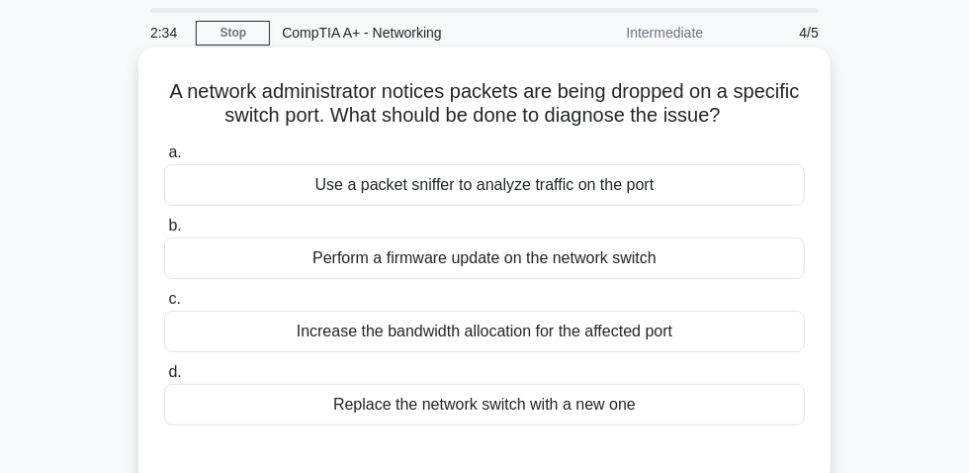
click at [797, 149] on label "a. Use a packet sniffer to analyze traffic on the port" at bounding box center [484, 172] width 641 height 65
click at [164, 149] on input "a. Use a packet sniffer to analyze traffic on the port" at bounding box center [164, 152] width 0 height 13
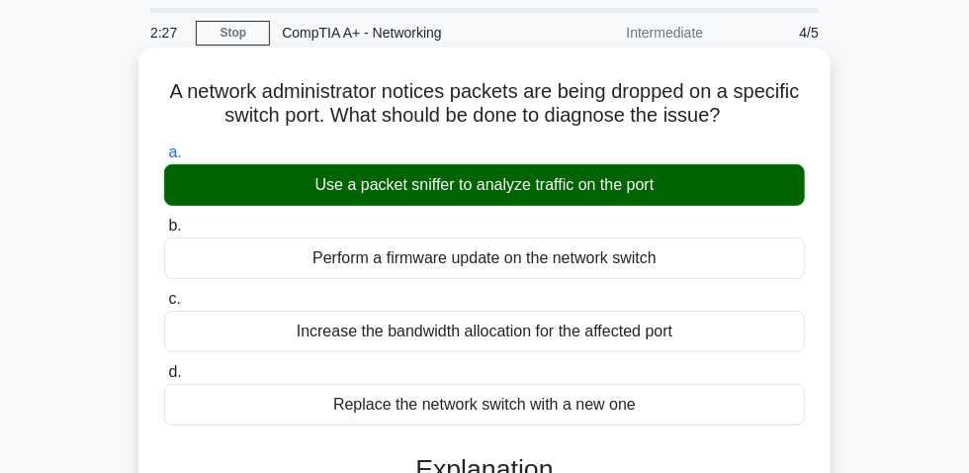
drag, startPoint x: 186, startPoint y: 103, endPoint x: 736, endPoint y: 129, distance: 550.3
click at [772, 128] on h5 "A network administrator notices packets are being dropped on a specific switch …" at bounding box center [484, 103] width 645 height 49
copy h5 "A network administrator notices packets are being dropped on a specific switch …"
drag, startPoint x: 303, startPoint y: 196, endPoint x: 666, endPoint y: 201, distance: 362.8
click at [688, 205] on div "Use a packet sniffer to analyze traffic on the port" at bounding box center [484, 185] width 641 height 42
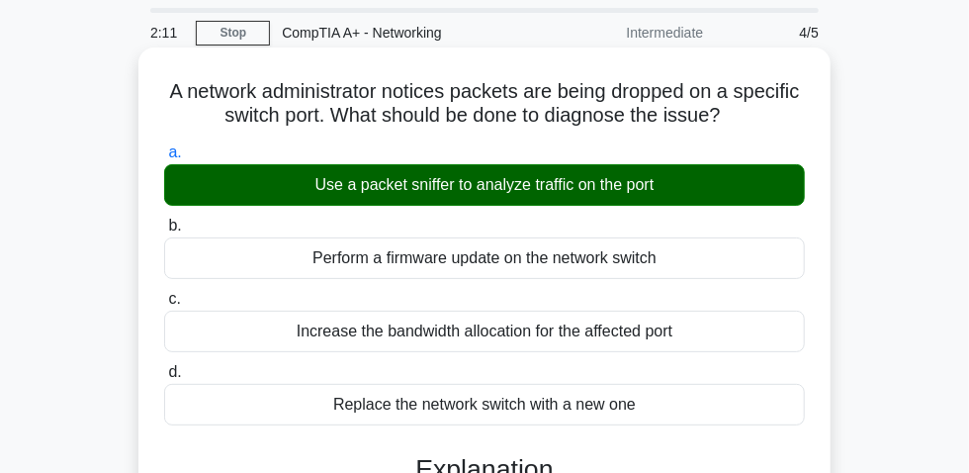
copy div "Use a packet sniffer to analyze traffic on the port"
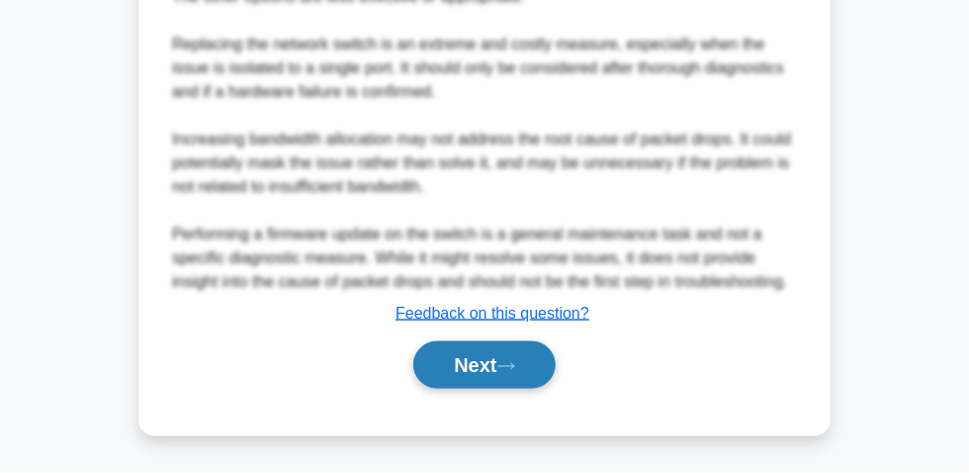
drag, startPoint x: 477, startPoint y: 357, endPoint x: 500, endPoint y: 358, distance: 22.8
click at [479, 360] on button "Next" at bounding box center [483, 364] width 141 height 47
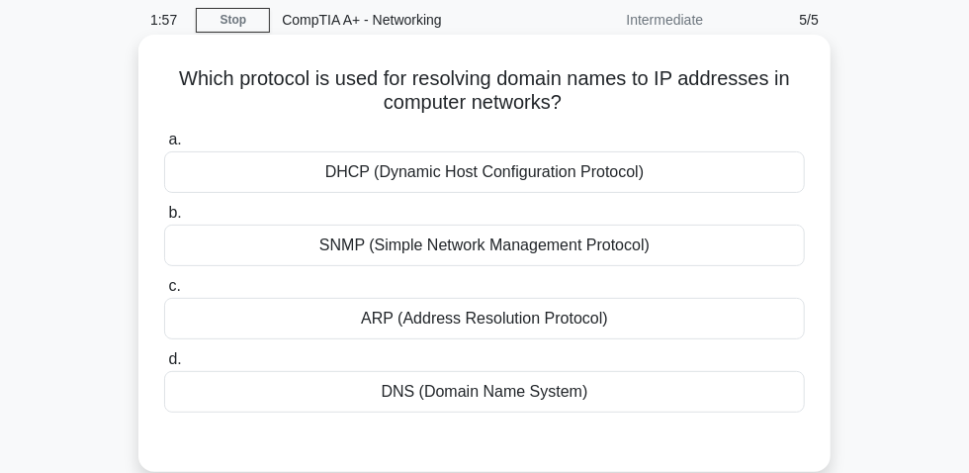
scroll to position [145, 0]
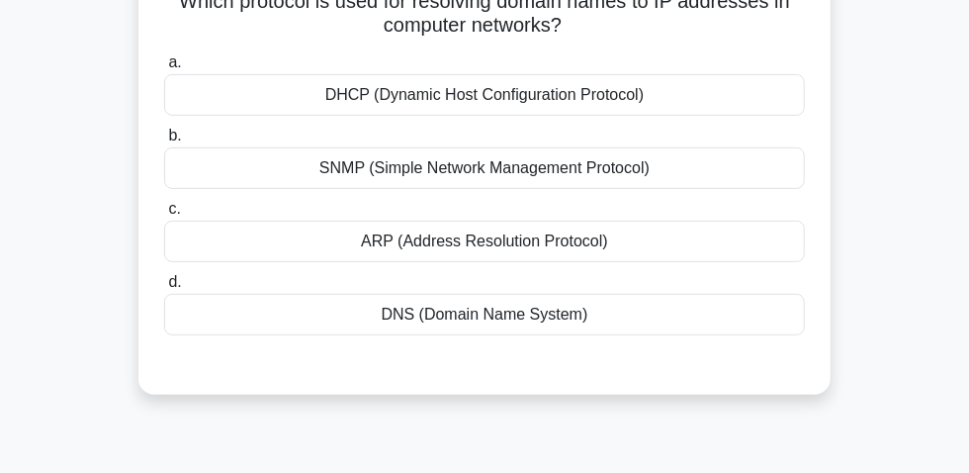
drag, startPoint x: 421, startPoint y: 332, endPoint x: 441, endPoint y: 337, distance: 20.4
click at [424, 331] on div "DNS (Domain Name System)" at bounding box center [484, 315] width 641 height 42
click at [490, 319] on div "DNS (Domain Name System)" at bounding box center [484, 315] width 641 height 42
click at [164, 289] on input "d. DNS (Domain Name System)" at bounding box center [164, 282] width 0 height 13
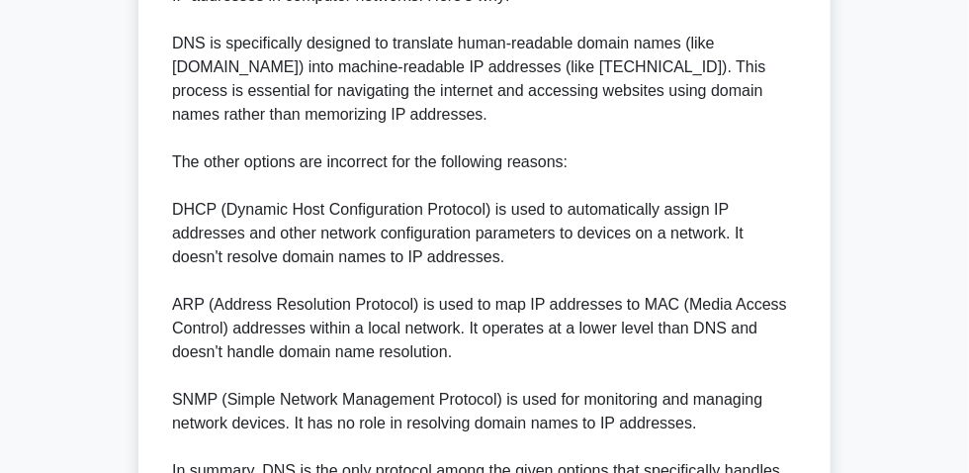
scroll to position [838, 0]
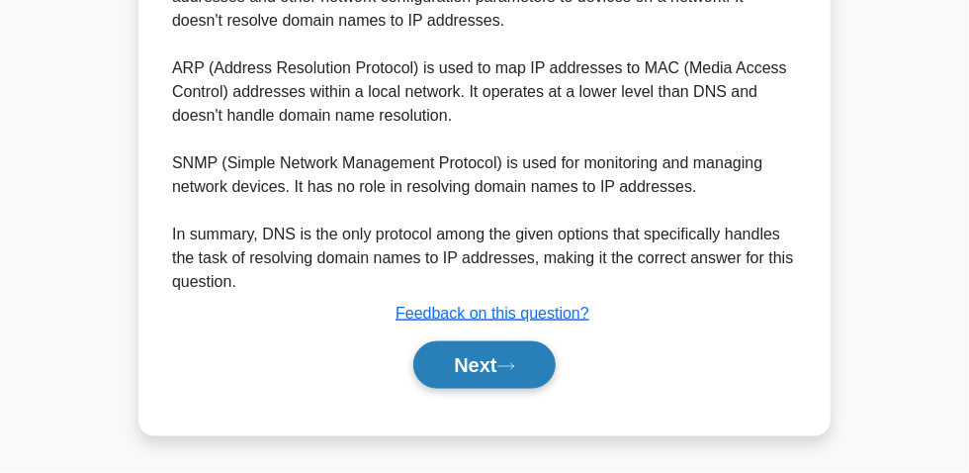
click at [482, 362] on button "Next" at bounding box center [483, 364] width 141 height 47
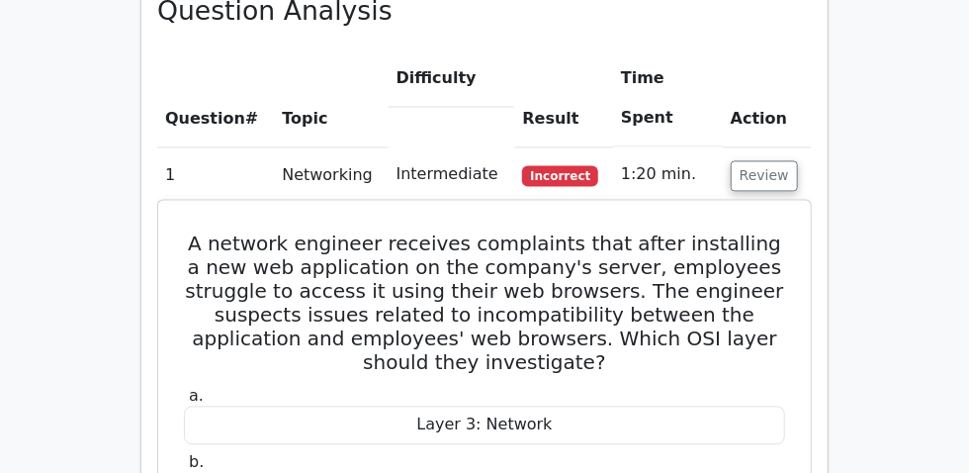
scroll to position [1347, 0]
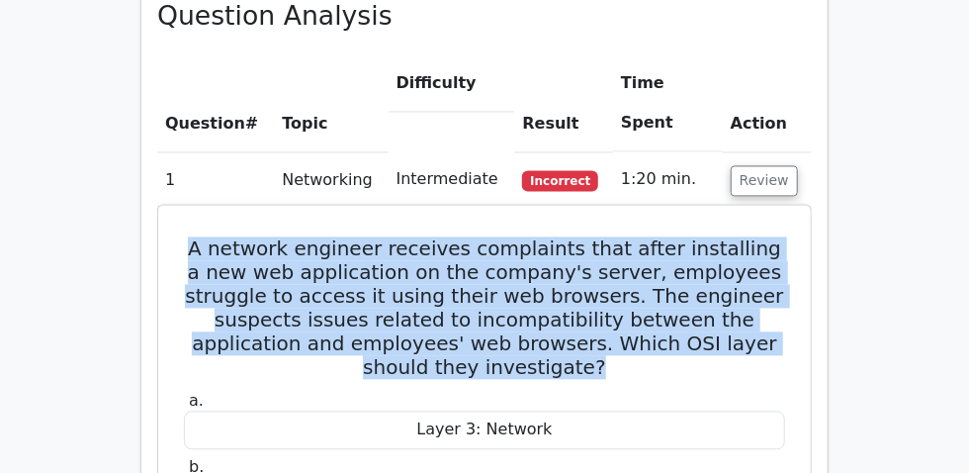
drag, startPoint x: 168, startPoint y: 132, endPoint x: 688, endPoint y: 231, distance: 529.3
click at [688, 236] on h5 "A network engineer receives complaints that after installing a new web applicat…" at bounding box center [484, 307] width 605 height 142
copy h5 "A network engineer receives complaints that after installing a new web applicat…"
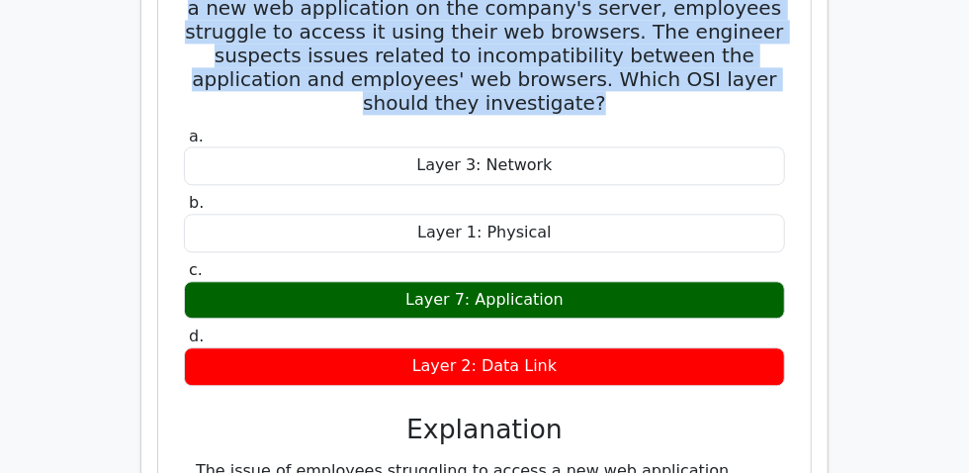
scroll to position [1617, 0]
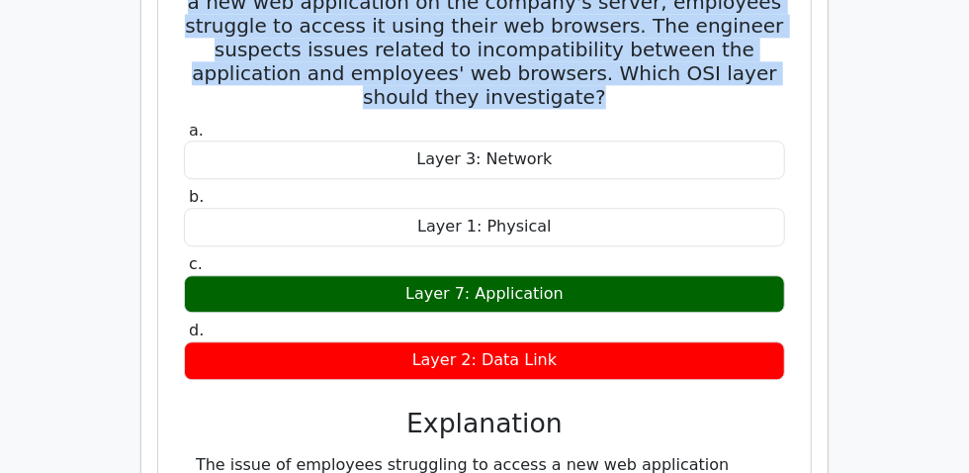
drag, startPoint x: 410, startPoint y: 150, endPoint x: 575, endPoint y: 157, distance: 165.2
click at [595, 275] on div "Layer 7: Application" at bounding box center [484, 294] width 601 height 39
copy div "Layer 7: Application"
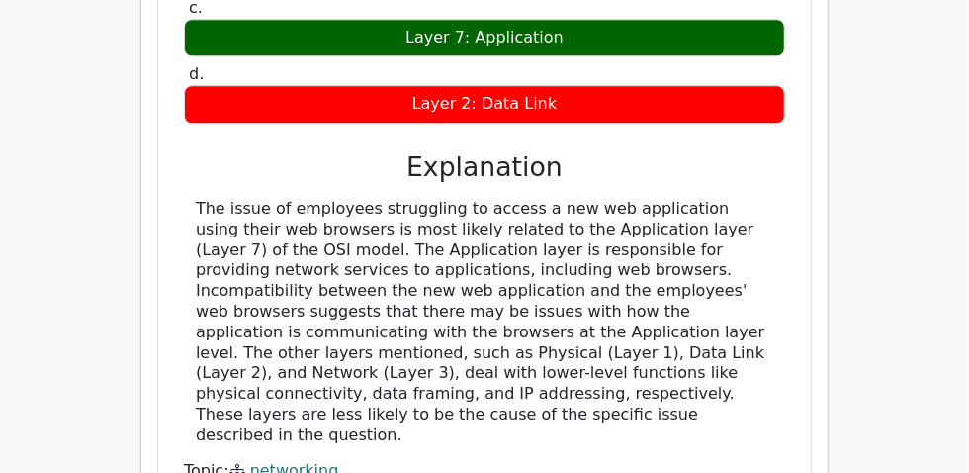
scroll to position [1887, 0]
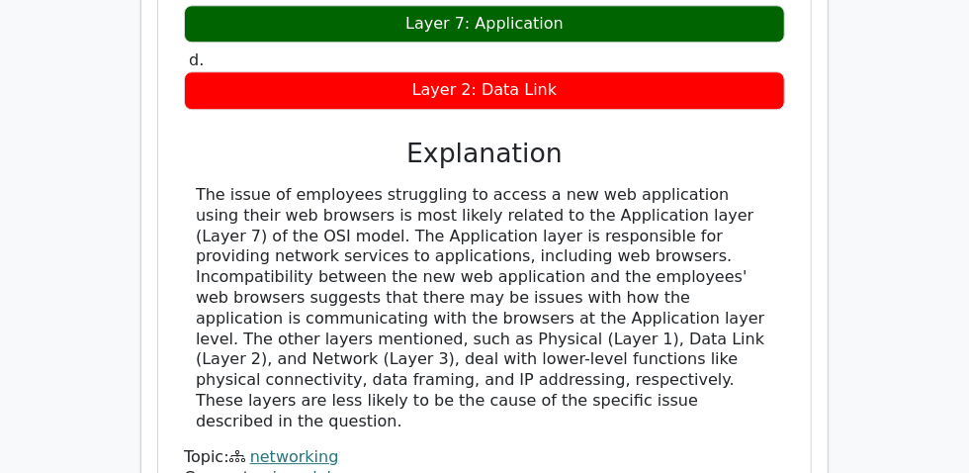
drag, startPoint x: 287, startPoint y: 86, endPoint x: 534, endPoint y: 243, distance: 292.9
click at [534, 243] on div "The issue of employees struggling to access a new web application using their w…" at bounding box center [484, 308] width 601 height 247
copy div "The issue of employees struggling to access a new web application using their w…"
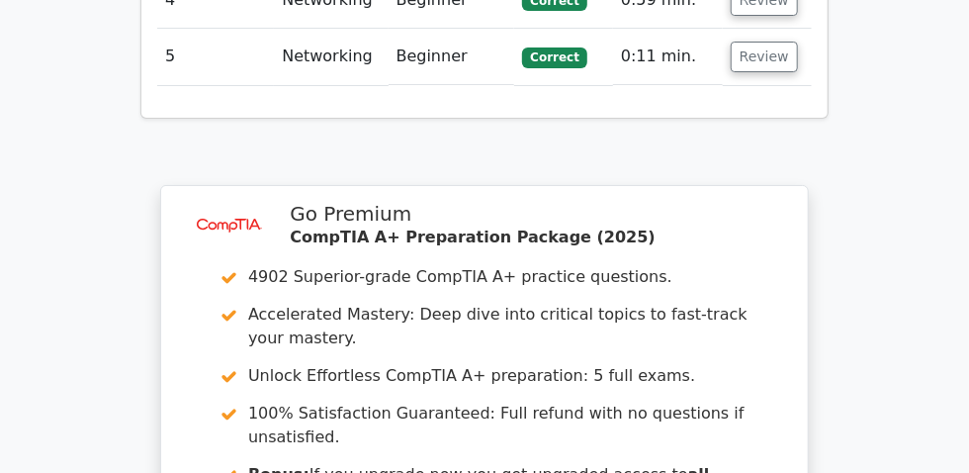
scroll to position [2876, 0]
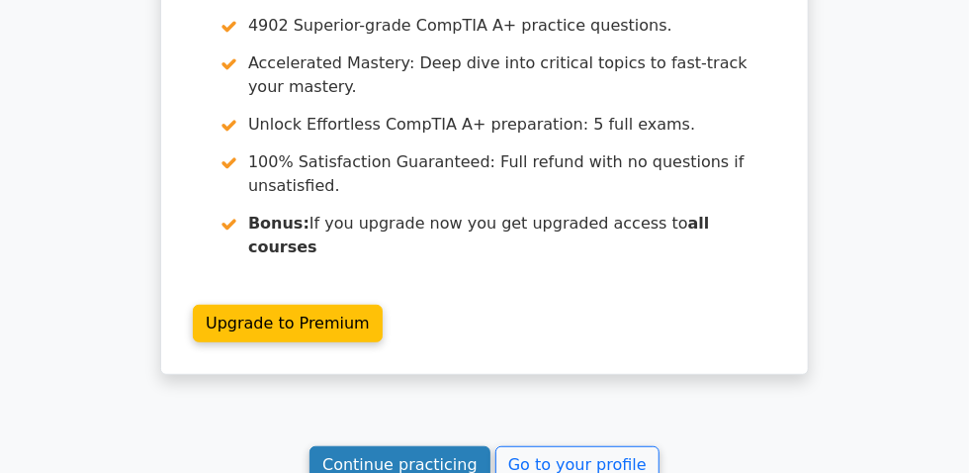
click at [422, 446] on link "Continue practicing" at bounding box center [399, 465] width 181 height 38
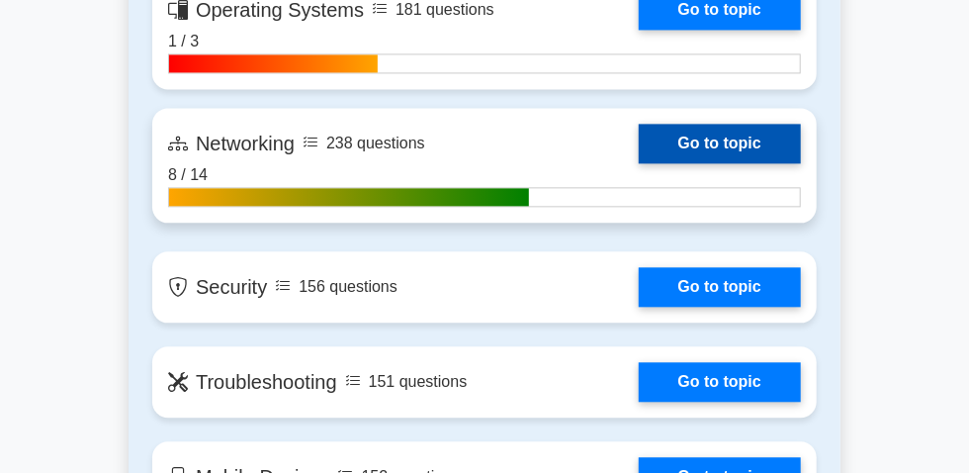
scroll to position [1527, 0]
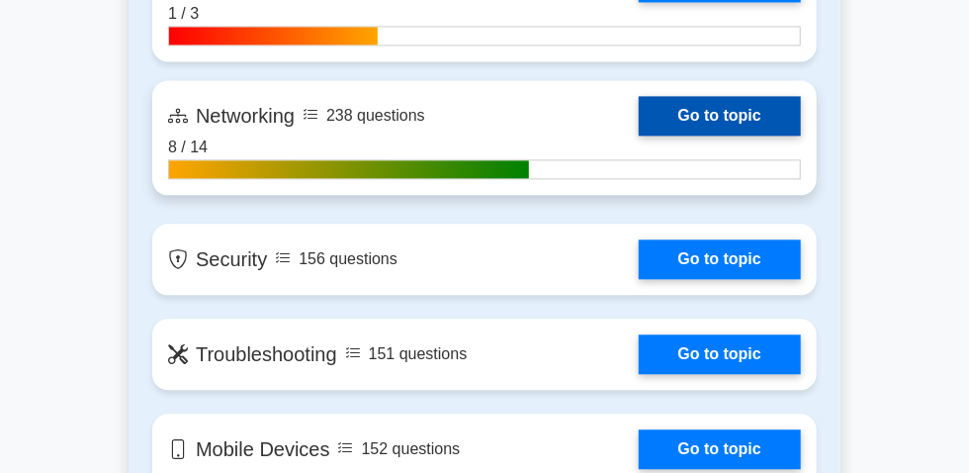
click at [639, 135] on link "Go to topic" at bounding box center [720, 116] width 162 height 40
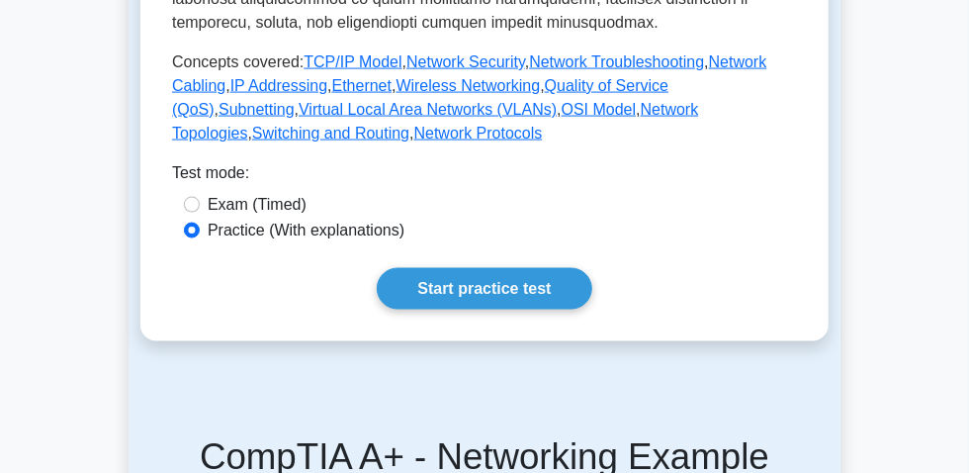
scroll to position [1168, 0]
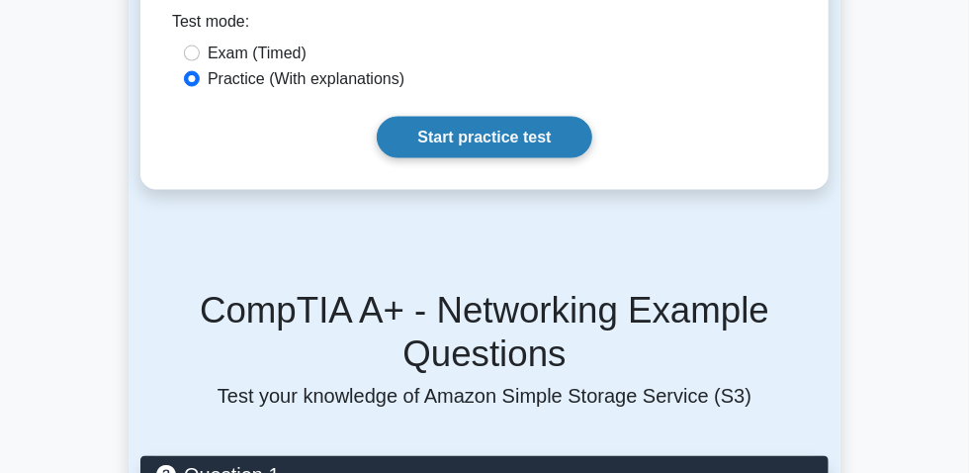
click at [446, 158] on link "Start practice test" at bounding box center [484, 138] width 215 height 42
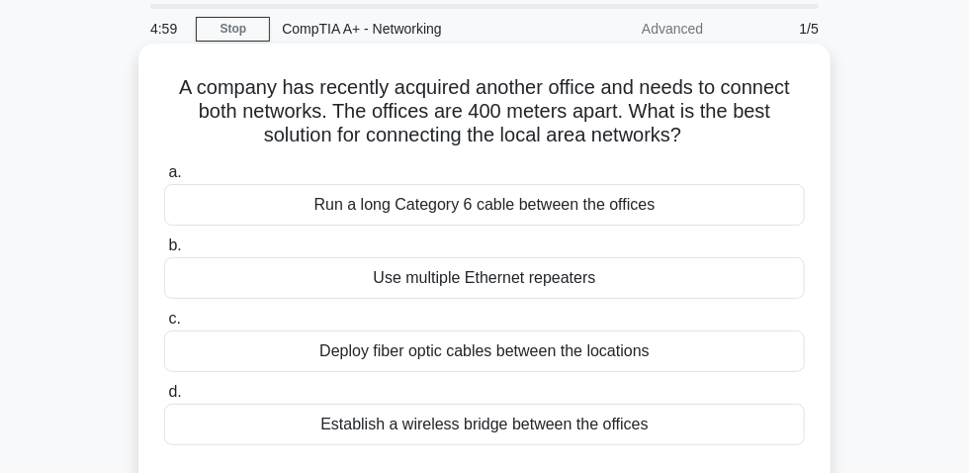
scroll to position [89, 0]
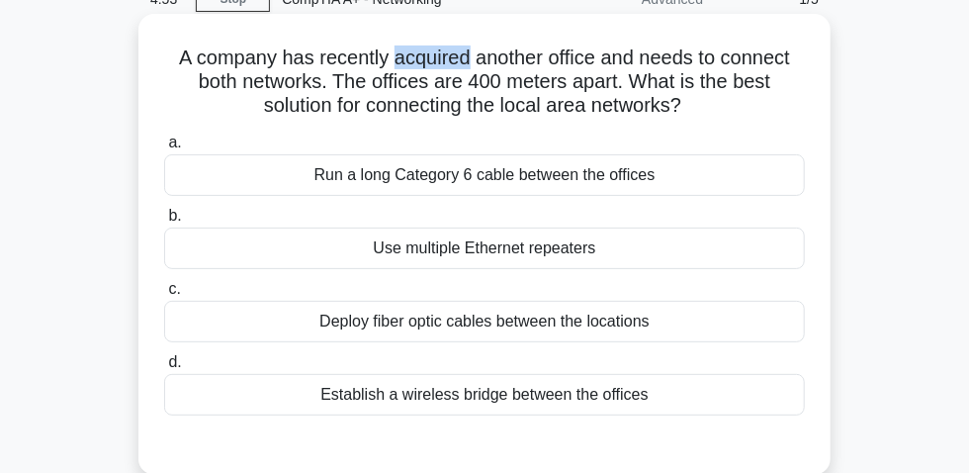
drag, startPoint x: 390, startPoint y: 66, endPoint x: 464, endPoint y: 65, distance: 74.2
click at [464, 65] on h5 "A company has recently acquired another office and needs to connect both networ…" at bounding box center [484, 81] width 645 height 73
click at [553, 332] on div "Deploy fiber optic cables between the locations" at bounding box center [484, 322] width 641 height 42
click at [628, 332] on div "Deploy fiber optic cables between the locations" at bounding box center [484, 322] width 641 height 42
click at [164, 296] on input "c. Deploy fiber optic cables between the locations" at bounding box center [164, 289] width 0 height 13
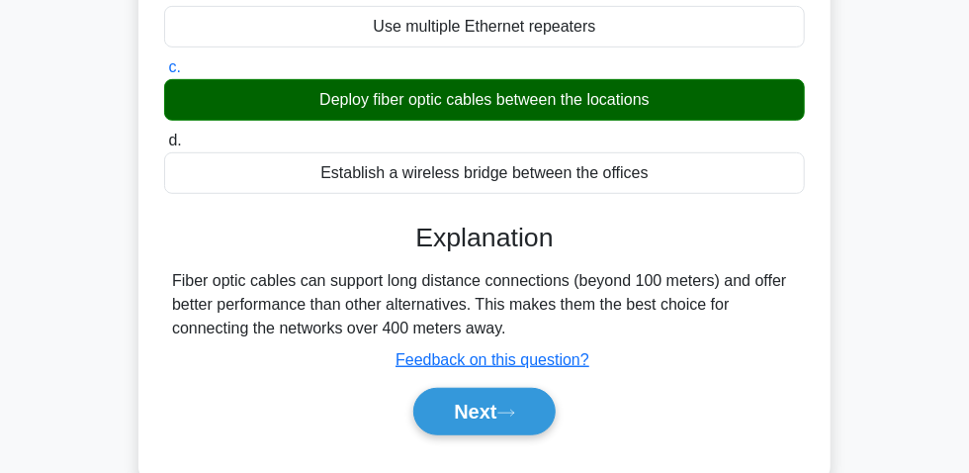
scroll to position [539, 0]
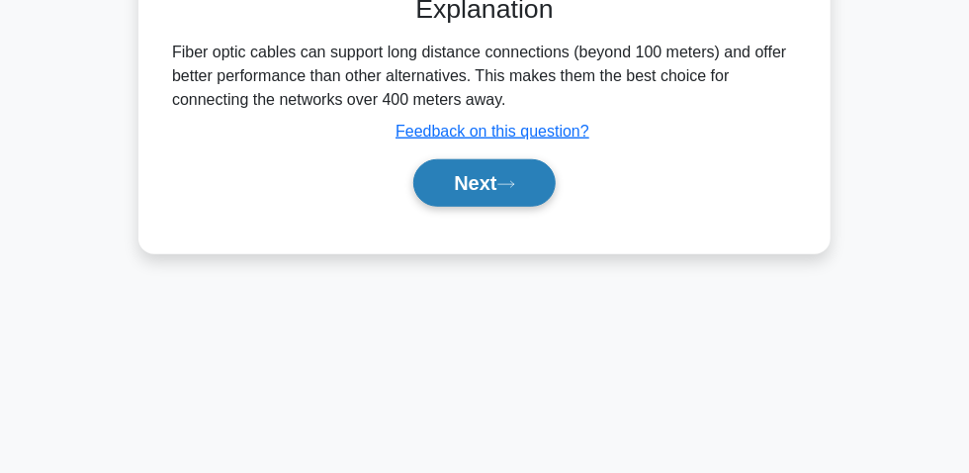
click at [477, 178] on button "Next" at bounding box center [483, 182] width 141 height 47
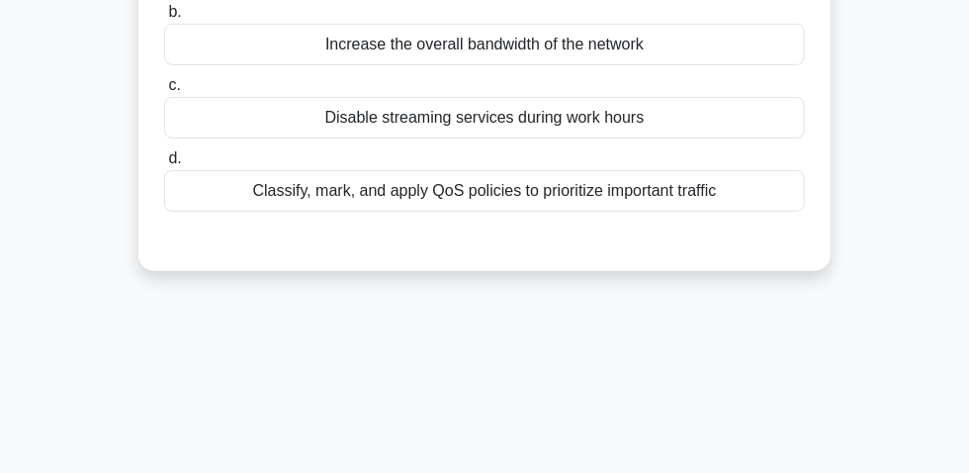
scroll to position [89, 0]
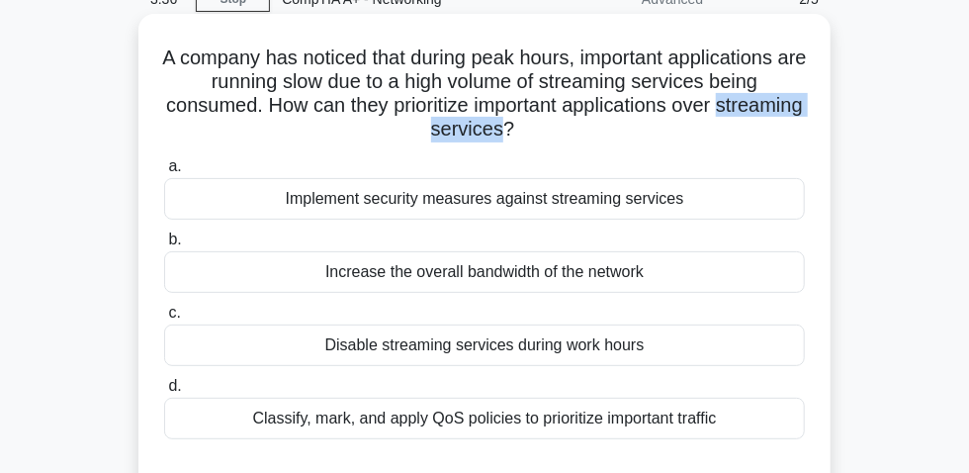
drag, startPoint x: 382, startPoint y: 137, endPoint x: 551, endPoint y: 132, distance: 169.1
click at [551, 132] on h5 "A company has noticed that during peak hours, important applications are runnin…" at bounding box center [484, 93] width 645 height 97
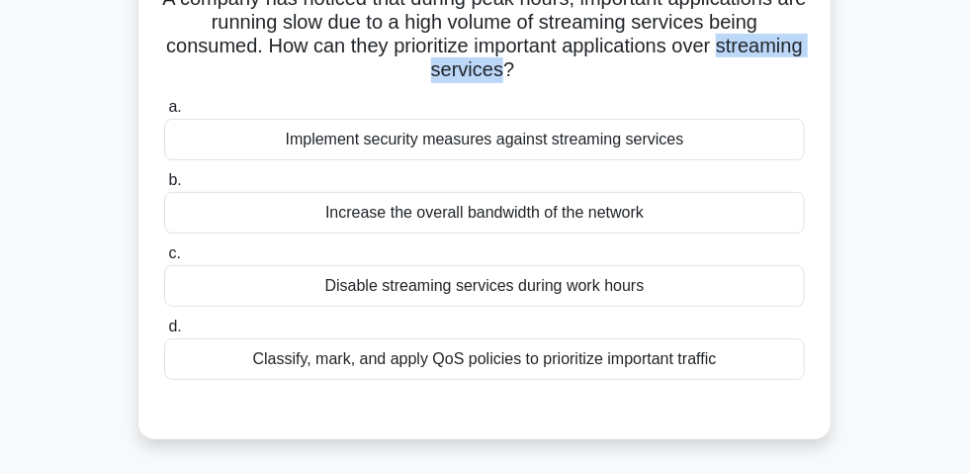
scroll to position [179, 0]
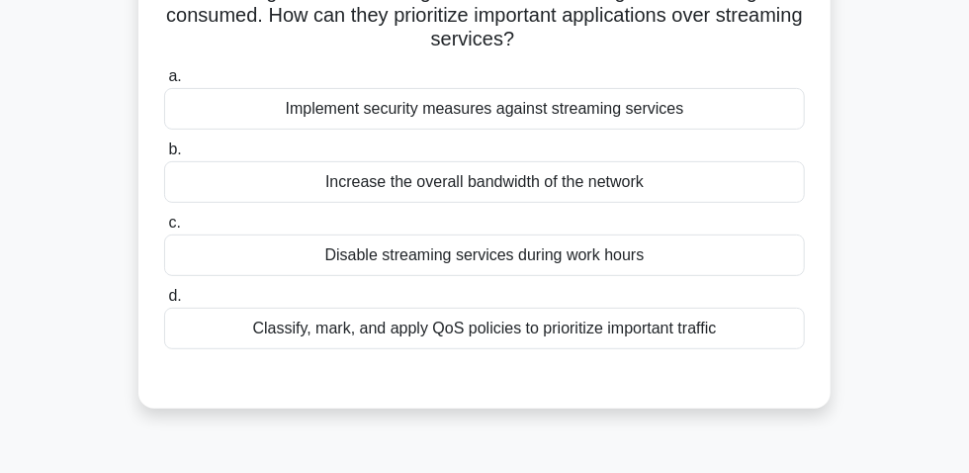
click at [646, 333] on div "Classify, mark, and apply QoS policies to prioritize important traffic" at bounding box center [484, 328] width 641 height 42
click at [164, 303] on input "d. Classify, mark, and apply QoS policies to prioritize important traffic" at bounding box center [164, 296] width 0 height 13
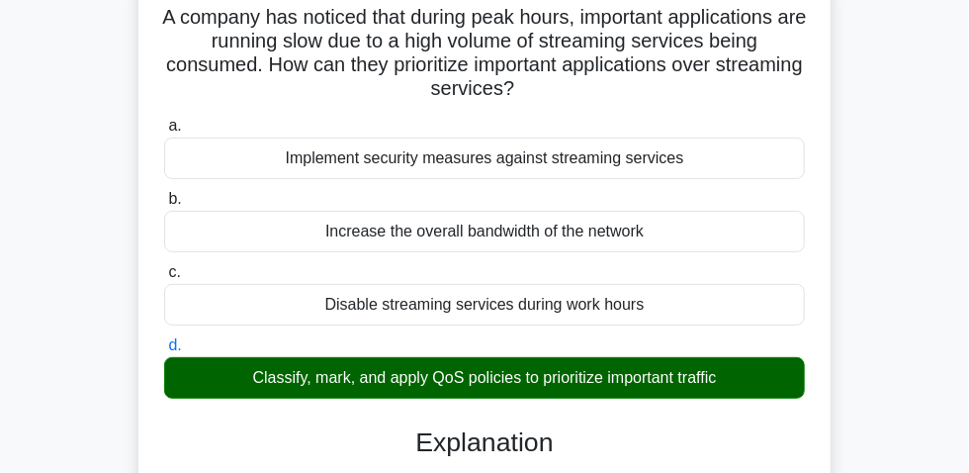
scroll to position [89, 0]
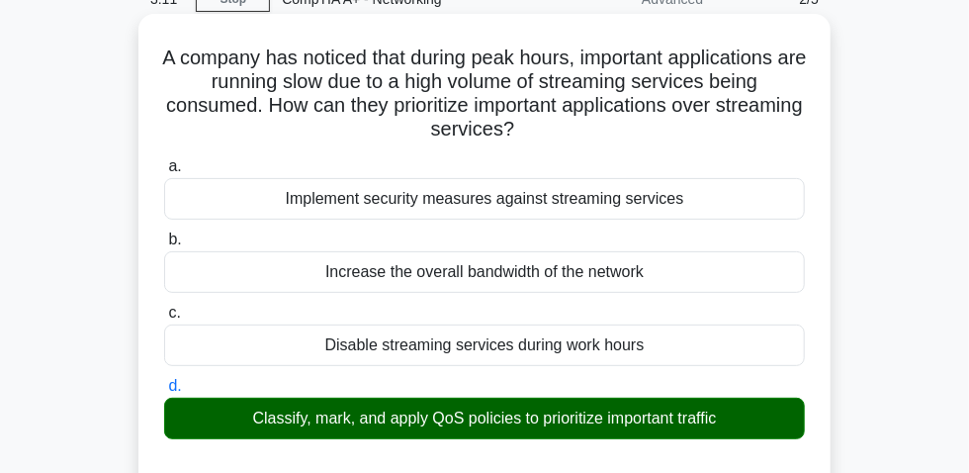
drag, startPoint x: 371, startPoint y: 114, endPoint x: 590, endPoint y: 146, distance: 221.9
click at [590, 146] on div "A company has noticed that during peak hours, important applications are runnin…" at bounding box center [484, 442] width 676 height 840
copy h5 "A company has noticed that during peak hours, important applications are runnin…"
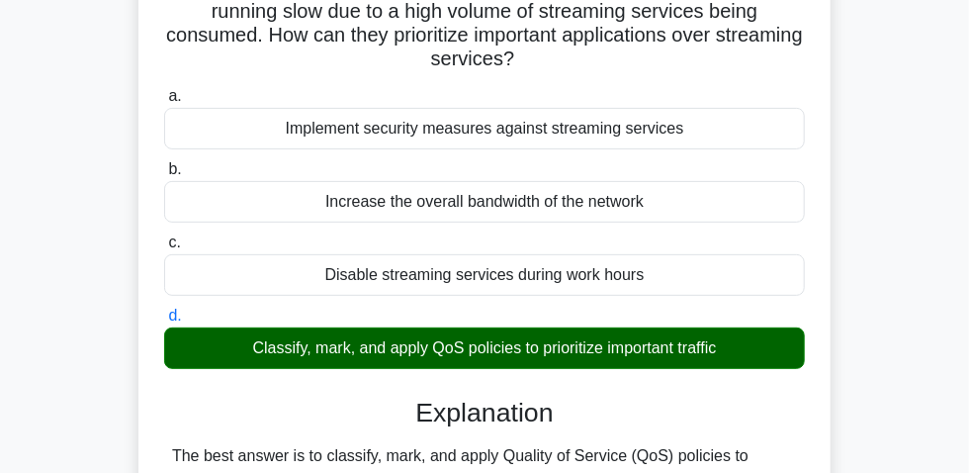
scroll to position [269, 0]
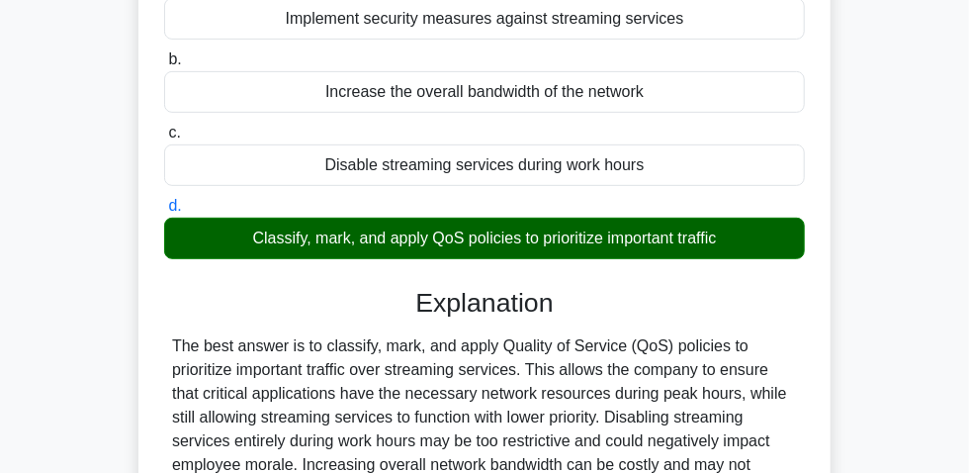
drag, startPoint x: 228, startPoint y: 243, endPoint x: 742, endPoint y: 245, distance: 514.1
click at [742, 245] on div "Classify, mark, and apply QoS policies to prioritize important traffic" at bounding box center [484, 238] width 641 height 42
copy div "Classify, mark, and apply QoS policies to prioritize important traffic"
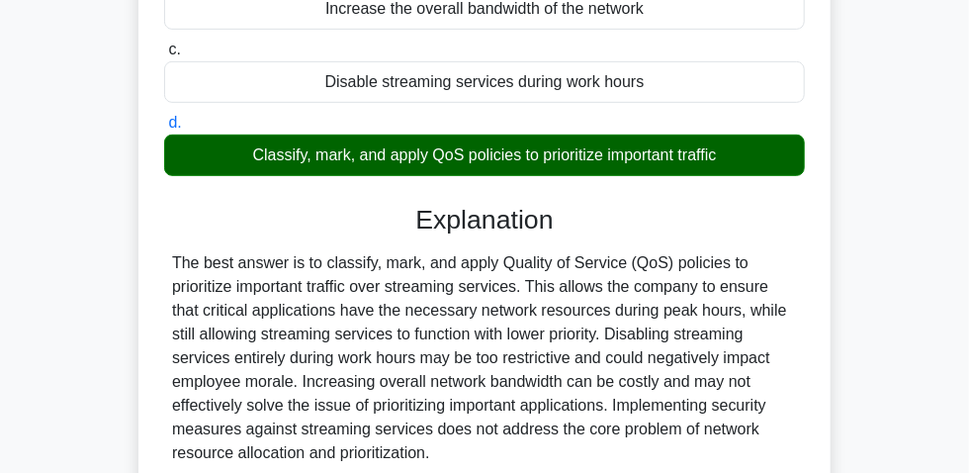
scroll to position [539, 0]
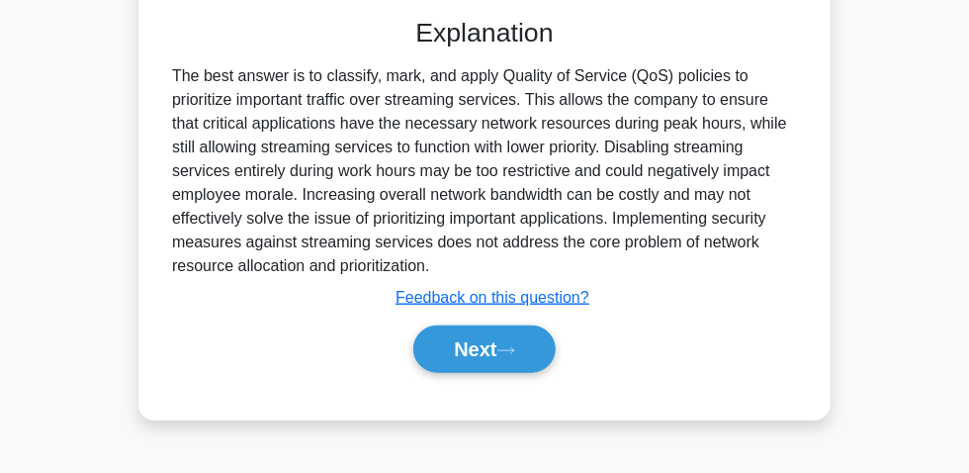
drag, startPoint x: 168, startPoint y: 83, endPoint x: 453, endPoint y: 244, distance: 327.2
click at [538, 275] on div "The best answer is to classify, mark, and apply Quality of Service (QoS) polici…" at bounding box center [484, 171] width 641 height 214
copy div "The best answer is to classify, mark, and apply Quality of Service (QoS) polici…"
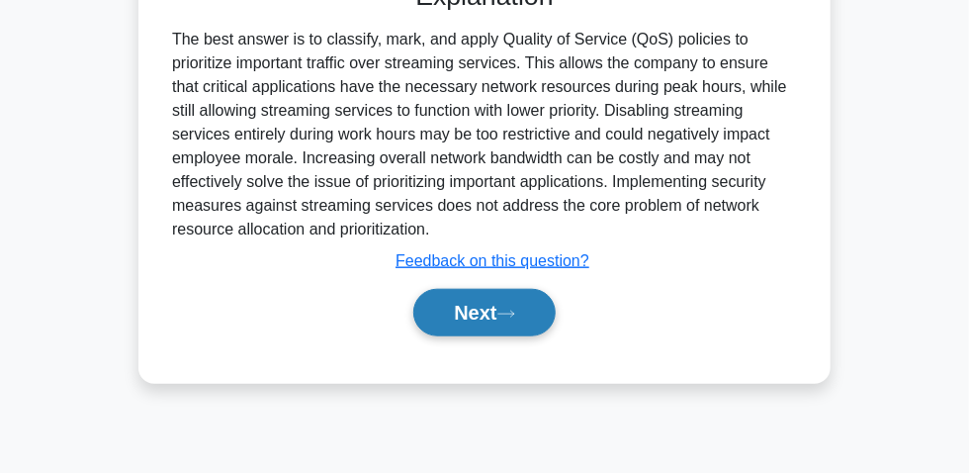
scroll to position [595, 0]
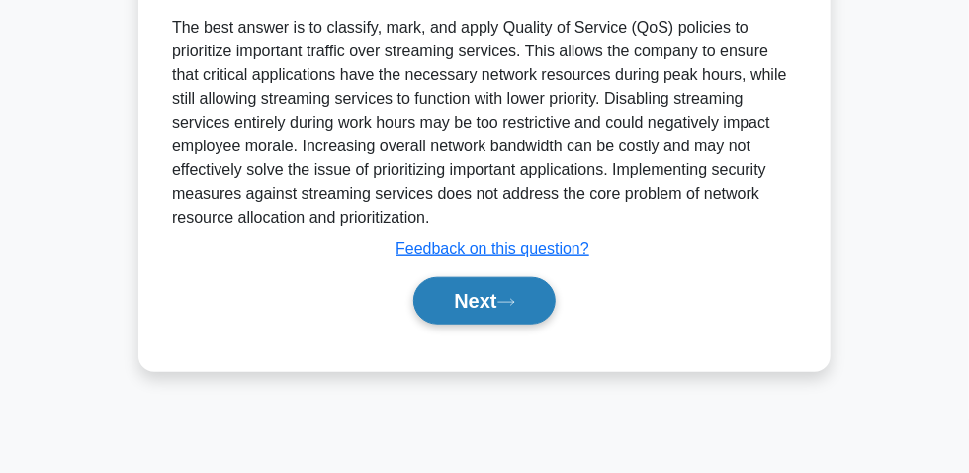
click at [480, 302] on button "Next" at bounding box center [483, 300] width 141 height 47
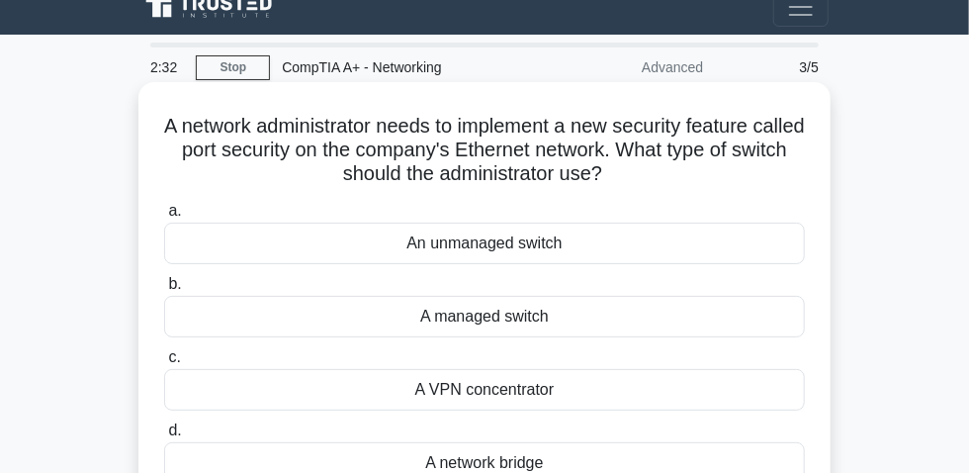
scroll to position [89, 0]
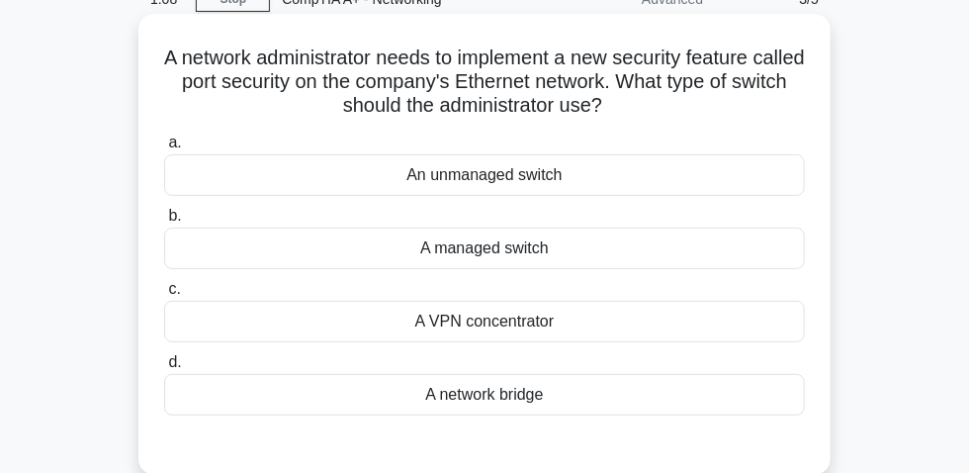
click at [482, 267] on div "A managed switch" at bounding box center [484, 248] width 641 height 42
click at [164, 222] on input "b. A managed switch" at bounding box center [164, 216] width 0 height 13
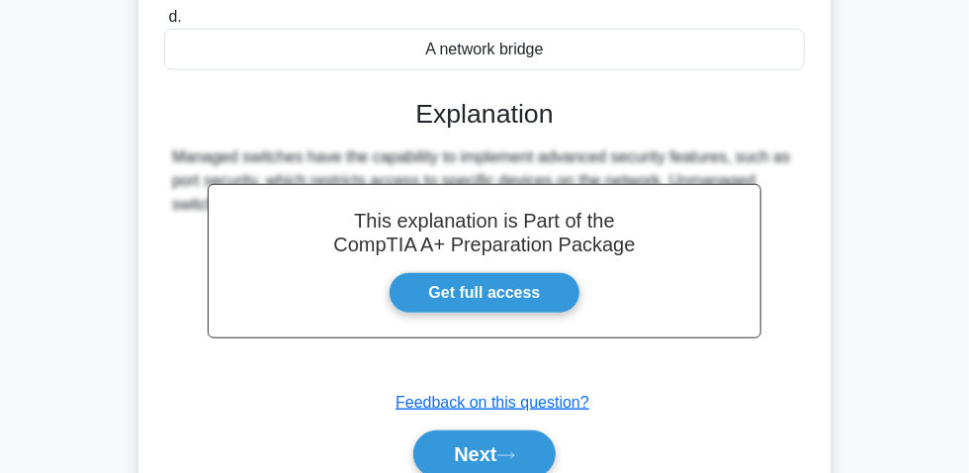
scroll to position [449, 0]
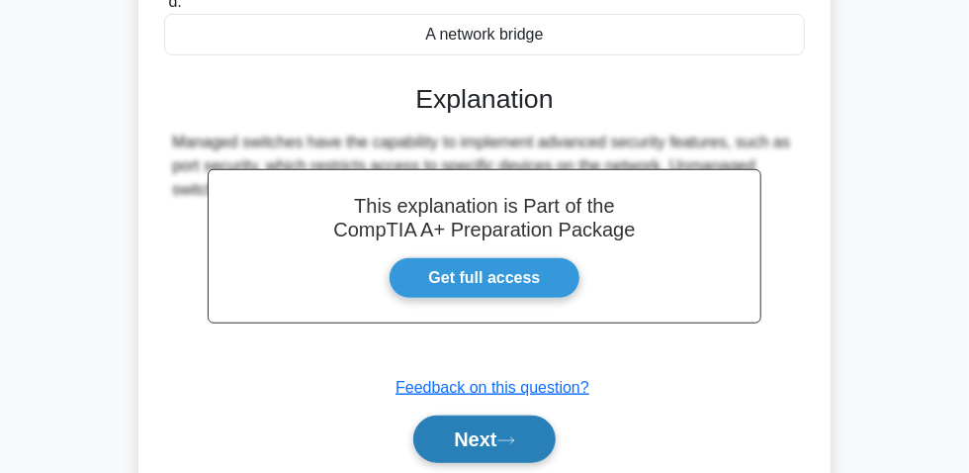
click at [475, 438] on button "Next" at bounding box center [483, 438] width 141 height 47
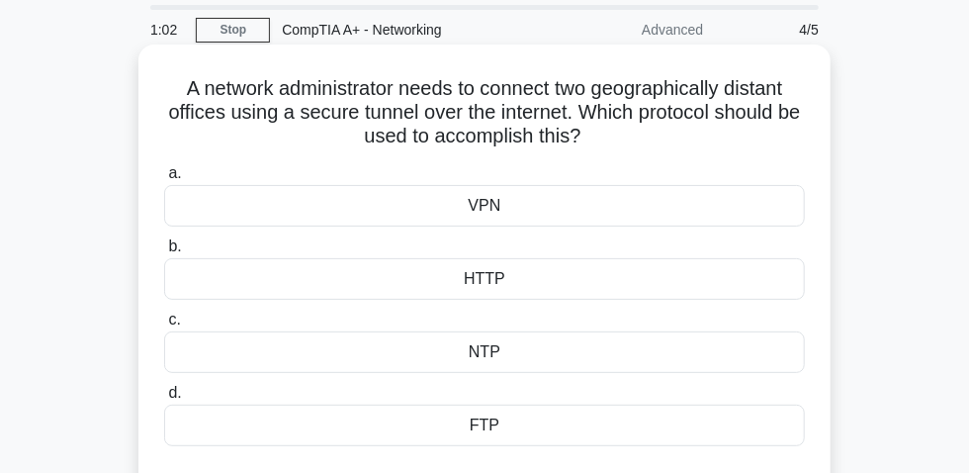
scroll to position [89, 0]
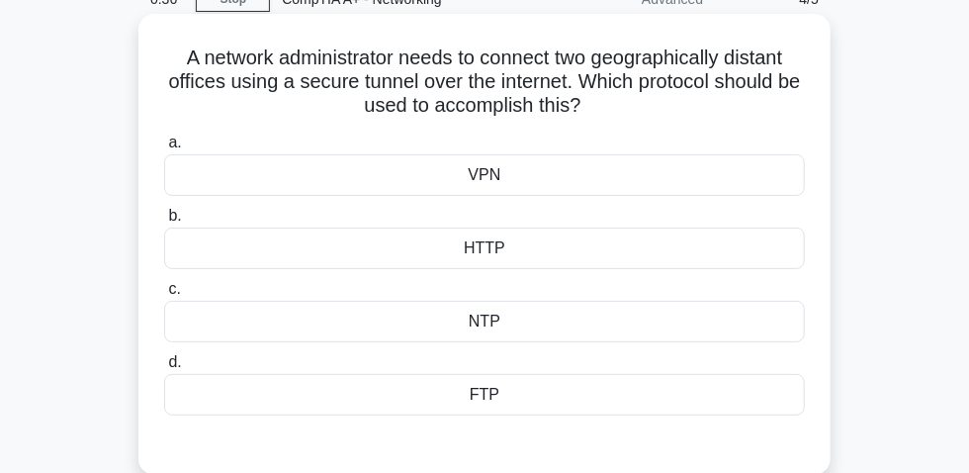
click at [516, 331] on div "NTP" at bounding box center [484, 322] width 641 height 42
click at [164, 296] on input "c. NTP" at bounding box center [164, 289] width 0 height 13
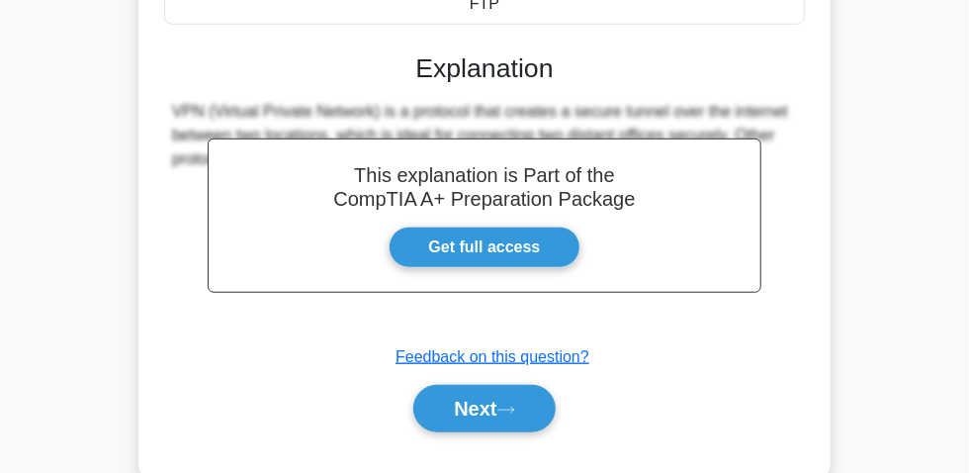
scroll to position [539, 0]
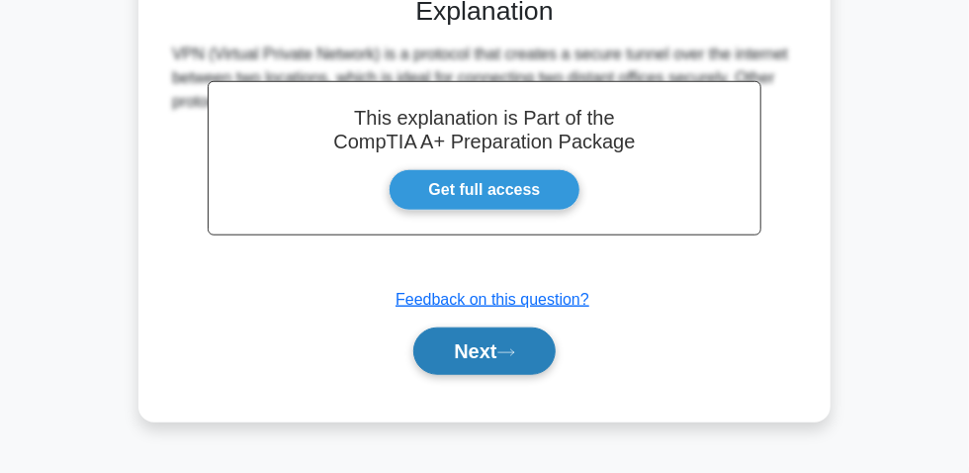
click at [480, 367] on button "Next" at bounding box center [483, 350] width 141 height 47
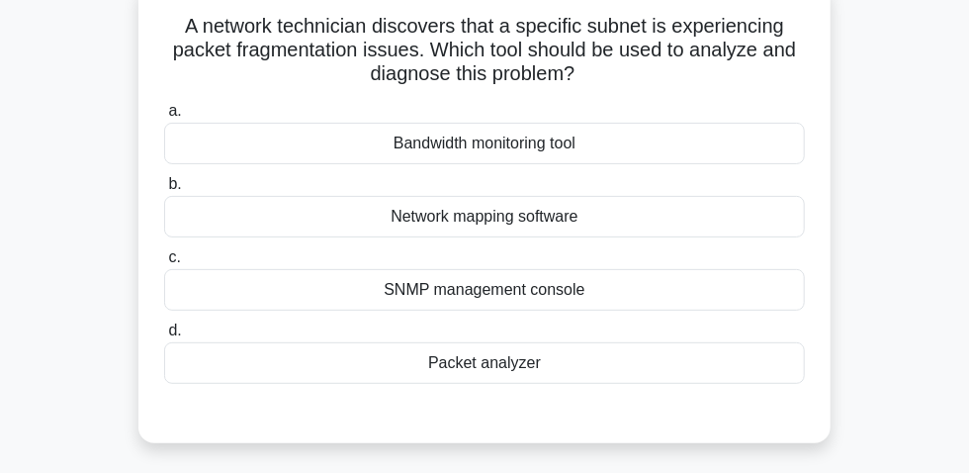
scroll to position [89, 0]
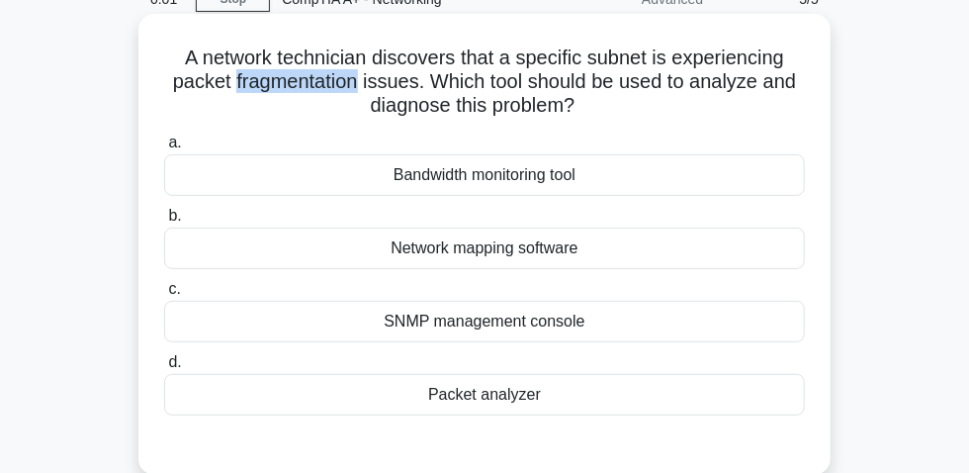
drag, startPoint x: 358, startPoint y: 90, endPoint x: 230, endPoint y: 96, distance: 127.7
click at [230, 96] on h5 "A network technician discovers that a specific subnet is experiencing packet fr…" at bounding box center [484, 81] width 645 height 73
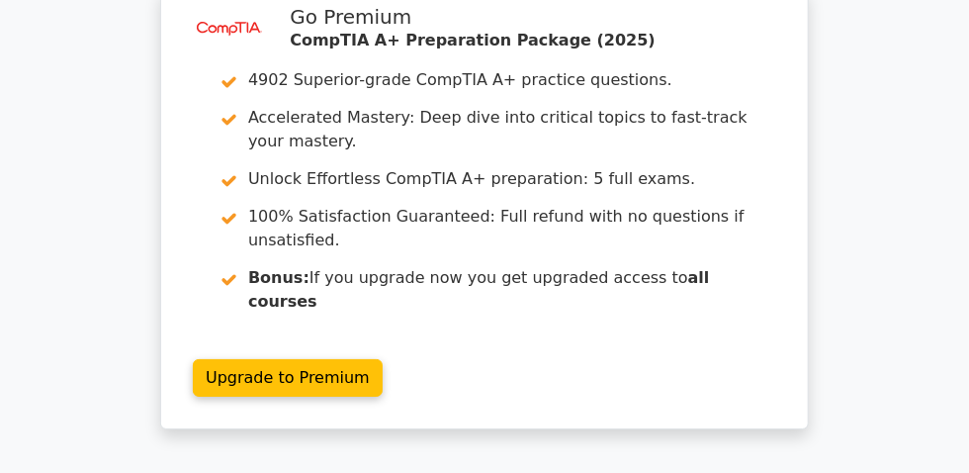
scroll to position [2606, 0]
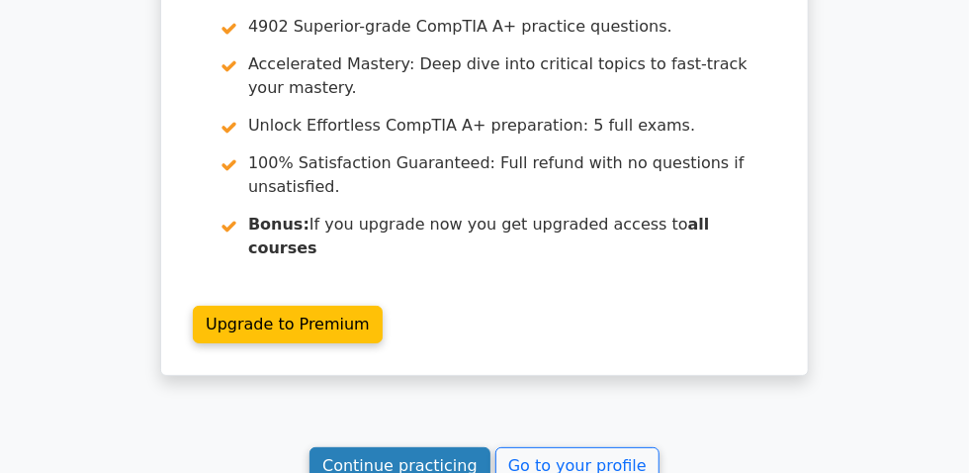
click at [405, 447] on link "Continue practicing" at bounding box center [399, 466] width 181 height 38
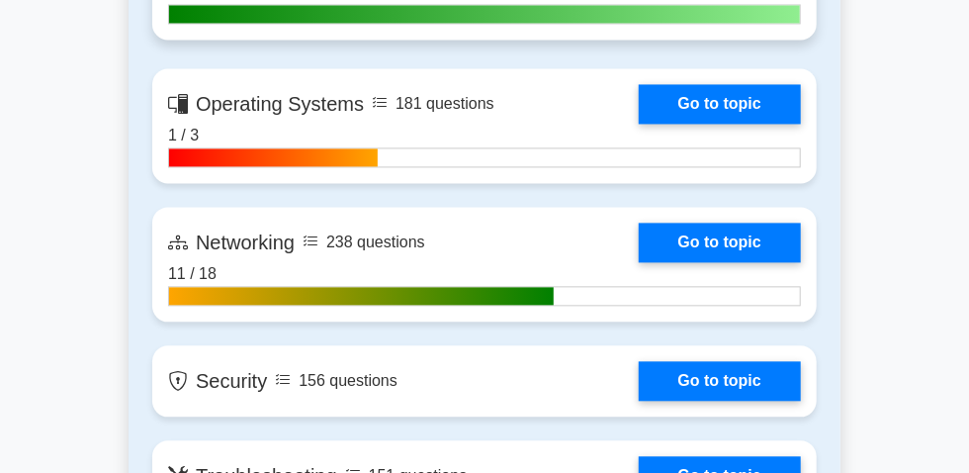
scroll to position [1437, 0]
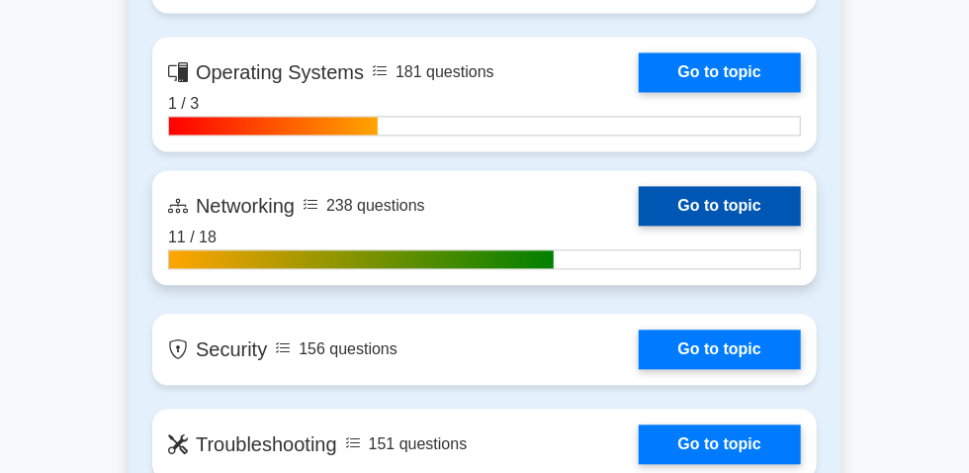
click at [639, 223] on link "Go to topic" at bounding box center [720, 206] width 162 height 40
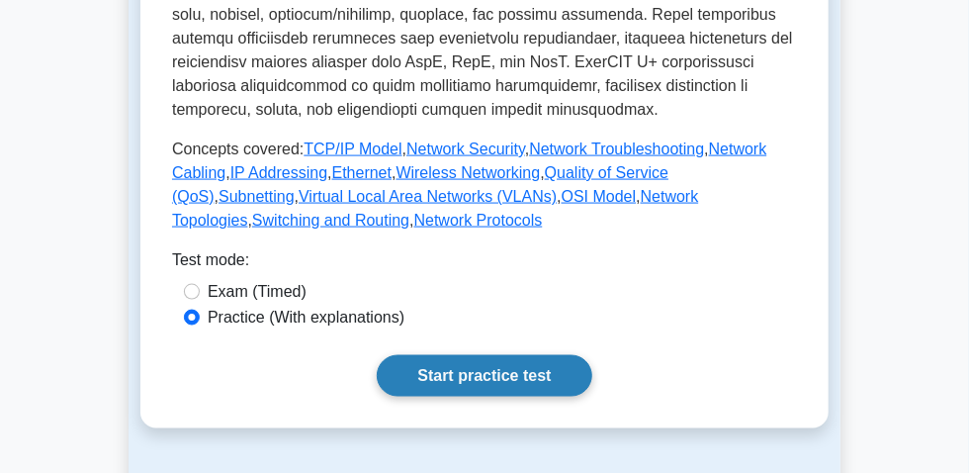
scroll to position [989, 0]
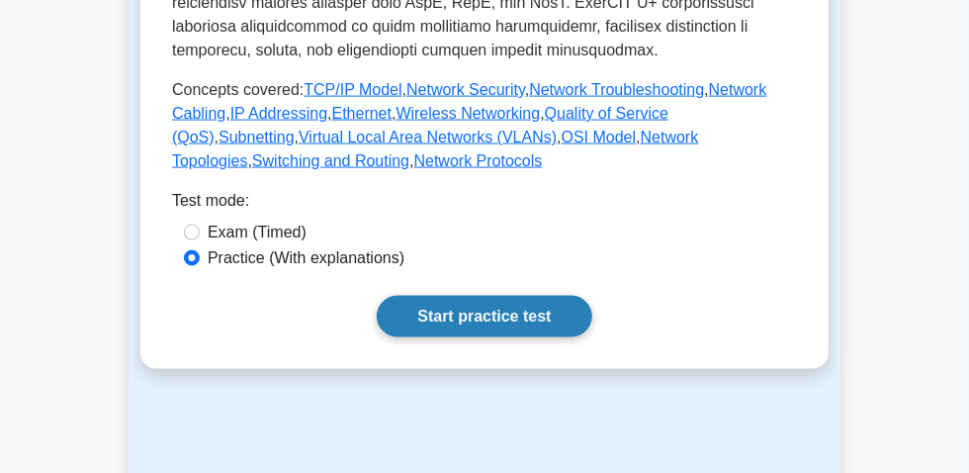
click at [501, 337] on link "Start practice test" at bounding box center [484, 317] width 215 height 42
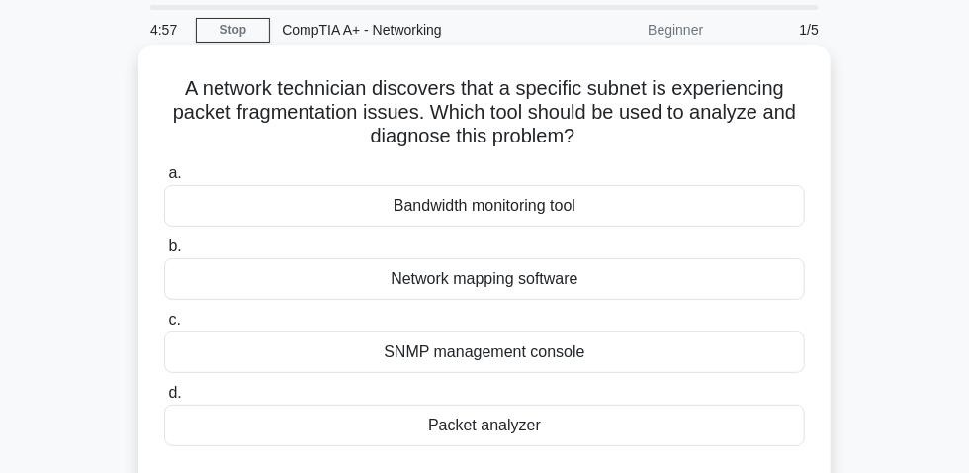
scroll to position [89, 0]
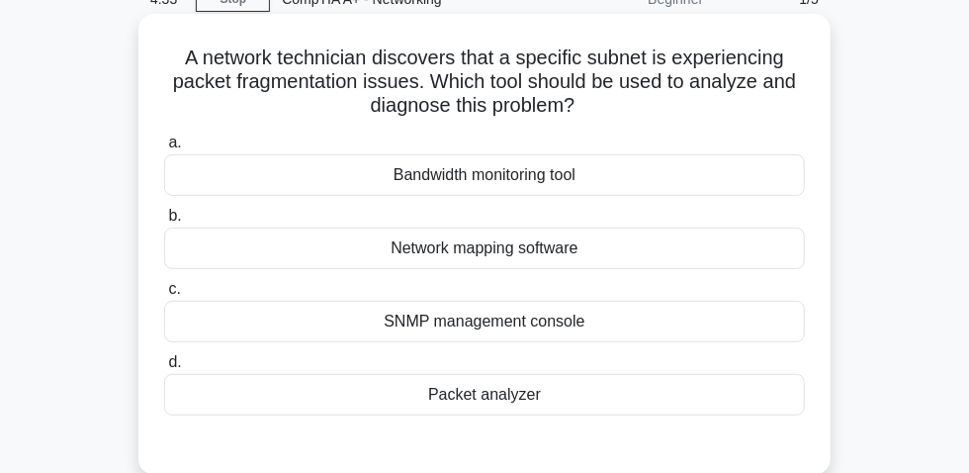
click at [519, 411] on div "Packet analyzer" at bounding box center [484, 395] width 641 height 42
click at [164, 369] on input "d. Packet analyzer" at bounding box center [164, 362] width 0 height 13
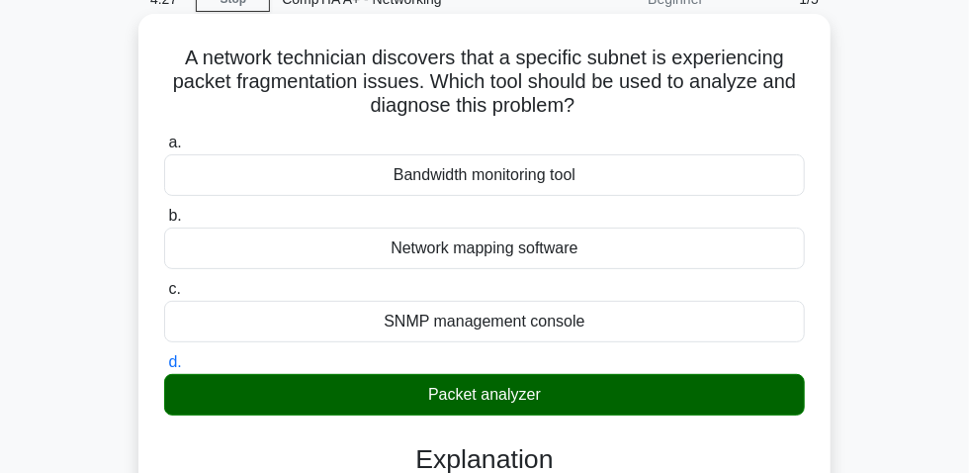
drag, startPoint x: 173, startPoint y: 69, endPoint x: 585, endPoint y: 114, distance: 414.6
click at [585, 114] on h5 "A network technician discovers that a specific subnet is experiencing packet fr…" at bounding box center [484, 81] width 645 height 73
copy h5 "A network technician discovers that a specific subnet is experiencing packet fr…"
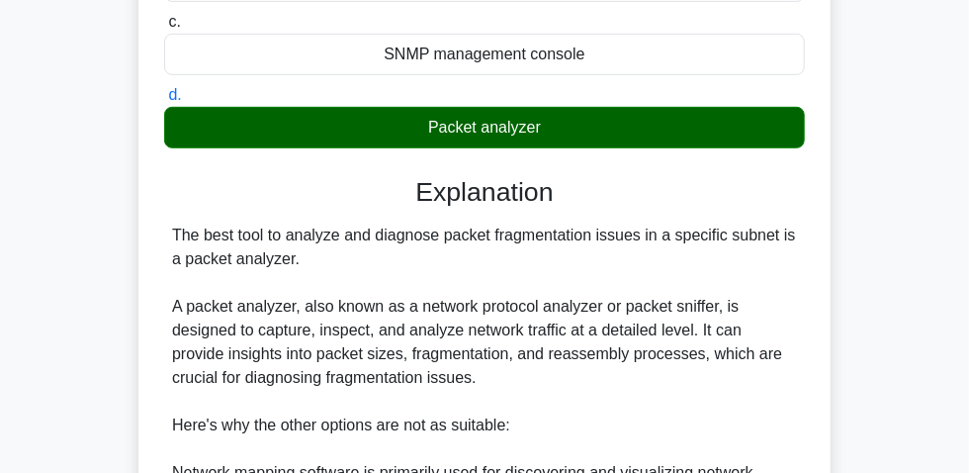
scroll to position [359, 0]
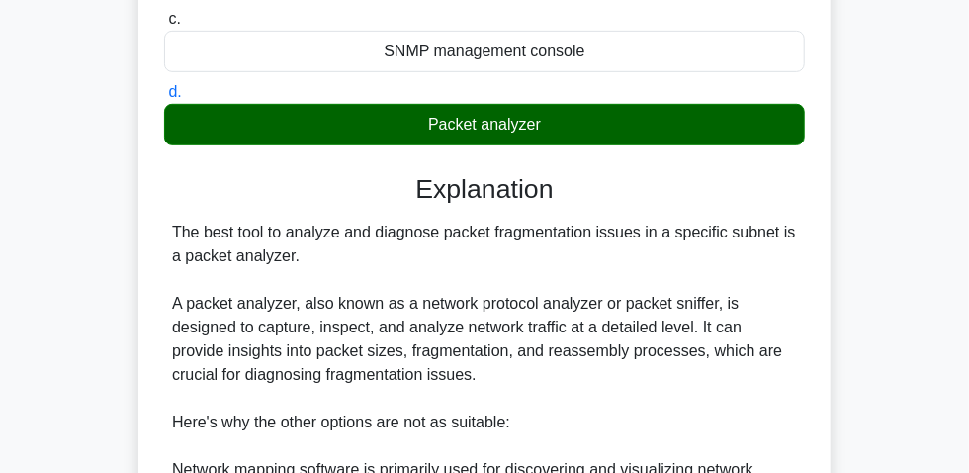
click at [419, 132] on div "Packet analyzer" at bounding box center [484, 125] width 641 height 42
click at [164, 99] on input "d. Packet analyzer" at bounding box center [164, 92] width 0 height 13
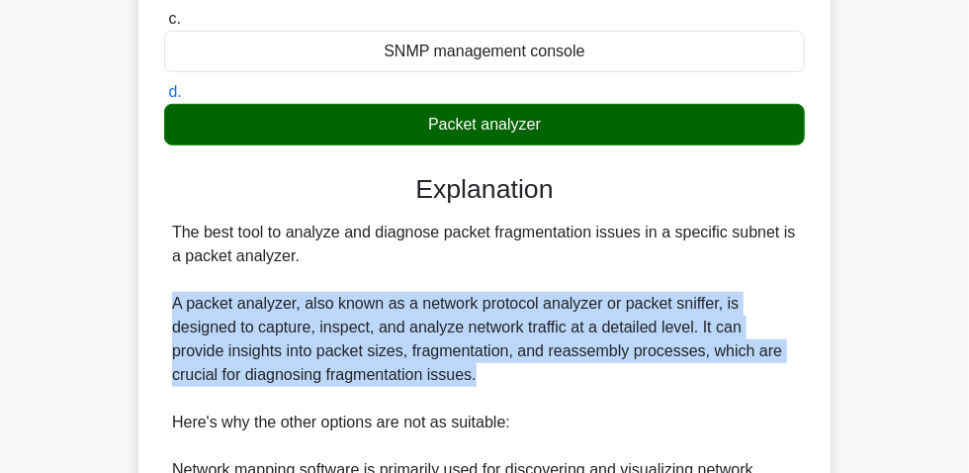
drag, startPoint x: 158, startPoint y: 314, endPoint x: 427, endPoint y: 393, distance: 280.3
click at [427, 393] on div "A network technician discovers that a specific subnet is experiencing packet fr…" at bounding box center [484, 326] width 676 height 1149
copy div "A packet analyzer, also known as a network protocol analyzer or packet sniffer,…"
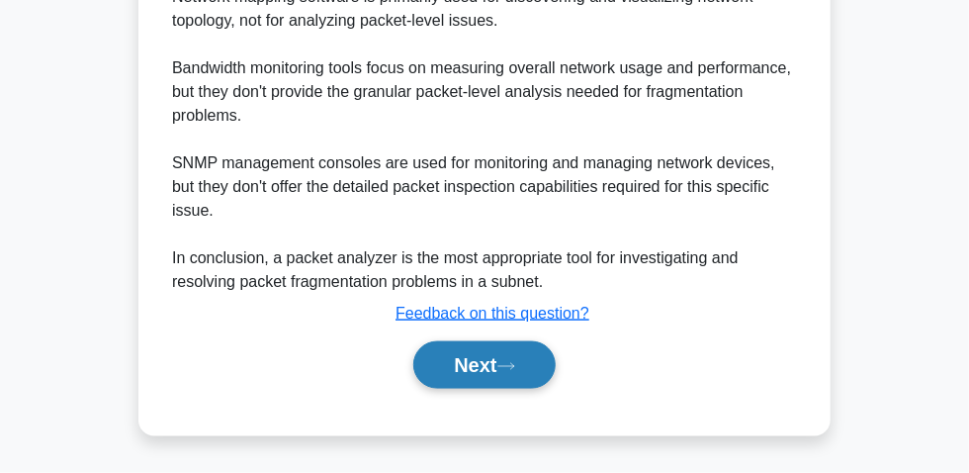
click at [498, 352] on button "Next" at bounding box center [483, 364] width 141 height 47
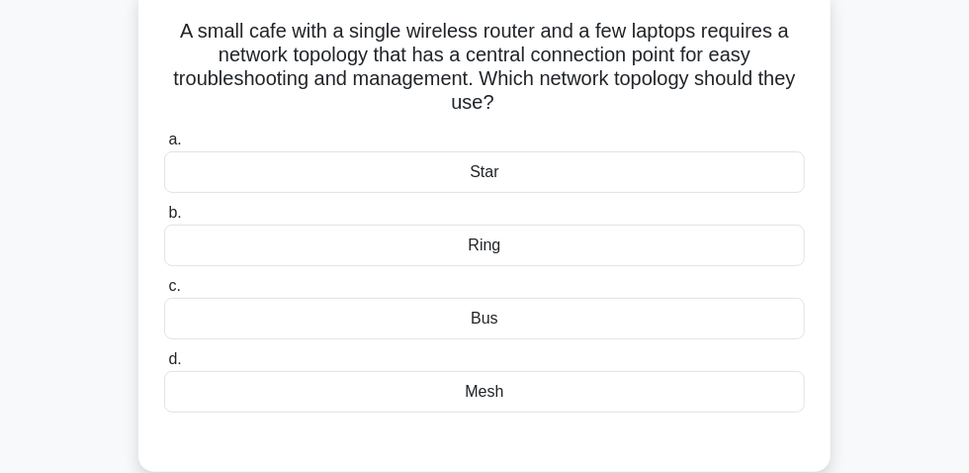
scroll to position [145, 0]
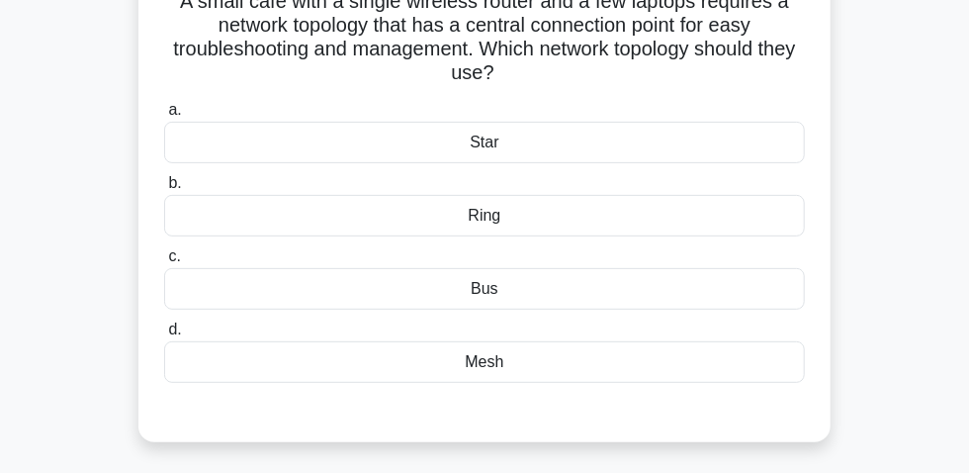
click at [485, 145] on div "Star" at bounding box center [484, 143] width 641 height 42
click at [164, 117] on input "a. Star" at bounding box center [164, 110] width 0 height 13
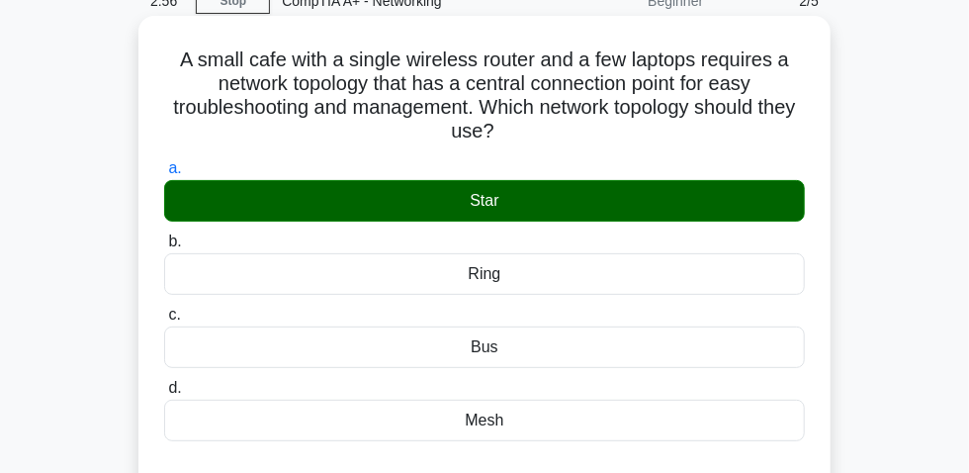
scroll to position [55, 0]
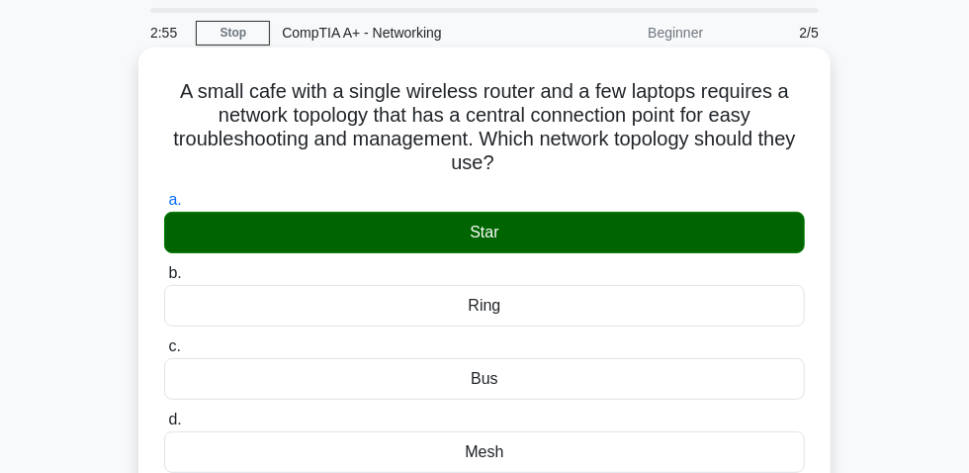
drag, startPoint x: 175, startPoint y: 91, endPoint x: 525, endPoint y: 169, distance: 358.6
click at [525, 169] on h5 "A small cafe with a single wireless router and a few laptops requires a network…" at bounding box center [484, 127] width 645 height 97
copy h5 "A small cafe with a single wireless router and a few laptops requires a network…"
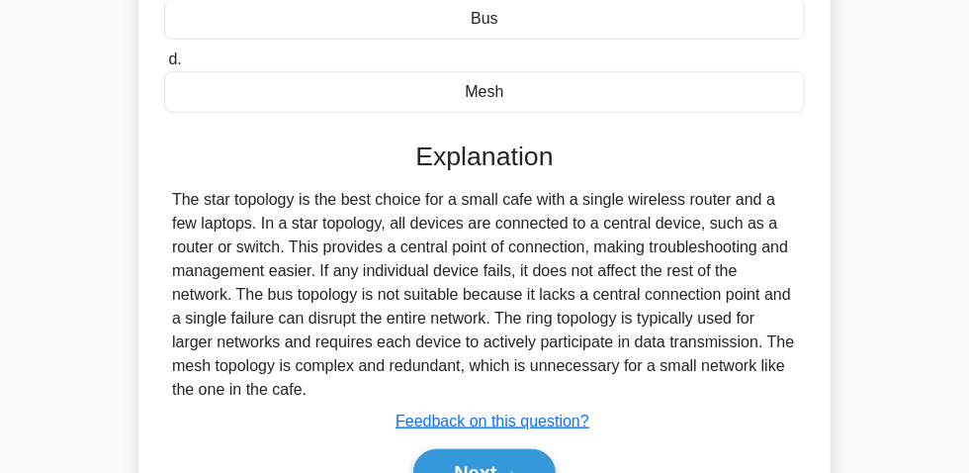
scroll to position [505, 0]
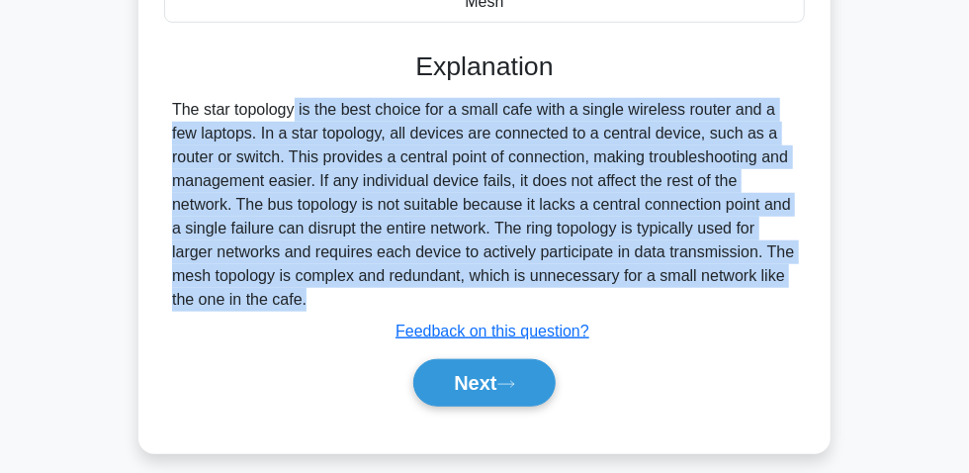
drag, startPoint x: 172, startPoint y: 119, endPoint x: 308, endPoint y: 316, distance: 240.2
click at [312, 311] on div "The star topology is the best choice for a small cafe with a single wireless ro…" at bounding box center [484, 205] width 625 height 214
copy div "The star topology is the best choice for a small cafe with a single wireless ro…"
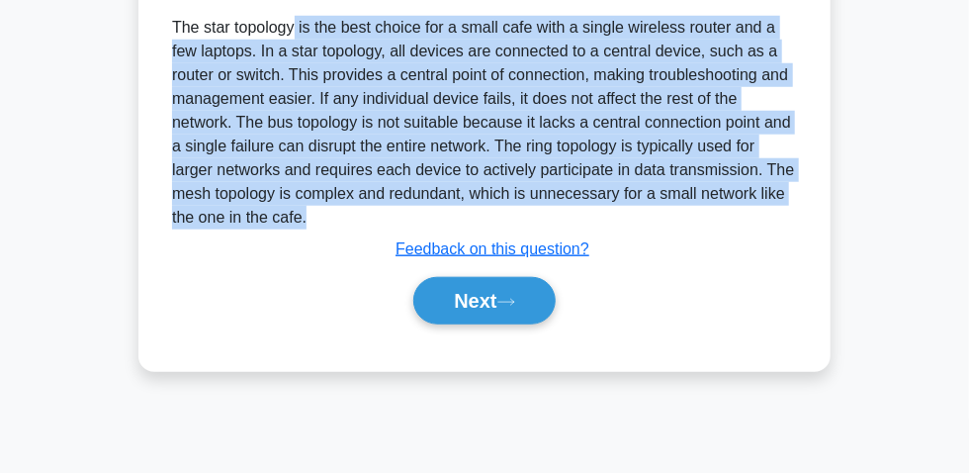
scroll to position [595, 0]
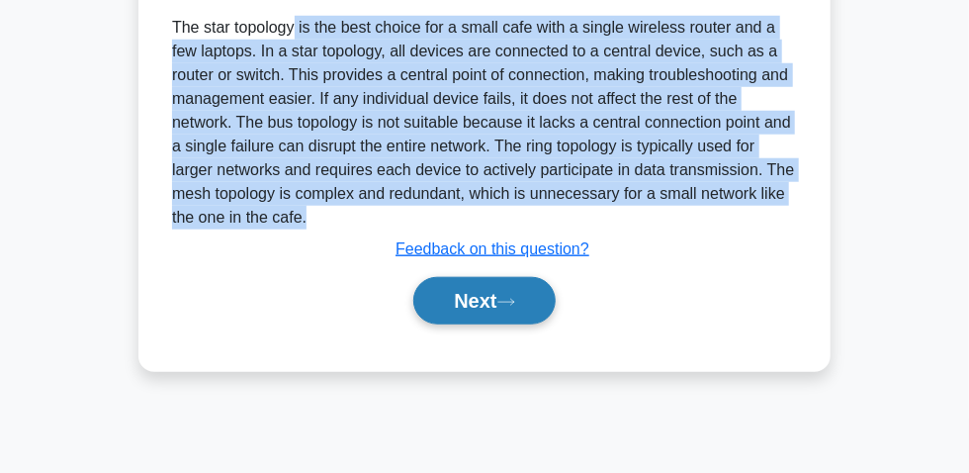
click at [482, 304] on button "Next" at bounding box center [483, 300] width 141 height 47
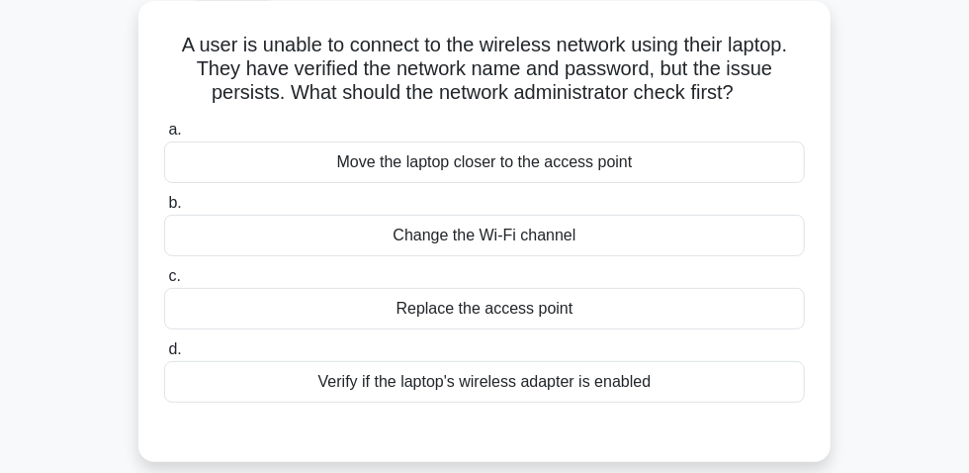
scroll to position [145, 0]
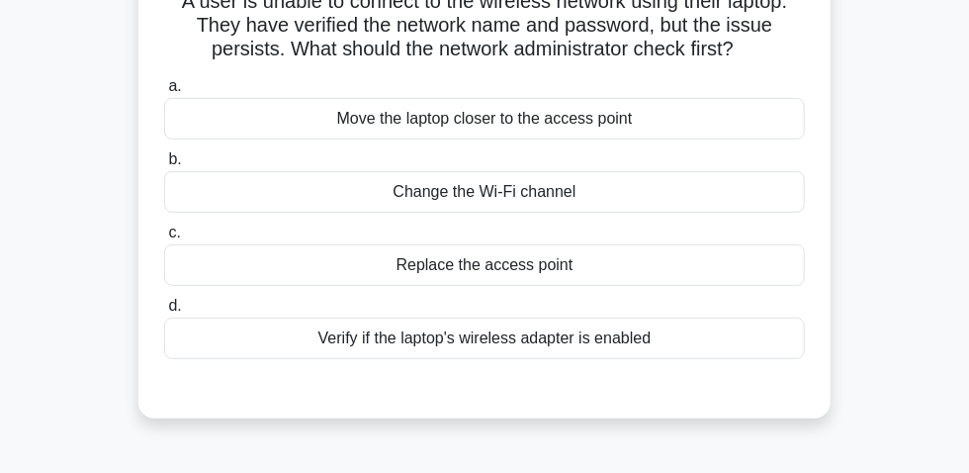
click at [585, 351] on div "Verify if the laptop's wireless adapter is enabled" at bounding box center [484, 338] width 641 height 42
click at [164, 312] on input "d. Verify if the laptop's wireless adapter is enabled" at bounding box center [164, 306] width 0 height 13
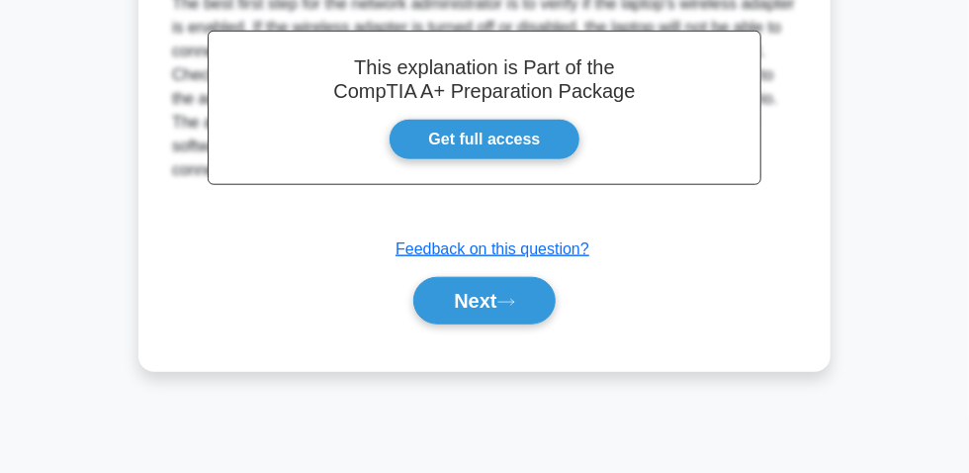
scroll to position [595, 0]
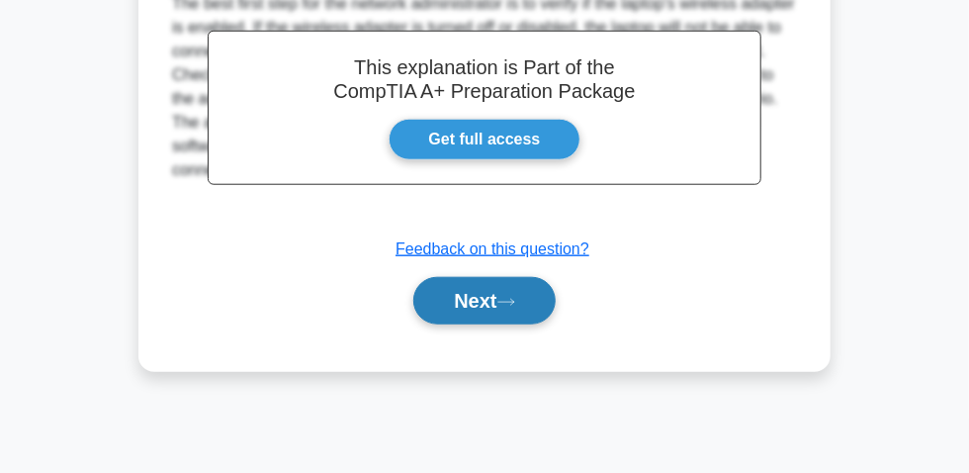
click at [502, 300] on button "Next" at bounding box center [483, 300] width 141 height 47
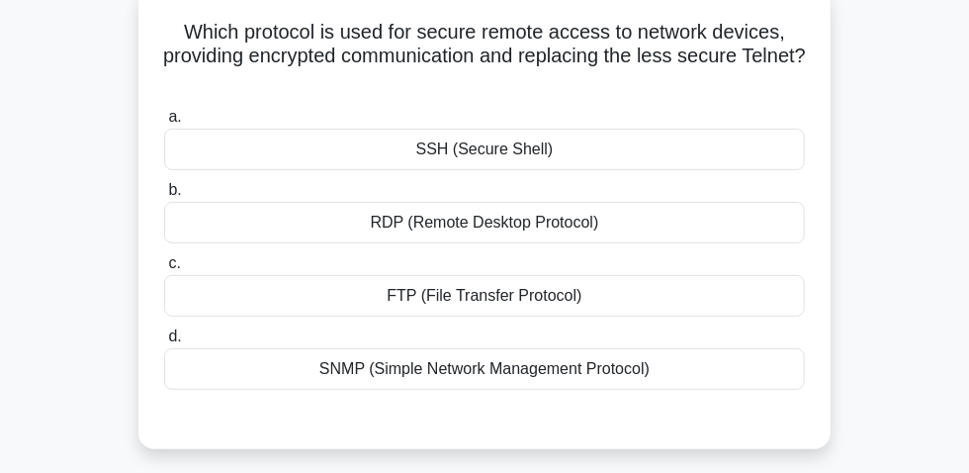
scroll to position [145, 0]
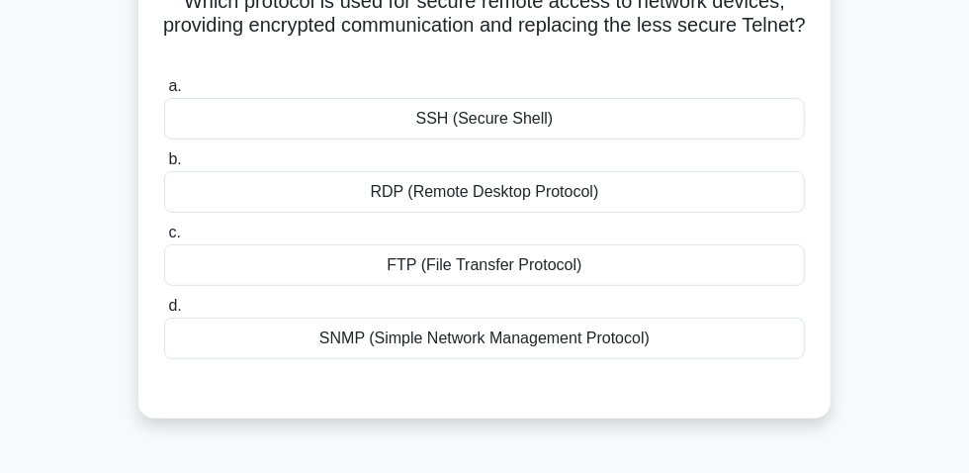
click at [526, 134] on div "SSH (Secure Shell)" at bounding box center [484, 119] width 641 height 42
click at [164, 93] on input "a. SSH (Secure Shell)" at bounding box center [164, 86] width 0 height 13
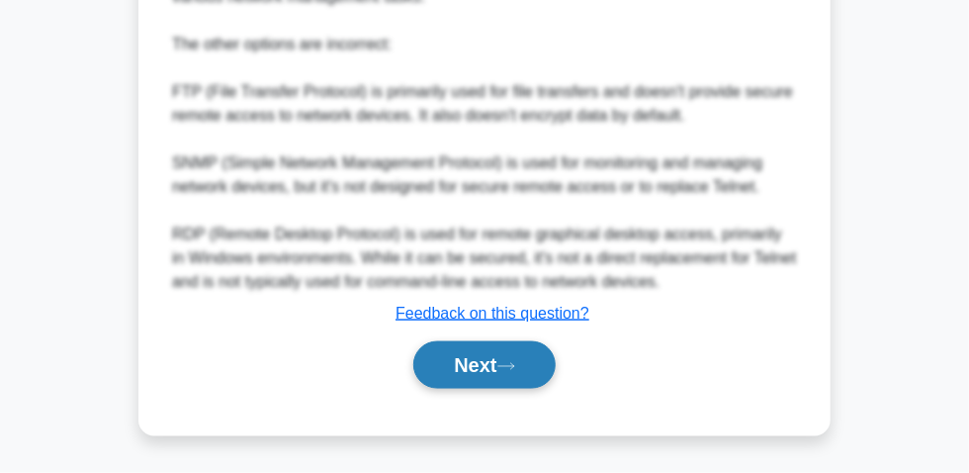
click at [450, 372] on button "Next" at bounding box center [483, 364] width 141 height 47
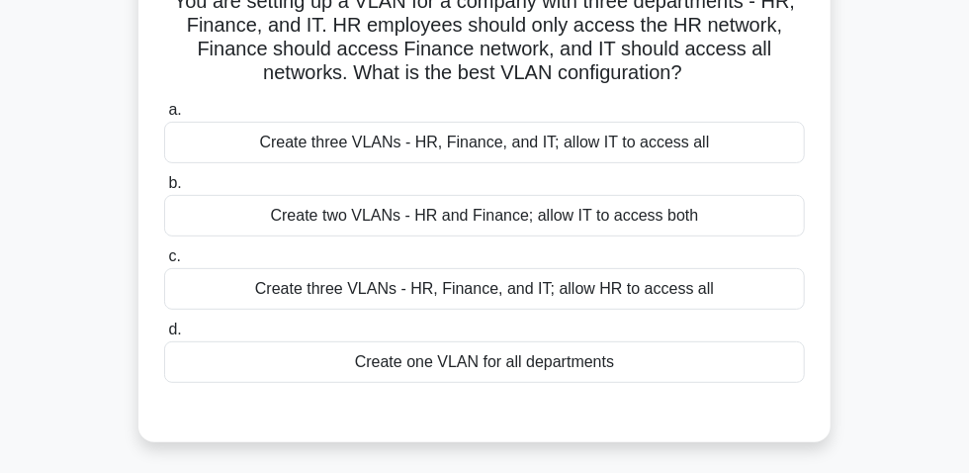
drag, startPoint x: 516, startPoint y: 370, endPoint x: 562, endPoint y: 378, distance: 46.2
click at [517, 370] on div "Create one VLAN for all departments" at bounding box center [484, 362] width 641 height 42
click at [164, 336] on input "d. Create one VLAN for all departments" at bounding box center [164, 329] width 0 height 13
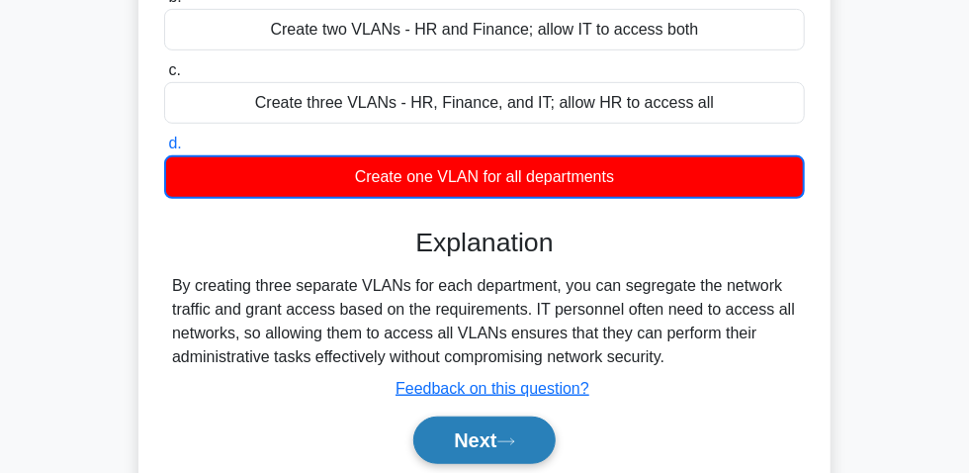
scroll to position [415, 0]
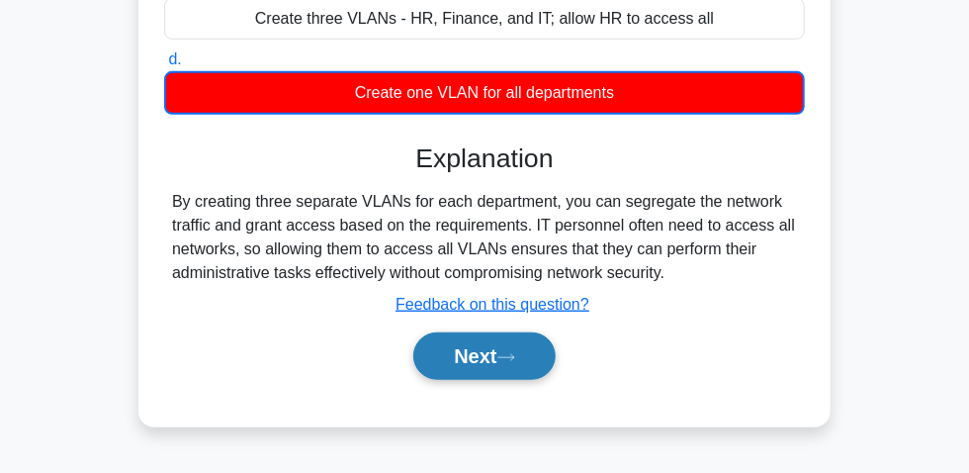
click at [452, 348] on button "Next" at bounding box center [483, 355] width 141 height 47
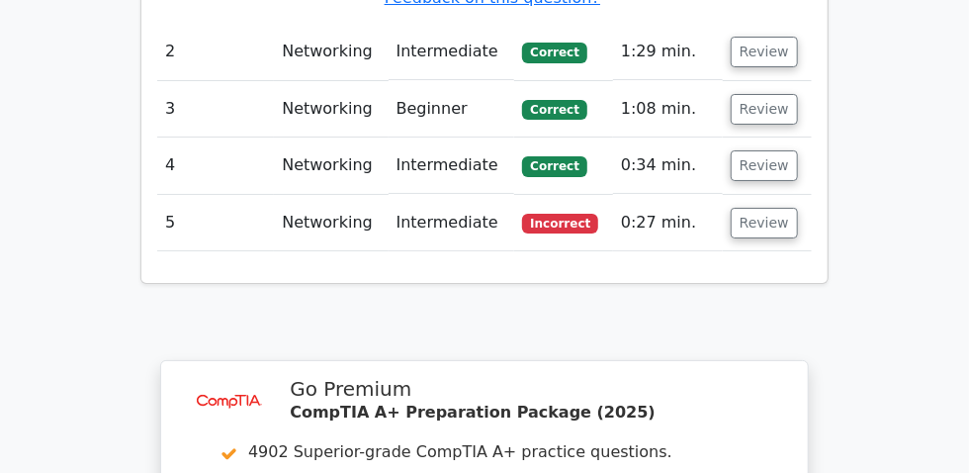
scroll to position [2426, 0]
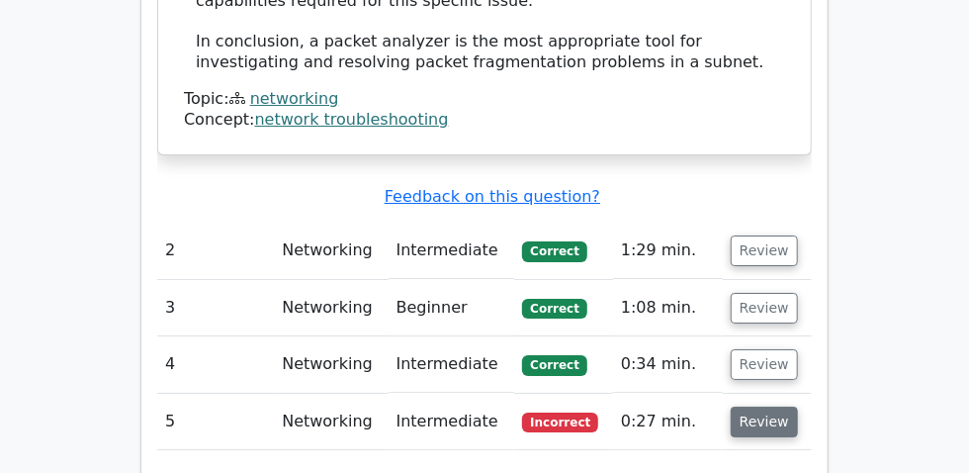
click at [798, 406] on button "Review" at bounding box center [764, 421] width 67 height 31
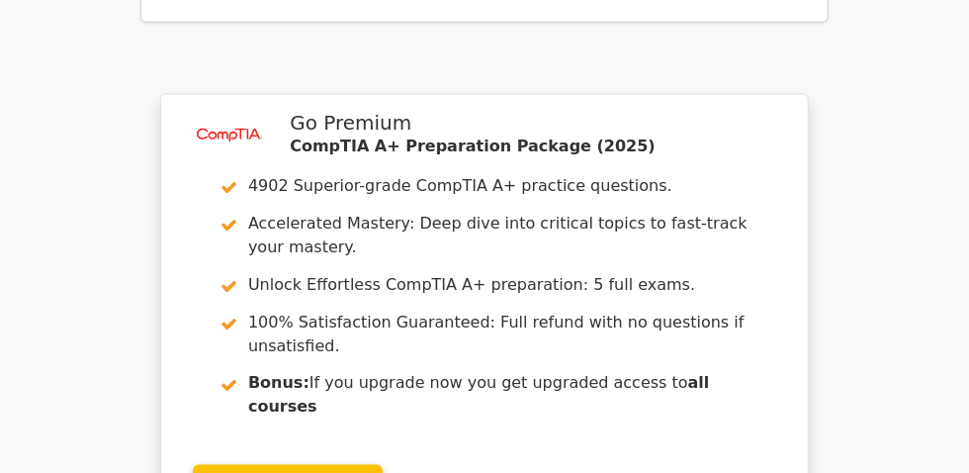
scroll to position [3774, 0]
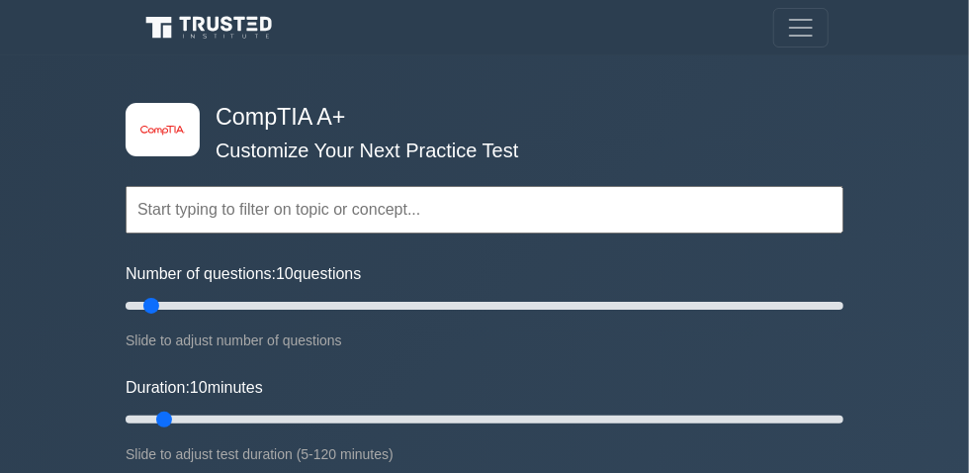
click at [0, 0] on link "Mahtab" at bounding box center [0, 0] width 0 height 0
drag, startPoint x: 551, startPoint y: 121, endPoint x: 507, endPoint y: 111, distance: 44.6
click at [547, 120] on h4 "CompTIA A+" at bounding box center [477, 117] width 539 height 28
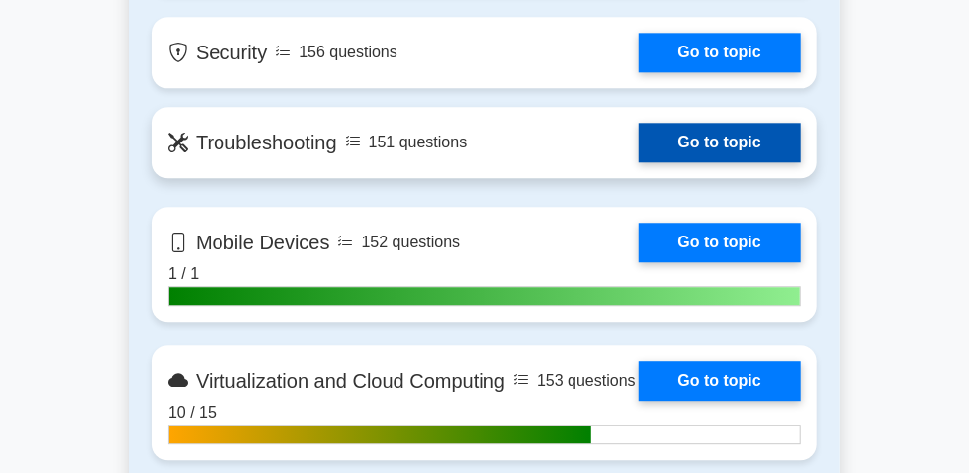
scroll to position [1707, 0]
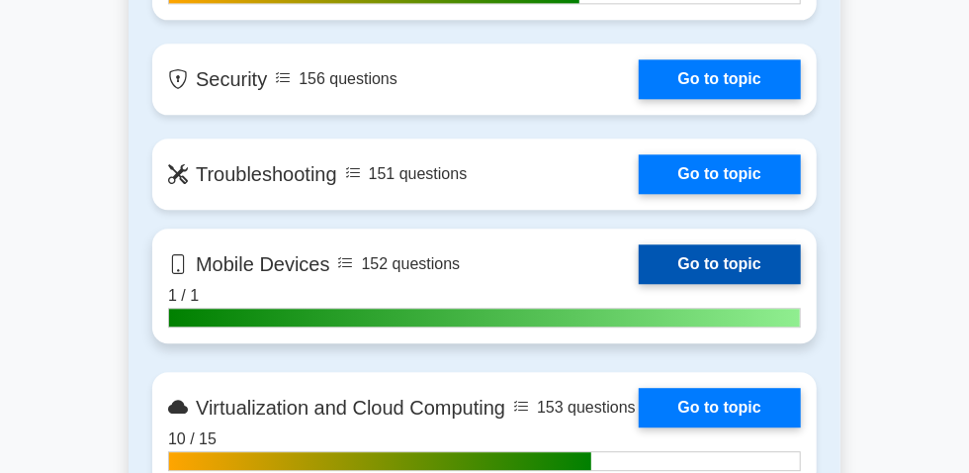
click at [639, 280] on link "Go to topic" at bounding box center [720, 264] width 162 height 40
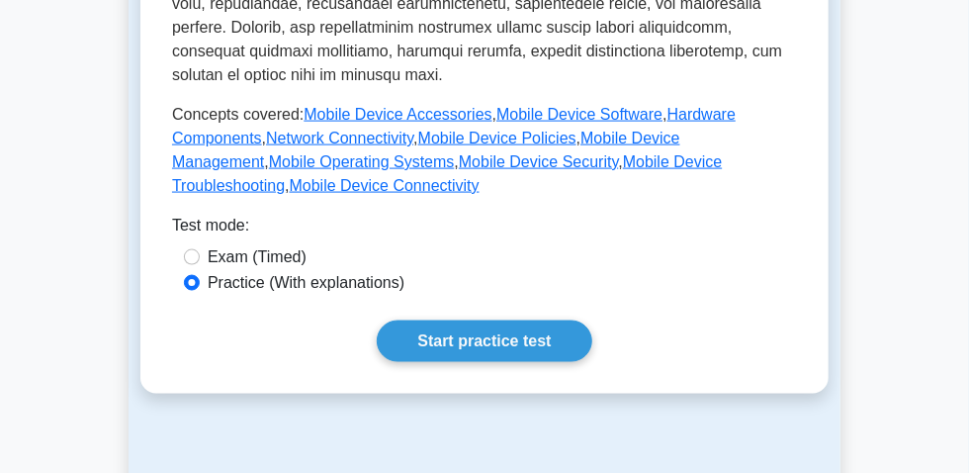
scroll to position [989, 0]
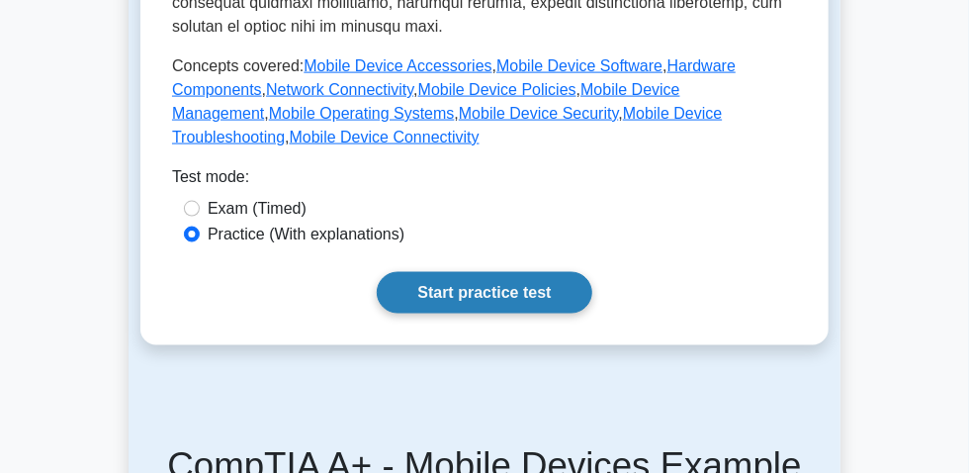
click at [502, 313] on link "Start practice test" at bounding box center [484, 293] width 215 height 42
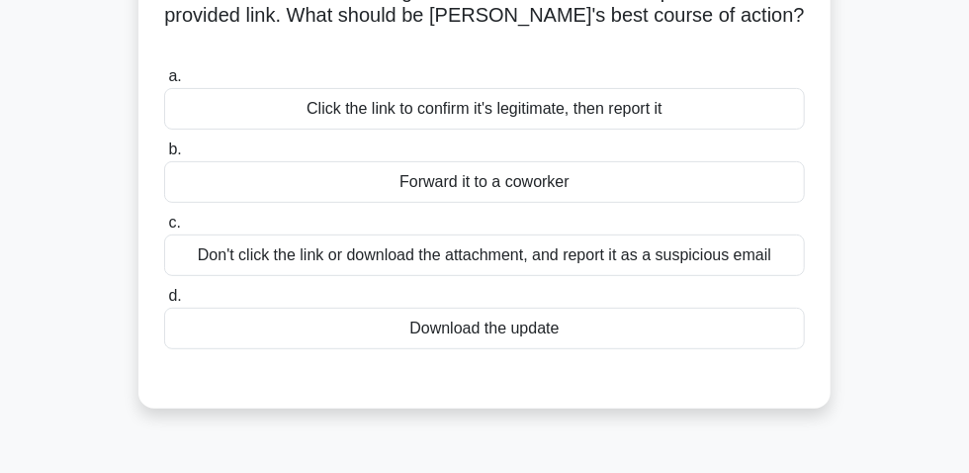
scroll to position [89, 0]
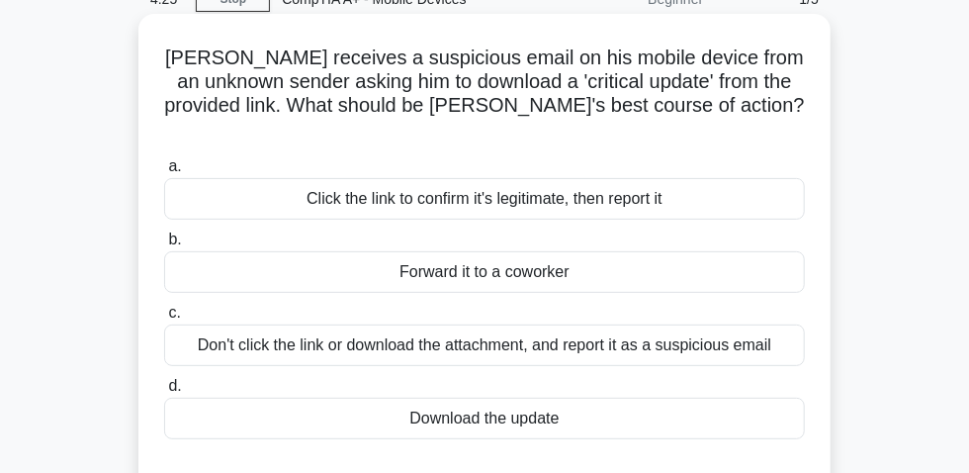
click at [604, 335] on div "Don't click the link or download the attachment, and report it as a suspicious …" at bounding box center [484, 345] width 641 height 42
click at [164, 319] on input "c. Don't click the link or download the attachment, and report it as a suspicio…" at bounding box center [164, 312] width 0 height 13
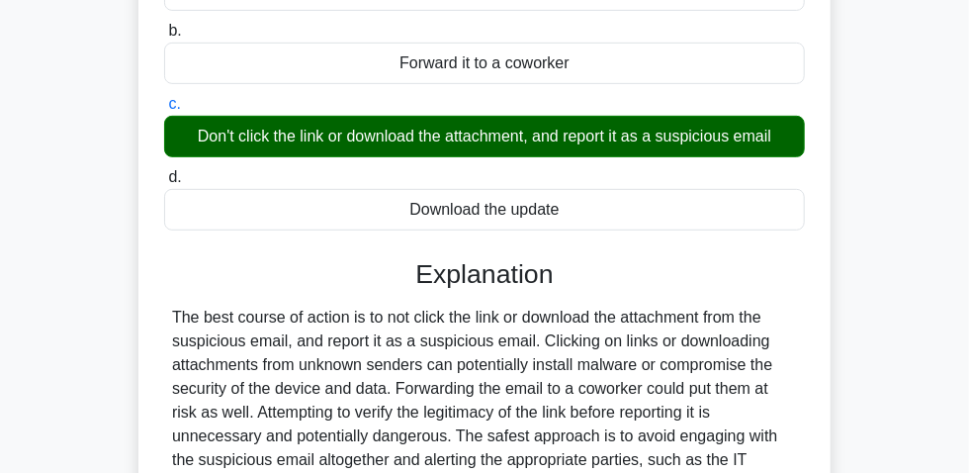
scroll to position [539, 0]
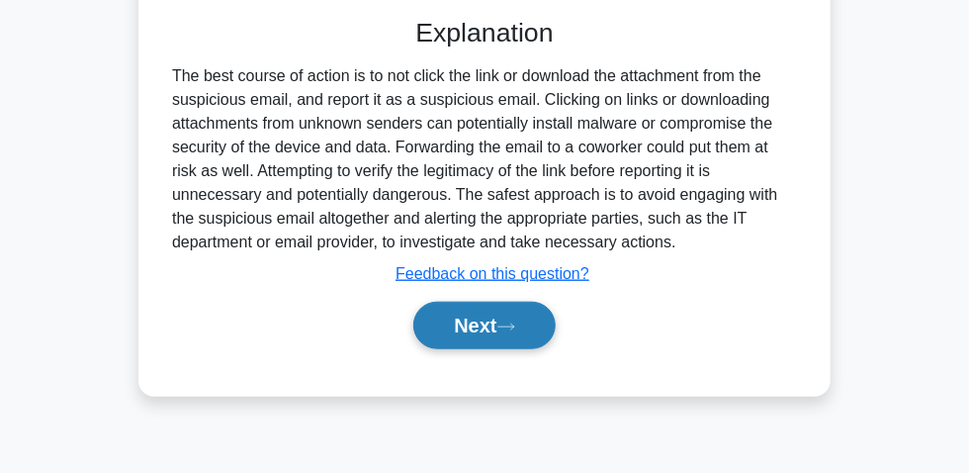
click at [495, 317] on button "Next" at bounding box center [483, 325] width 141 height 47
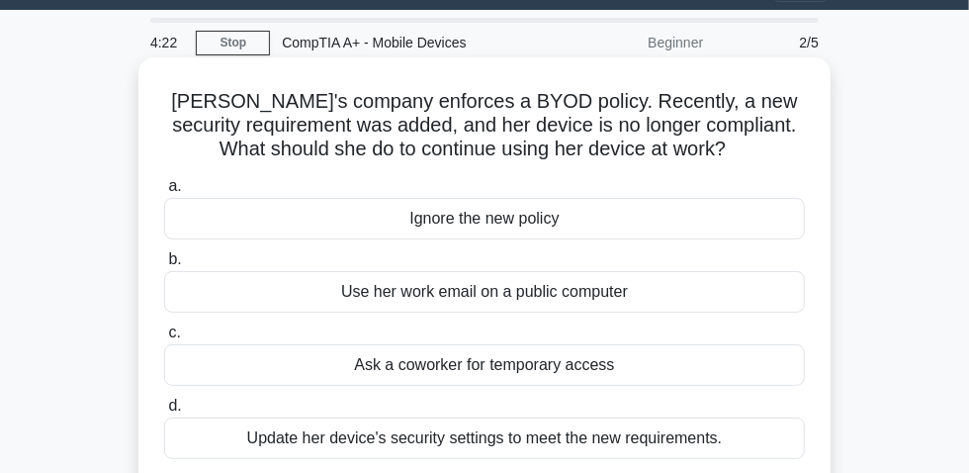
scroll to position [89, 0]
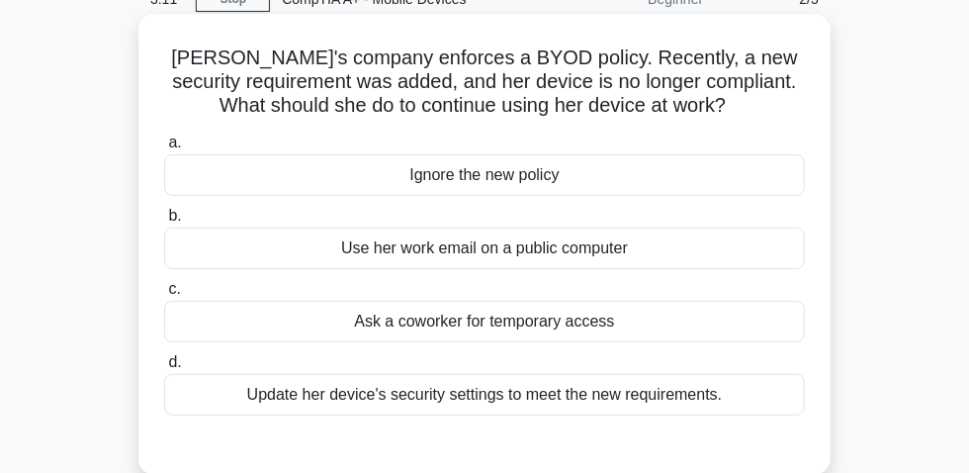
click at [669, 407] on div "Update her device's security settings to meet the new requirements." at bounding box center [484, 395] width 641 height 42
click at [540, 413] on div "Update her device's security settings to meet the new requirements." at bounding box center [484, 395] width 641 height 42
click at [164, 369] on input "d. Update her device's security settings to meet the new requirements." at bounding box center [164, 362] width 0 height 13
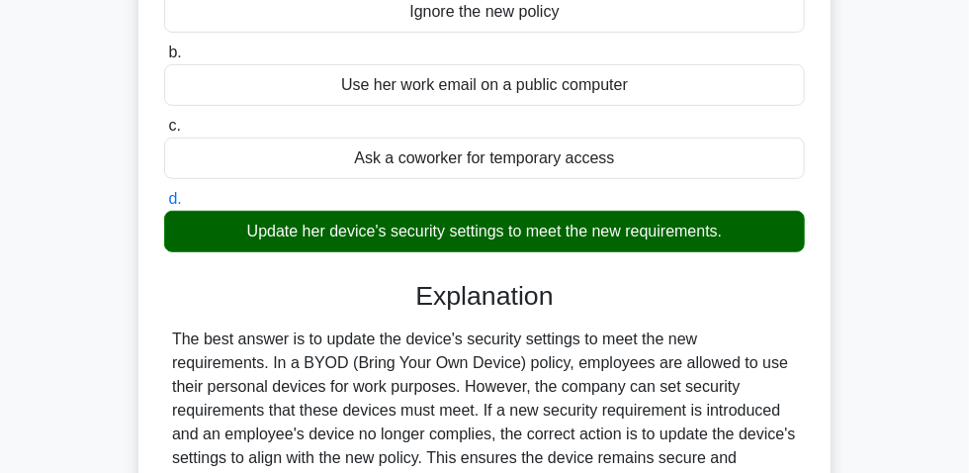
scroll to position [449, 0]
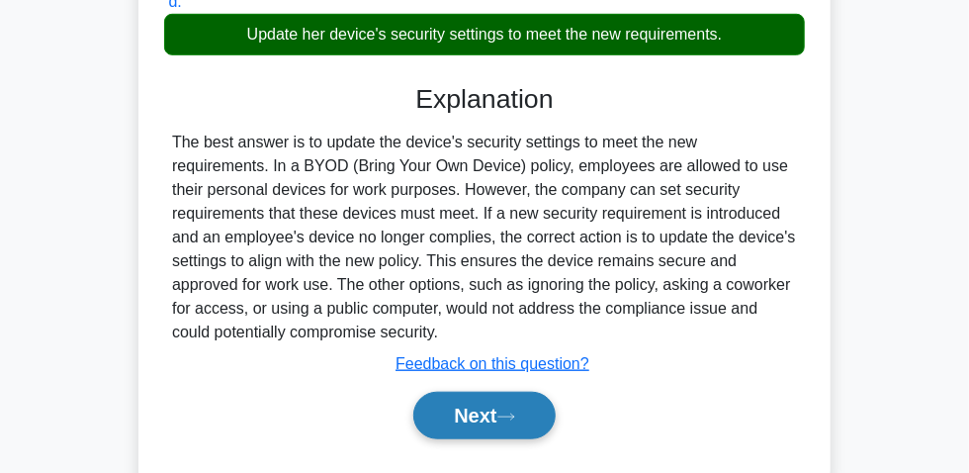
click at [498, 417] on button "Next" at bounding box center [483, 414] width 141 height 47
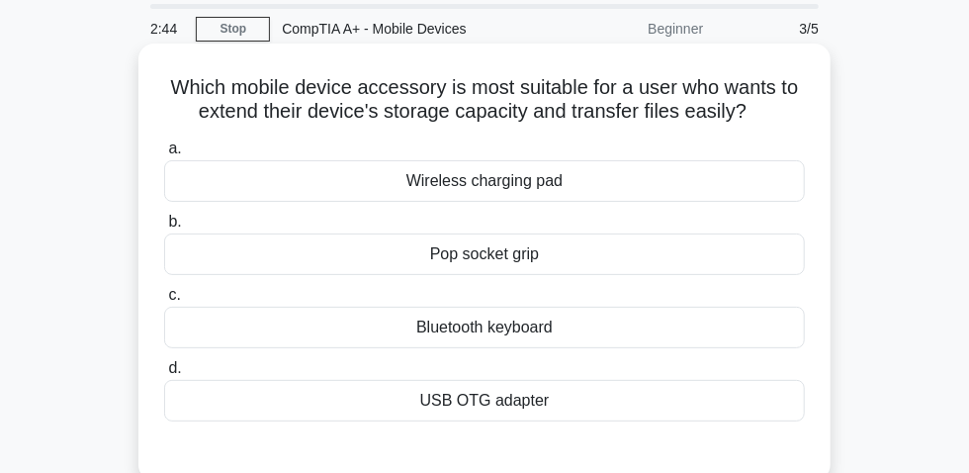
scroll to position [89, 0]
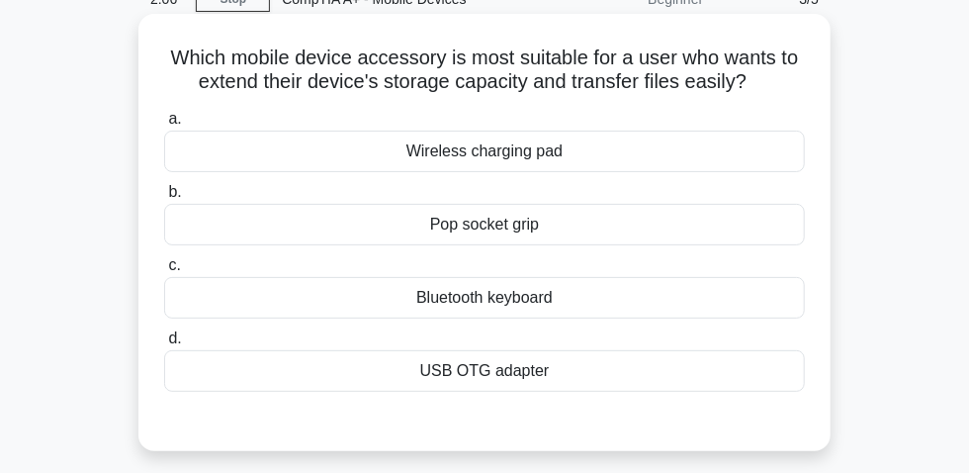
click at [464, 239] on div "Pop socket grip" at bounding box center [484, 225] width 641 height 42
click at [164, 199] on input "b. Pop socket grip" at bounding box center [164, 192] width 0 height 13
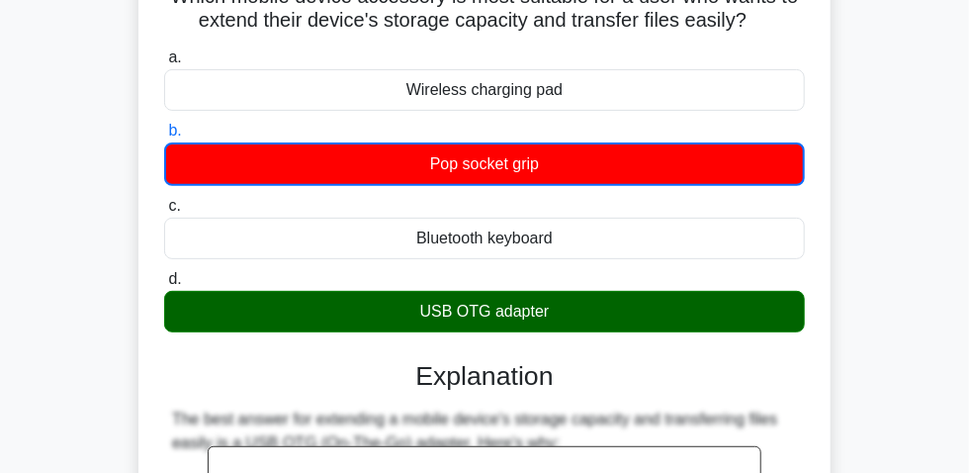
scroll to position [0, 0]
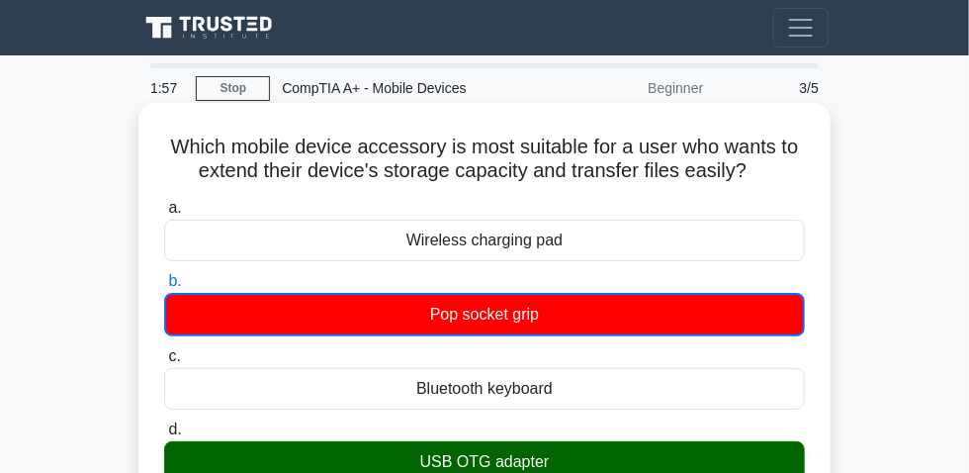
drag, startPoint x: 152, startPoint y: 157, endPoint x: 788, endPoint y: 176, distance: 635.9
copy h5 "Which mobile device accessory is most suitable for a user who wants to extend t…"
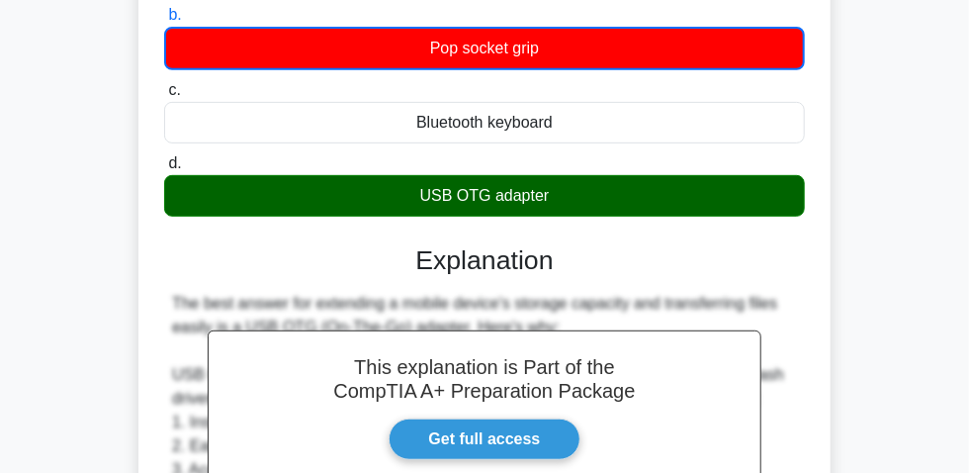
scroll to position [269, 0]
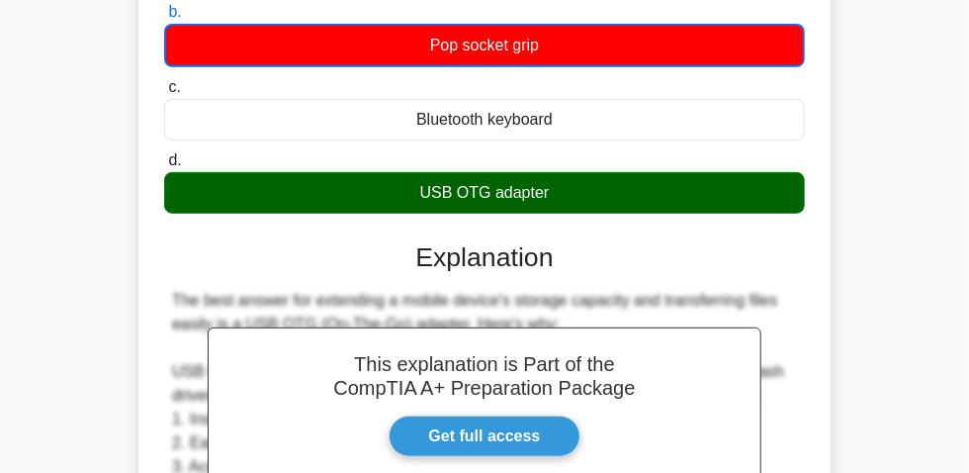
drag, startPoint x: 413, startPoint y: 198, endPoint x: 574, endPoint y: 192, distance: 161.3
click at [574, 192] on div "USB OTG adapter" at bounding box center [484, 193] width 641 height 42
copy div "USB OTG adapter"
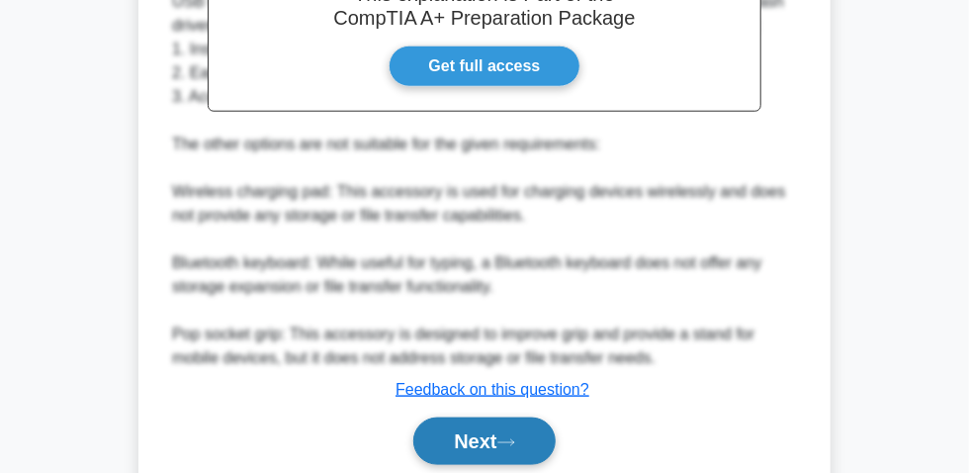
scroll to position [721, 0]
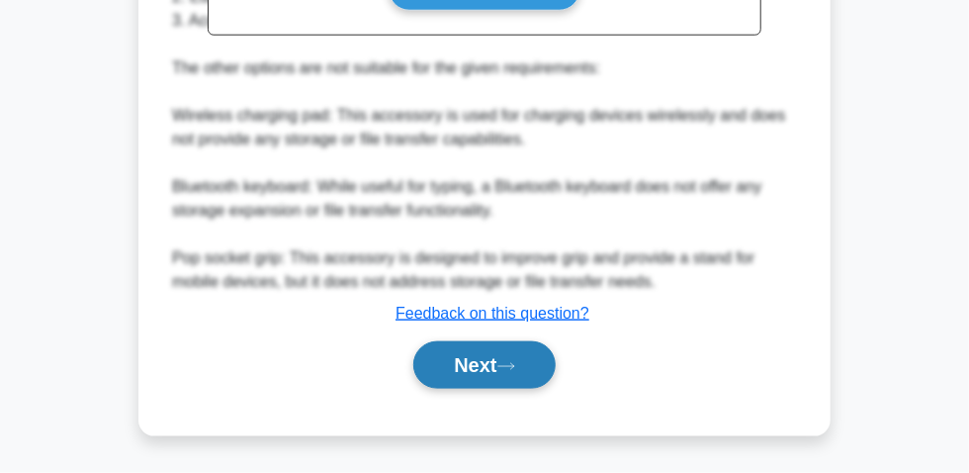
click at [497, 370] on button "Next" at bounding box center [483, 364] width 141 height 47
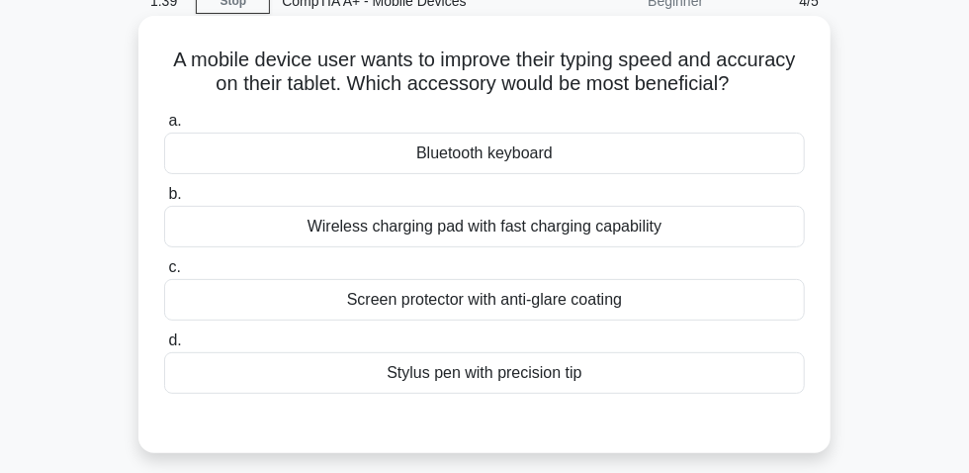
scroll to position [55, 0]
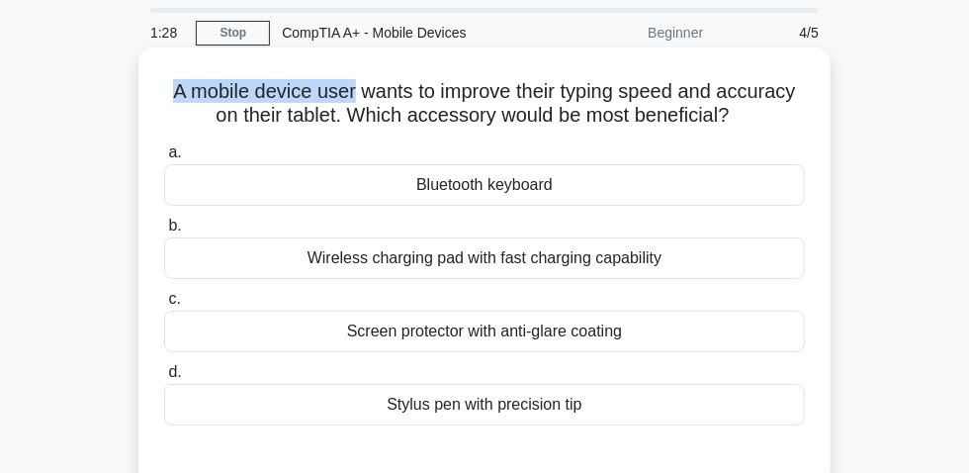
drag, startPoint x: 165, startPoint y: 96, endPoint x: 332, endPoint y: 101, distance: 167.1
click at [350, 109] on h5 "A mobile device user wants to improve their typing speed and accuracy on their …" at bounding box center [484, 103] width 645 height 49
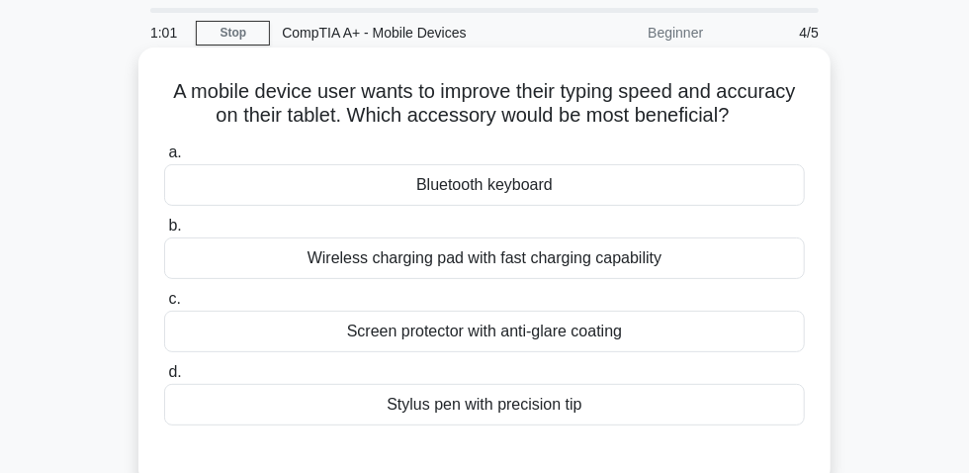
click at [544, 418] on div "Stylus pen with precision tip" at bounding box center [484, 405] width 641 height 42
click at [164, 379] on input "d. Stylus pen with precision tip" at bounding box center [164, 372] width 0 height 13
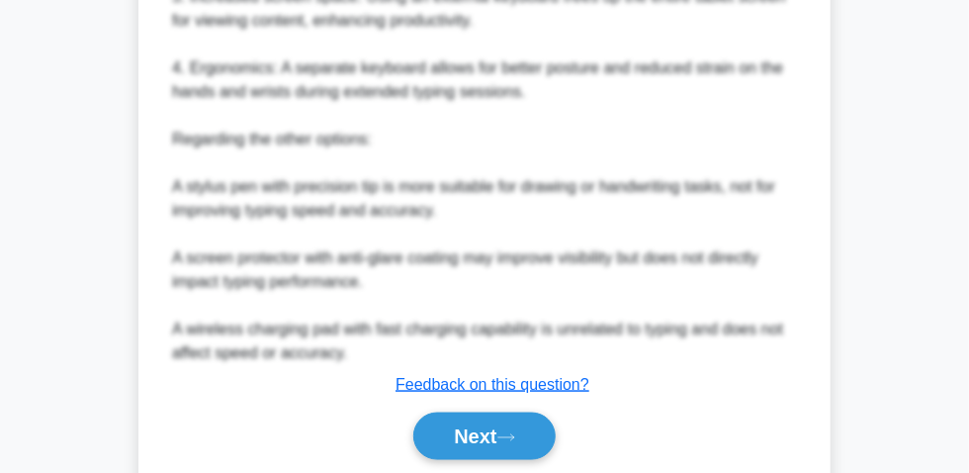
scroll to position [863, 0]
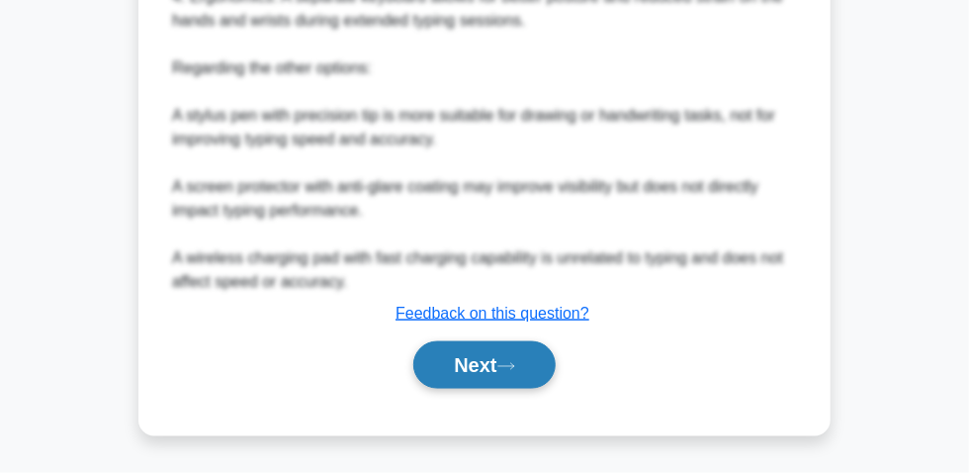
click at [470, 381] on button "Next" at bounding box center [483, 364] width 141 height 47
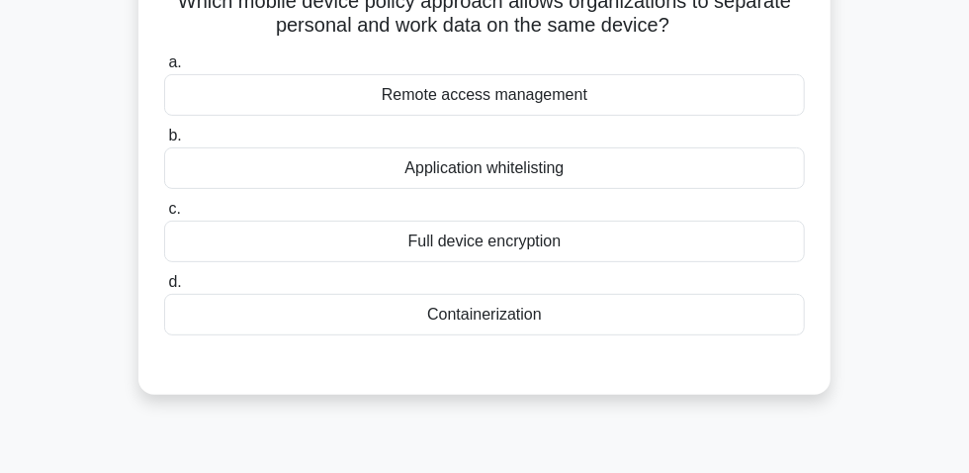
scroll to position [55, 0]
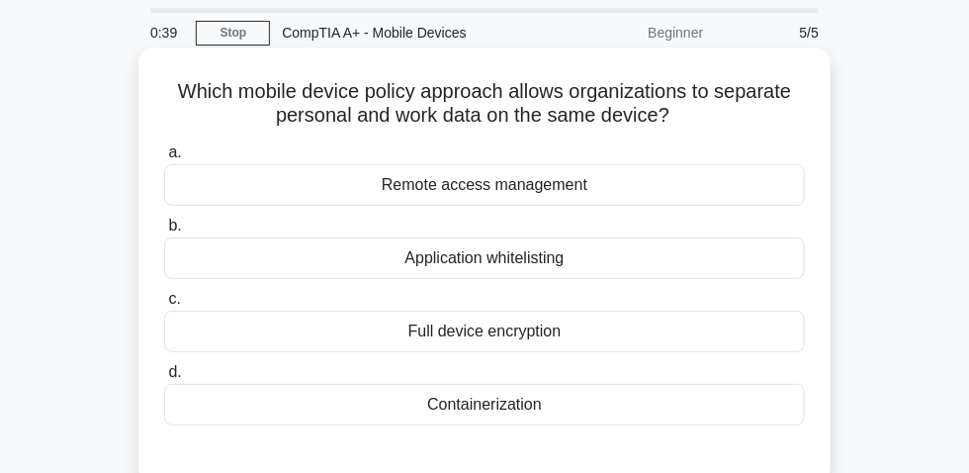
click at [496, 409] on div "Containerization" at bounding box center [484, 405] width 641 height 42
click at [423, 418] on div "Containerization" at bounding box center [484, 405] width 641 height 42
click at [164, 379] on input "d. Containerization" at bounding box center [164, 372] width 0 height 13
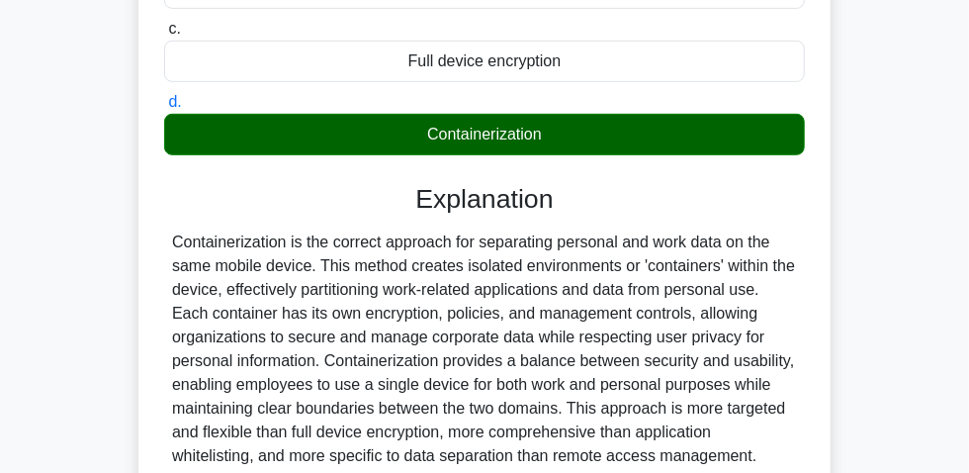
scroll to position [595, 0]
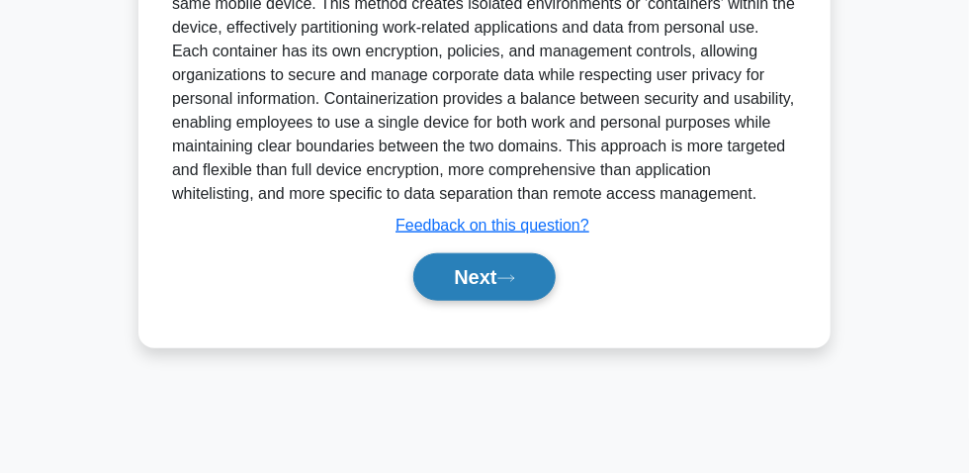
click at [478, 260] on button "Next" at bounding box center [483, 276] width 141 height 47
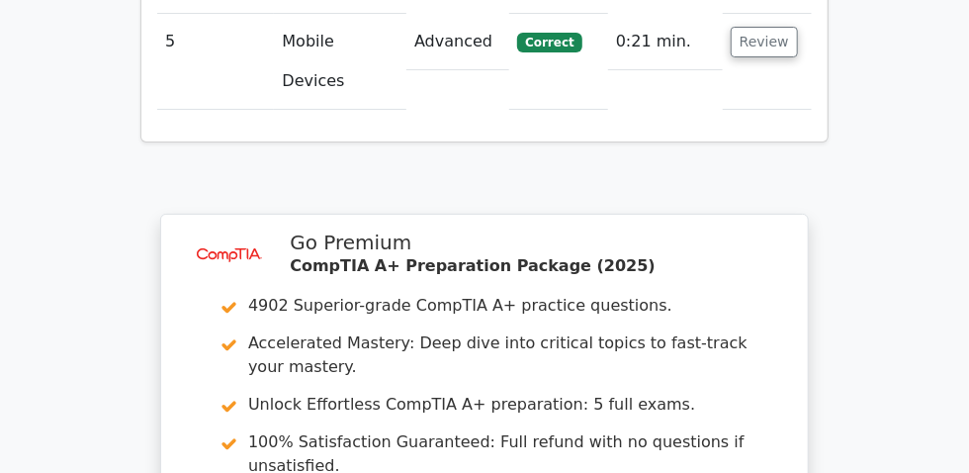
scroll to position [2839, 0]
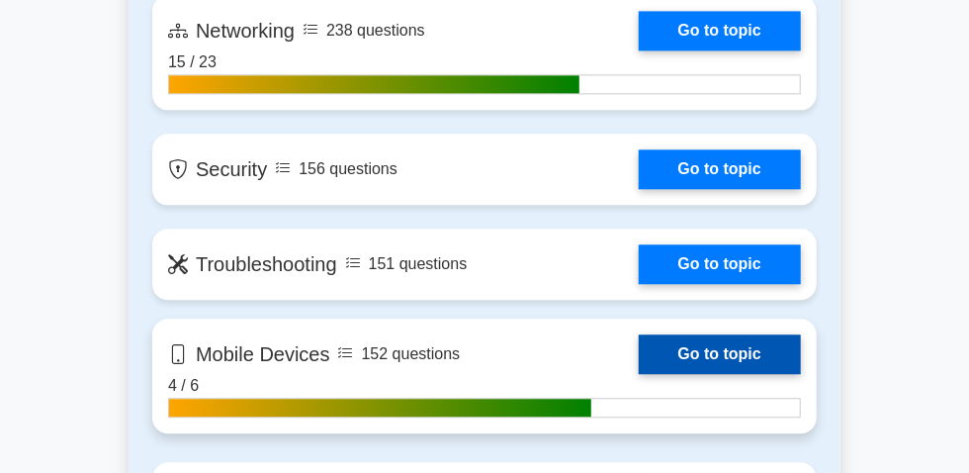
scroll to position [1887, 0]
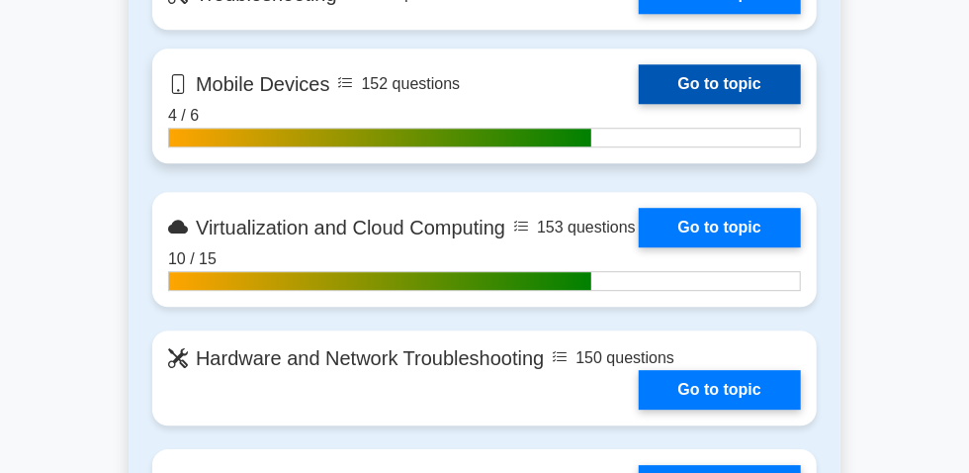
click at [639, 104] on link "Go to topic" at bounding box center [720, 84] width 162 height 40
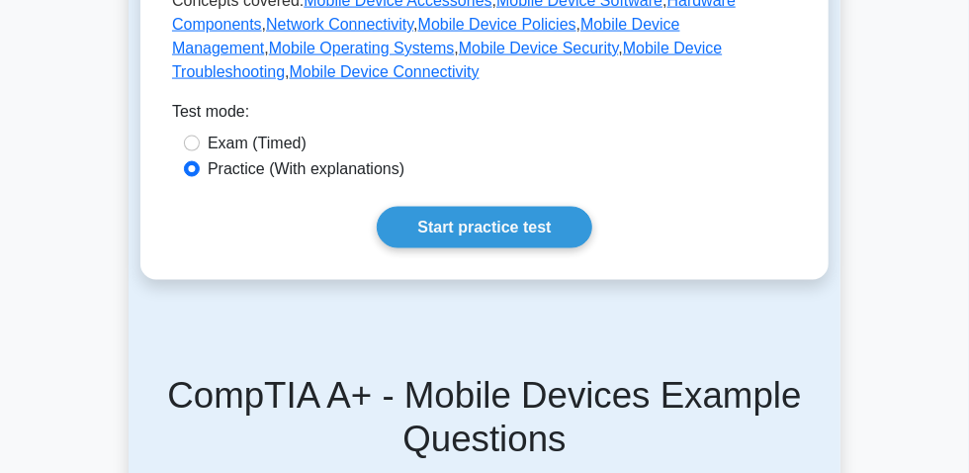
scroll to position [1078, 0]
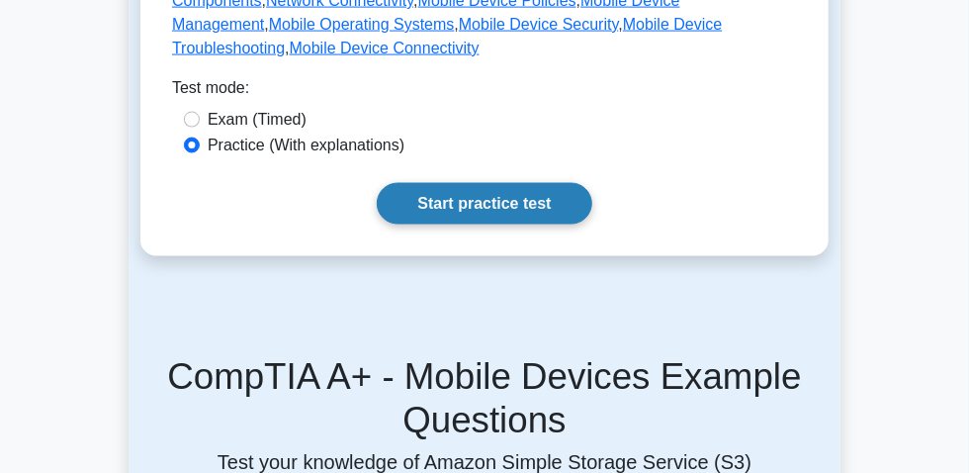
click at [459, 224] on link "Start practice test" at bounding box center [484, 204] width 215 height 42
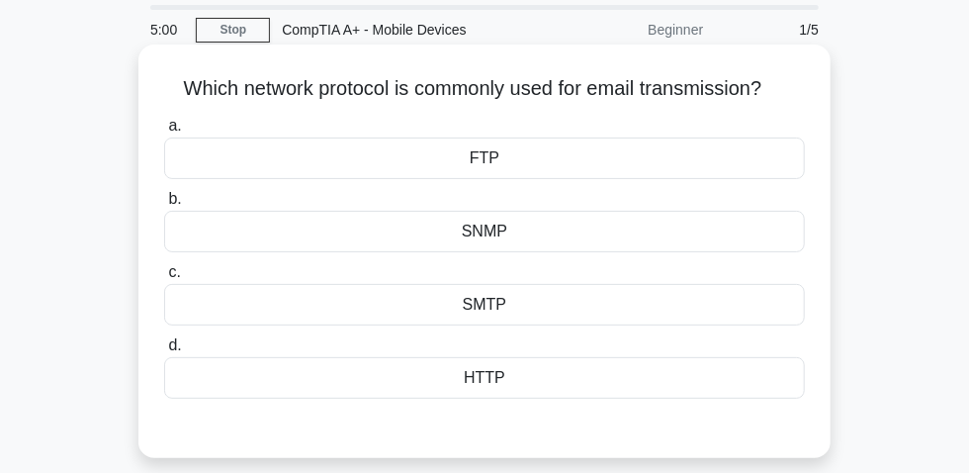
scroll to position [89, 0]
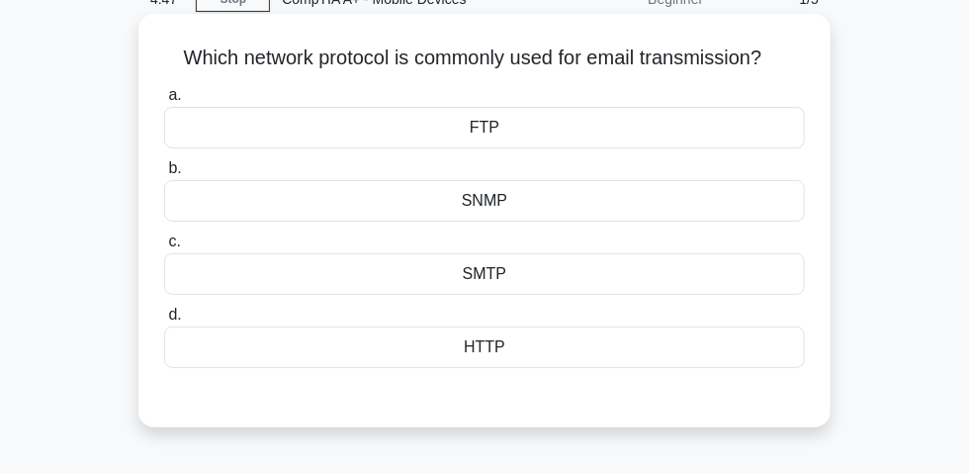
click at [506, 290] on div "SMTP" at bounding box center [484, 274] width 641 height 42
click at [164, 248] on input "c. SMTP" at bounding box center [164, 241] width 0 height 13
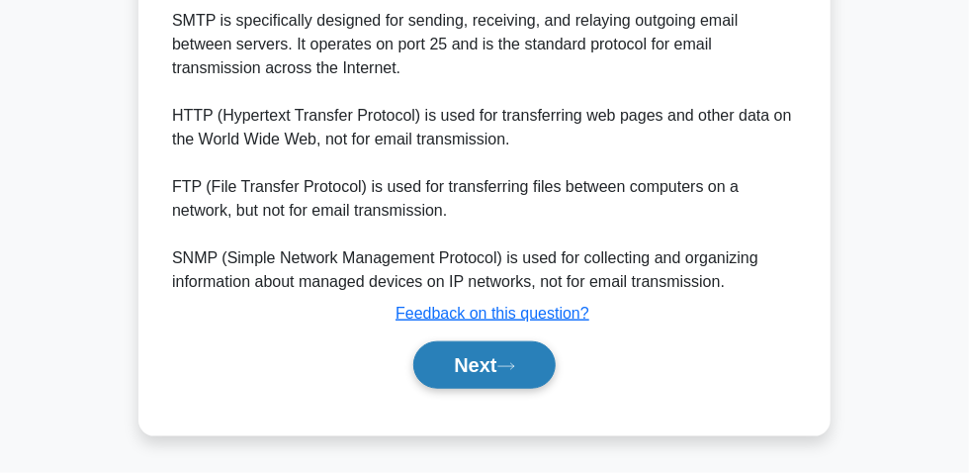
click at [474, 368] on button "Next" at bounding box center [483, 364] width 141 height 47
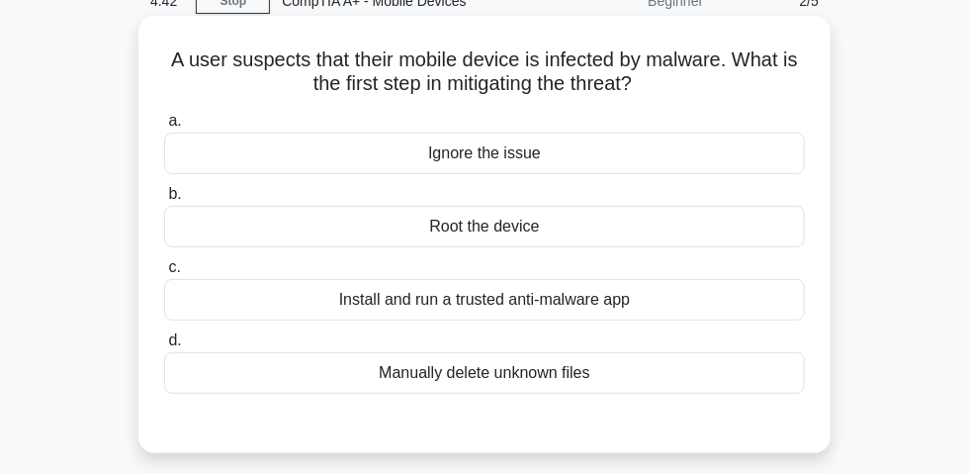
scroll to position [55, 0]
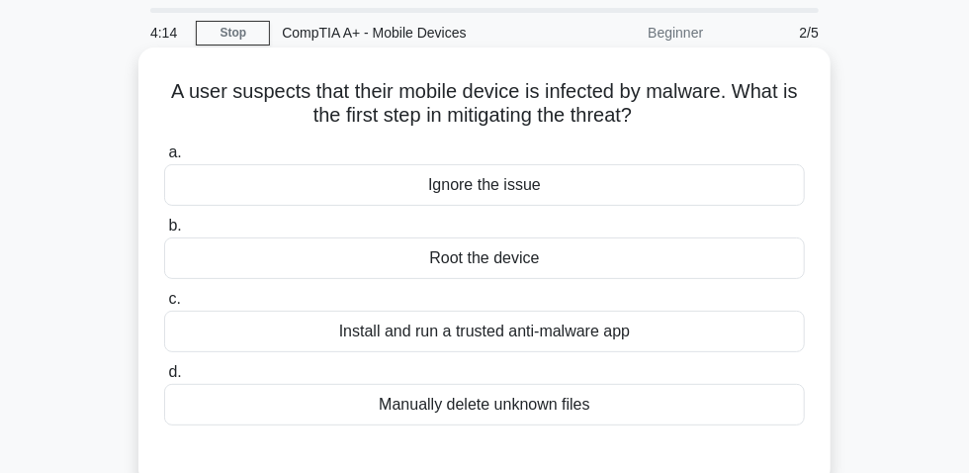
click at [606, 340] on div "Install and run a trusted anti-malware app" at bounding box center [484, 331] width 641 height 42
click at [164, 305] on input "c. Install and run a trusted anti-malware app" at bounding box center [164, 299] width 0 height 13
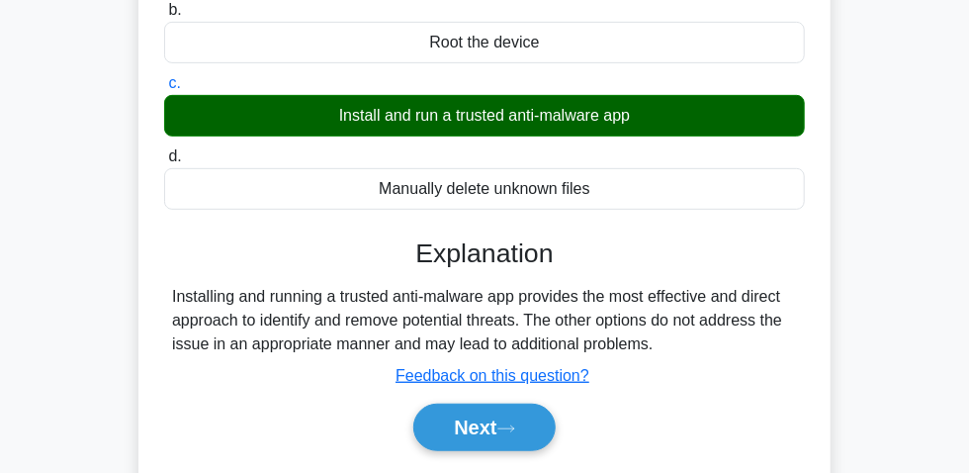
scroll to position [415, 0]
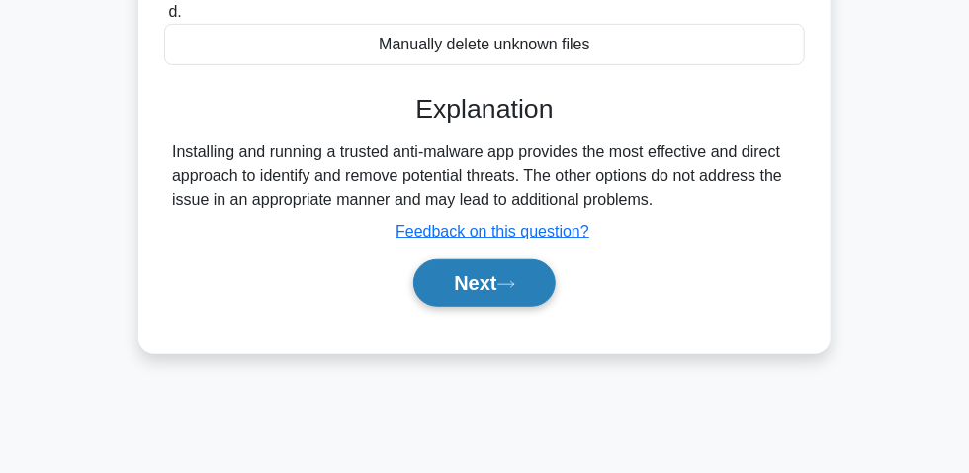
click at [494, 296] on button "Next" at bounding box center [483, 282] width 141 height 47
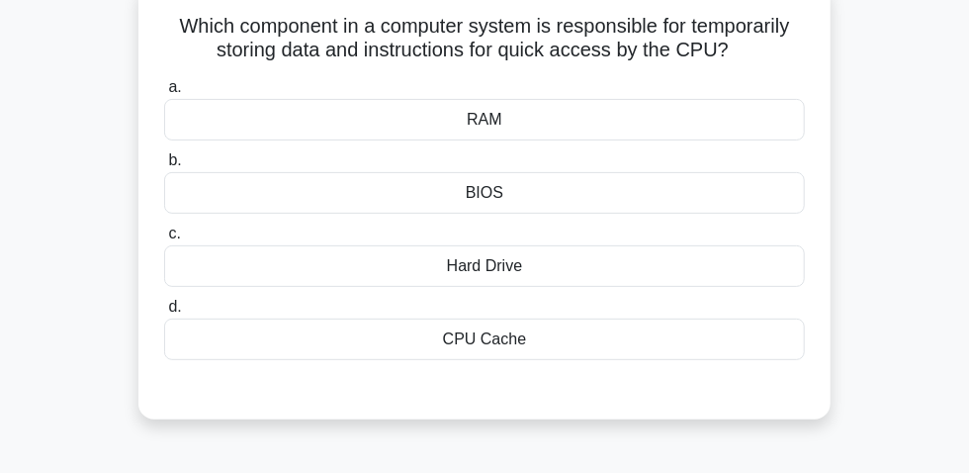
scroll to position [89, 0]
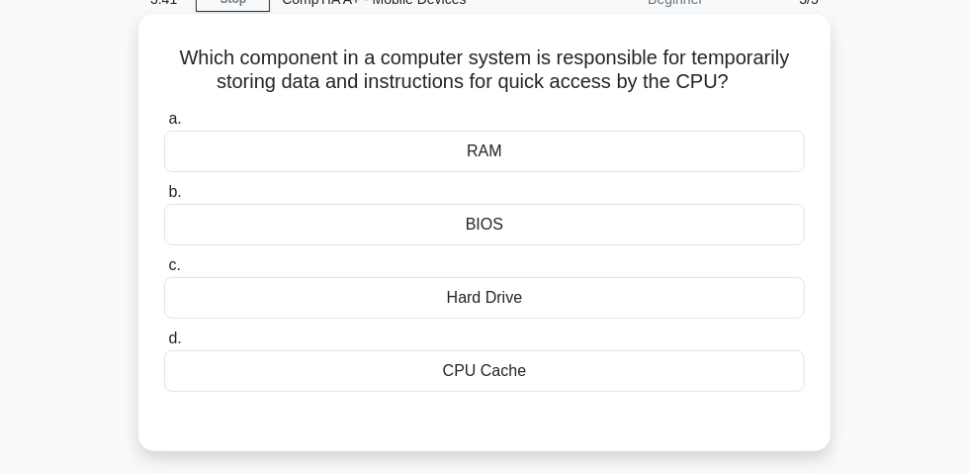
drag, startPoint x: 664, startPoint y: 59, endPoint x: 736, endPoint y: 95, distance: 79.6
click at [736, 95] on h5 "Which component in a computer system is responsible for temporarily storing dat…" at bounding box center [484, 69] width 645 height 49
click at [491, 147] on div "RAM" at bounding box center [484, 151] width 641 height 42
click at [164, 126] on input "a. RAM" at bounding box center [164, 119] width 0 height 13
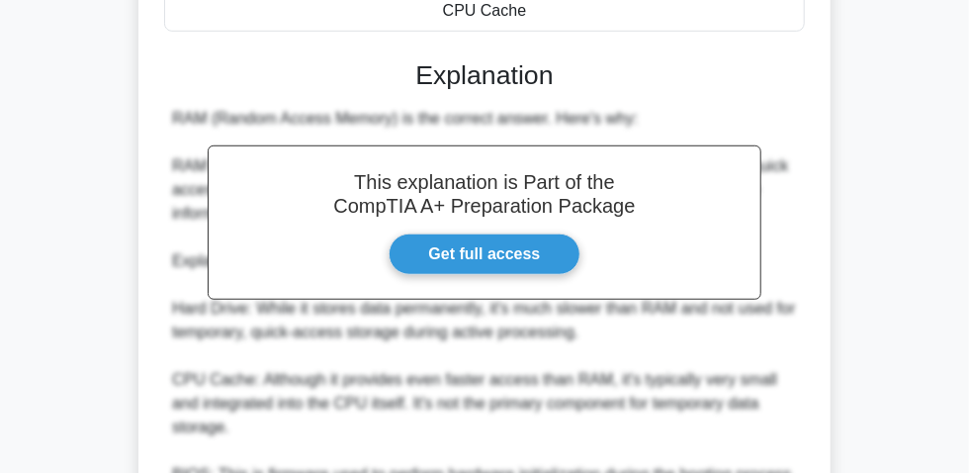
scroll to position [719, 0]
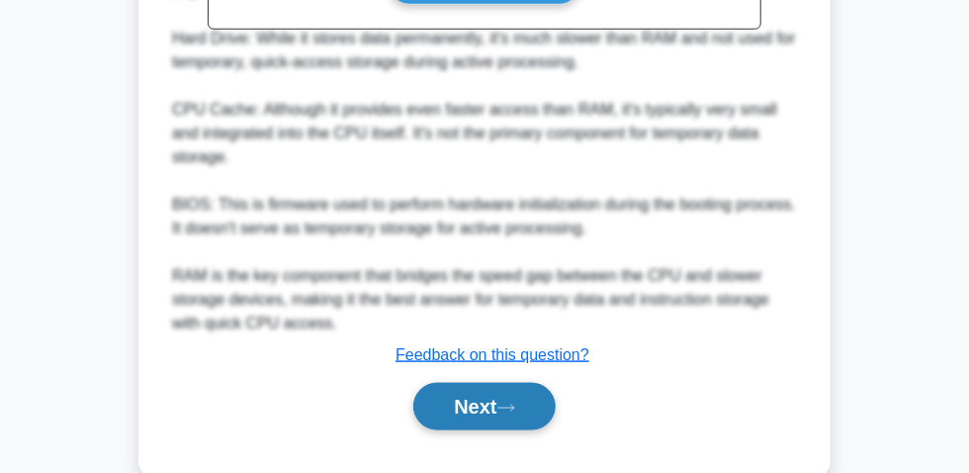
click at [469, 393] on button "Next" at bounding box center [483, 406] width 141 height 47
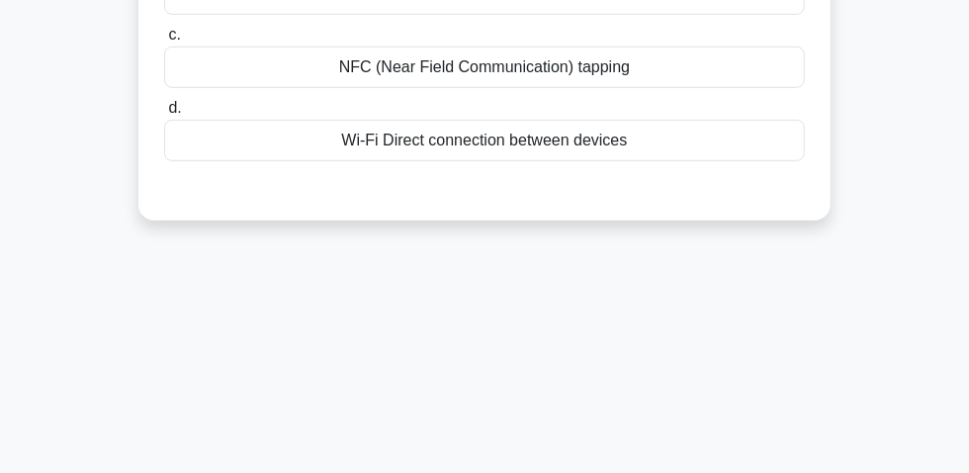
scroll to position [55, 0]
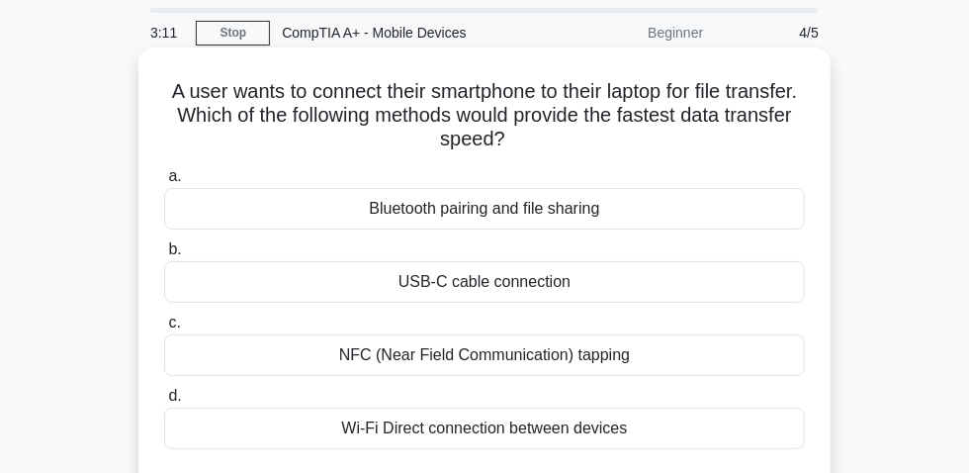
click at [488, 292] on div "USB-C cable connection" at bounding box center [484, 282] width 641 height 42
click at [164, 256] on input "b. USB-C cable connection" at bounding box center [164, 249] width 0 height 13
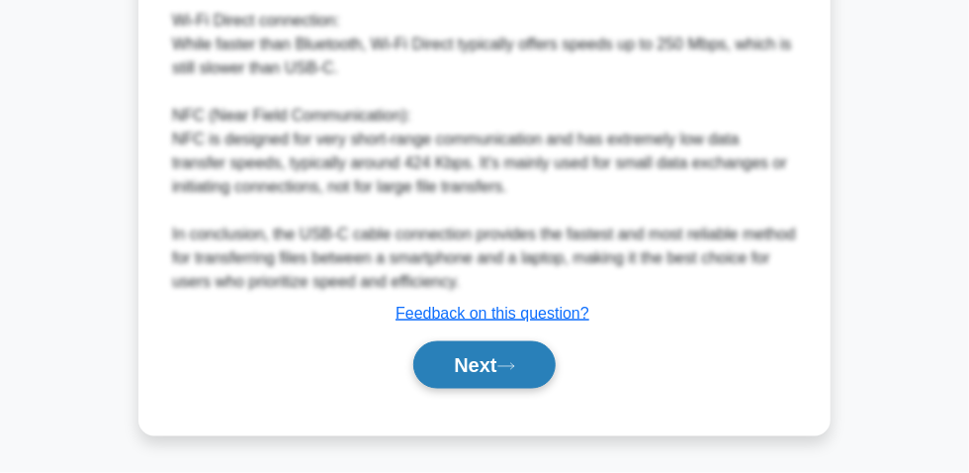
click at [490, 364] on button "Next" at bounding box center [483, 364] width 141 height 47
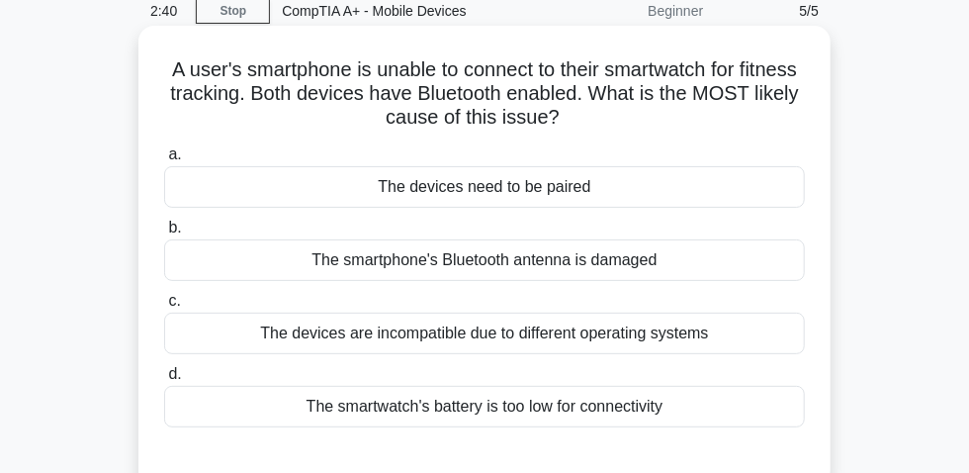
scroll to position [145, 0]
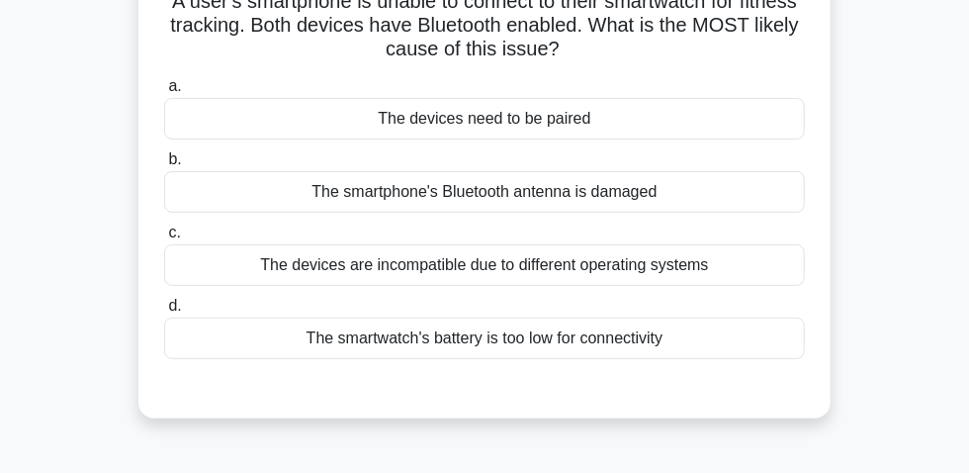
click at [576, 127] on div "The devices need to be paired" at bounding box center [484, 119] width 641 height 42
click at [164, 93] on input "a. The devices need to be paired" at bounding box center [164, 86] width 0 height 13
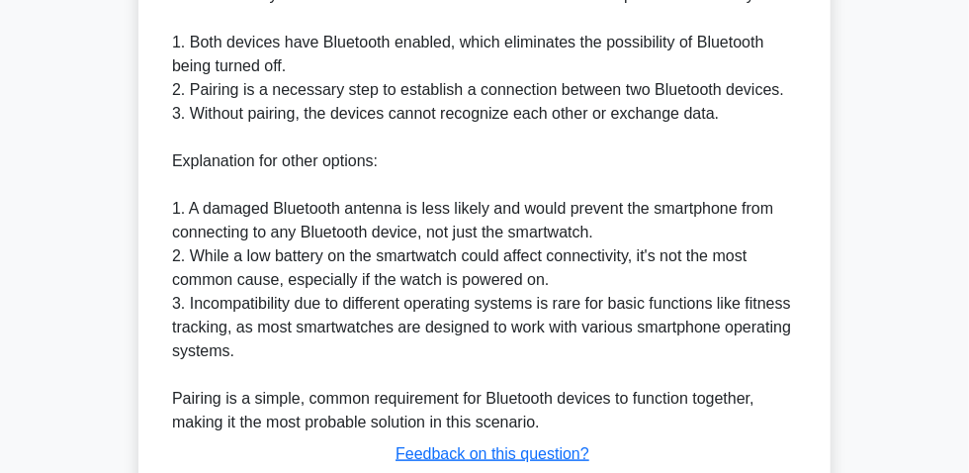
scroll to position [743, 0]
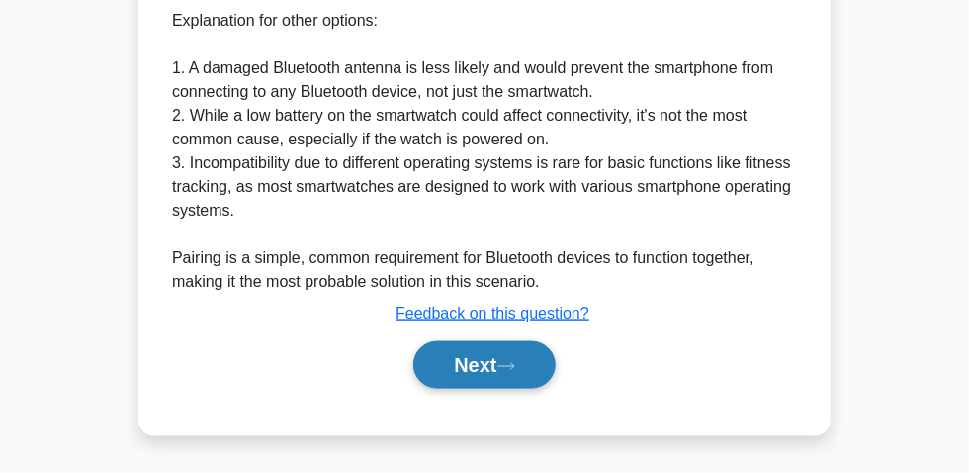
click at [484, 371] on button "Next" at bounding box center [483, 364] width 141 height 47
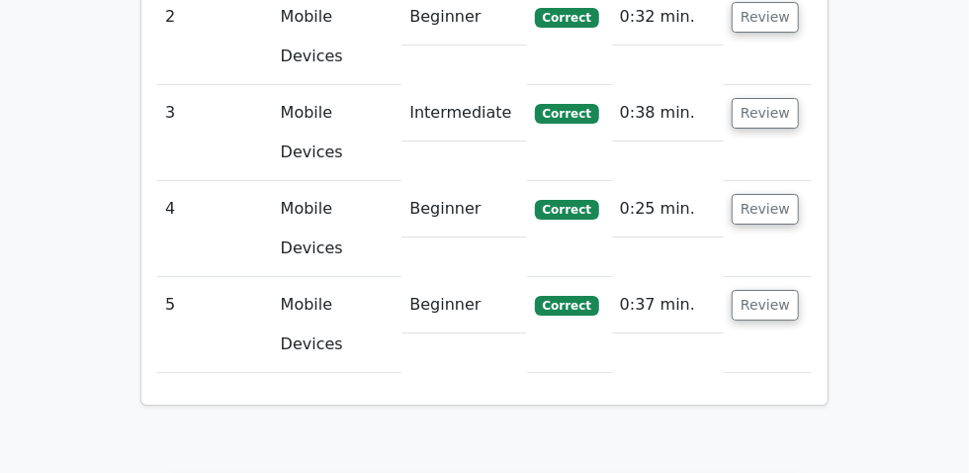
scroll to position [2935, 0]
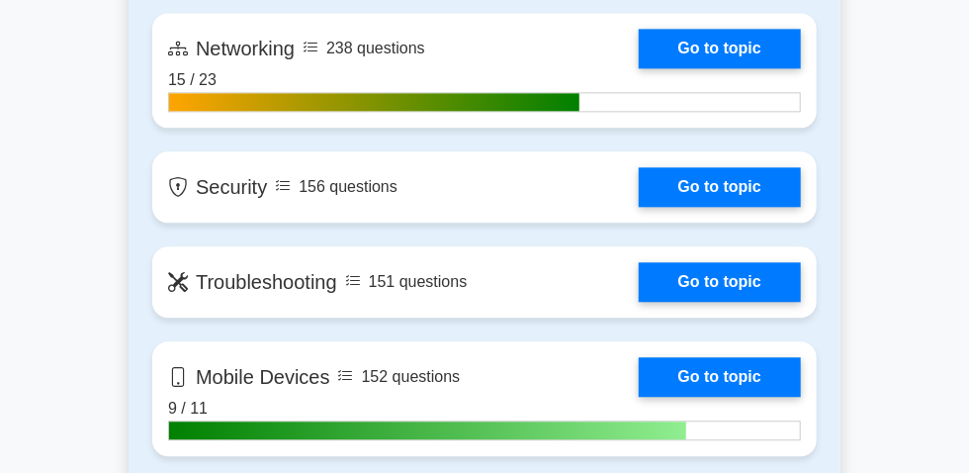
scroll to position [1707, 0]
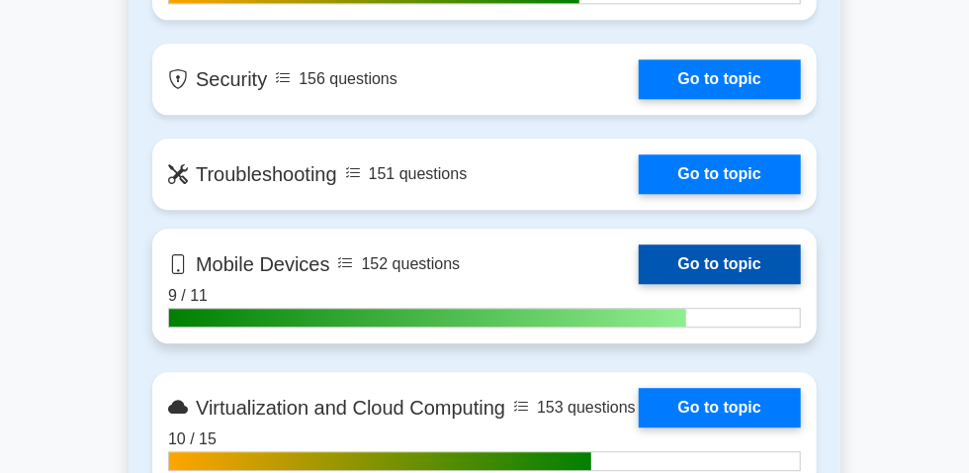
click at [639, 277] on link "Go to topic" at bounding box center [720, 264] width 162 height 40
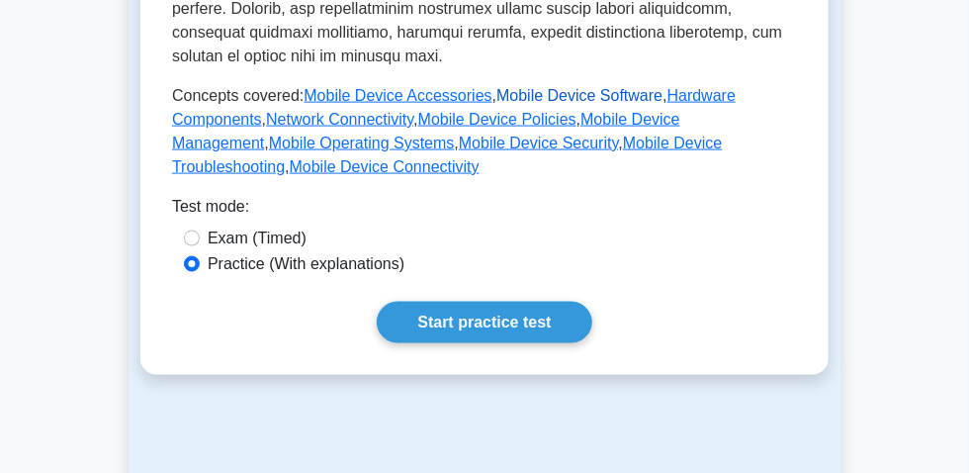
scroll to position [1078, 0]
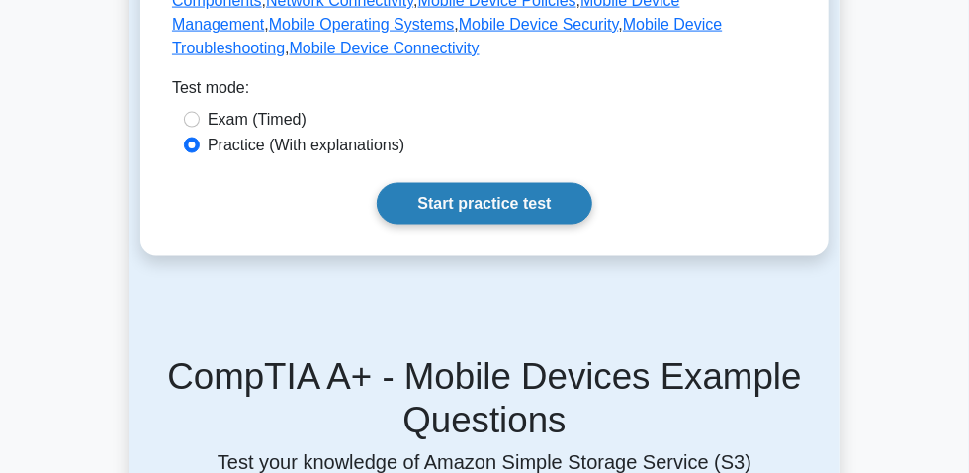
click at [482, 224] on link "Start practice test" at bounding box center [484, 204] width 215 height 42
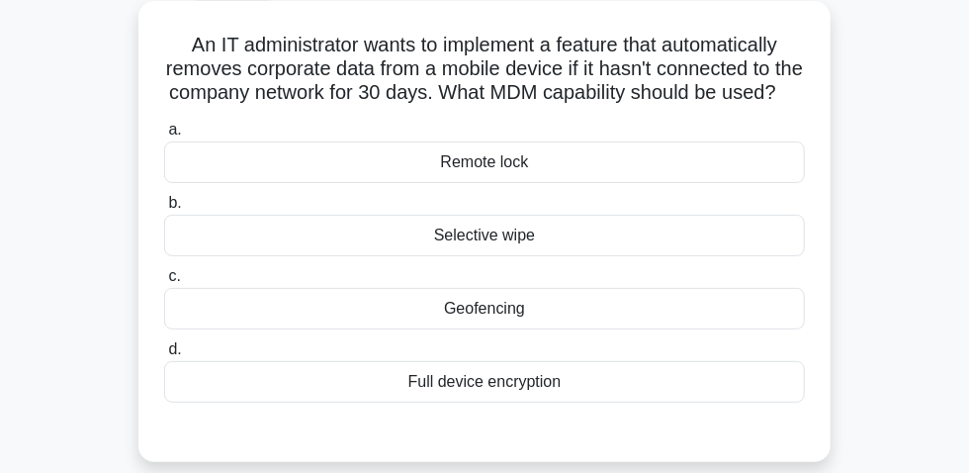
scroll to position [179, 0]
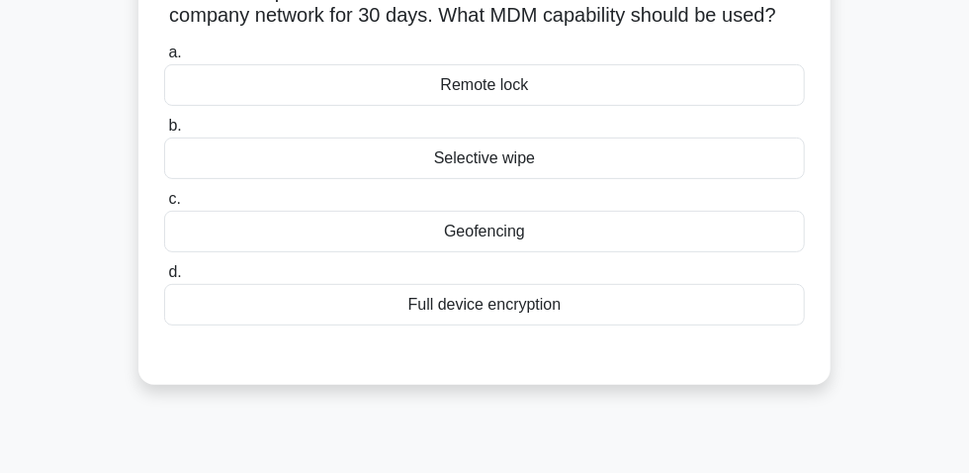
click at [514, 325] on div "Full device encryption" at bounding box center [484, 305] width 641 height 42
click at [164, 279] on input "d. Full device encryption" at bounding box center [164, 272] width 0 height 13
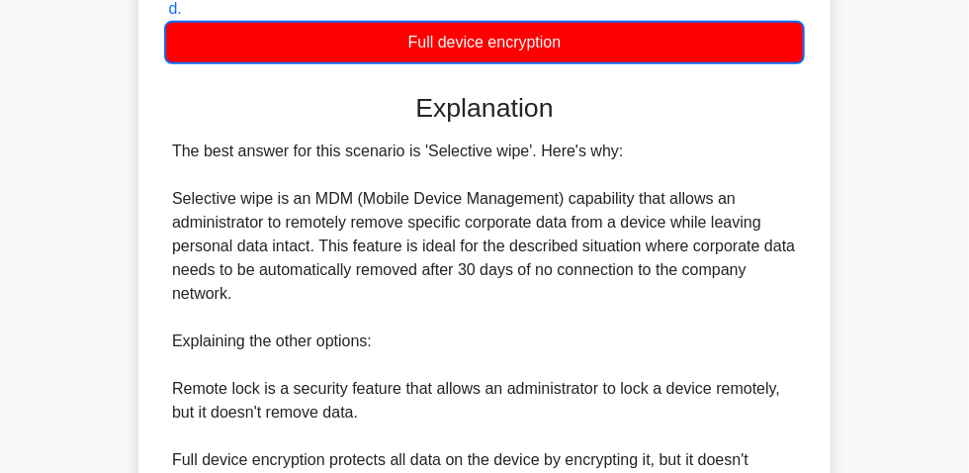
scroll to position [539, 0]
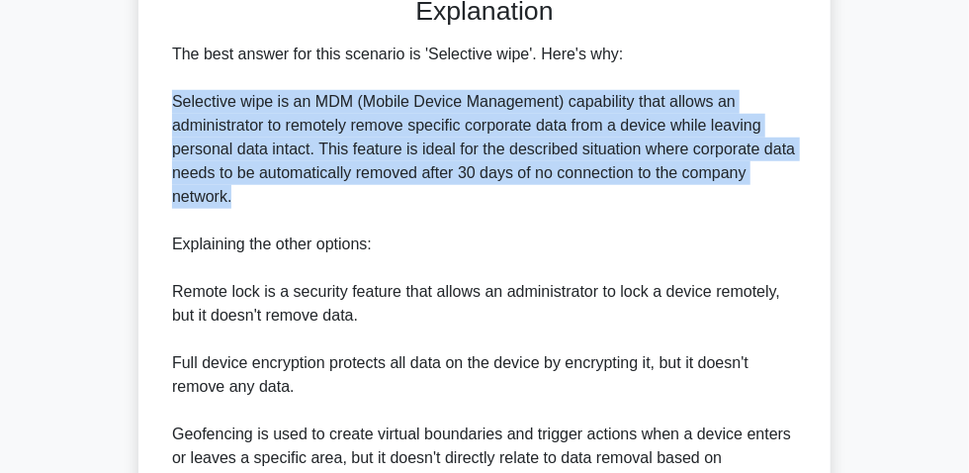
drag, startPoint x: 166, startPoint y: 132, endPoint x: 507, endPoint y: 237, distance: 356.8
click at [507, 237] on div "The best answer for this scenario is 'Selective wipe'. Here's why: Selective wi…" at bounding box center [484, 316] width 641 height 546
copy div "Selective wipe is an MDM (Mobile Device Management) capability that allows an a…"
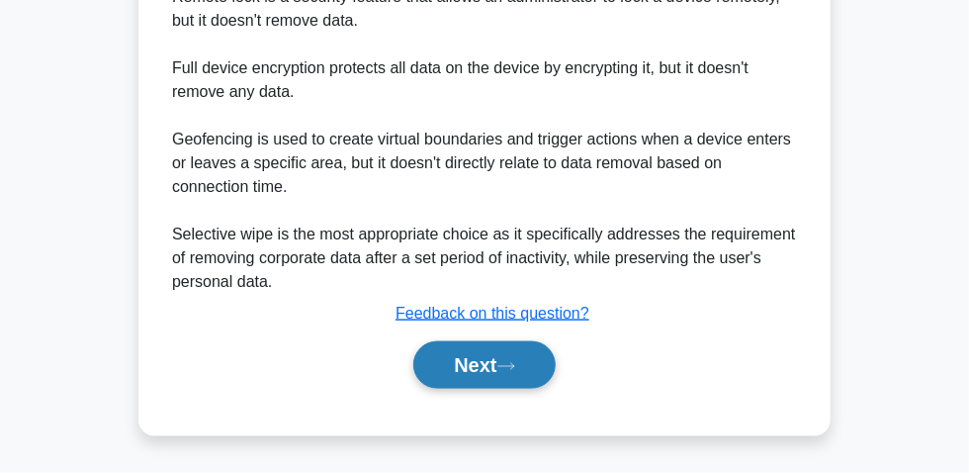
click at [506, 356] on button "Next" at bounding box center [483, 364] width 141 height 47
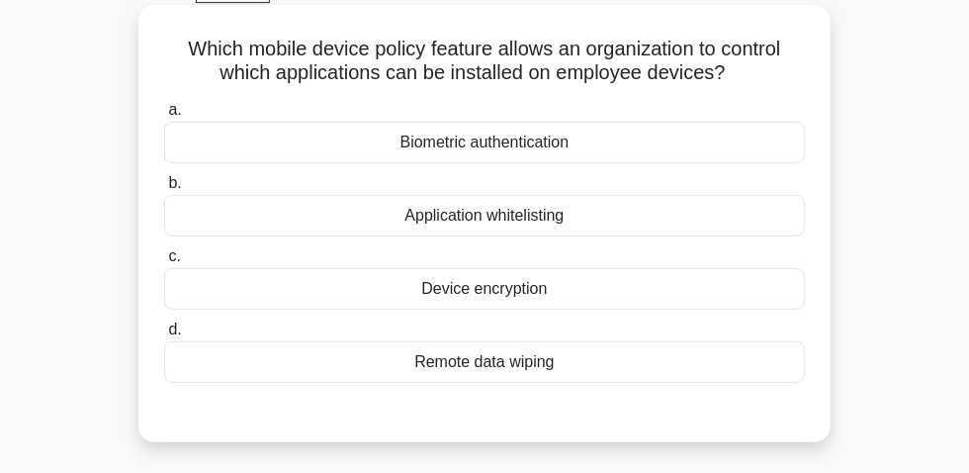
scroll to position [89, 0]
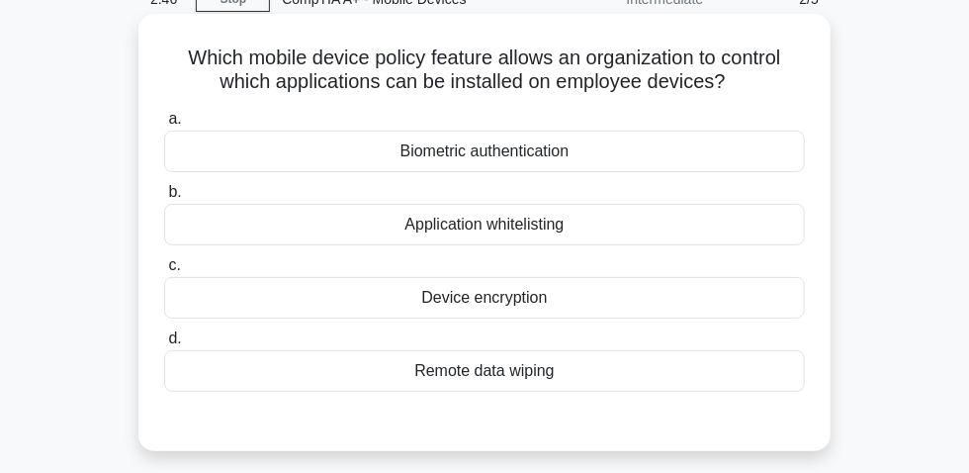
click at [535, 240] on div "Application whitelisting" at bounding box center [484, 225] width 641 height 42
click at [164, 199] on input "b. Application whitelisting" at bounding box center [164, 192] width 0 height 13
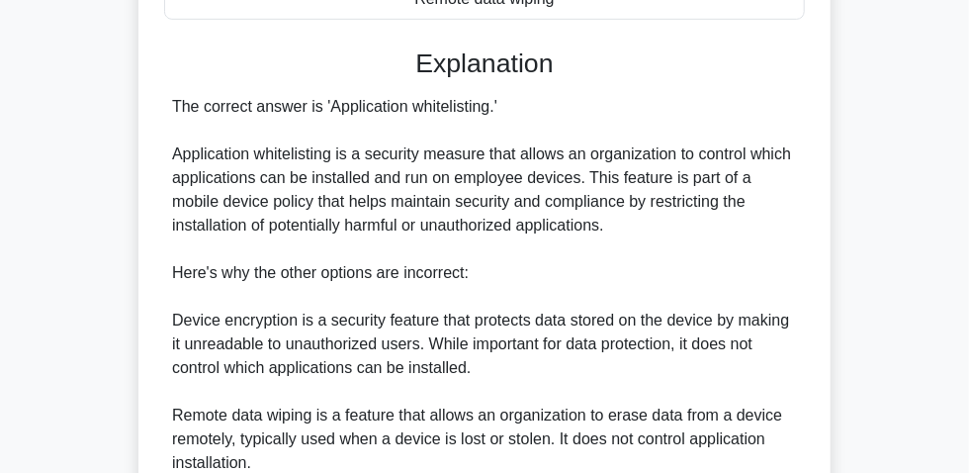
scroll to position [449, 0]
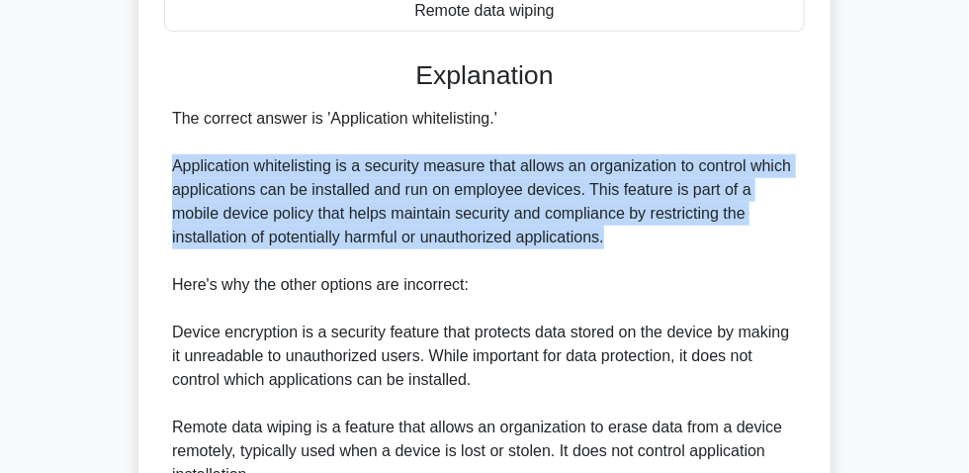
drag, startPoint x: 168, startPoint y: 176, endPoint x: 628, endPoint y: 248, distance: 465.3
click at [628, 248] on div "The correct answer is 'Application whitelisting.' Application whitelisting is a…" at bounding box center [484, 380] width 641 height 546
copy div "Application whitelisting is a security measure that allows an organization to c…"
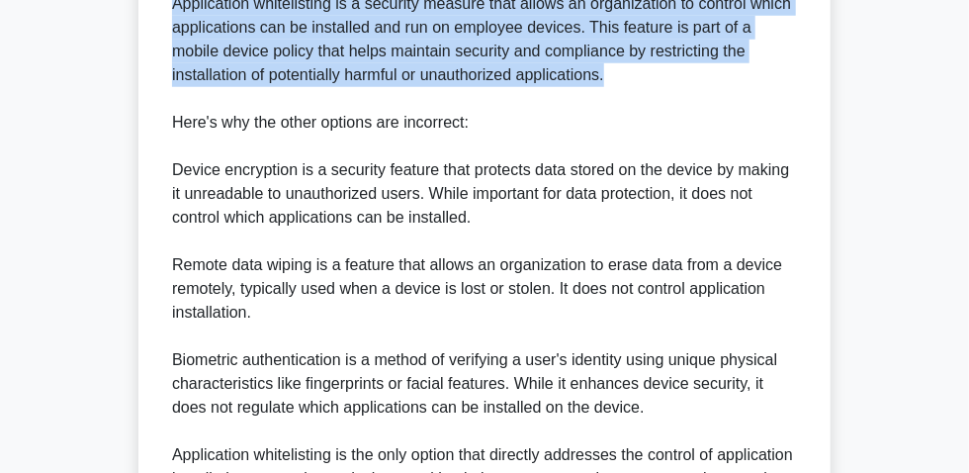
scroll to position [809, 0]
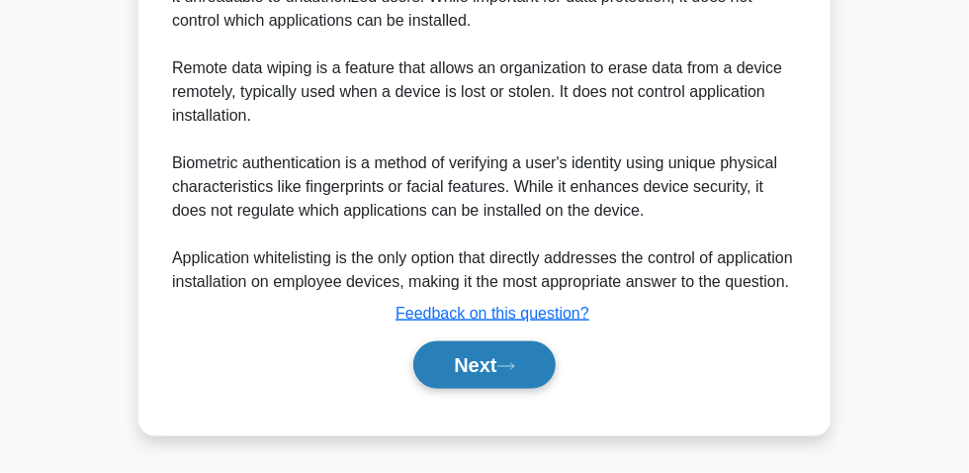
drag, startPoint x: 475, startPoint y: 398, endPoint x: 484, endPoint y: 395, distance: 10.3
click at [476, 389] on button "Next" at bounding box center [483, 364] width 141 height 47
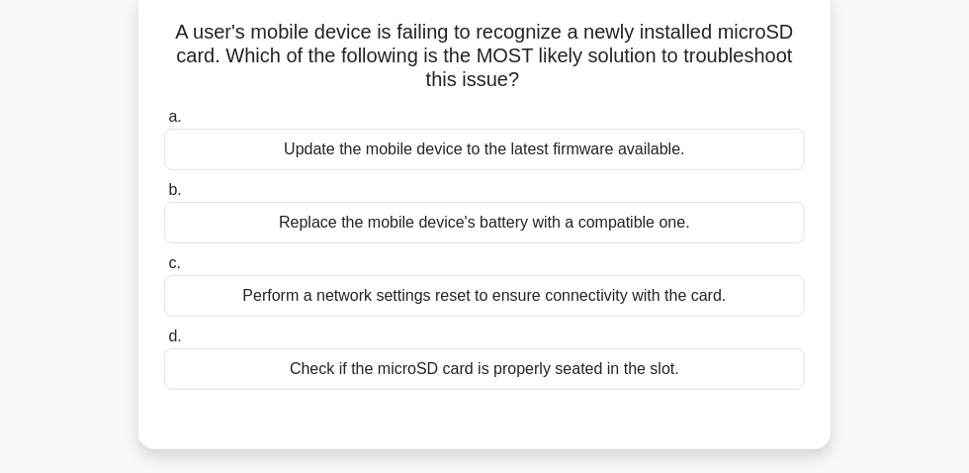
scroll to position [145, 0]
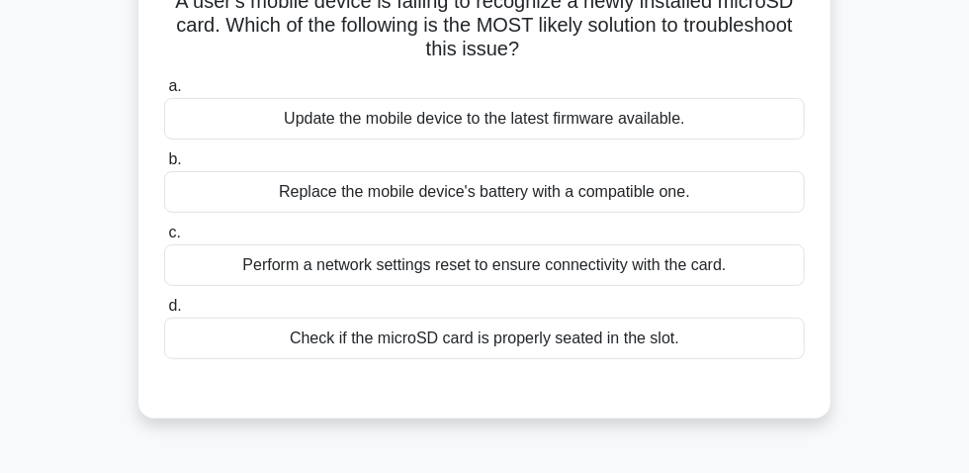
click at [608, 345] on div "Check if the microSD card is properly seated in the slot." at bounding box center [484, 338] width 641 height 42
click at [164, 312] on input "d. Check if the microSD card is properly seated in the slot." at bounding box center [164, 306] width 0 height 13
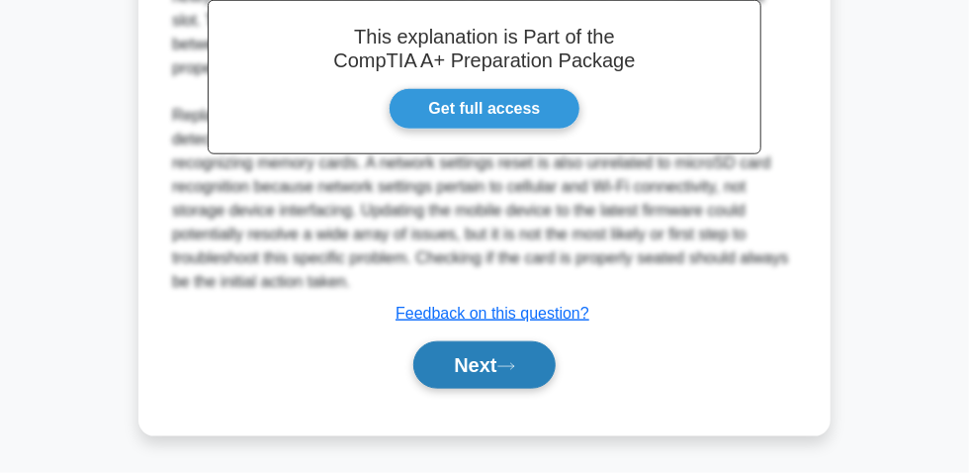
click at [511, 370] on icon at bounding box center [506, 366] width 18 height 11
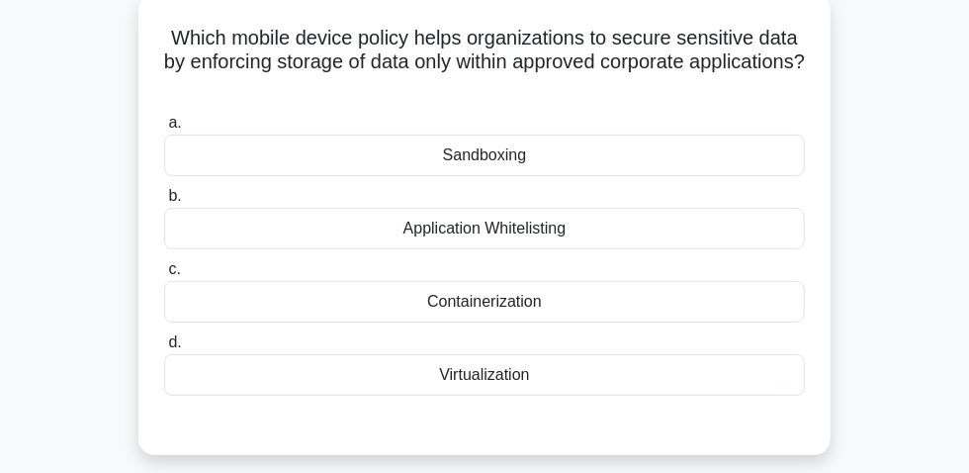
scroll to position [55, 0]
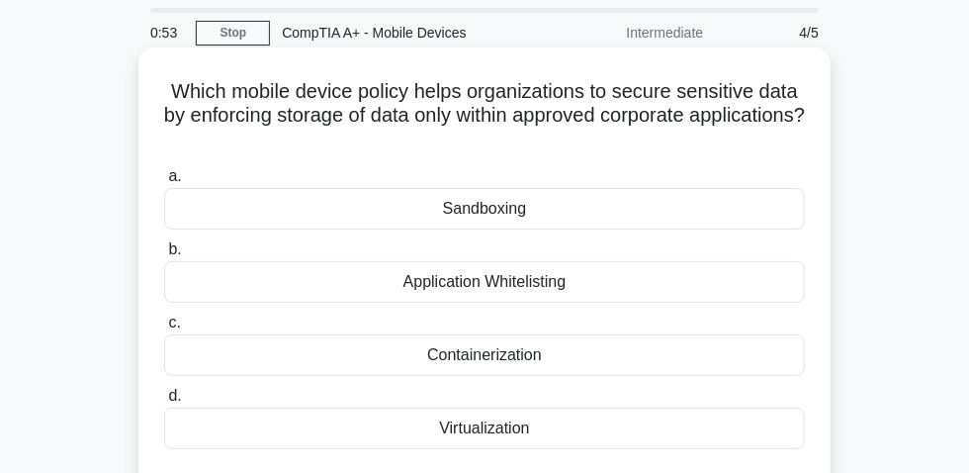
drag, startPoint x: 165, startPoint y: 101, endPoint x: 548, endPoint y: 155, distance: 386.4
click at [548, 152] on h5 "Which mobile device policy helps organizations to secure sensitive data by enfo…" at bounding box center [484, 115] width 645 height 73
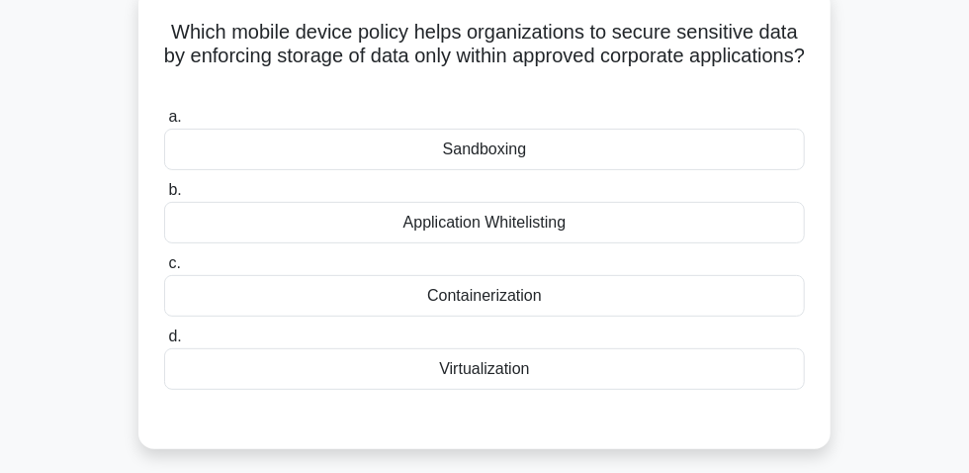
scroll to position [145, 0]
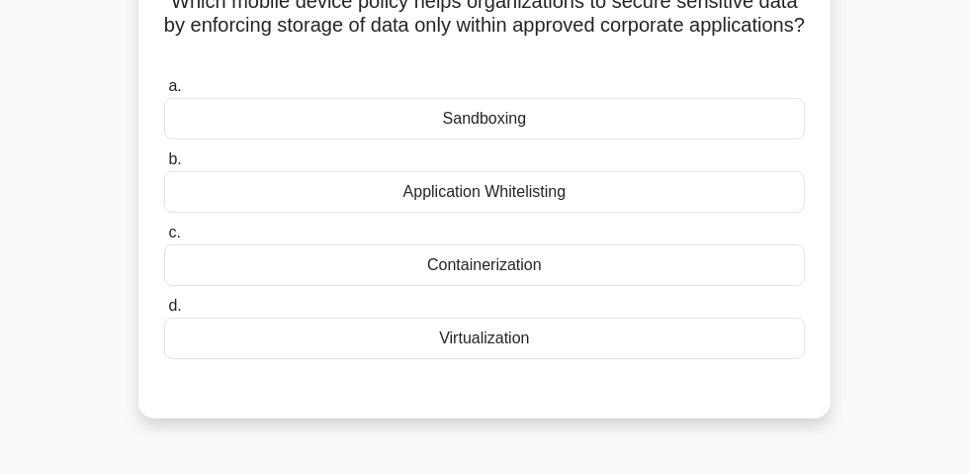
click at [481, 278] on div "Containerization" at bounding box center [484, 265] width 641 height 42
click at [164, 239] on input "c. Containerization" at bounding box center [164, 232] width 0 height 13
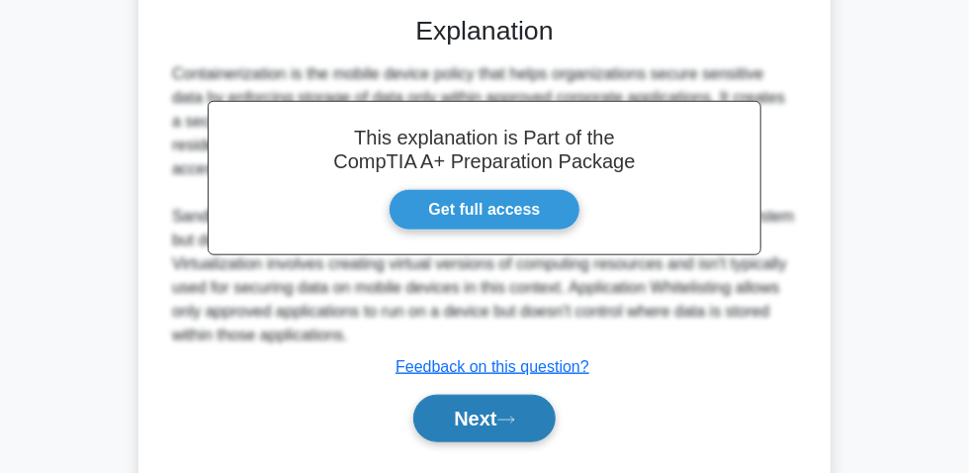
scroll to position [595, 0]
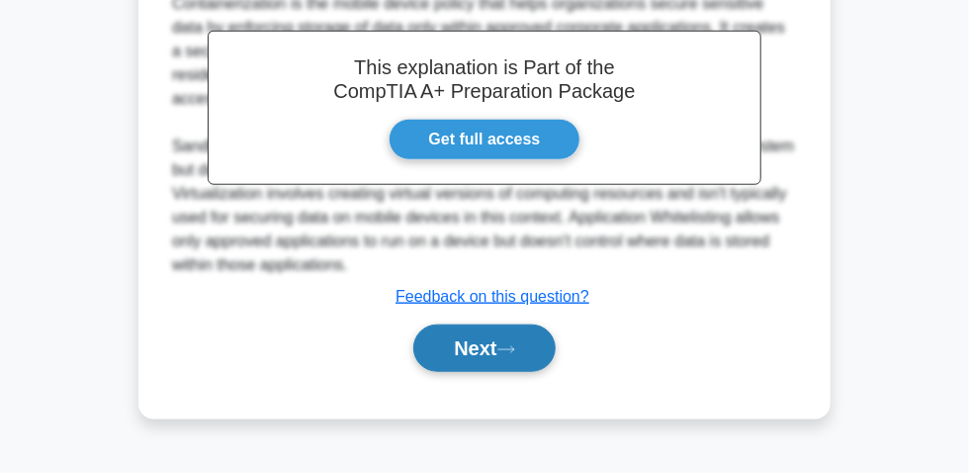
click at [448, 354] on button "Next" at bounding box center [483, 347] width 141 height 47
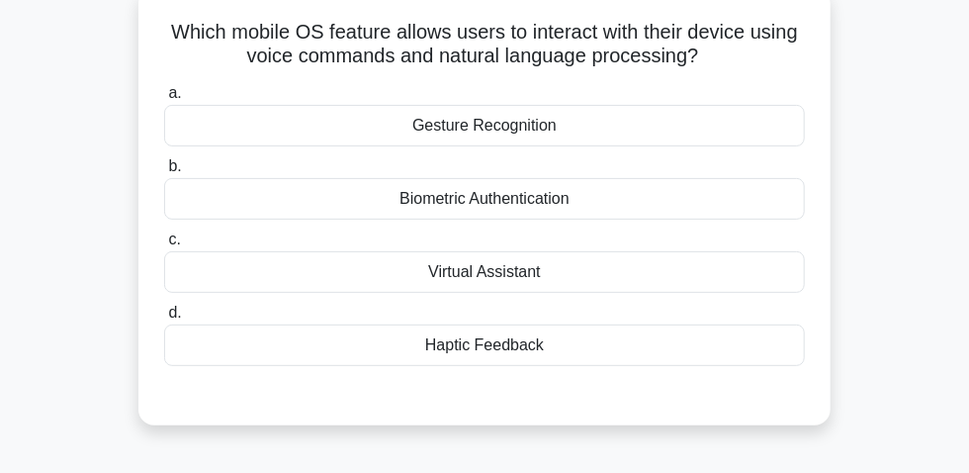
scroll to position [145, 0]
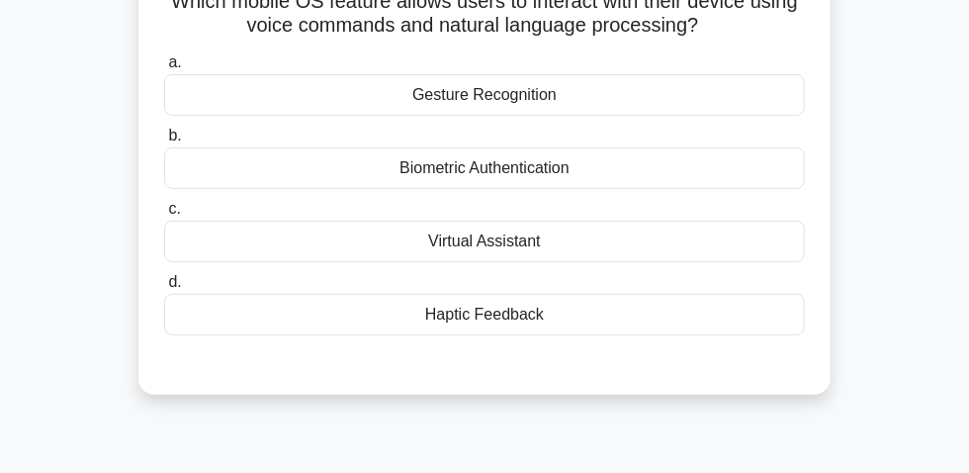
click at [561, 180] on div "Biometric Authentication" at bounding box center [484, 168] width 641 height 42
click at [164, 142] on input "b. Biometric Authentication" at bounding box center [164, 136] width 0 height 13
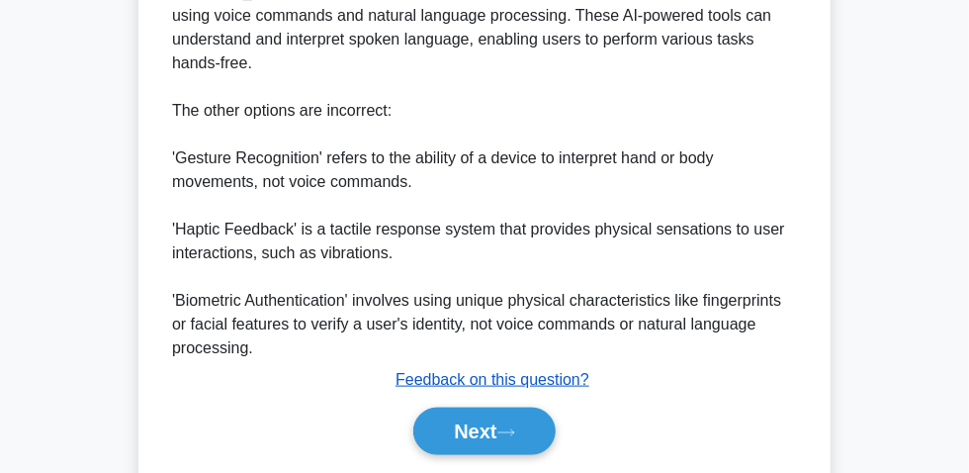
scroll to position [697, 0]
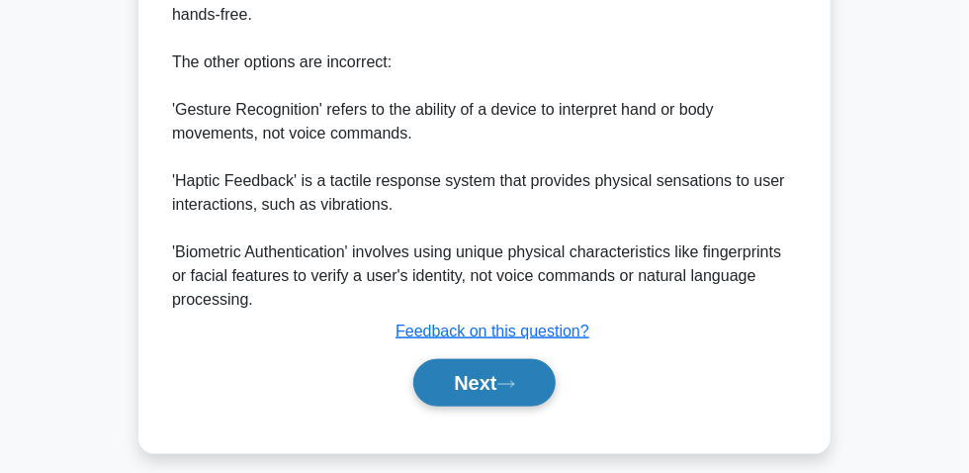
click at [482, 372] on button "Next" at bounding box center [483, 382] width 141 height 47
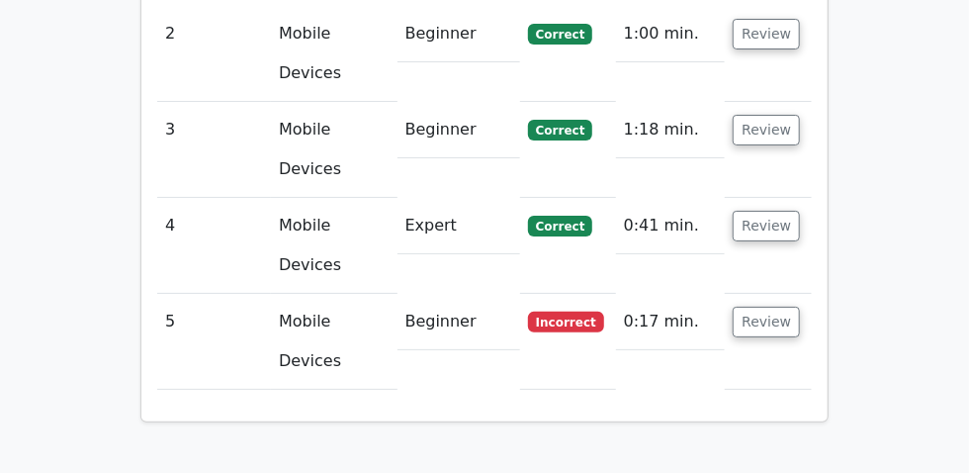
scroll to position [2606, 0]
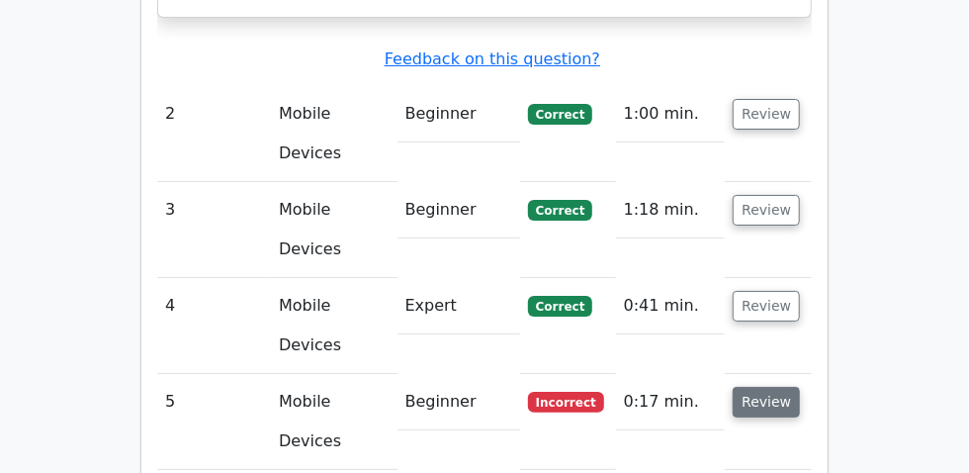
click at [800, 387] on button "Review" at bounding box center [766, 402] width 67 height 31
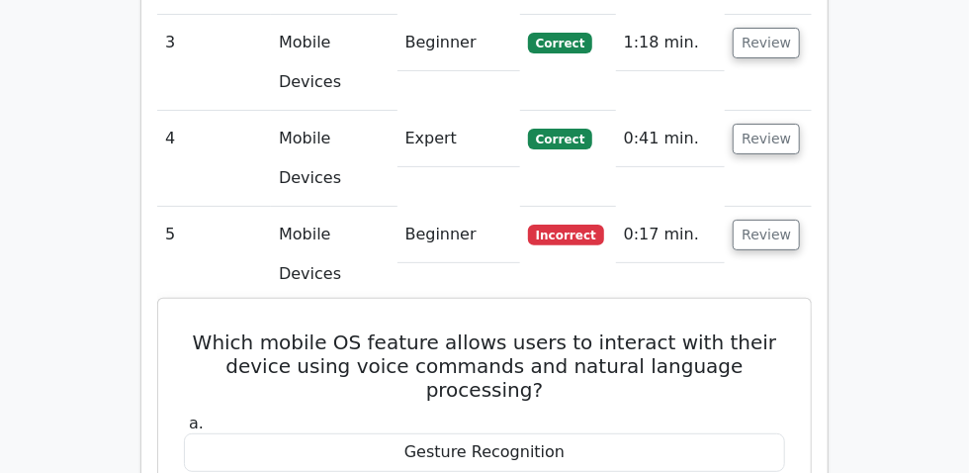
scroll to position [2696, 0]
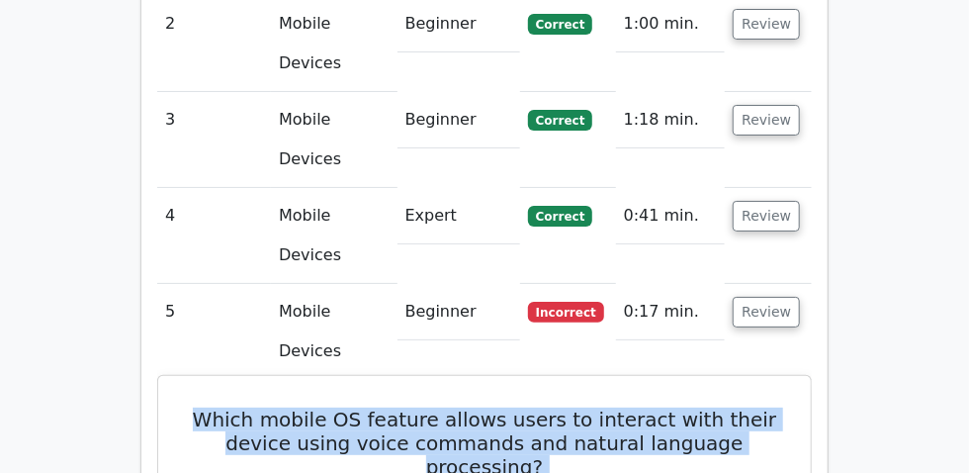
drag, startPoint x: 187, startPoint y: 98, endPoint x: 770, endPoint y: 150, distance: 585.6
drag, startPoint x: 663, startPoint y: 115, endPoint x: 236, endPoint y: 117, distance: 427.1
click at [236, 407] on h5 "Which mobile OS feature allows users to interact with their device using voice …" at bounding box center [484, 442] width 605 height 71
click at [222, 407] on h5 "Which mobile OS feature allows users to interact with their device using voice …" at bounding box center [484, 442] width 605 height 71
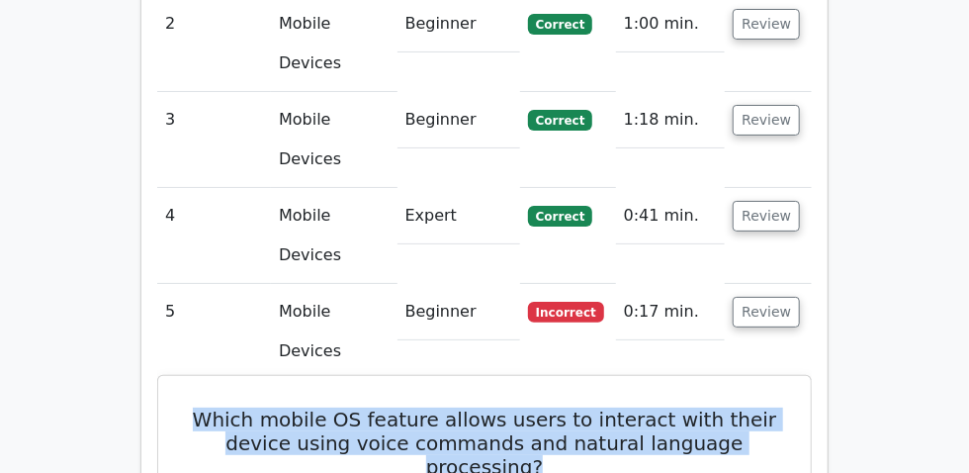
drag, startPoint x: 199, startPoint y: 103, endPoint x: 726, endPoint y: 140, distance: 528.3
copy h5 "Which mobile OS feature allows users to interact with their device using voice …"
drag, startPoint x: 411, startPoint y: 324, endPoint x: 561, endPoint y: 338, distance: 149.9
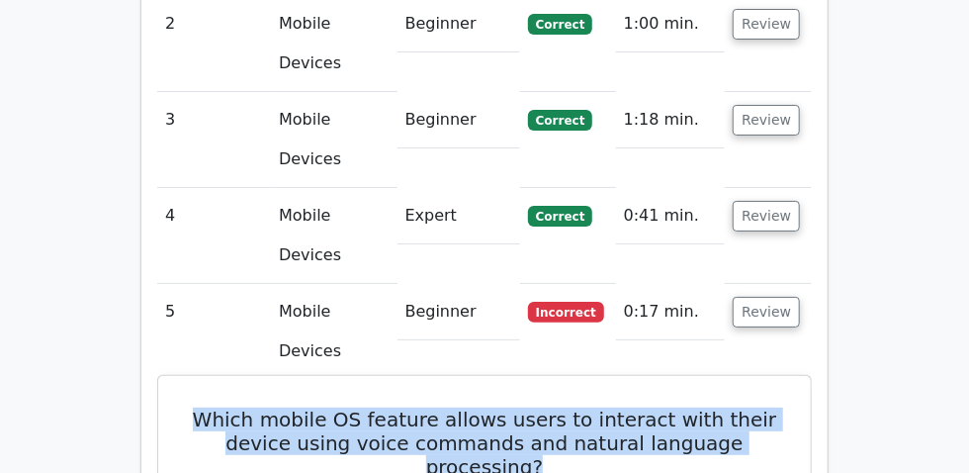
copy div "Virtual Assistant"
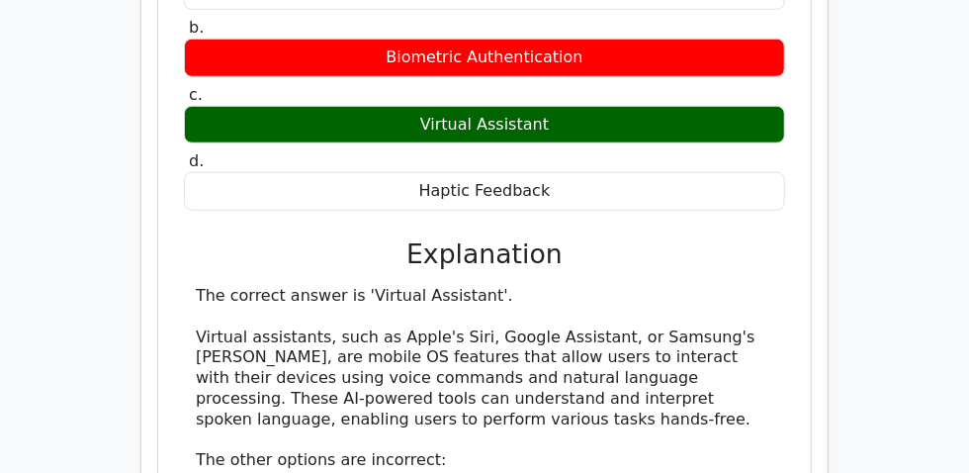
scroll to position [3145, 0]
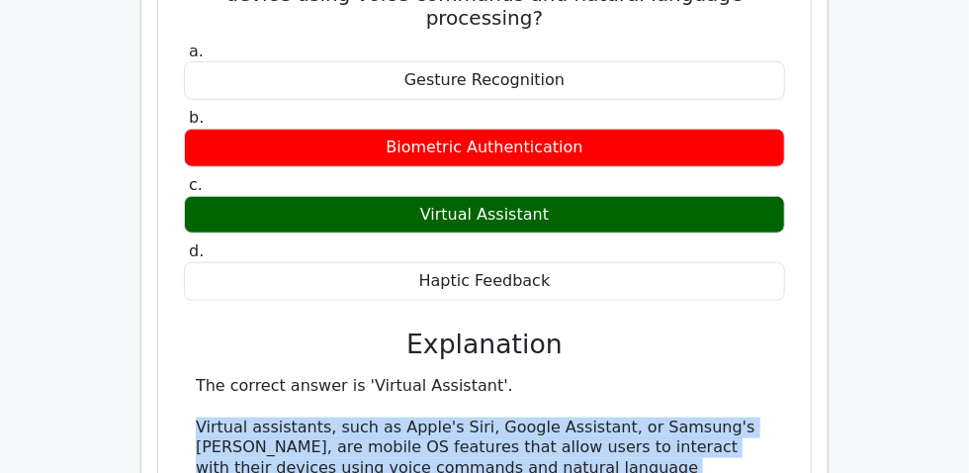
drag, startPoint x: 177, startPoint y: 85, endPoint x: 694, endPoint y: 144, distance: 520.4
copy div "Virtual assistants, such as Apple's Siri, Google Assistant, or Samsung's [PERSO…"
